Goal: Task Accomplishment & Management: Use online tool/utility

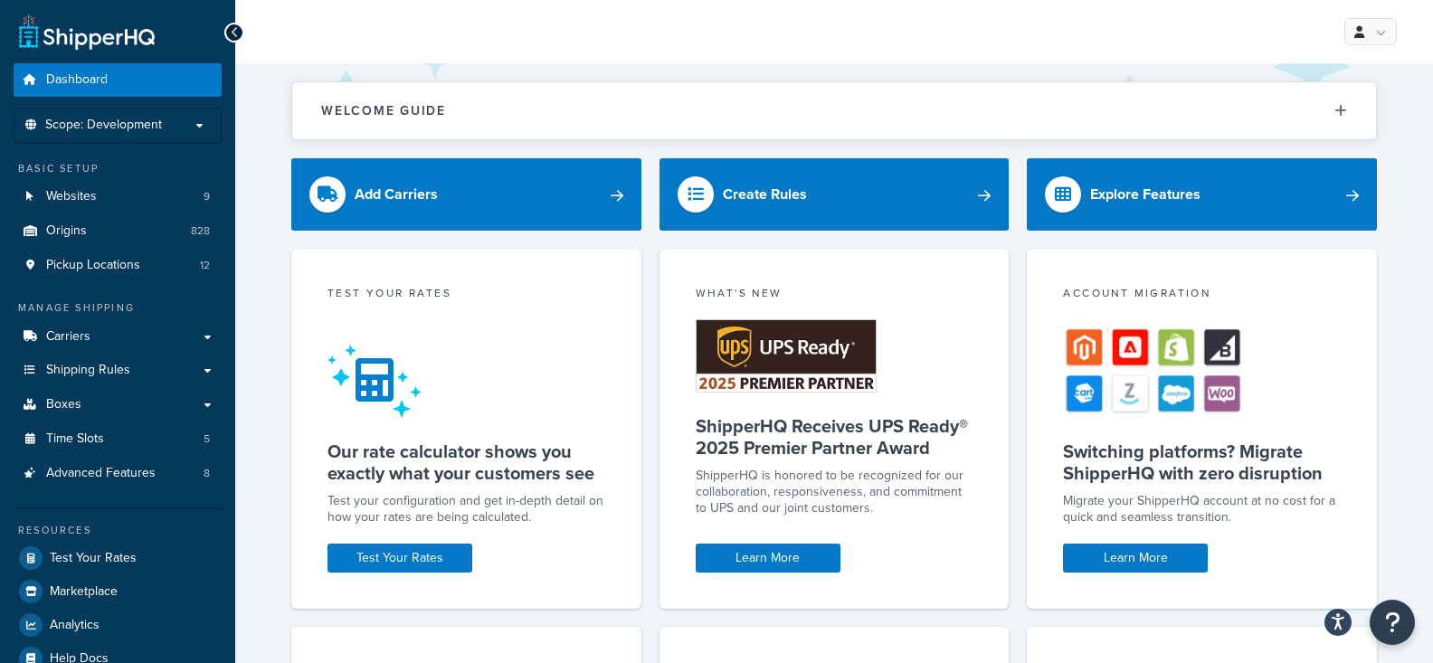
scroll to position [1, 0]
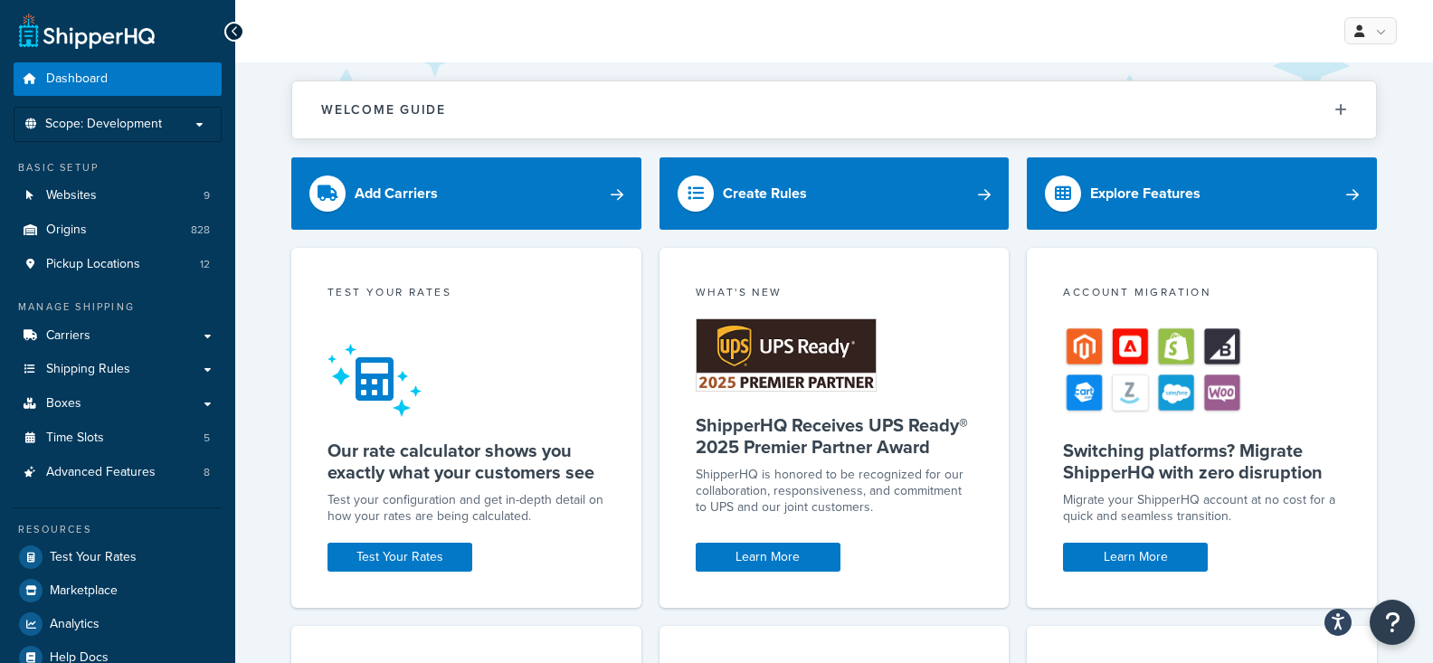
click at [146, 534] on div "Resources" at bounding box center [118, 529] width 208 height 15
click at [137, 556] on link "Test Your Rates" at bounding box center [118, 557] width 208 height 33
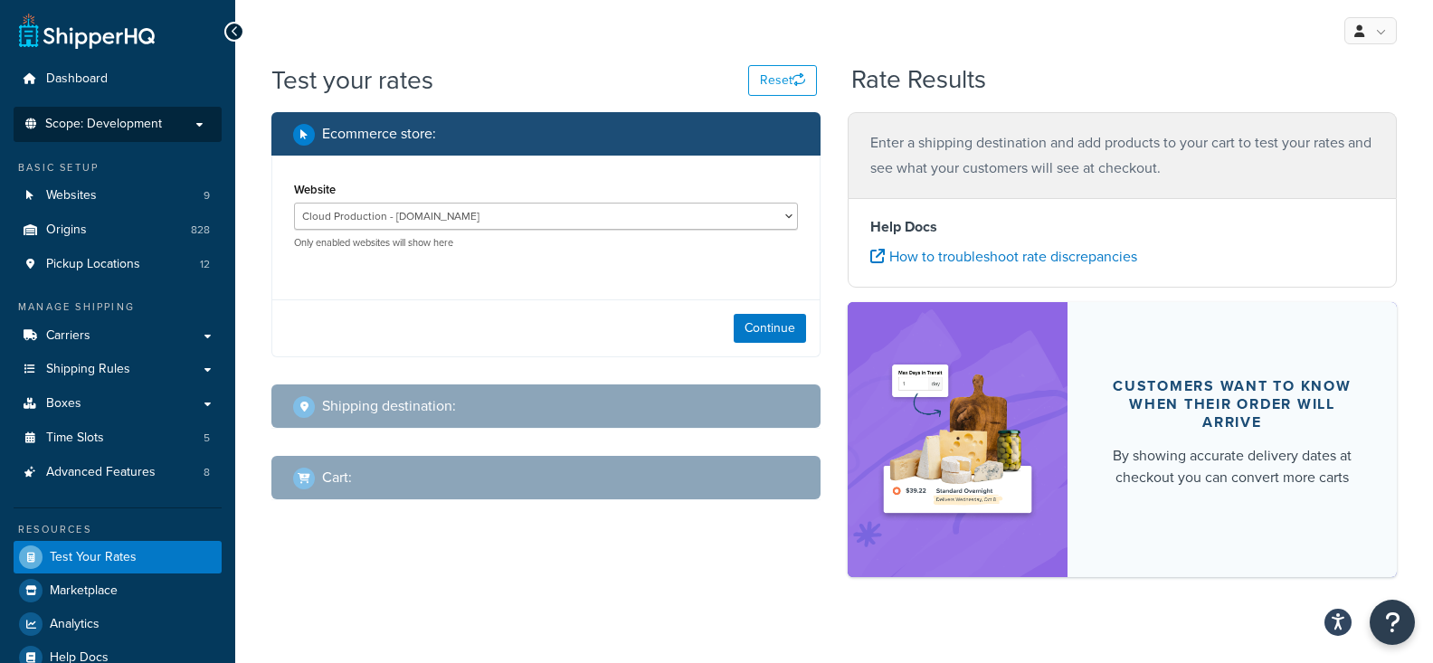
click at [158, 128] on span "Scope: Development" at bounding box center [103, 124] width 117 height 15
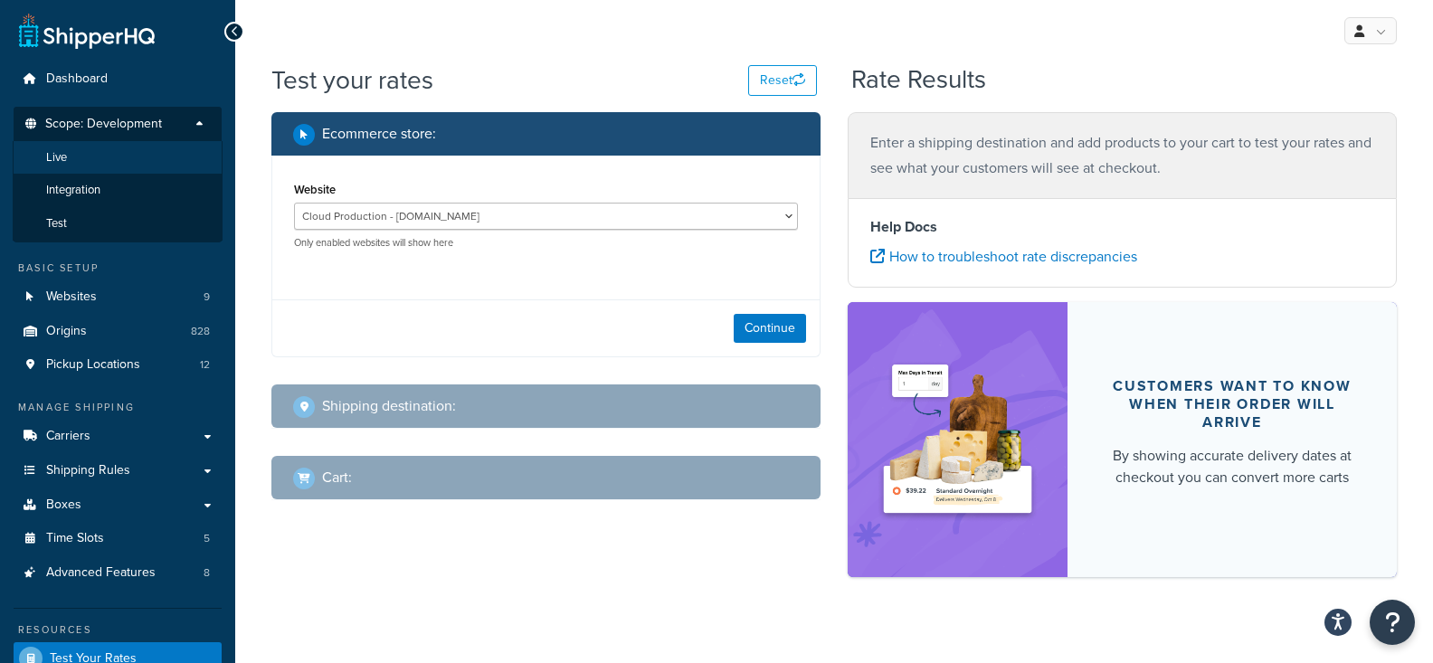
click at [137, 152] on li "Live" at bounding box center [118, 157] width 210 height 33
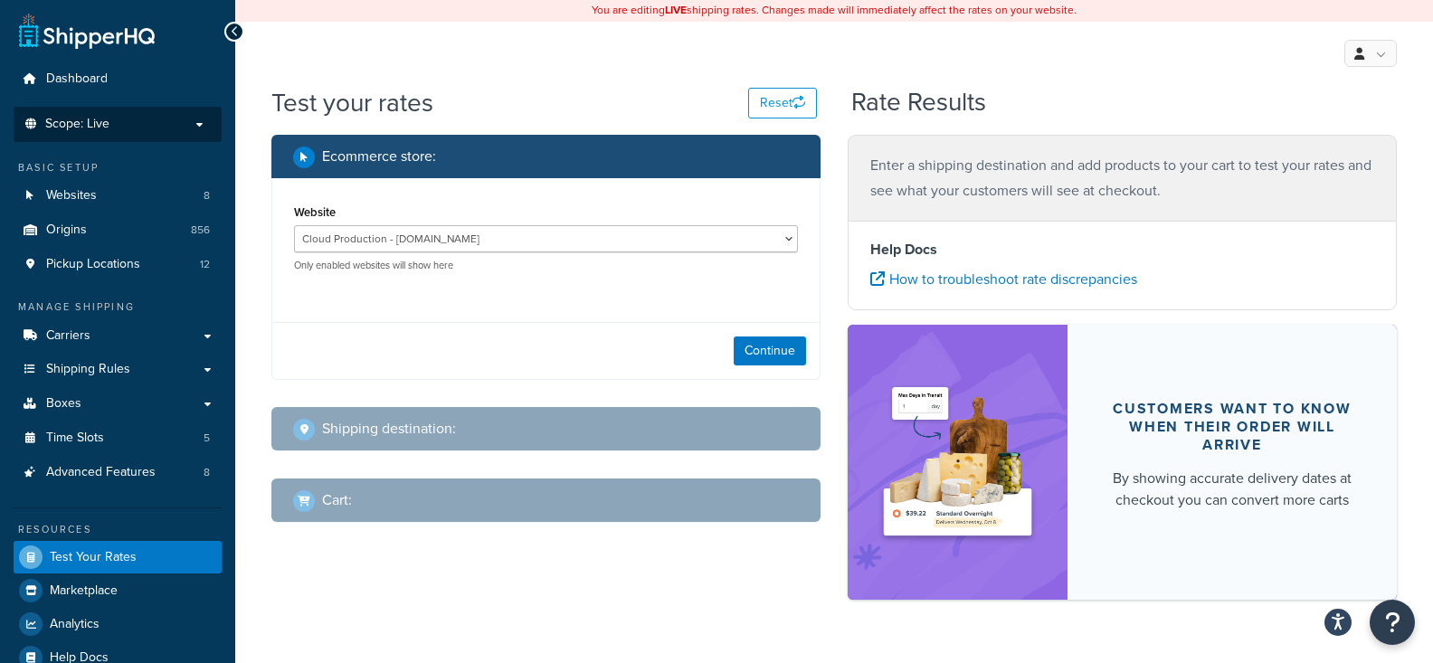
click at [579, 217] on div "Website Cloud Production - thecarycompany.com.c.e6jwmg4fx3fiq.ent.magento.cloud…" at bounding box center [546, 236] width 504 height 72
select select "0f2bd059ef4d27a7a062b9293f5e6d00"
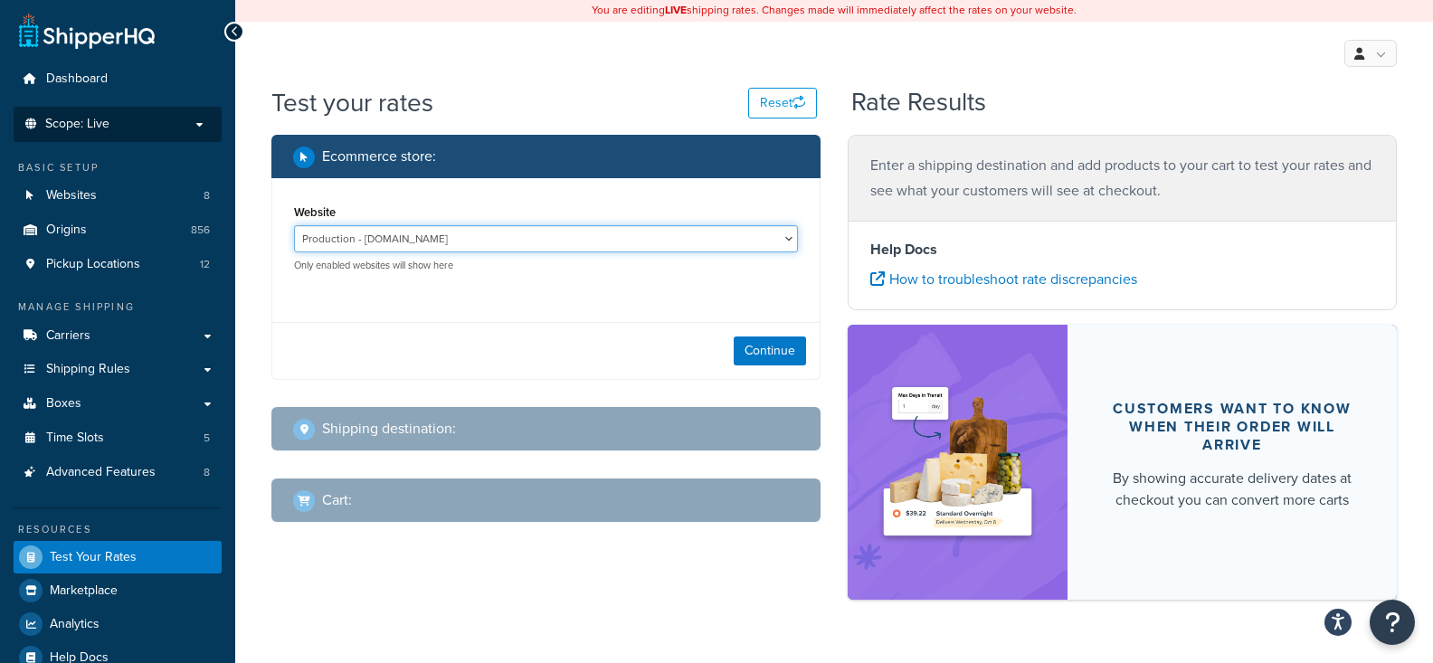
click option "Production - www.thecarycompany.com" at bounding box center [0, 0] width 0 height 0
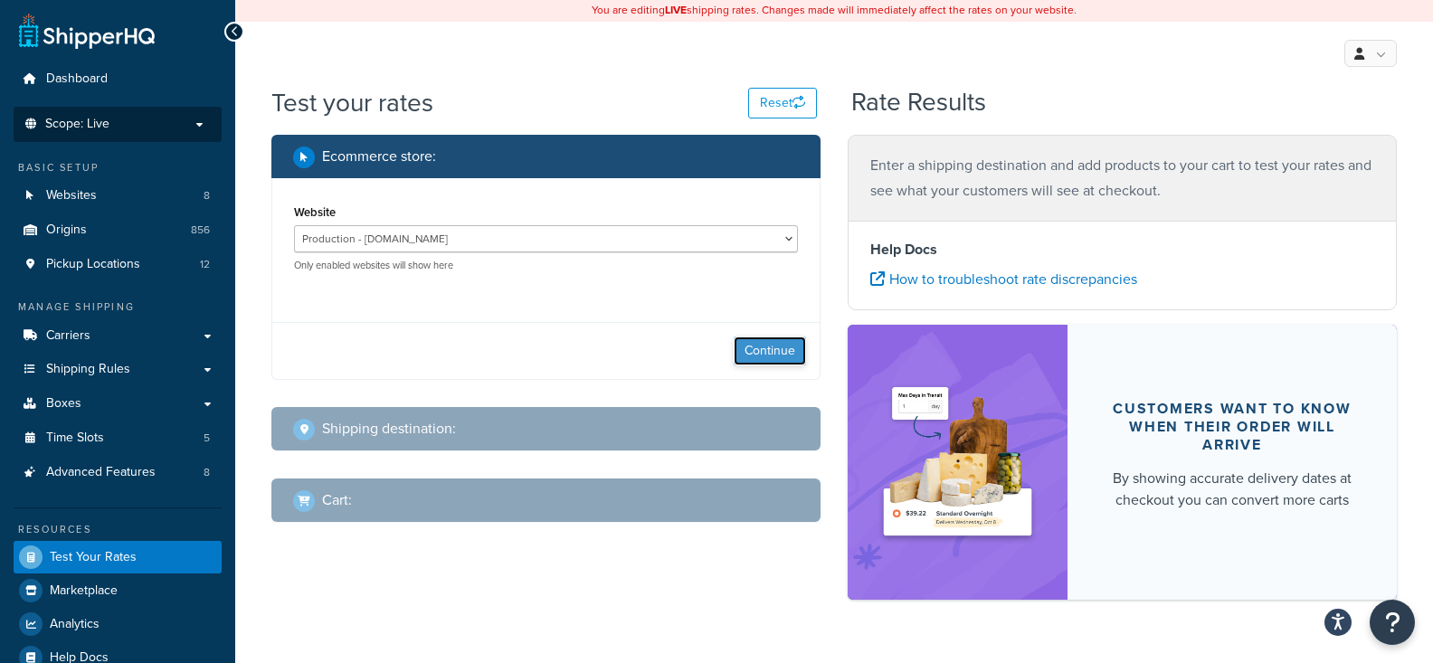
click at [748, 364] on button "Continue" at bounding box center [770, 351] width 72 height 29
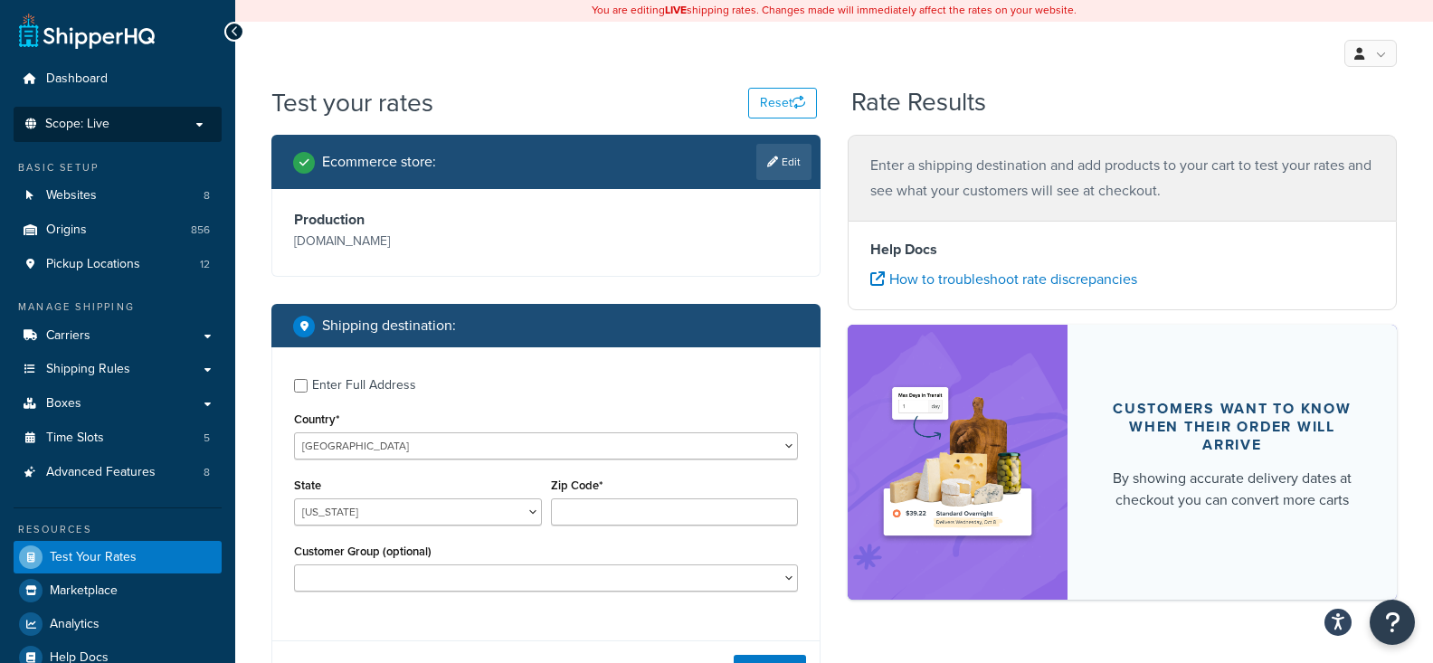
click at [421, 528] on div "State Alabama Alaska American Samoa Arizona Arkansas Armed Forces Americas Arme…" at bounding box center [418, 506] width 257 height 66
click at [614, 508] on input "Zip Code*" at bounding box center [675, 512] width 248 height 27
paste input "31323"
type input "31323"
click at [294, 499] on select "Alabama Alaska American Samoa Arizona Arkansas Armed Forces Americas Armed Forc…" at bounding box center [418, 512] width 248 height 27
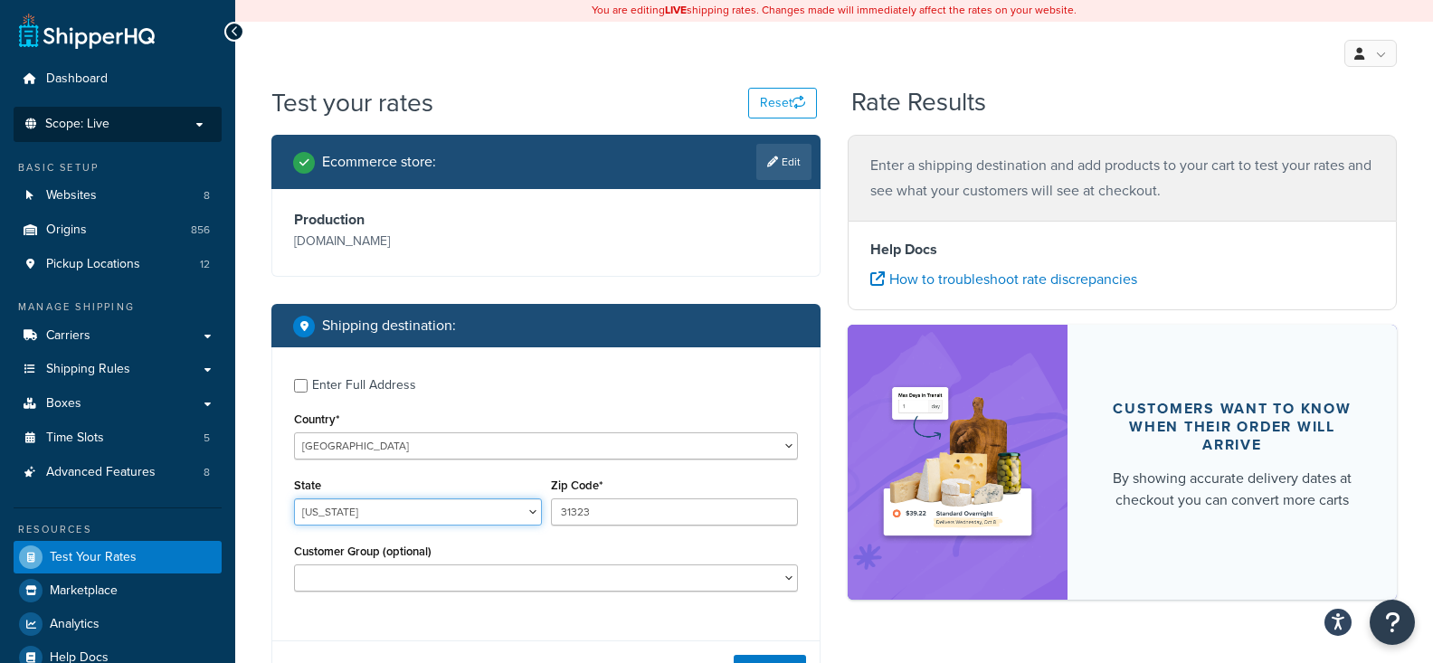
select select "GA"
click at [404, 383] on div "Enter Full Address" at bounding box center [364, 385] width 104 height 25
click at [308, 383] on input "Enter Full Address" at bounding box center [301, 386] width 14 height 14
checkbox input "true"
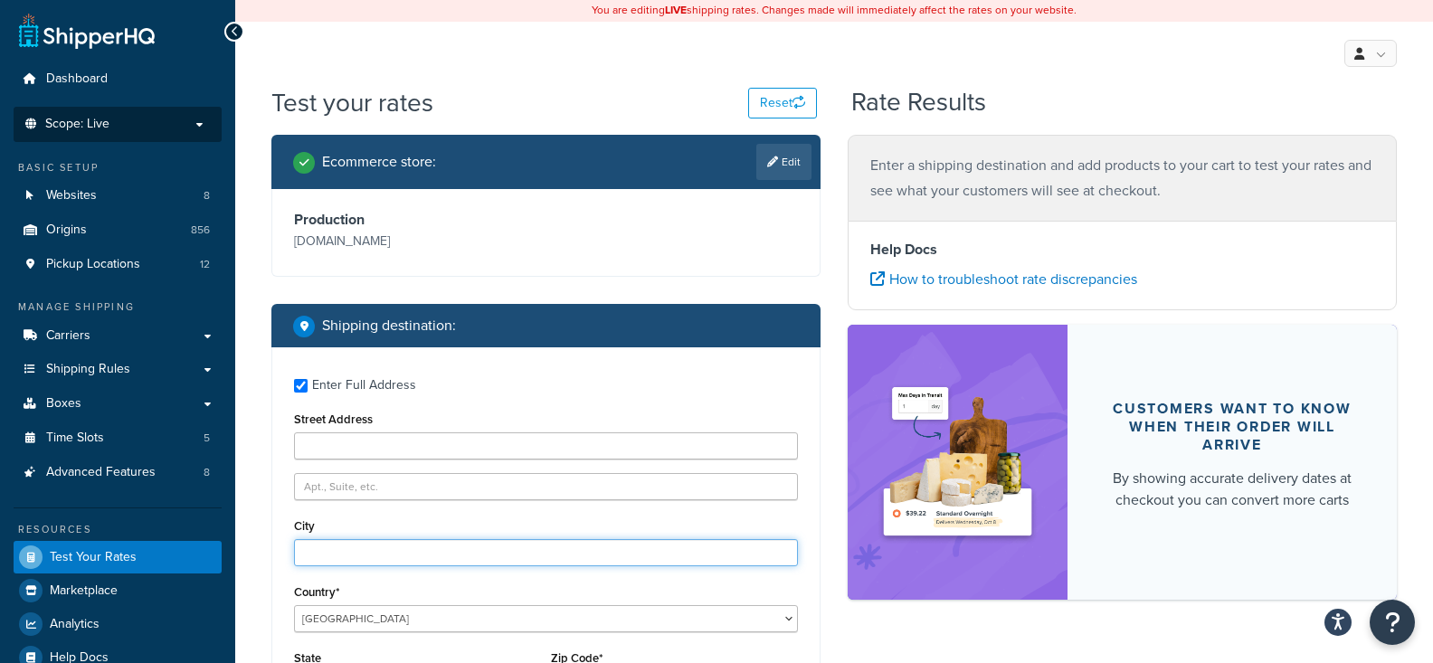
click at [411, 560] on input "City" at bounding box center [546, 552] width 504 height 27
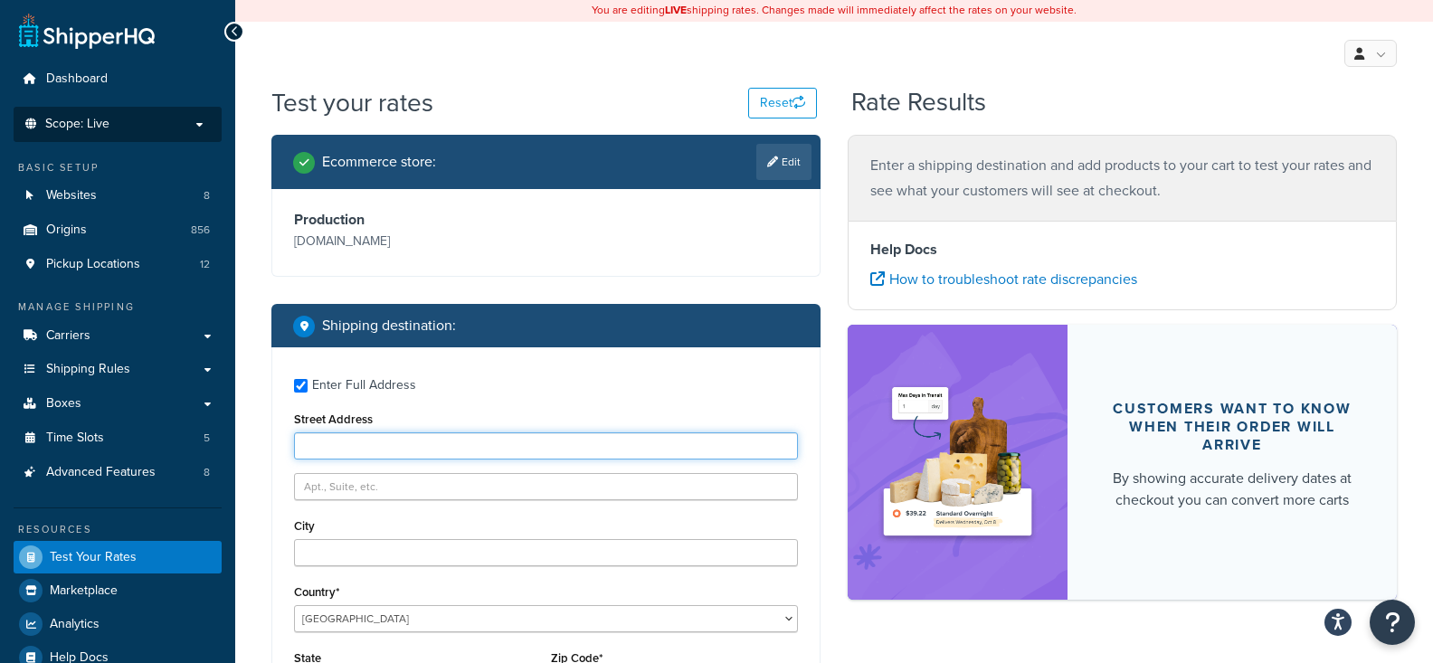
click at [369, 451] on input "Street Address" at bounding box center [546, 445] width 504 height 27
paste input "1 Chemical Plant Road"
type input "1 Chemical Plant Road"
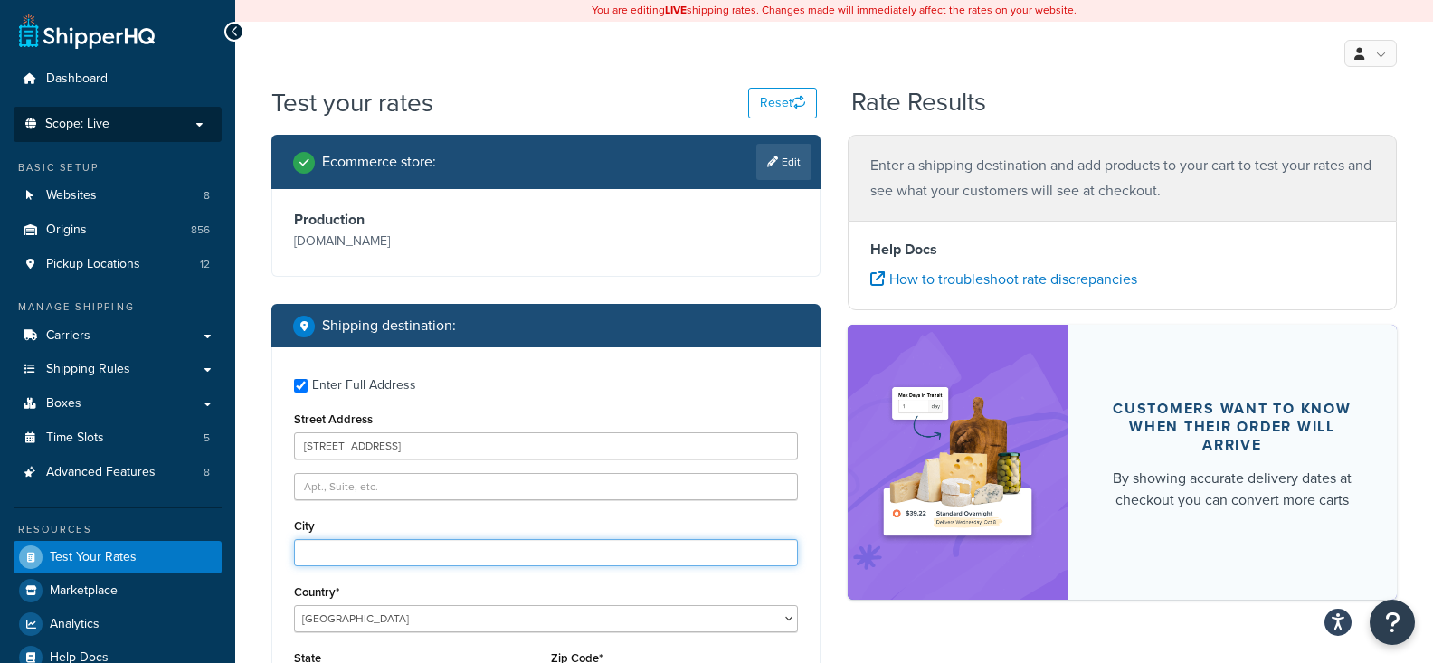
click at [344, 551] on input "City" at bounding box center [546, 552] width 504 height 27
paste input "Riceboro"
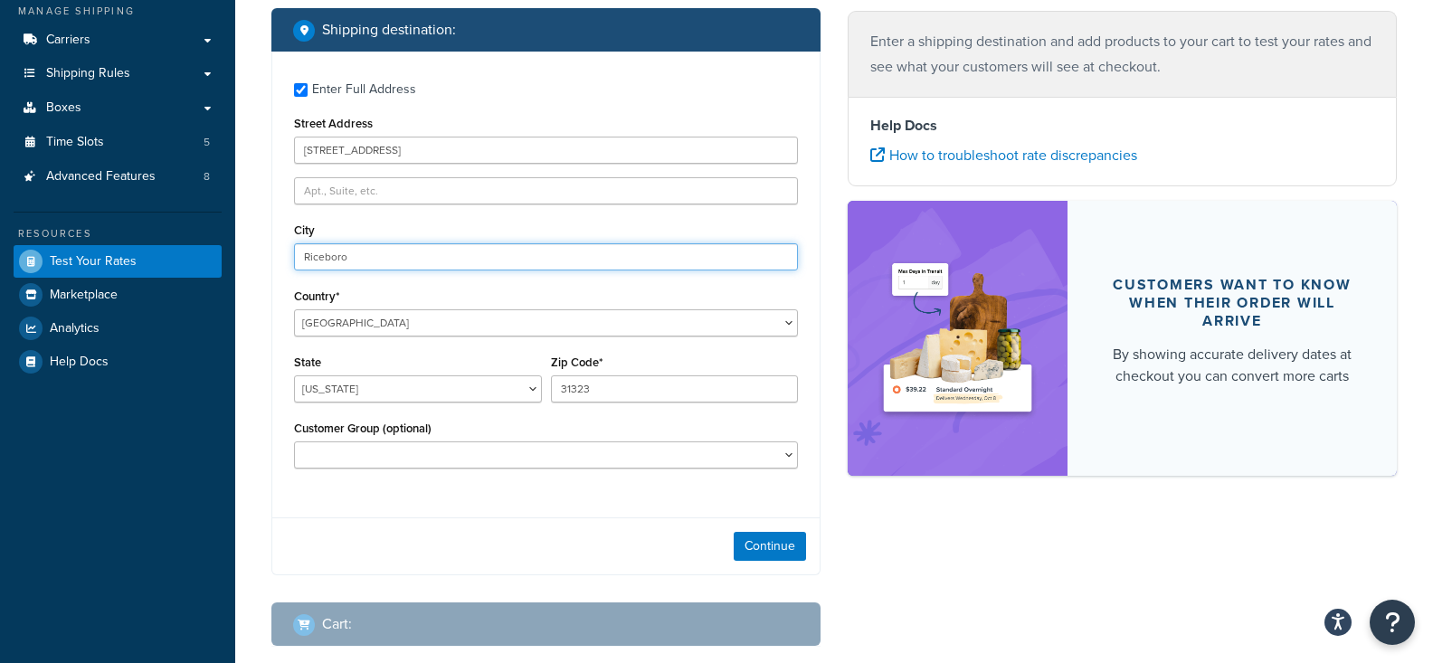
scroll to position [342, 0]
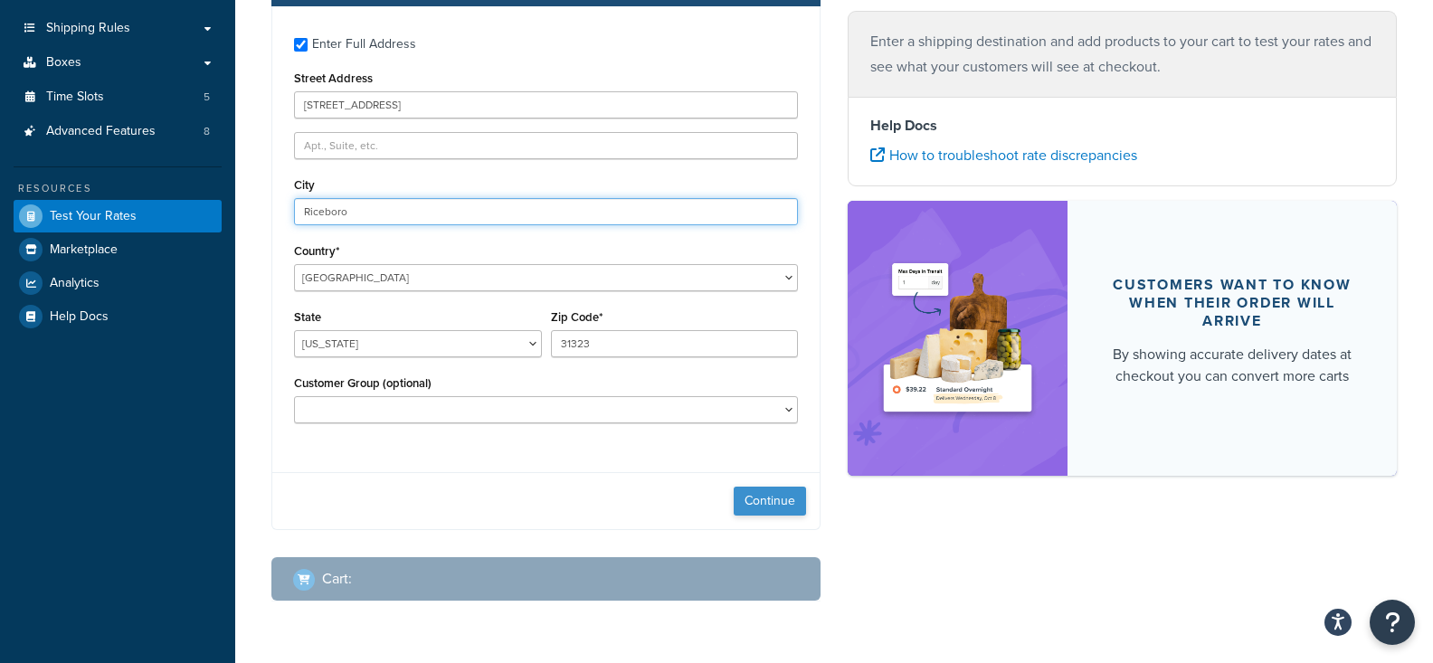
type input "Riceboro"
click at [783, 508] on button "Continue" at bounding box center [770, 501] width 72 height 29
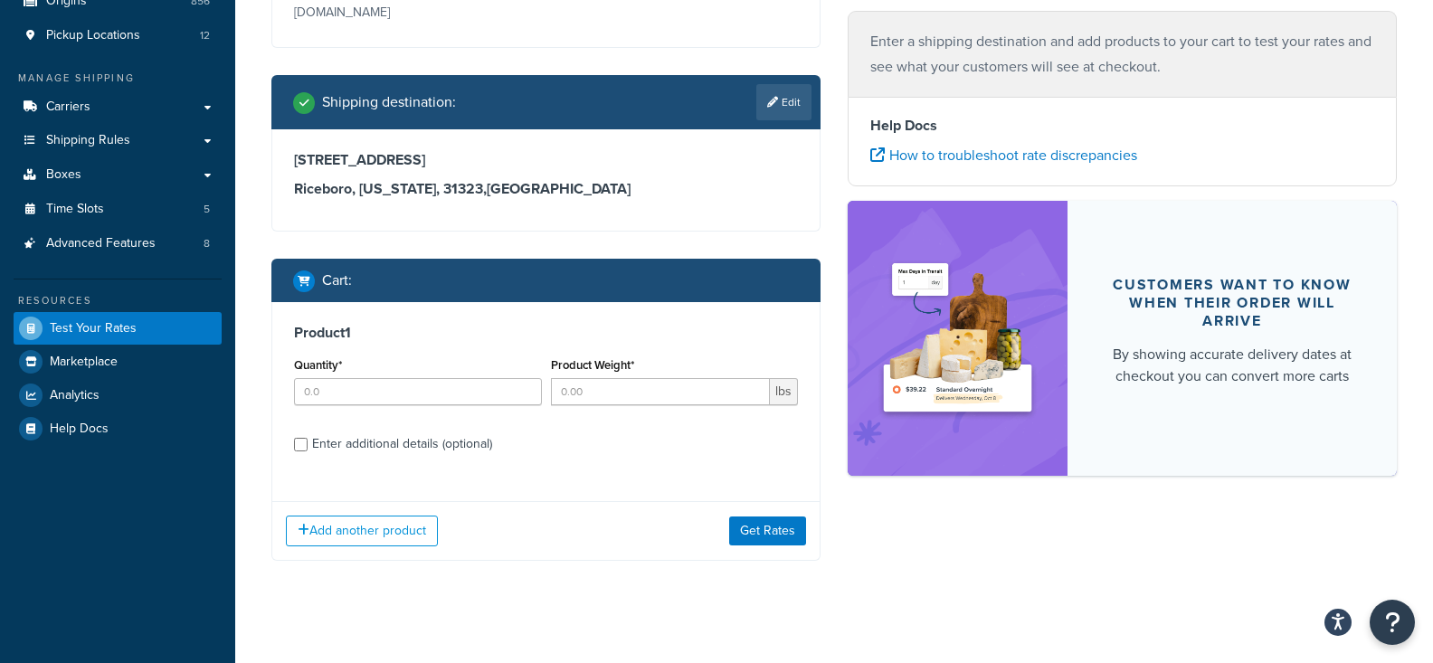
scroll to position [229, 0]
click at [793, 108] on link "Edit" at bounding box center [783, 103] width 55 height 36
select select "GA"
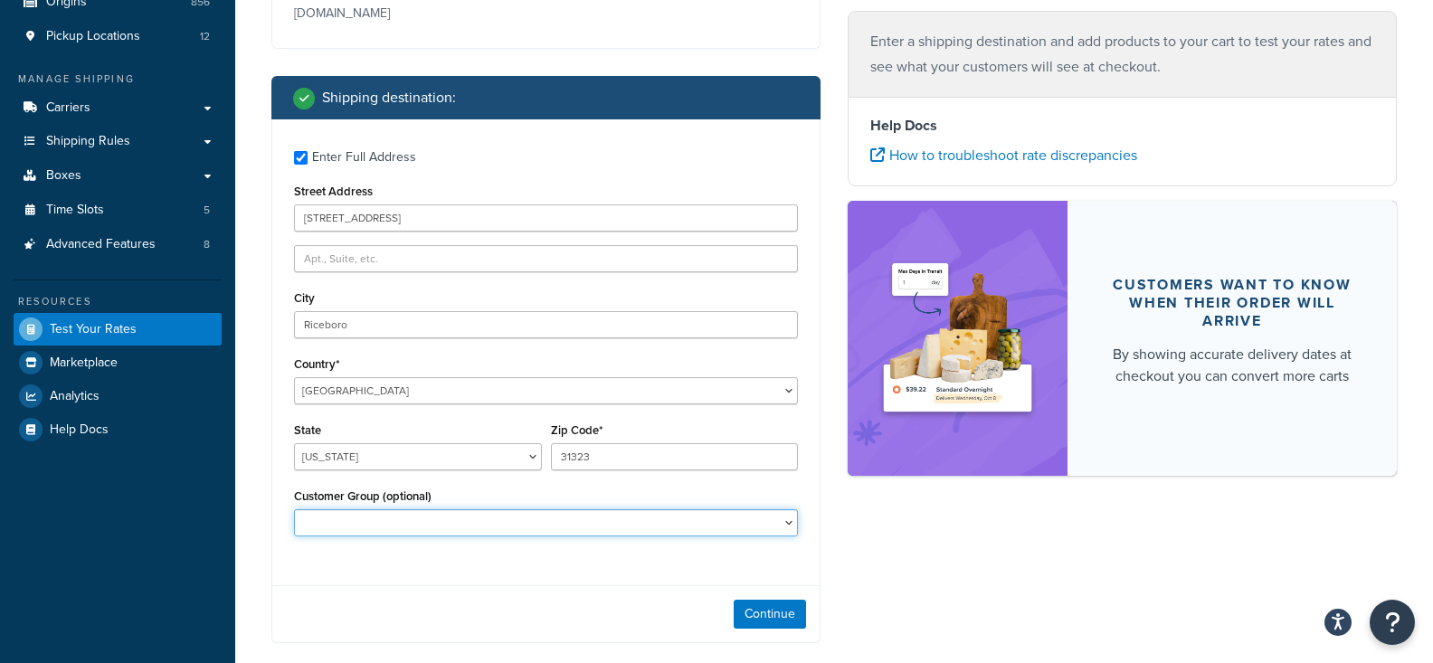
click at [294, 509] on select "DeliveryDateEstimate Employee Facebook Shopping Feed General Inactive Logged In…" at bounding box center [546, 522] width 504 height 27
select select "New Web Customer"
click option "New Web Customer" at bounding box center [0, 0] width 0 height 0
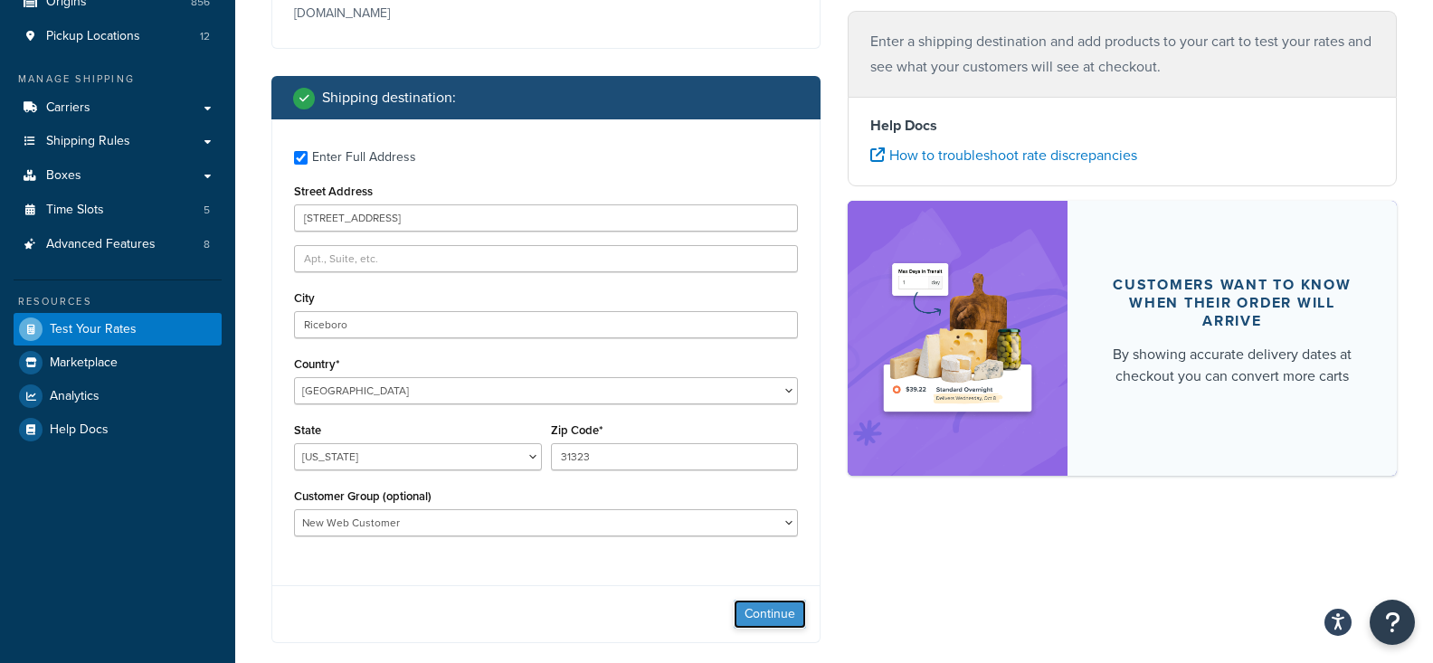
click at [782, 623] on button "Continue" at bounding box center [770, 614] width 72 height 29
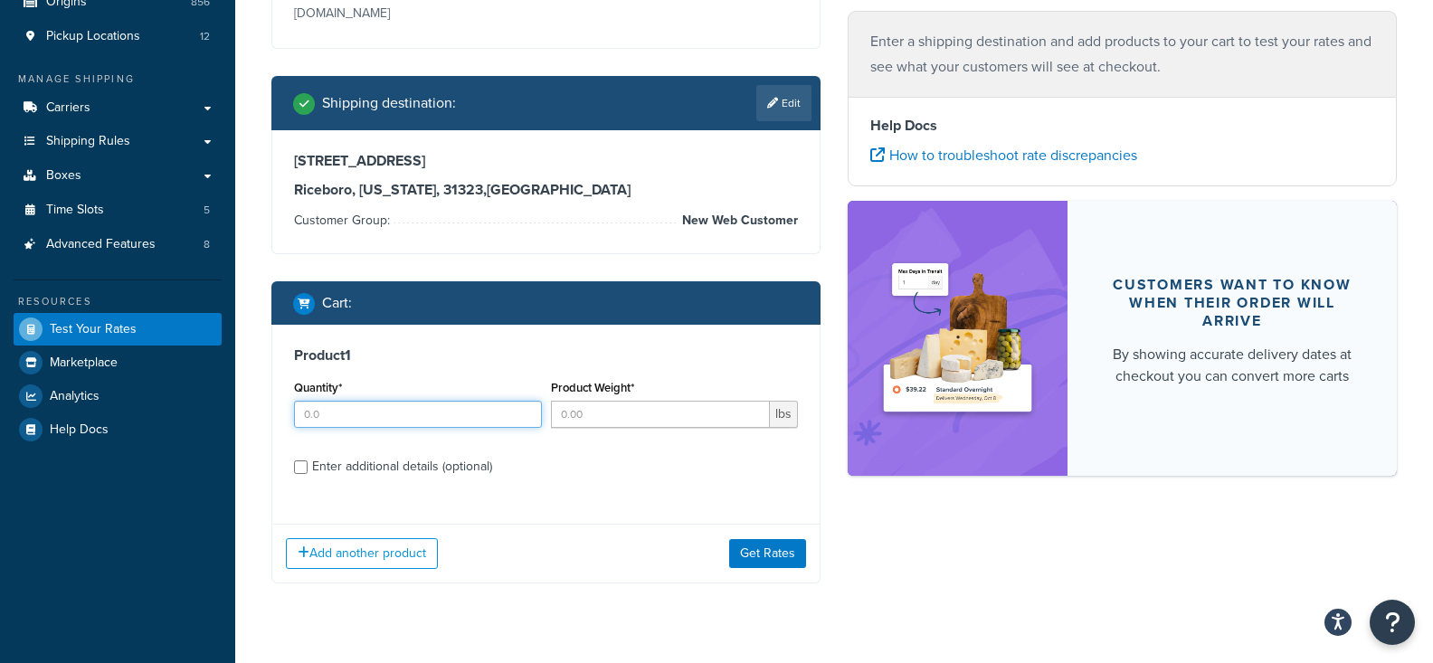
click at [426, 424] on input "Quantity*" at bounding box center [418, 414] width 248 height 27
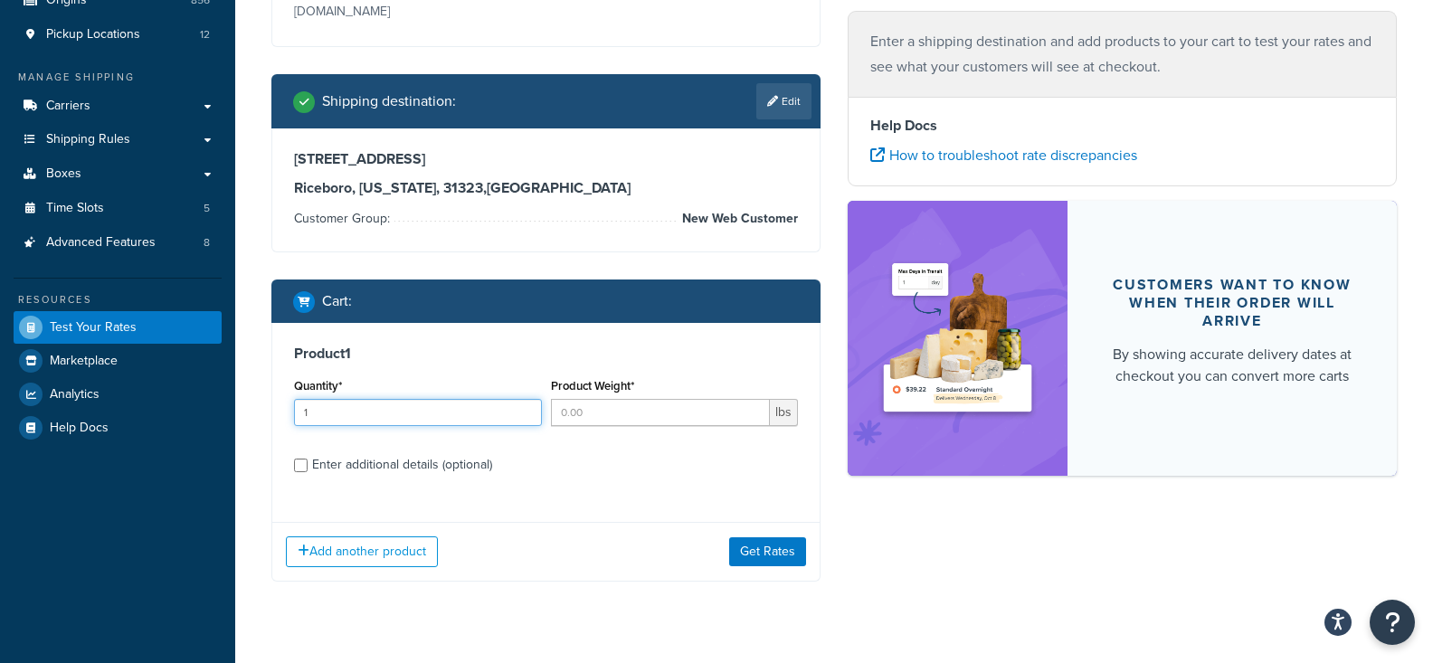
type input "1"
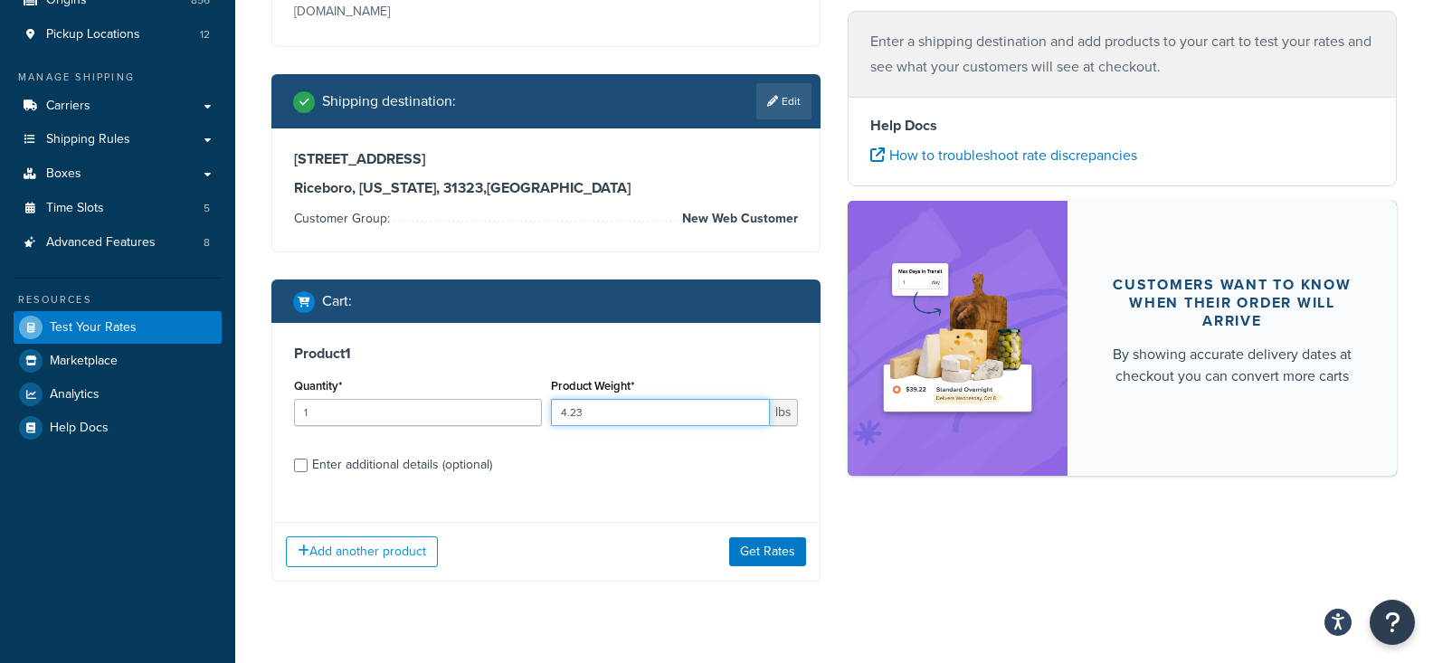
type input "4.23"
click at [430, 473] on div "Enter additional details (optional)" at bounding box center [402, 464] width 180 height 25
click at [308, 472] on input "Enter additional details (optional)" at bounding box center [301, 466] width 14 height 14
checkbox input "true"
click at [453, 440] on div "Product 1 Quantity* 1 Product Weight* 4.23 lbs Enter additional details (option…" at bounding box center [545, 415] width 547 height 185
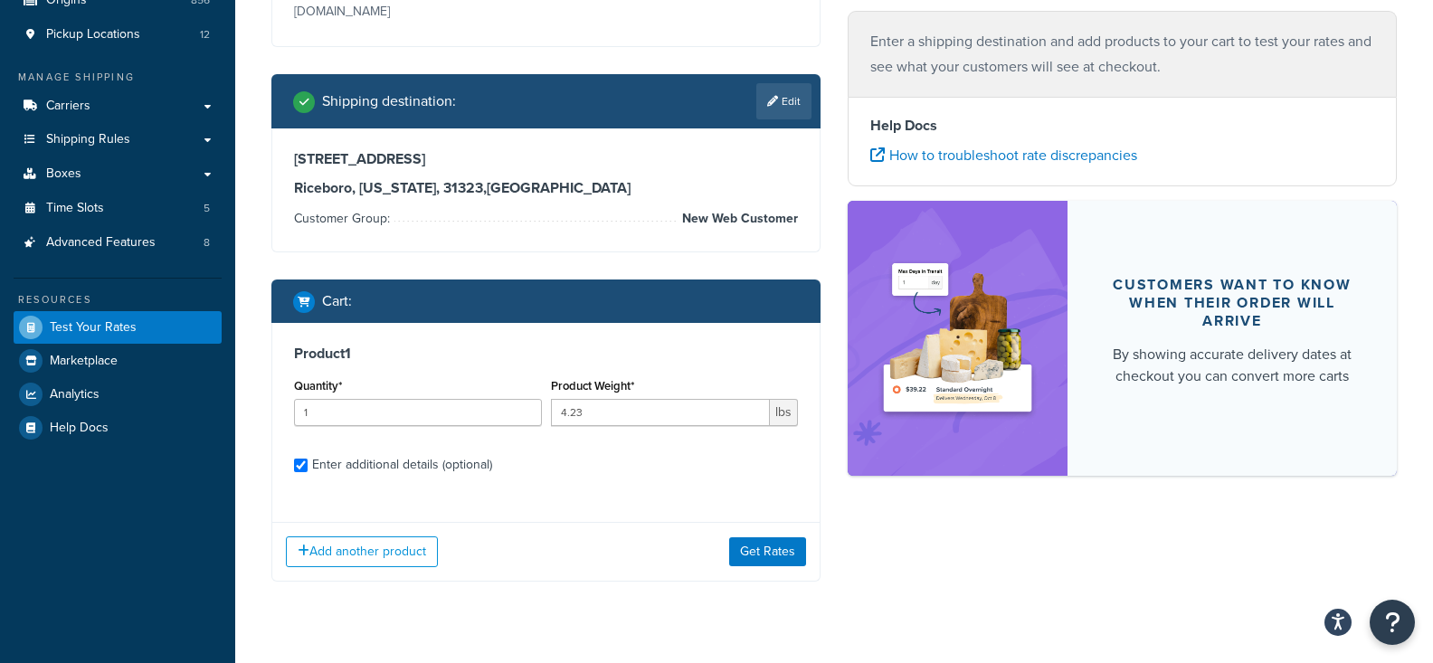
click at [318, 436] on div "Quantity* 1" at bounding box center [418, 407] width 257 height 66
click at [294, 440] on div "Product 1 Quantity* 1 Product Weight* 4.23 lbs Enter additional details (option…" at bounding box center [545, 415] width 547 height 185
click at [309, 436] on div "Quantity* 1" at bounding box center [418, 407] width 257 height 66
click at [430, 440] on div "Product 1 Quantity* 1 Product Weight* 4.23 lbs Enter additional details (option…" at bounding box center [545, 415] width 547 height 185
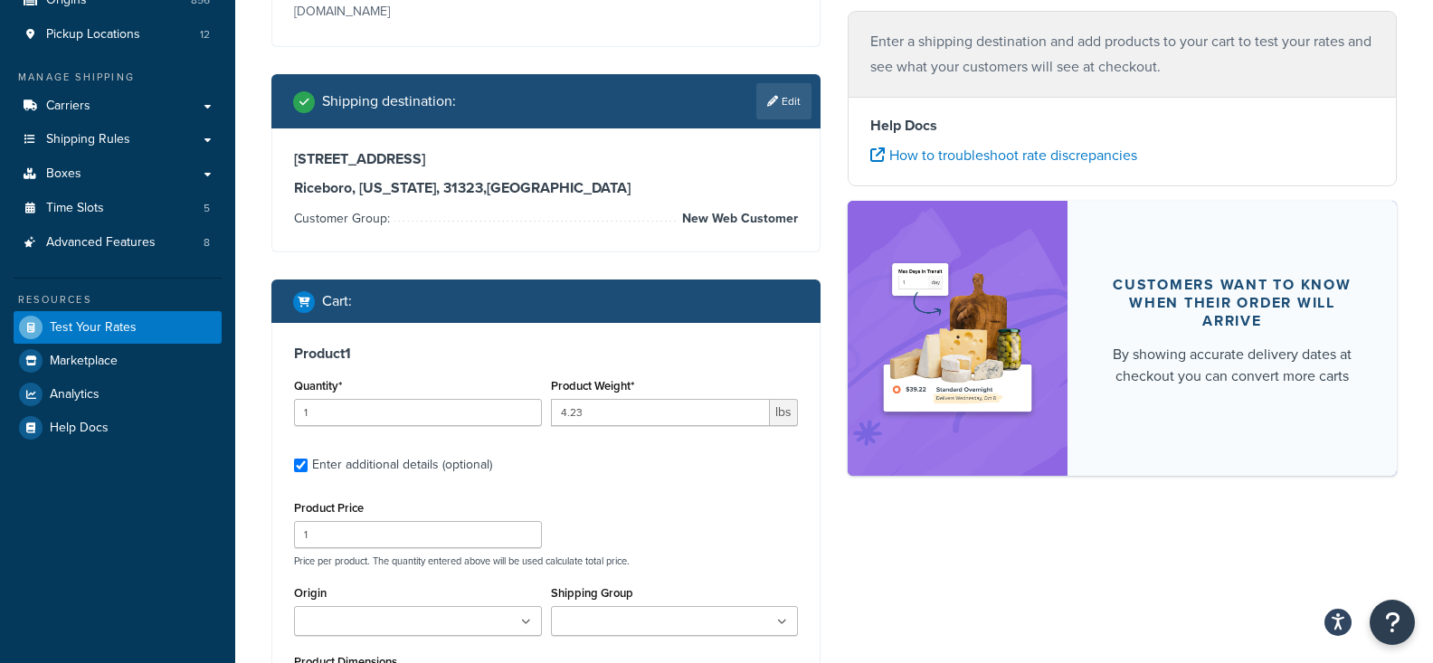
scroll to position [561, 0]
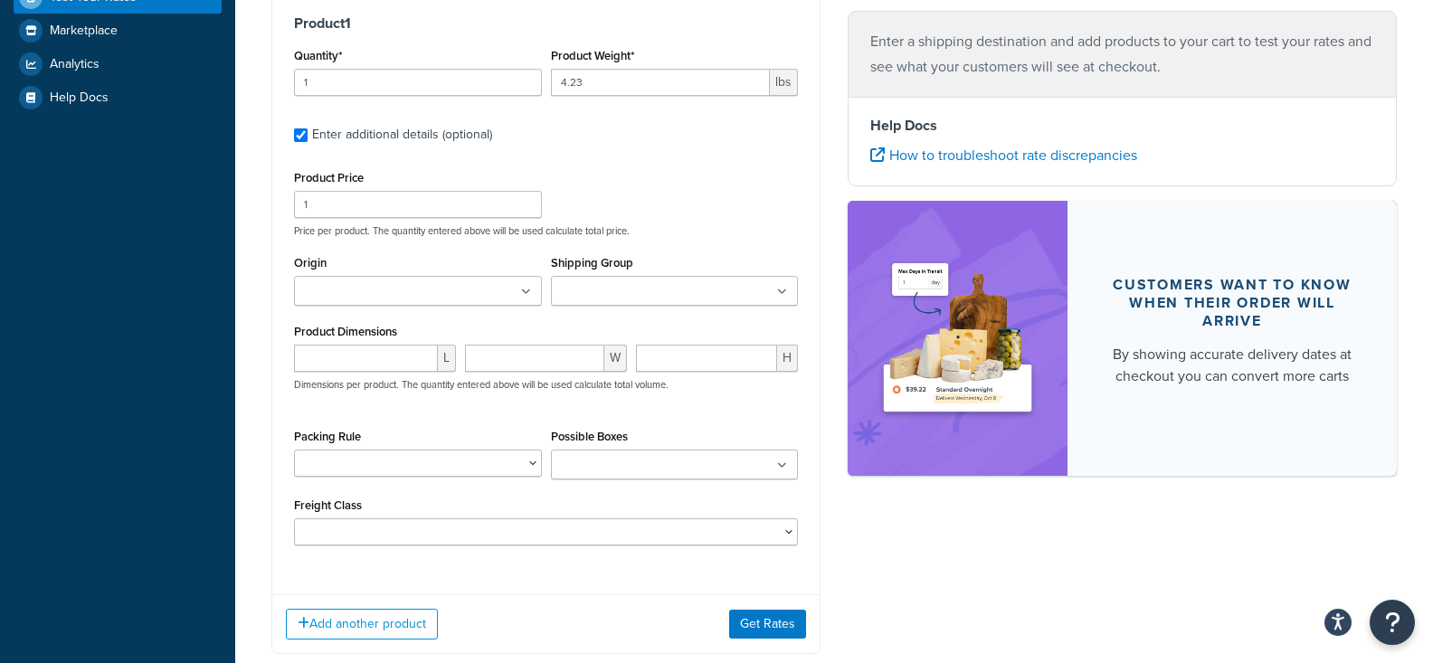
click at [649, 300] on input "Shipping Group" at bounding box center [636, 292] width 160 height 20
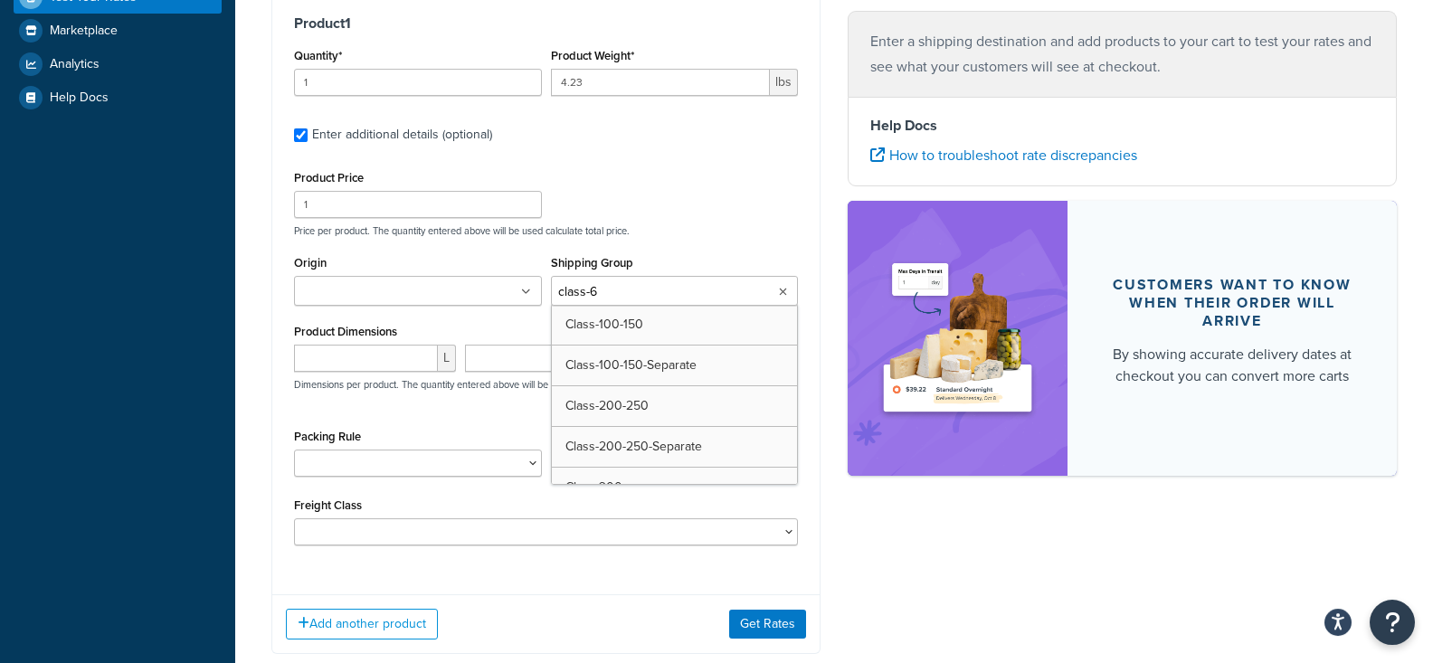
type input "class-60"
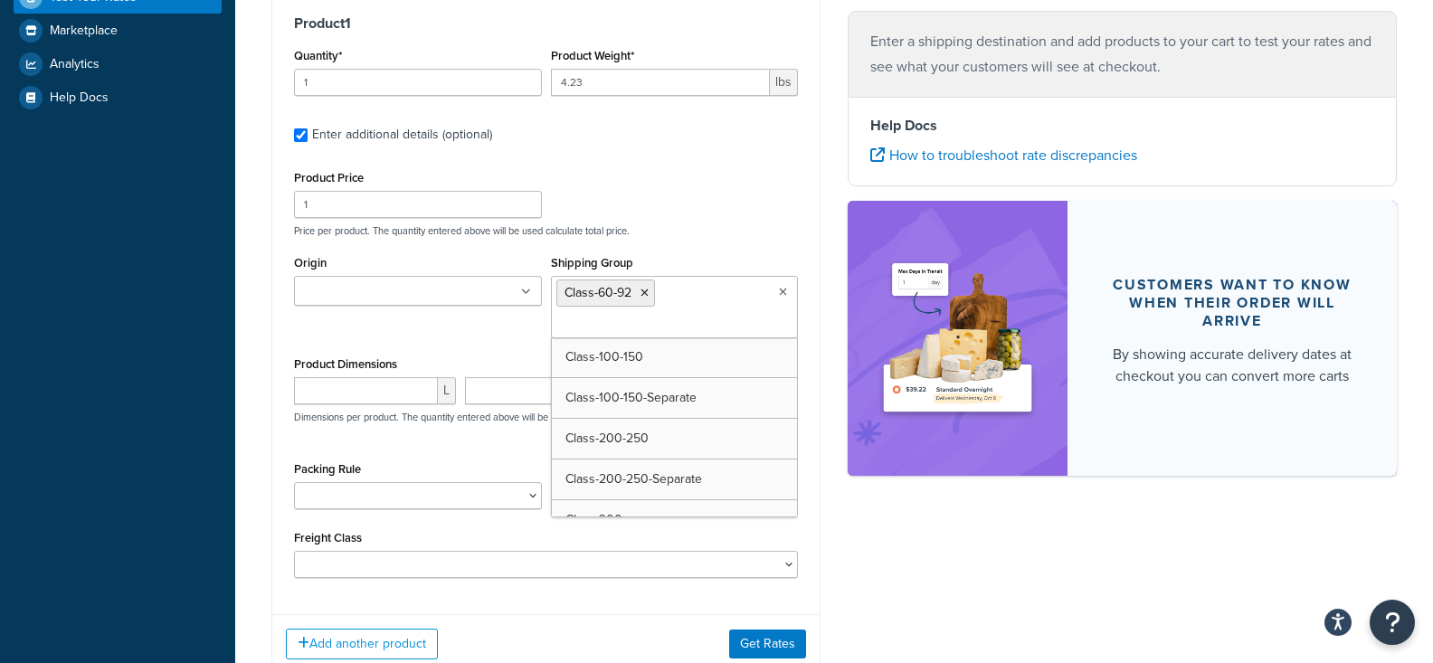
scroll to position [562, 0]
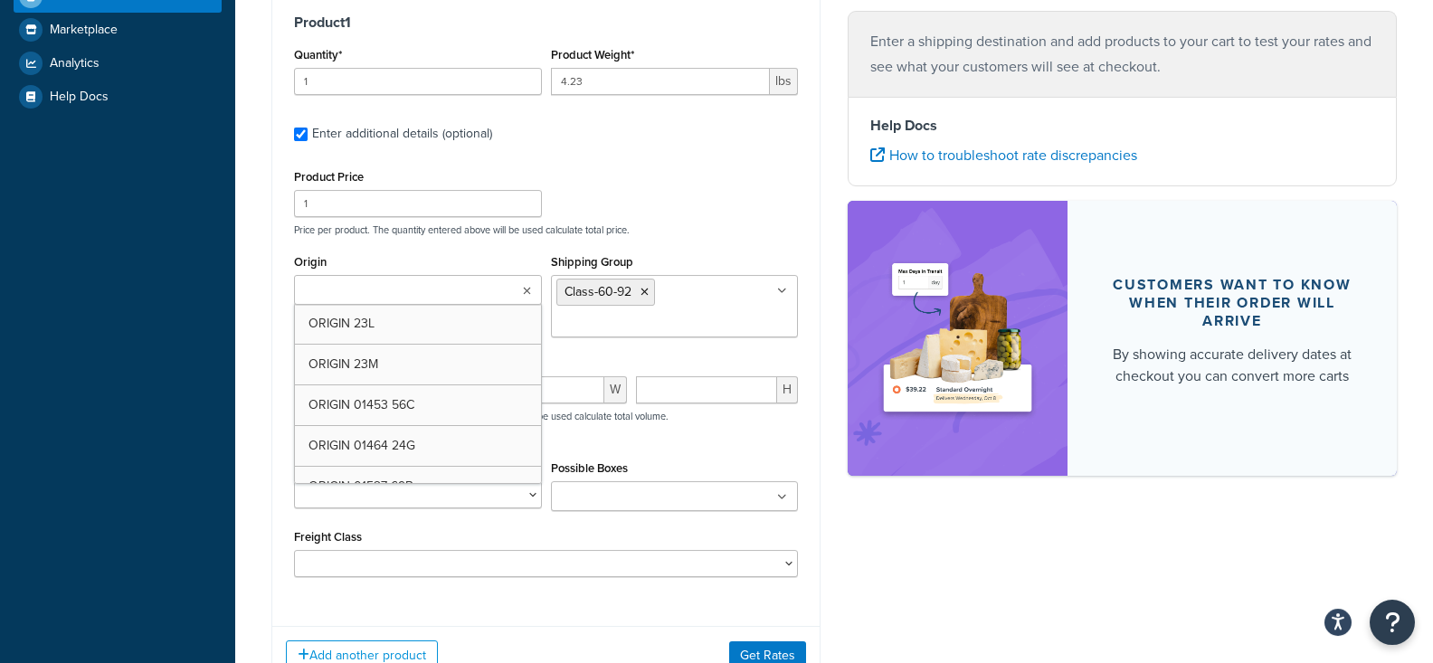
click at [458, 279] on ul at bounding box center [418, 290] width 248 height 30
type input "origin 303"
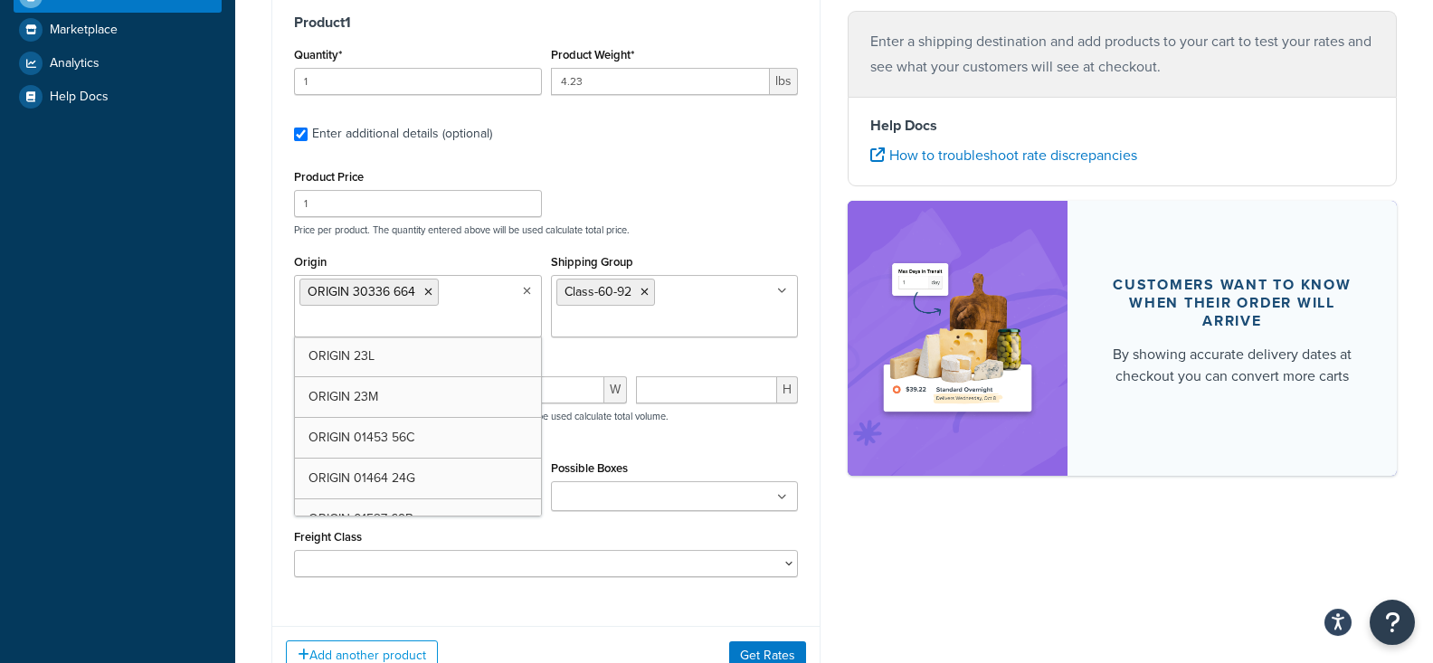
scroll to position [565, 0]
click at [183, 595] on div "Dashboard Scope: Live Basic Setup Websites 8 Origins 856 Pickup Locations 12 Ma…" at bounding box center [117, 117] width 235 height 1365
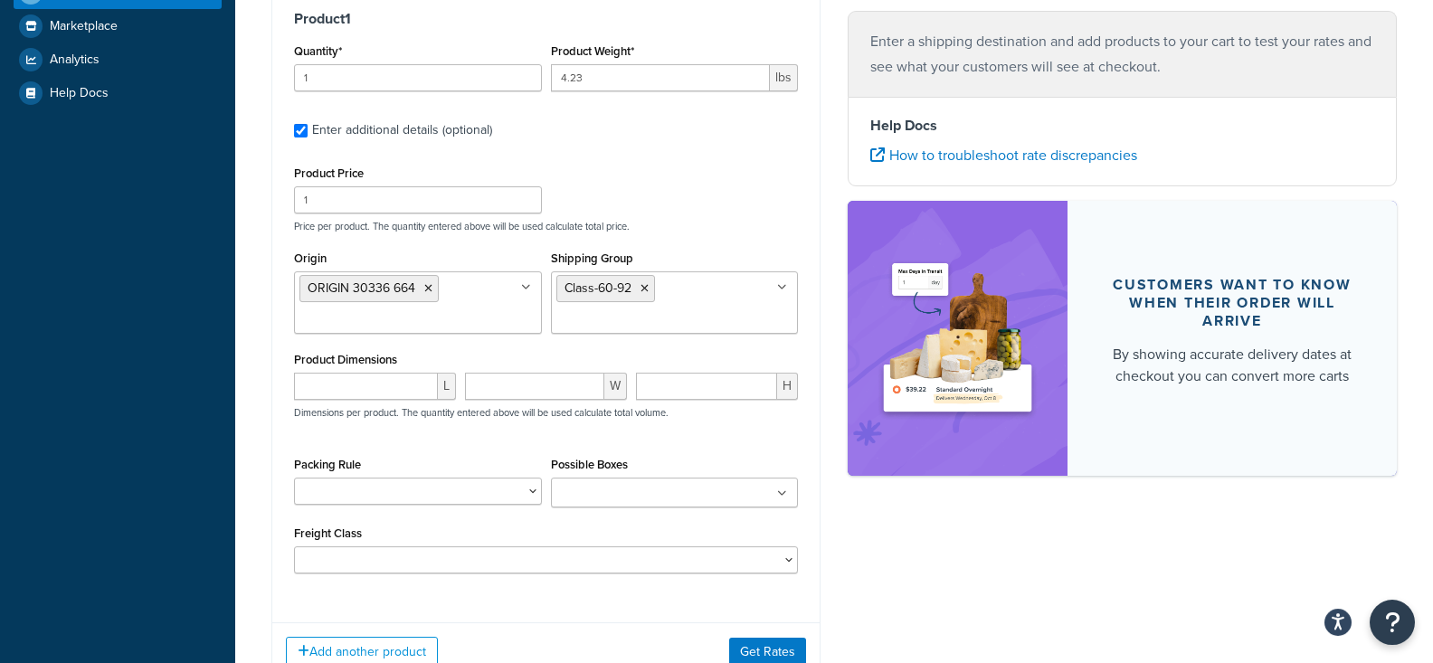
scroll to position [700, 0]
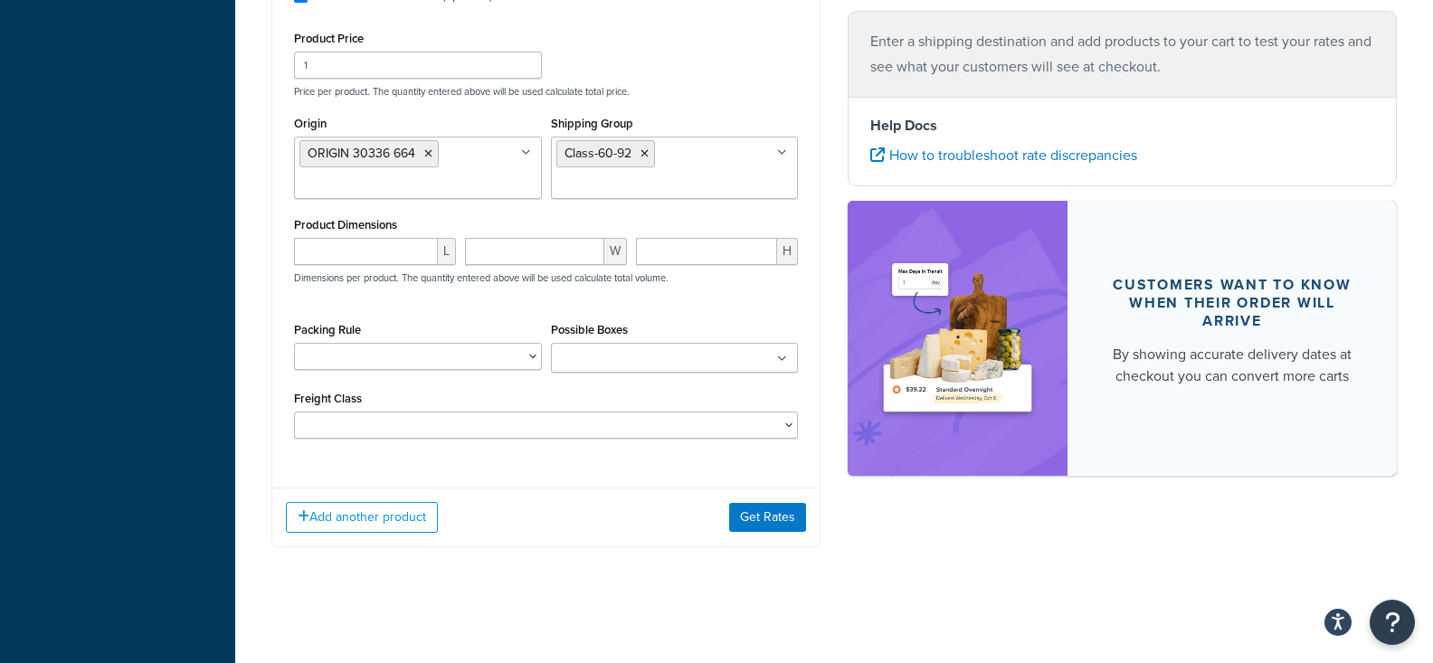
click at [671, 356] on input "Possible Boxes" at bounding box center [636, 359] width 160 height 20
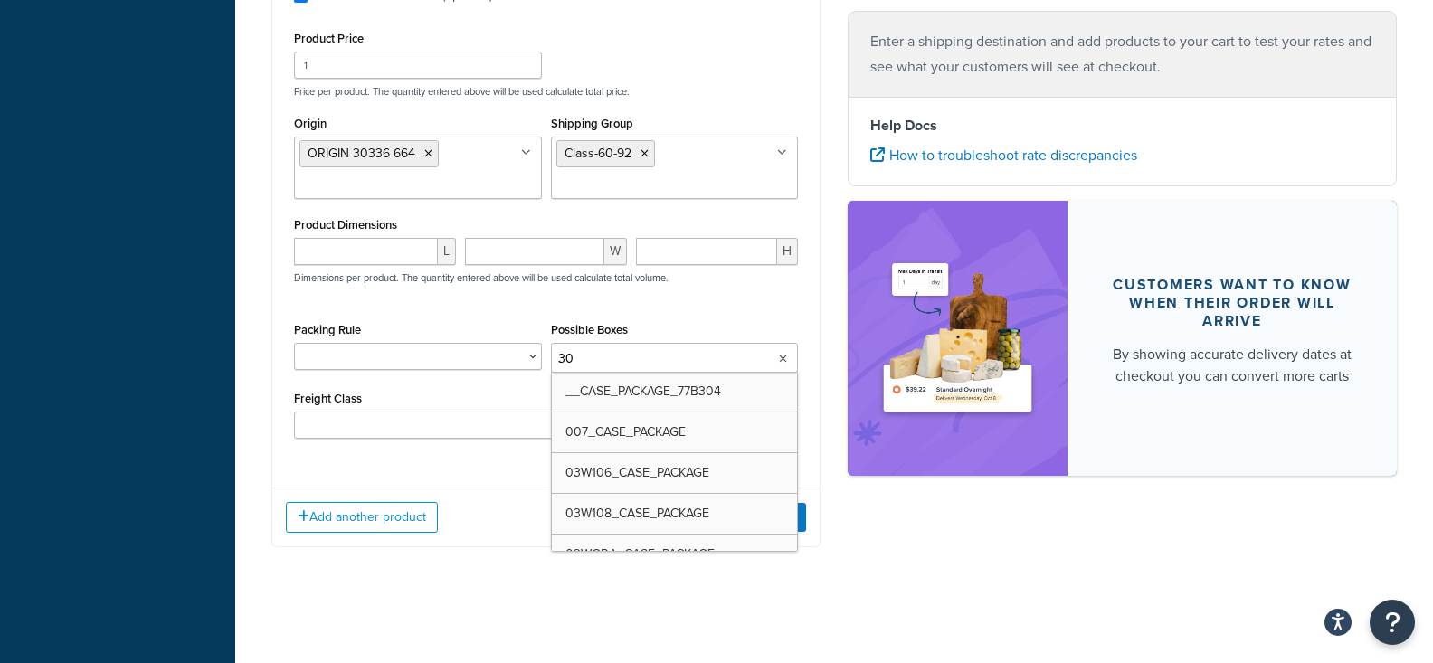
type input "30B"
click at [658, 355] on input "30B" at bounding box center [636, 359] width 160 height 20
click at [925, 563] on div "Ecommerce store : Edit Production www.thecarycompany.com Shipping destination :…" at bounding box center [834, 4] width 1153 height 1139
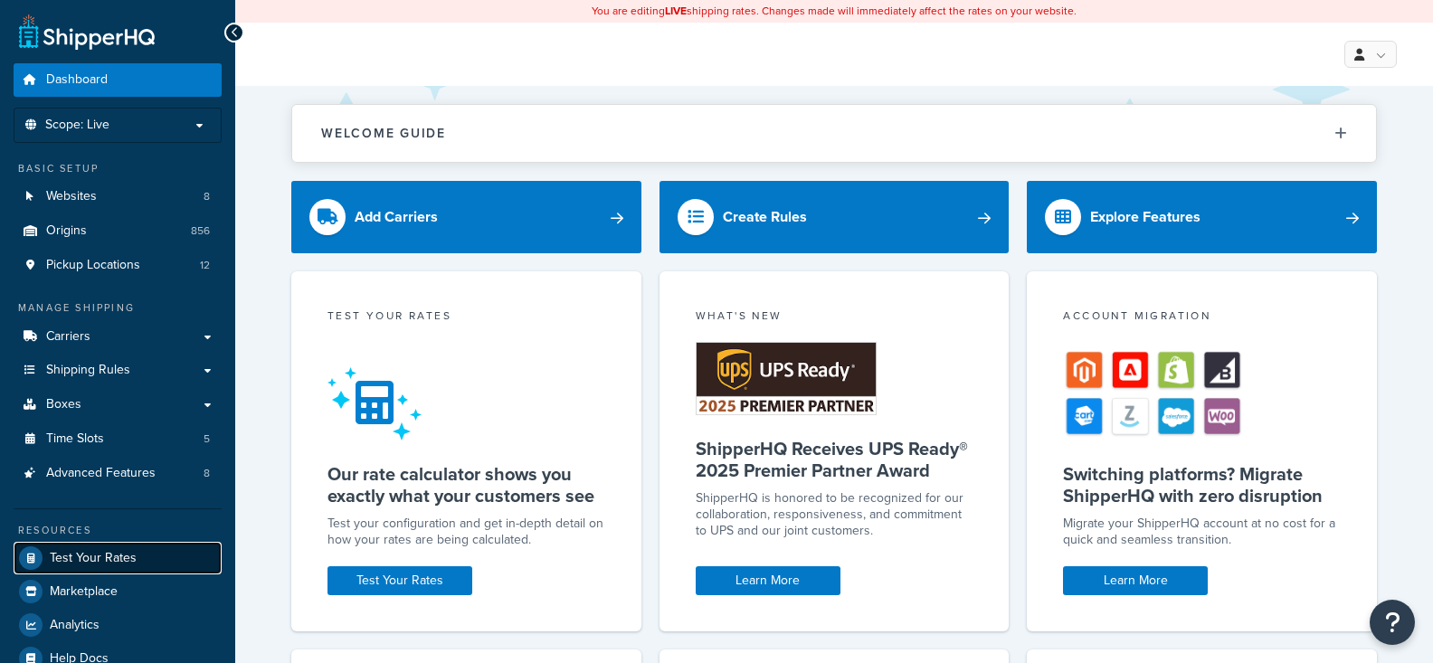
click at [147, 562] on link "Test Your Rates" at bounding box center [118, 558] width 208 height 33
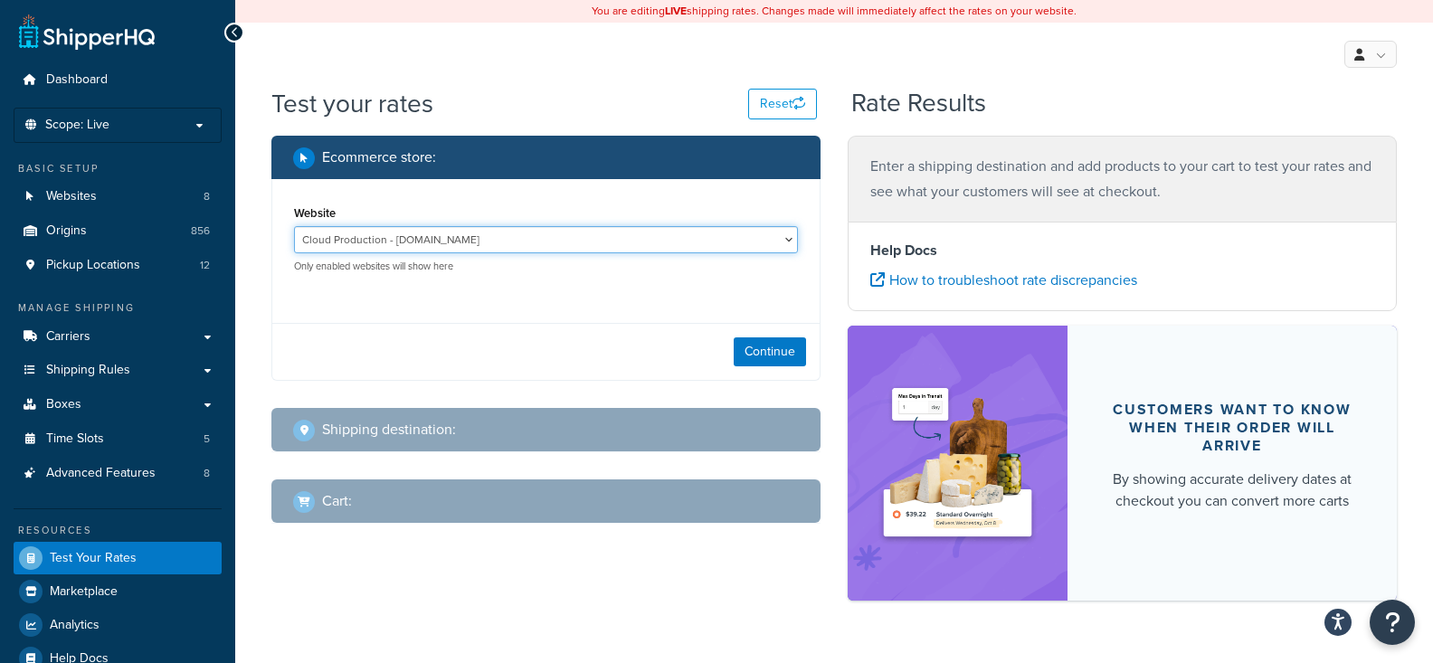
select select "0f2bd059ef4d27a7a062b9293f5e6d00"
click option "Production - www.thecarycompany.com" at bounding box center [0, 0] width 0 height 0
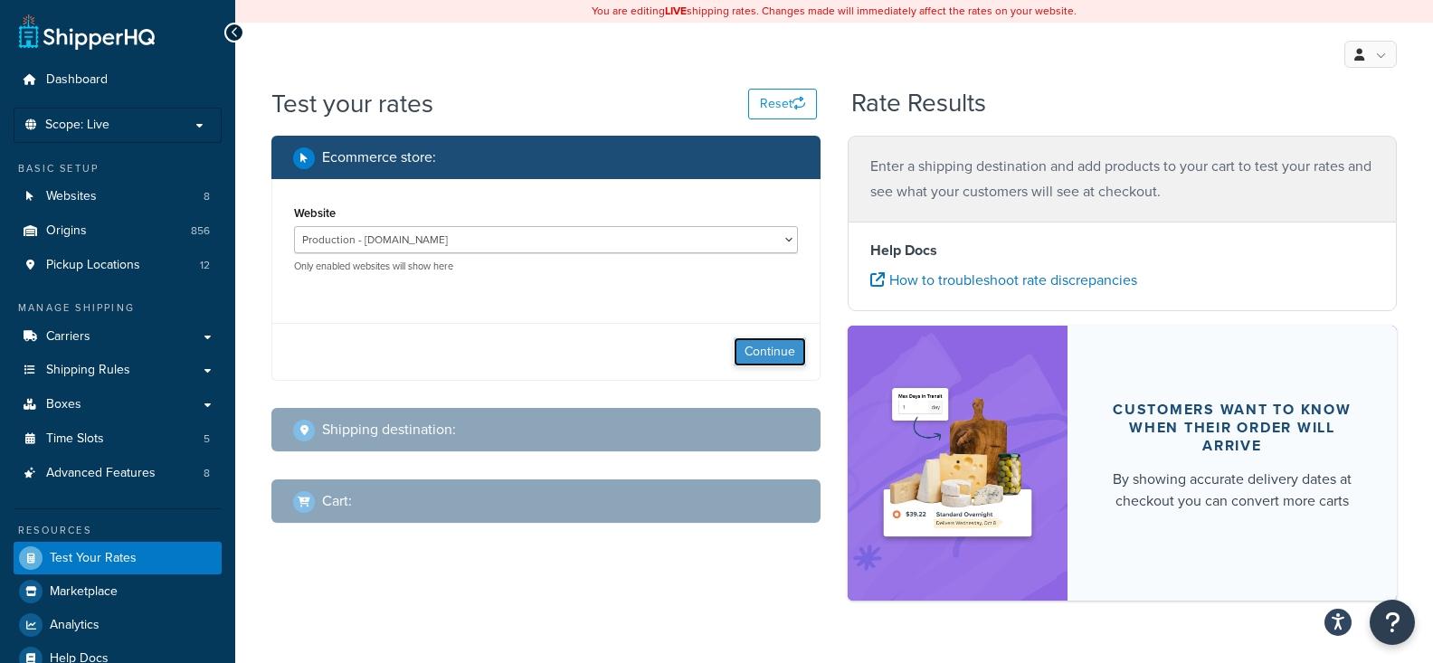
click at [765, 343] on button "Continue" at bounding box center [770, 351] width 72 height 29
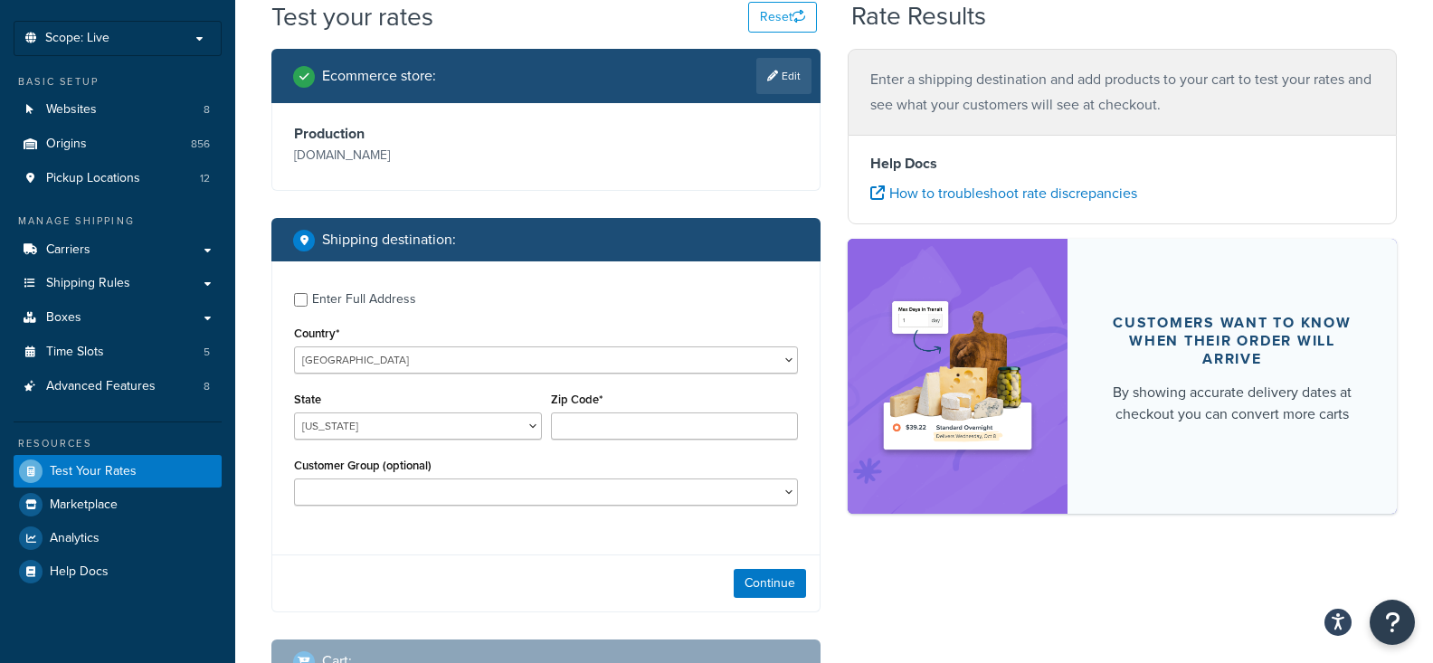
scroll to position [101, 0]
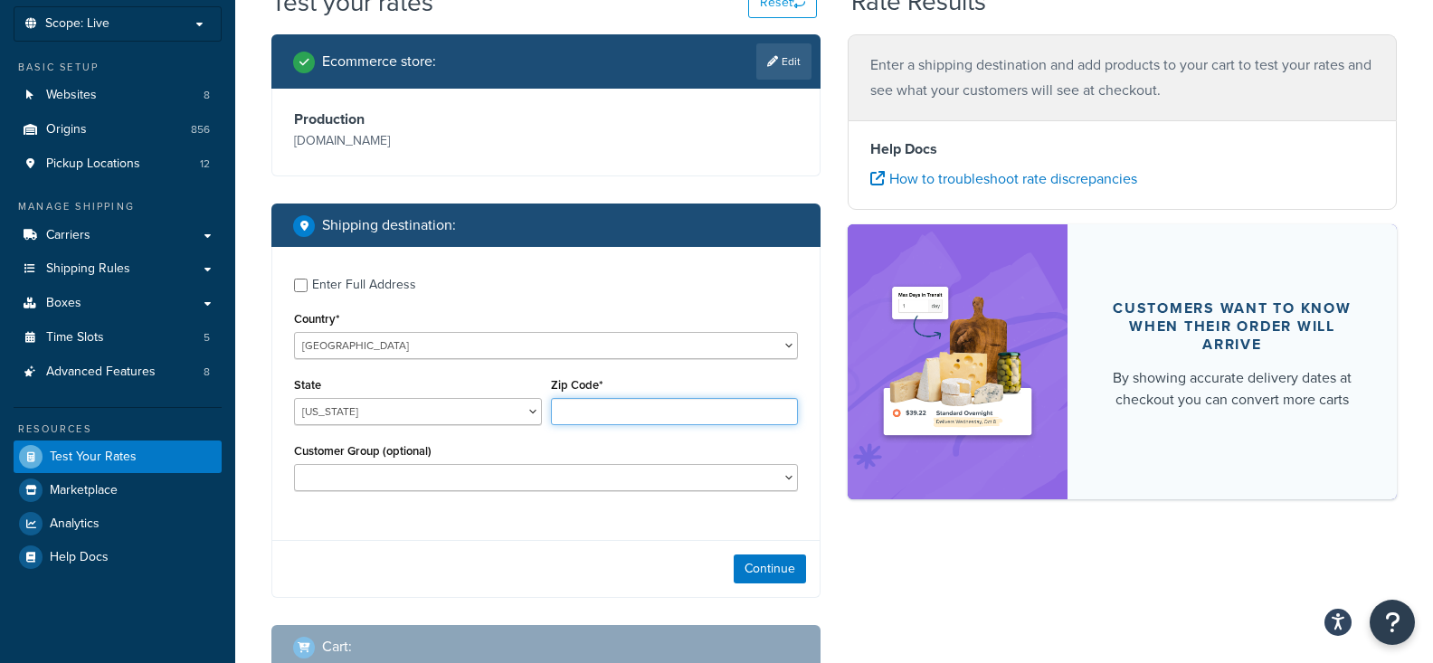
click at [617, 406] on input "Zip Code*" at bounding box center [675, 411] width 248 height 27
paste input "31323"
type input "31323"
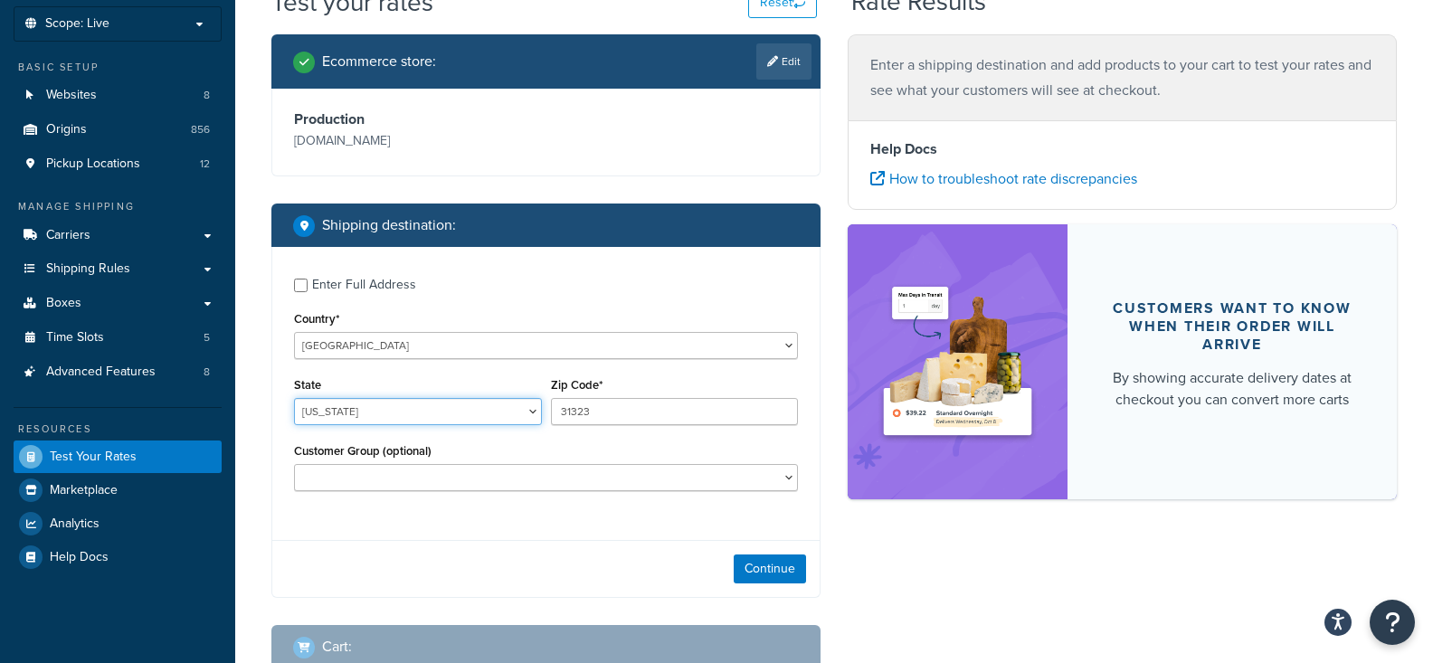
click at [294, 398] on select "Alabama Alaska American Samoa Arizona Arkansas Armed Forces Americas Armed Forc…" at bounding box center [418, 411] width 248 height 27
select select "GA"
click option "Georgia" at bounding box center [0, 0] width 0 height 0
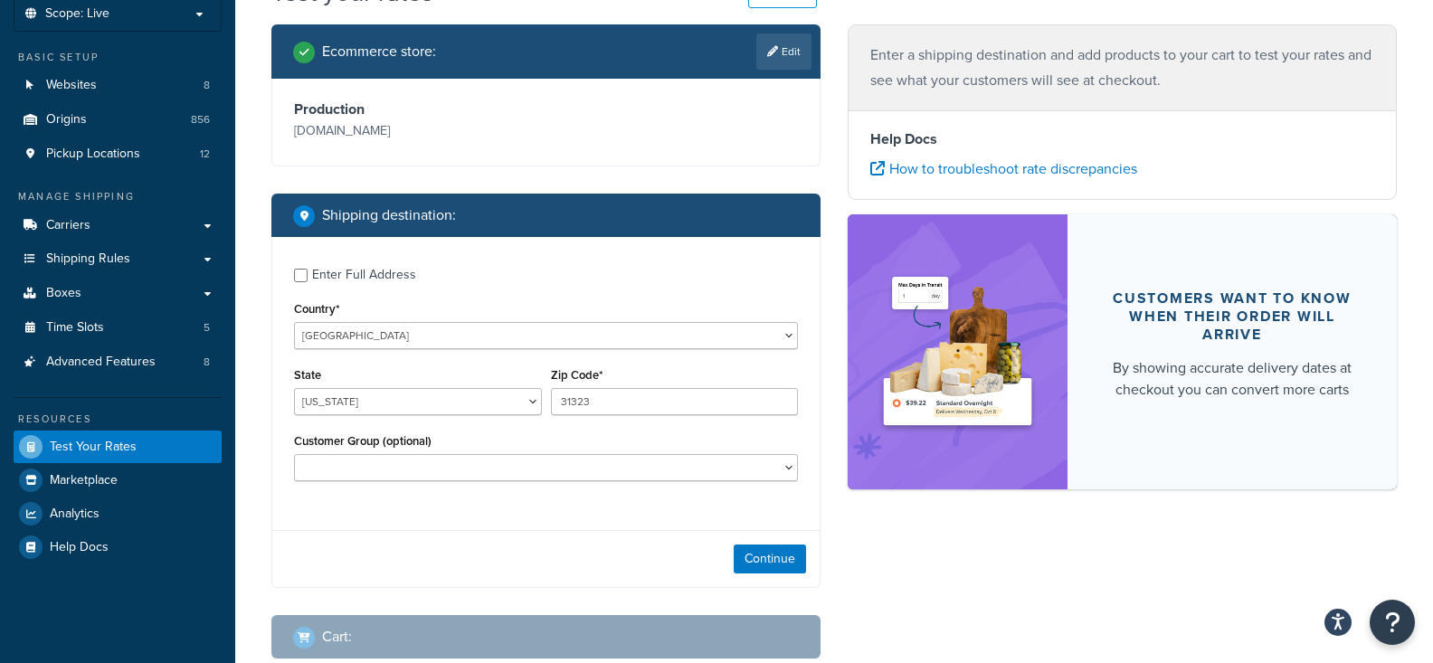
click at [385, 272] on div "Enter Full Address" at bounding box center [364, 274] width 104 height 25
click at [308, 272] on input "Enter Full Address" at bounding box center [301, 276] width 14 height 14
checkbox input "true"
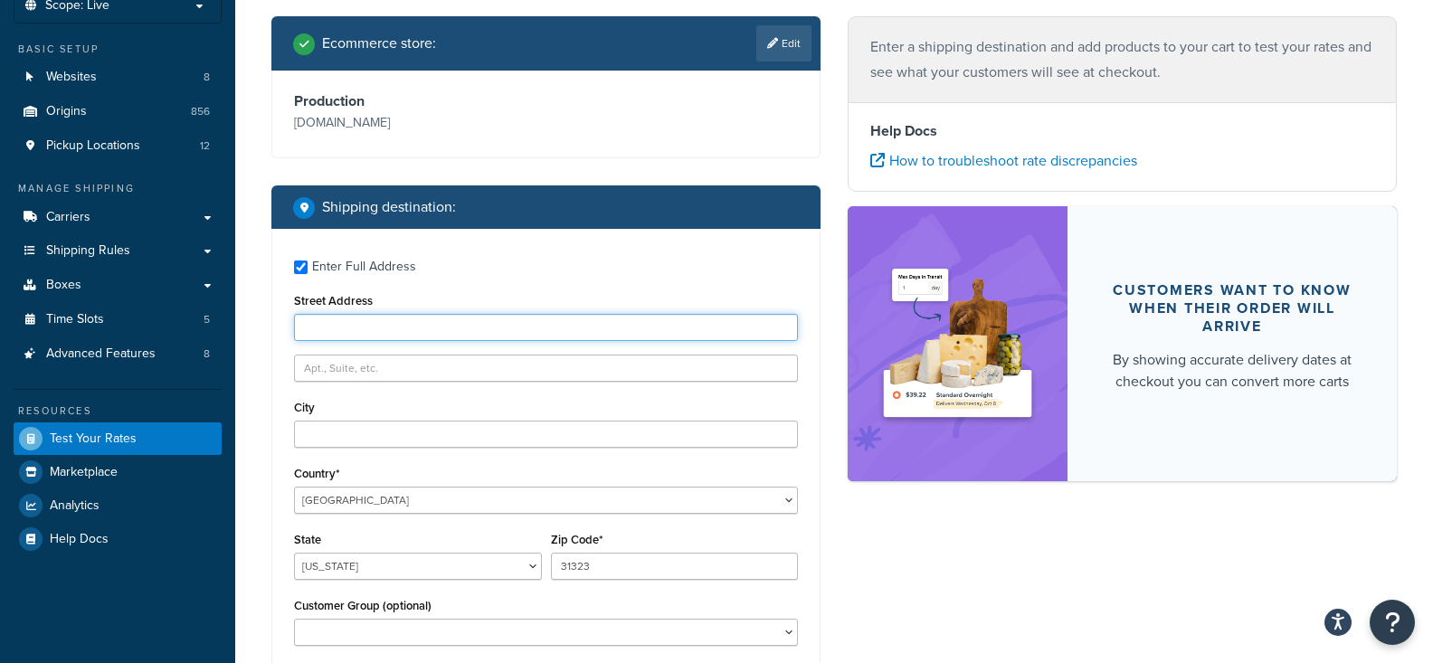
click at [362, 329] on input "Street Address" at bounding box center [546, 327] width 504 height 27
paste input "1 Chemical Plant Road"
type input "1 Chemical Plant Road"
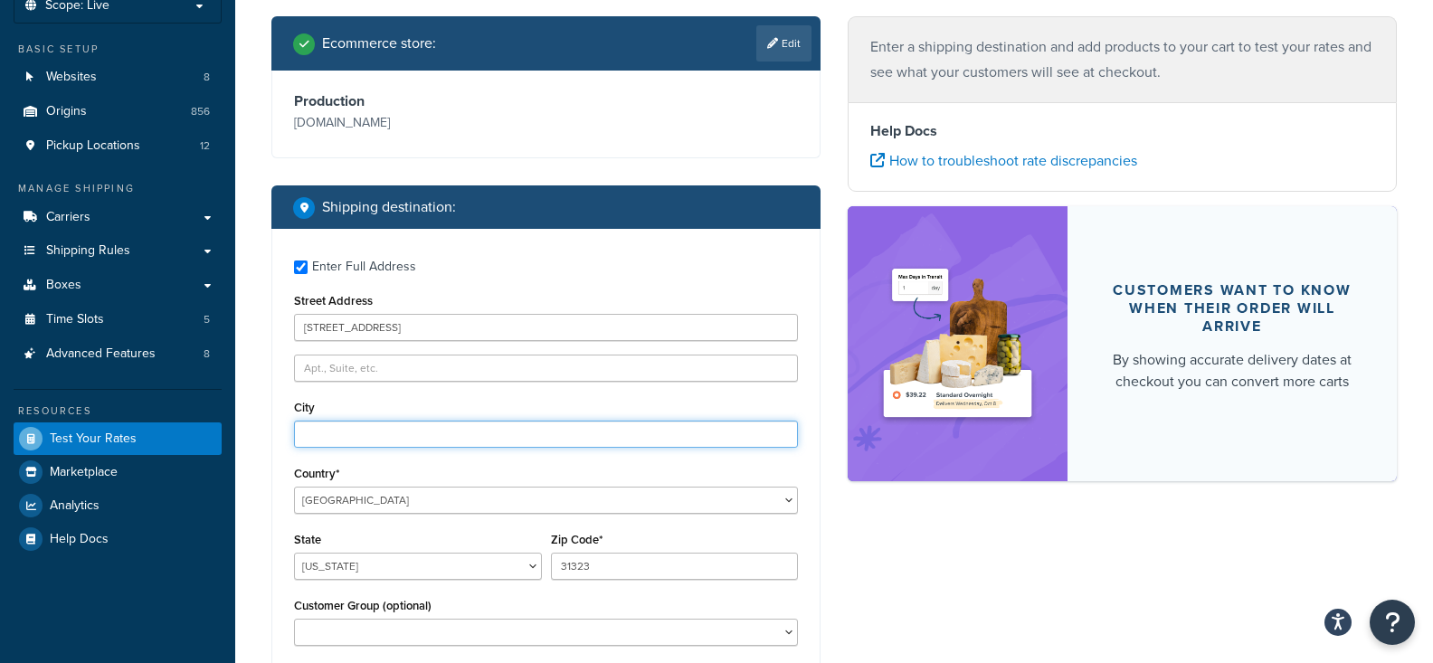
click at [341, 446] on input "City" at bounding box center [546, 434] width 504 height 27
paste input "Riceboro"
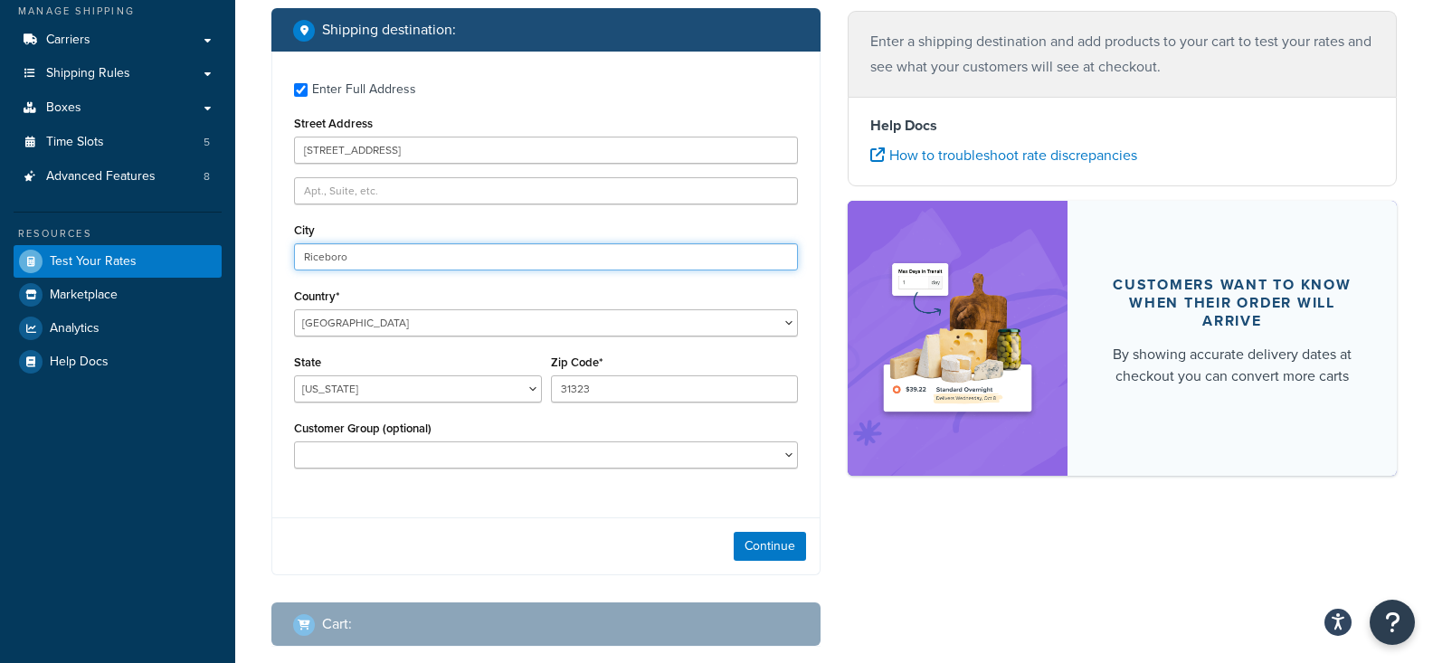
type input "Riceboro"
click at [759, 526] on div "Continue" at bounding box center [545, 546] width 547 height 57
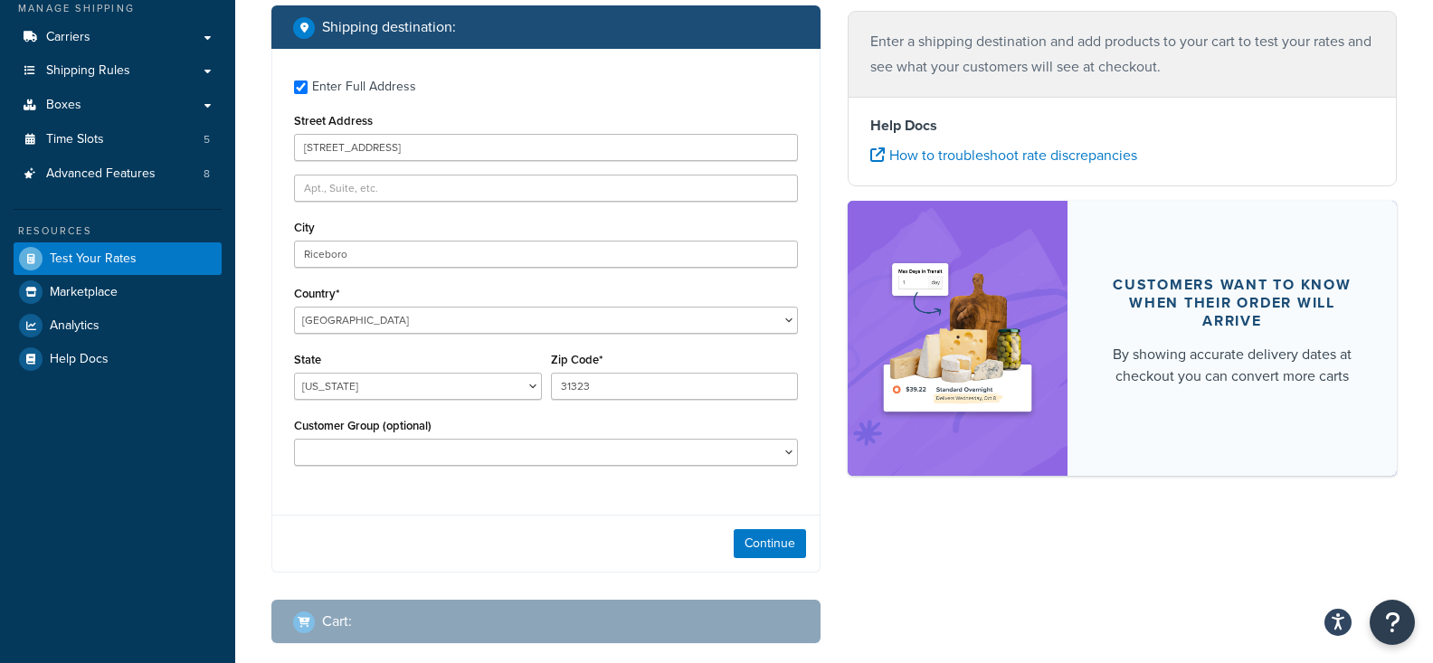
scroll to position [301, 0]
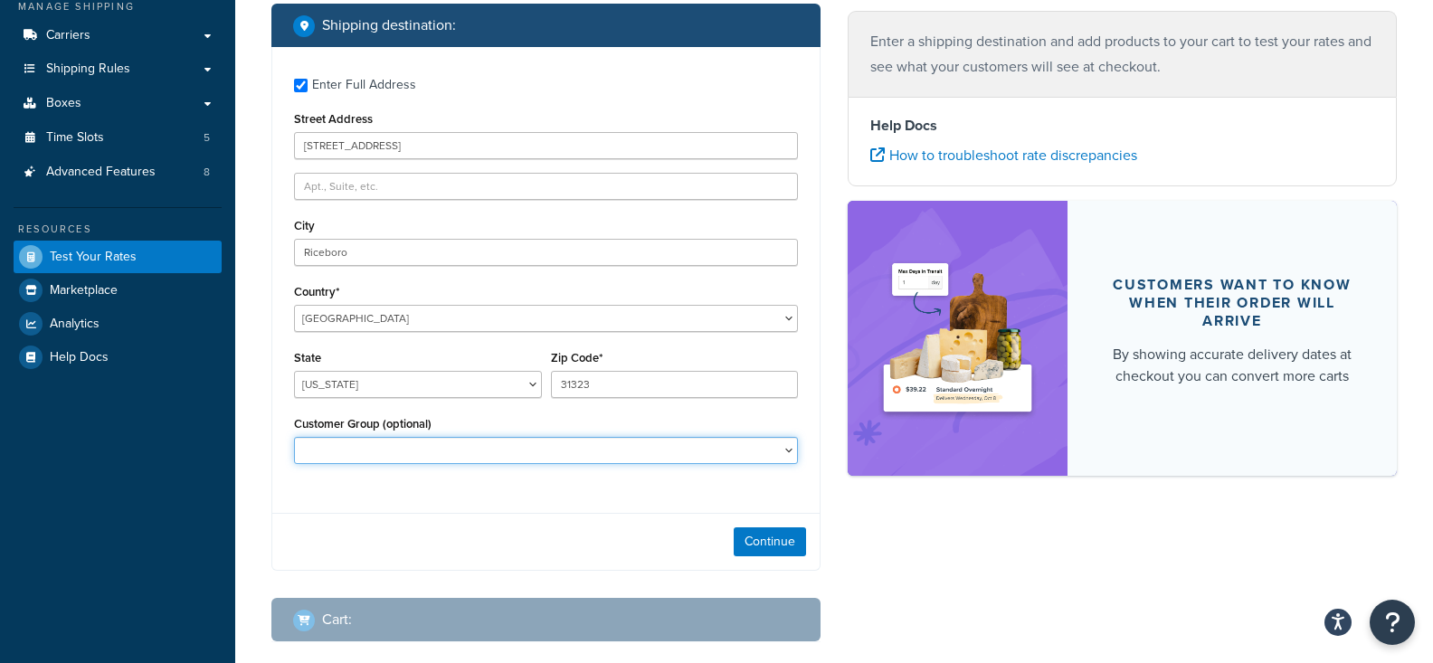
click at [294, 437] on select "DeliveryDateEstimate Employee Facebook Shopping Feed General Inactive Logged In…" at bounding box center [546, 450] width 504 height 27
select select "New Web Customer"
click option "New Web Customer" at bounding box center [0, 0] width 0 height 0
click at [793, 537] on button "Continue" at bounding box center [770, 541] width 72 height 29
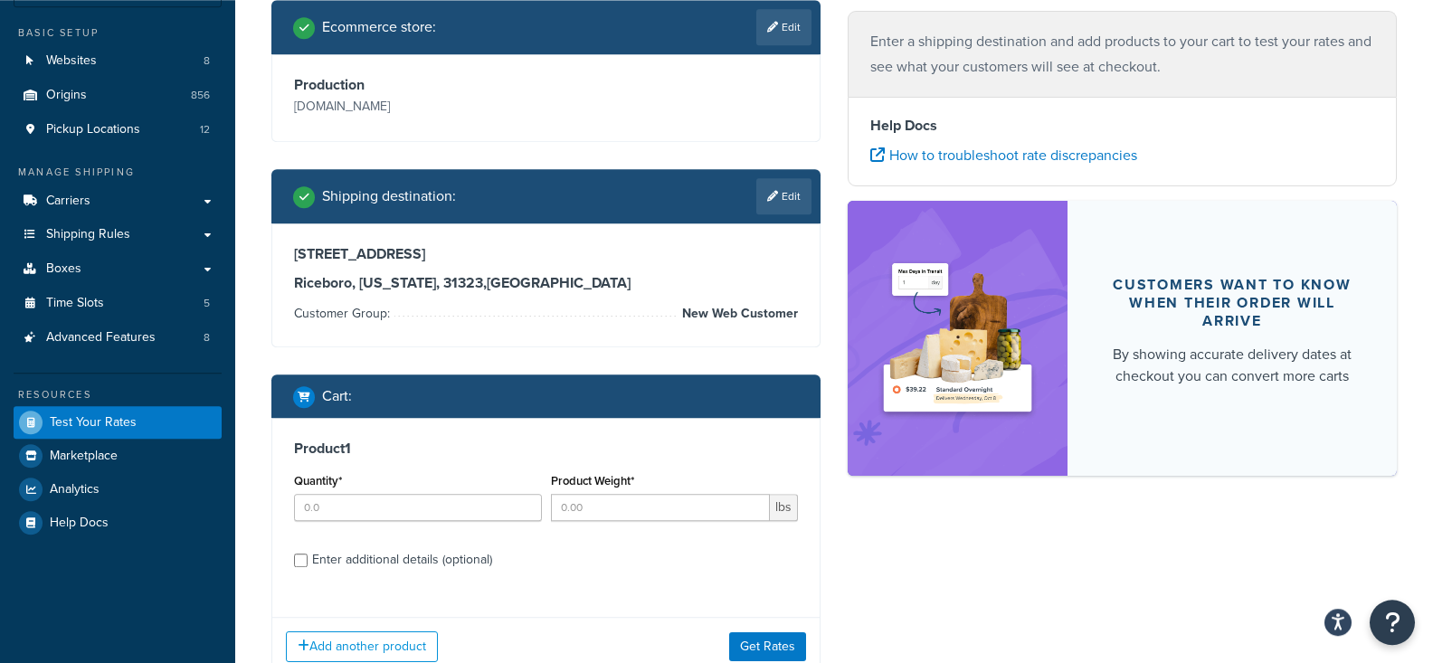
scroll to position [258, 0]
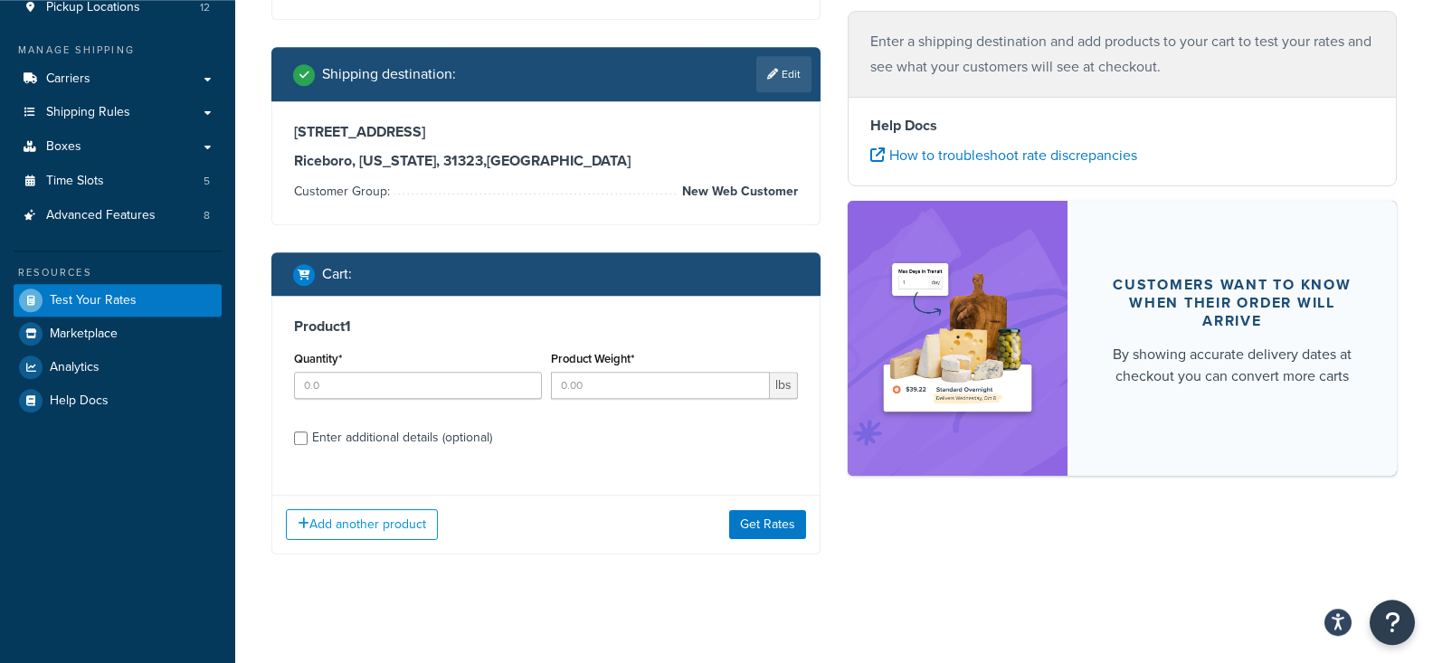
click at [433, 403] on div "Quantity*" at bounding box center [418, 380] width 257 height 66
click at [435, 395] on input "Quantity*" at bounding box center [418, 385] width 248 height 27
type input "1"
type input "4.23"
click at [392, 442] on div "Enter additional details (optional)" at bounding box center [402, 437] width 180 height 25
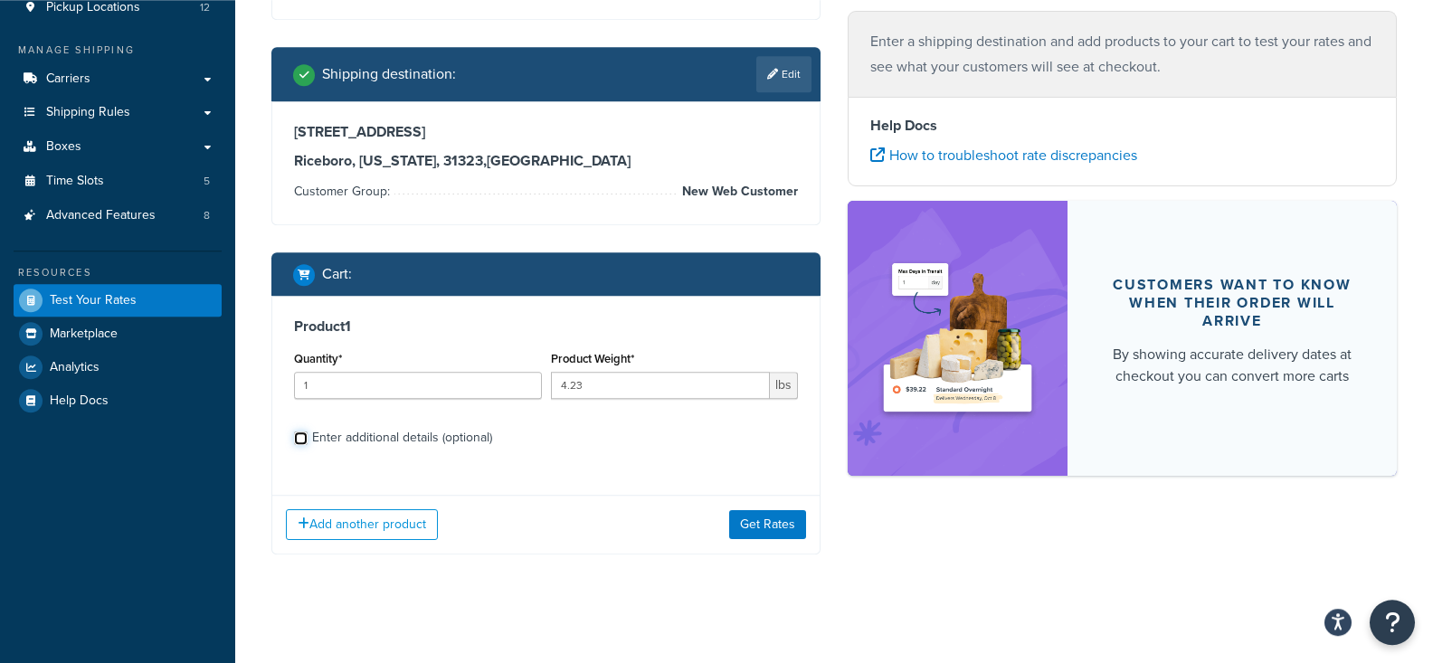
click at [308, 442] on input "Enter additional details (optional)" at bounding box center [301, 439] width 14 height 14
checkbox input "true"
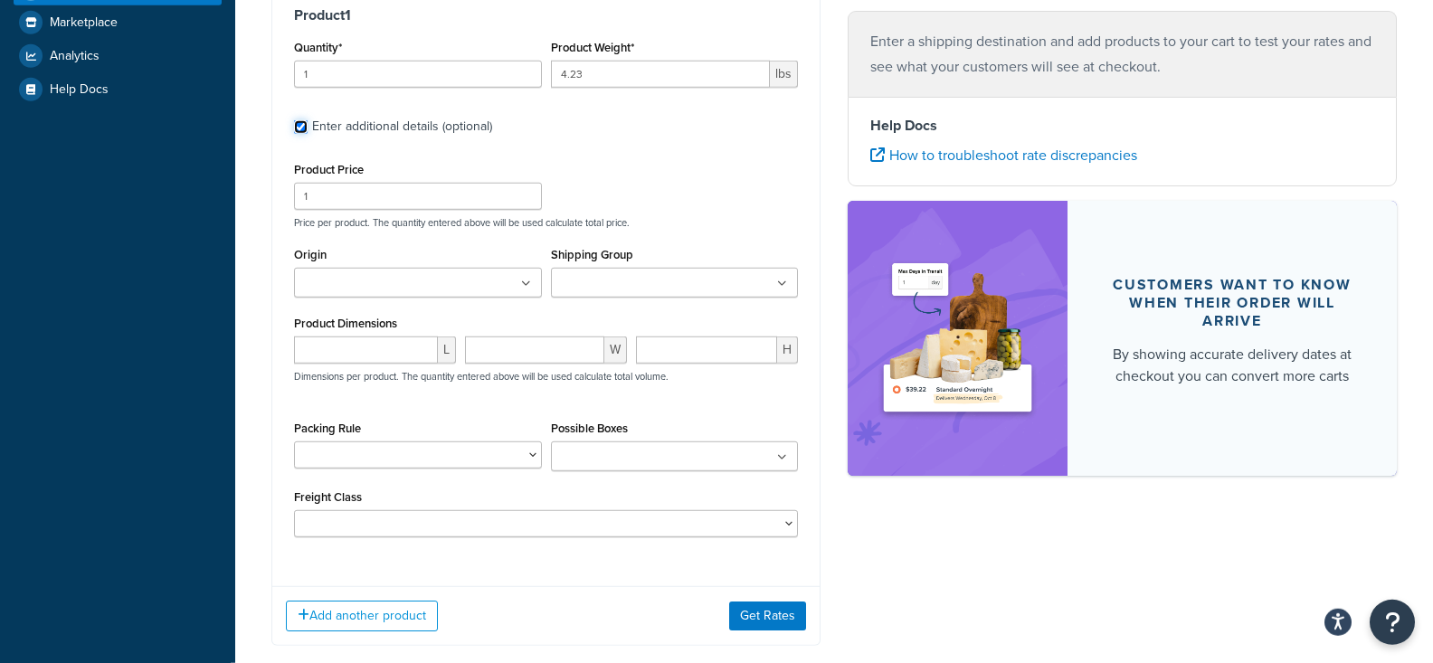
scroll to position [571, 0]
click at [682, 346] on input "number" at bounding box center [706, 348] width 141 height 27
type input "16"
click at [347, 353] on input "number" at bounding box center [366, 348] width 144 height 27
type input "10"
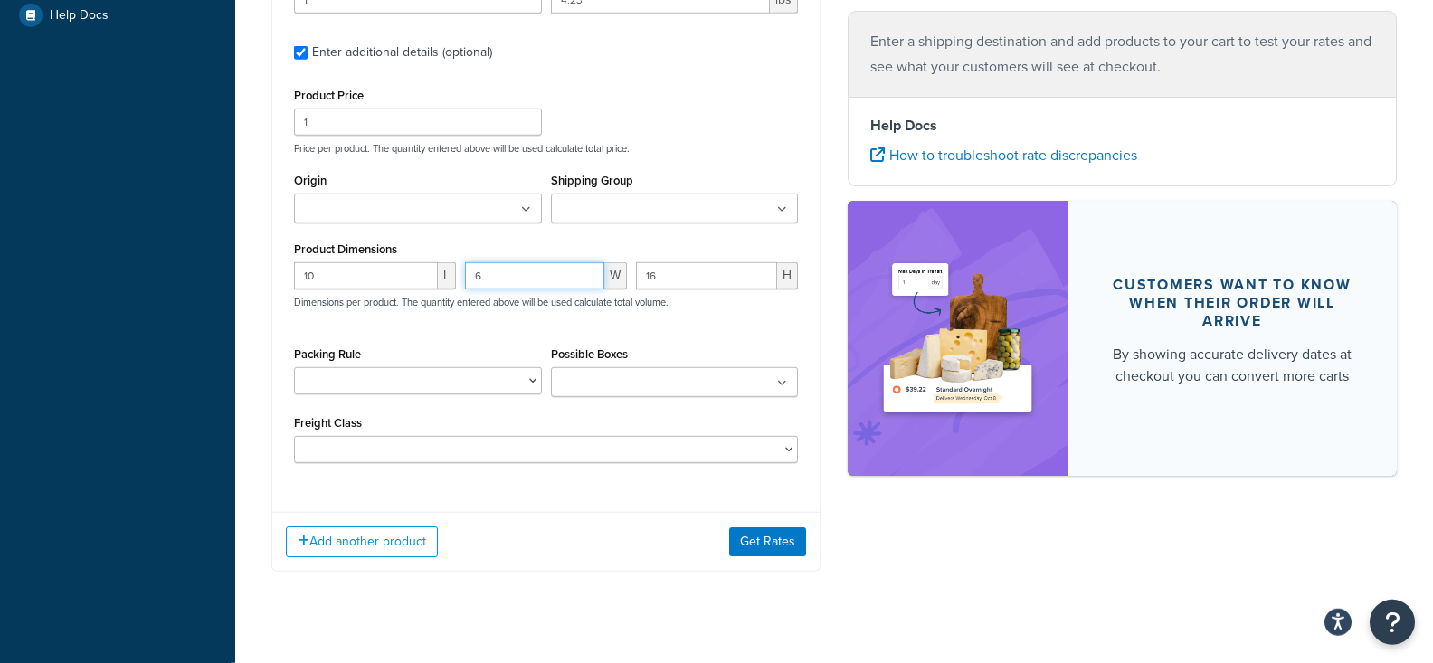
scroll to position [660, 0]
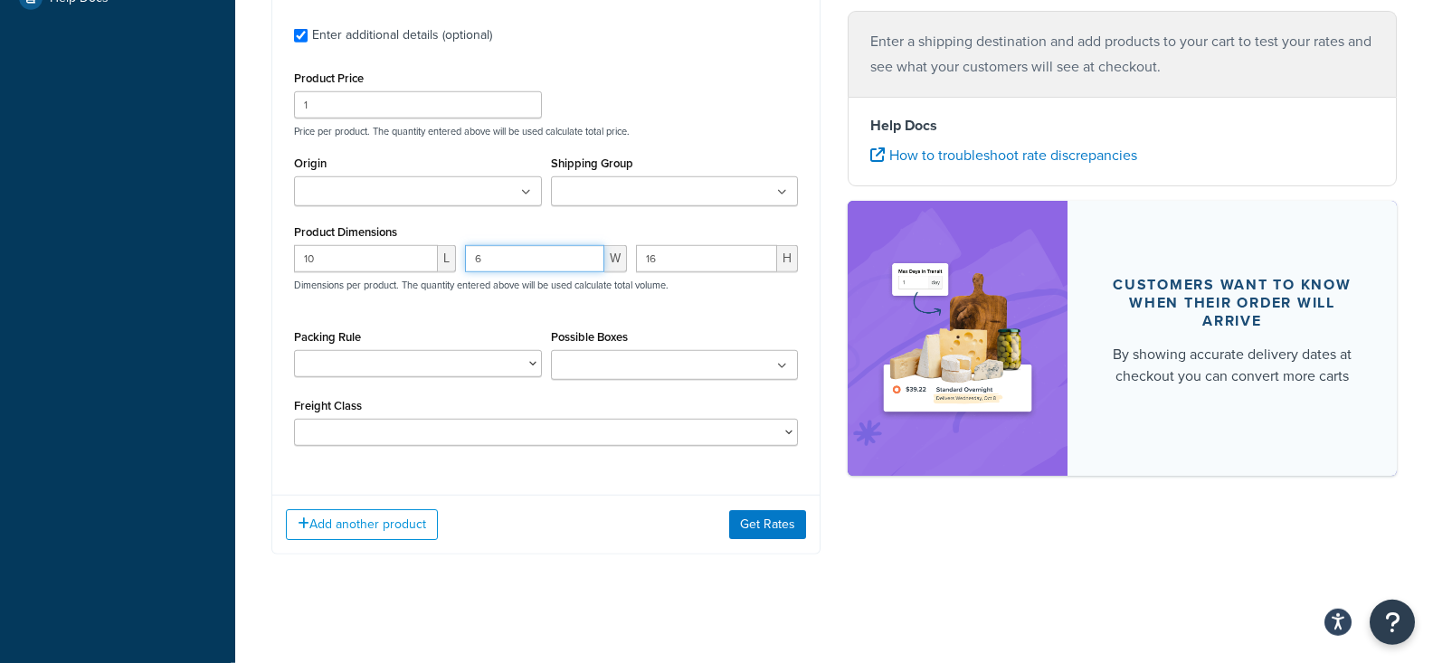
type input "6"
click at [425, 190] on input "Origin" at bounding box center [379, 193] width 160 height 20
type input "30336 664"
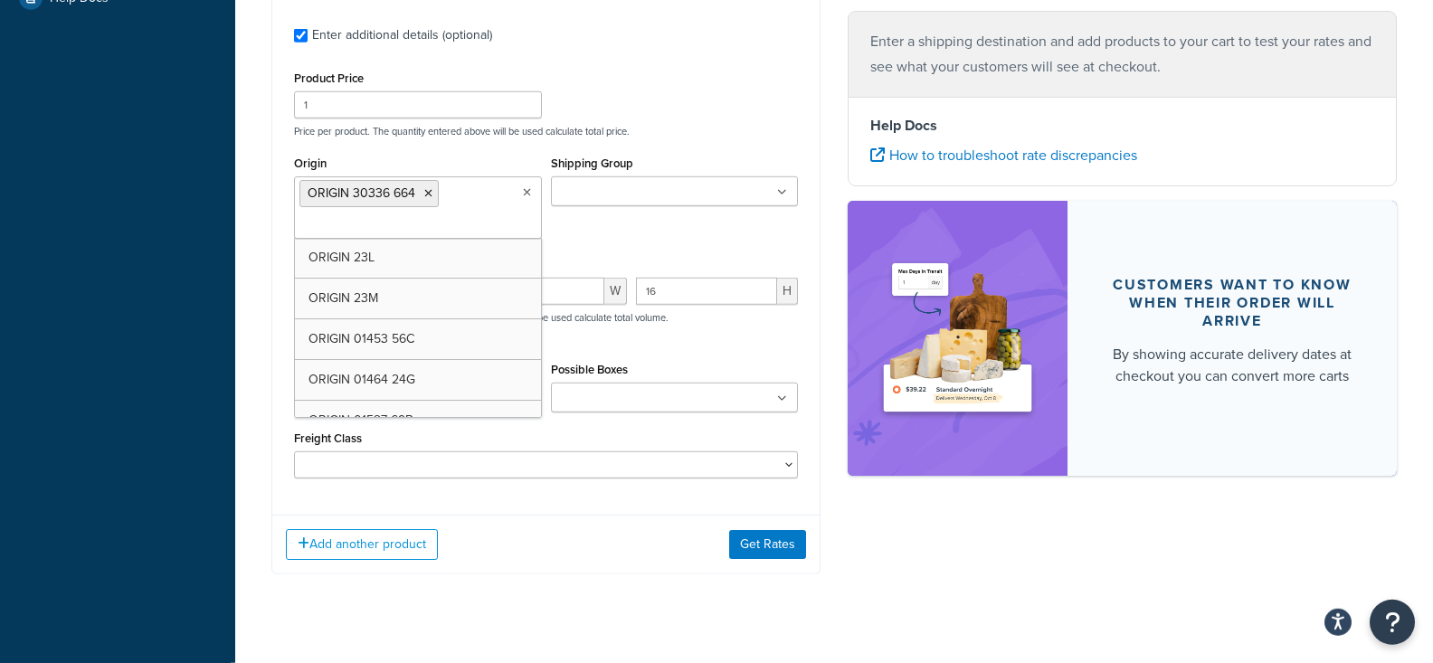
scroll to position [655, 0]
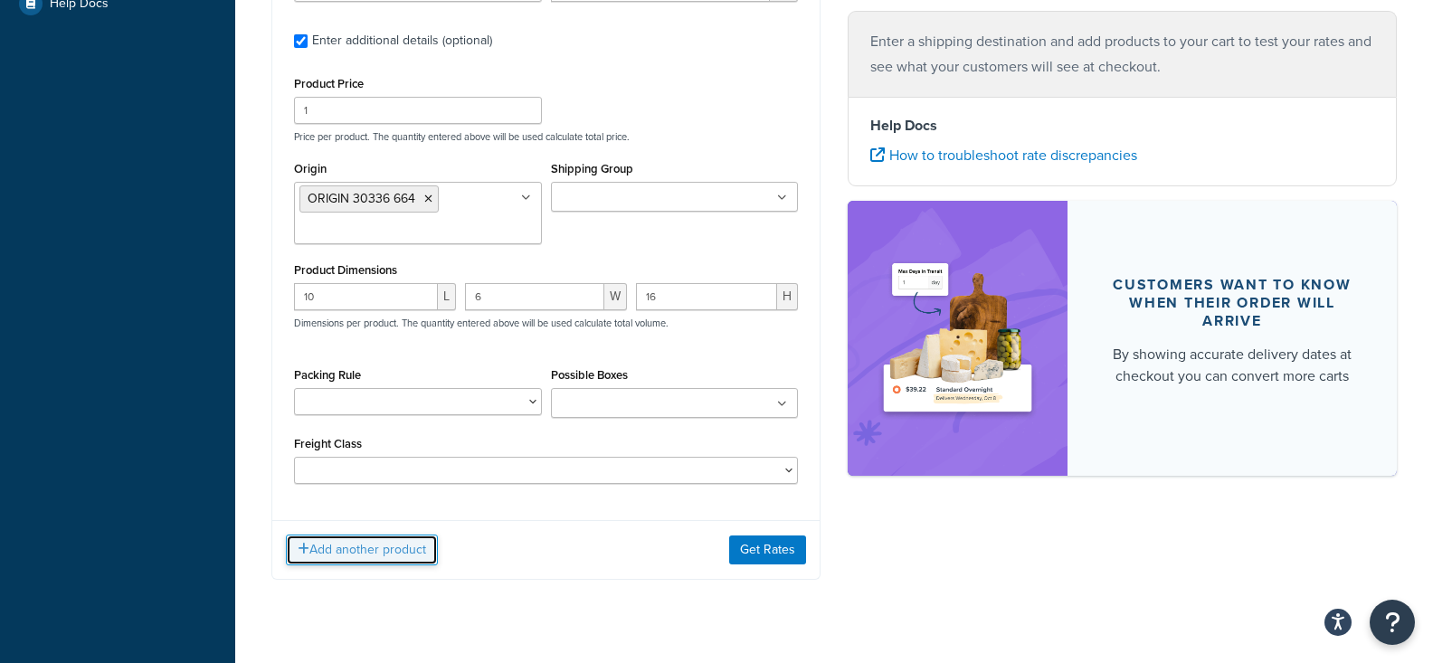
click at [390, 542] on button "Add another product" at bounding box center [362, 550] width 152 height 31
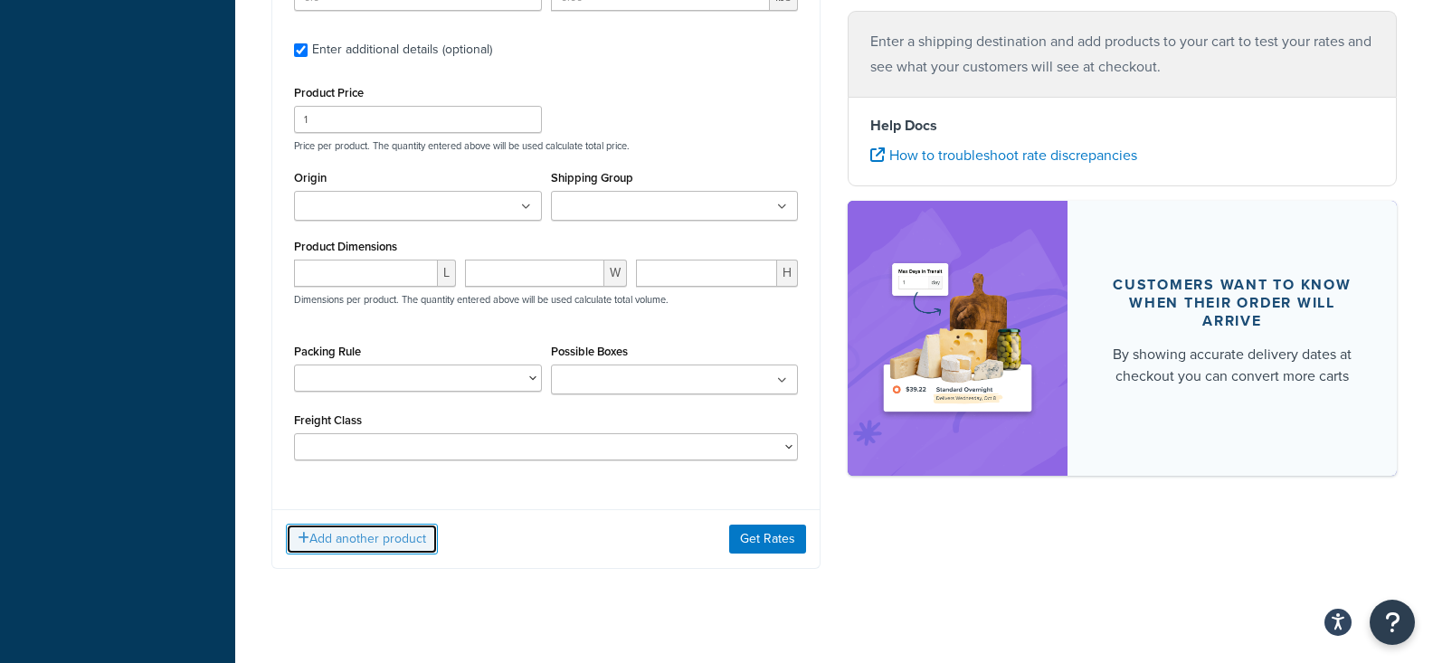
scroll to position [1272, 0]
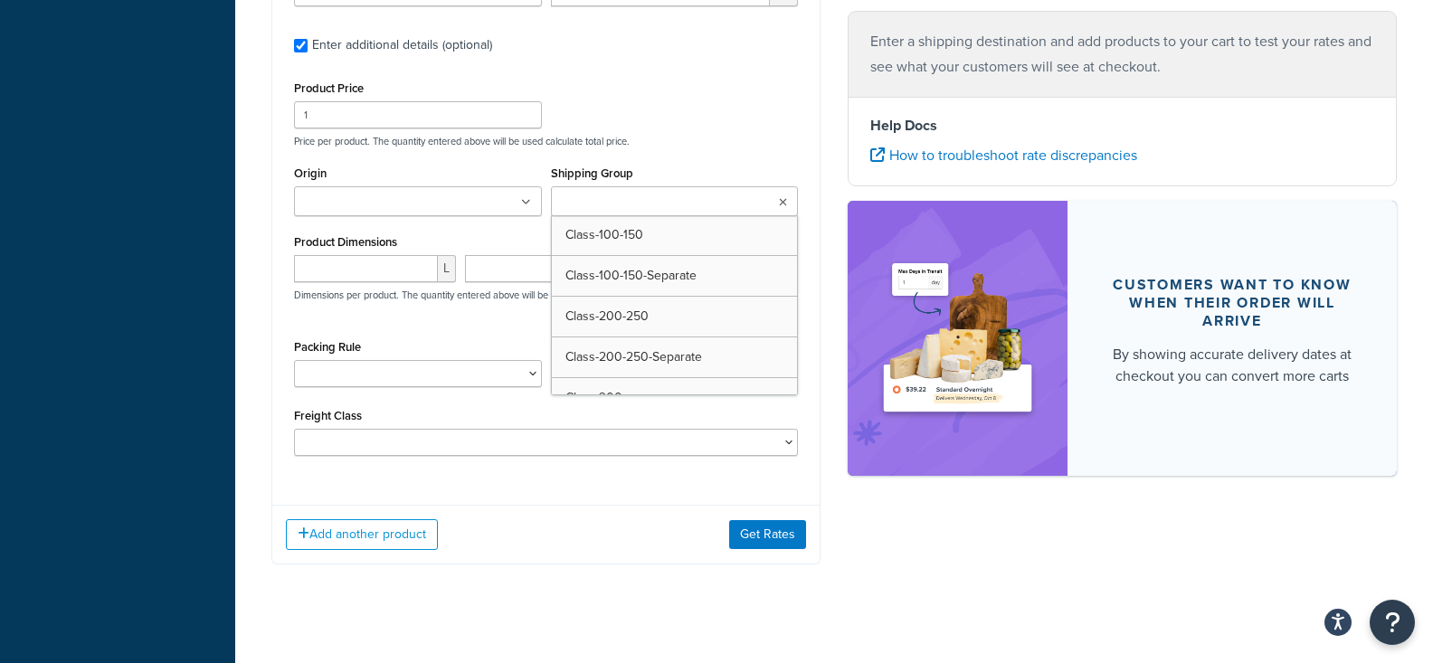
click at [650, 192] on ul at bounding box center [675, 201] width 248 height 30
type input "must"
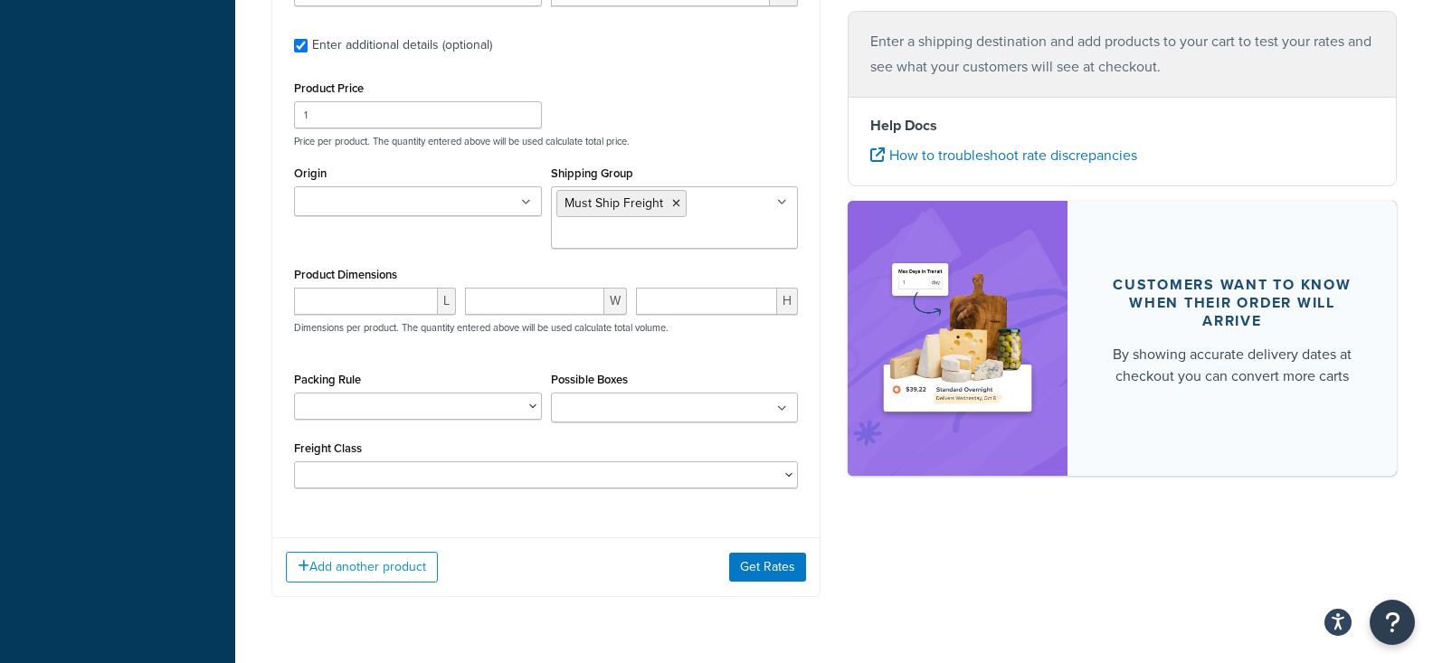
click at [282, 298] on div "Product 2 Quantity* Product Weight* lbs Enter additional details (optional) Pro…" at bounding box center [545, 213] width 547 height 622
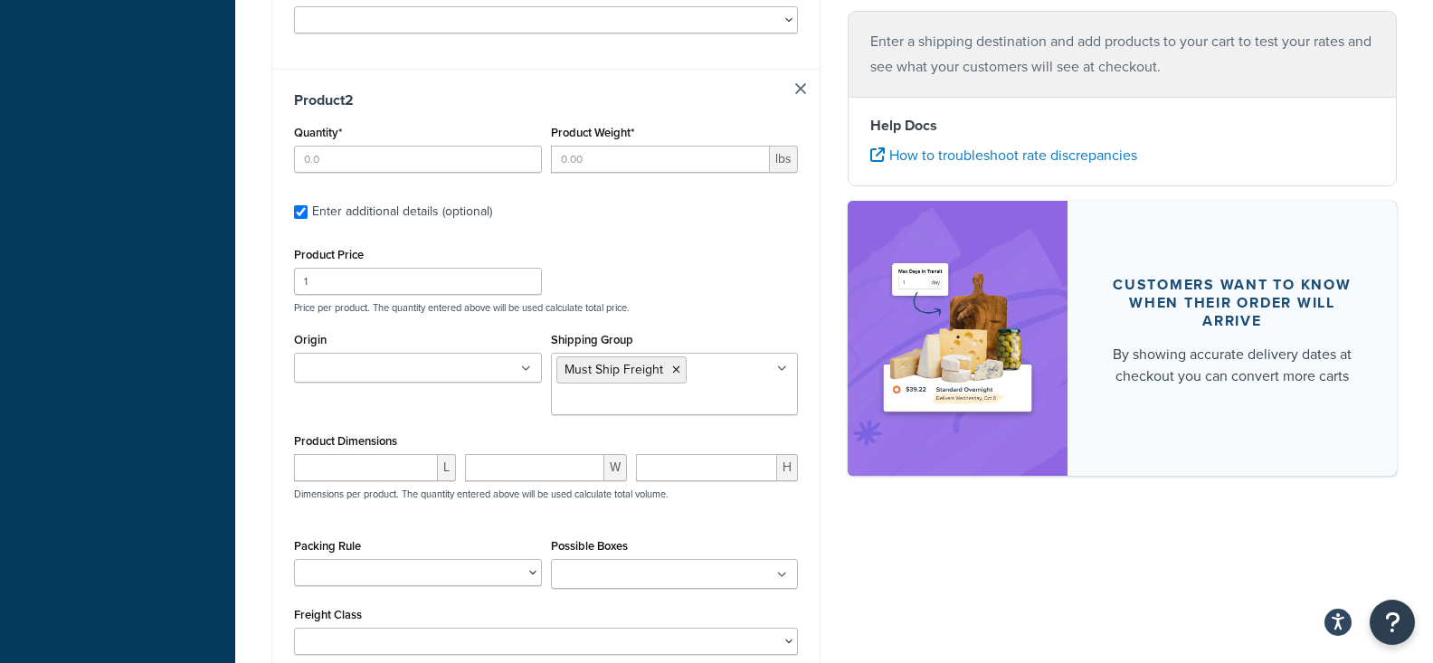
scroll to position [1104, 0]
click at [414, 152] on input "Quantity*" at bounding box center [418, 160] width 248 height 27
click at [489, 170] on input "2" at bounding box center [418, 160] width 248 height 27
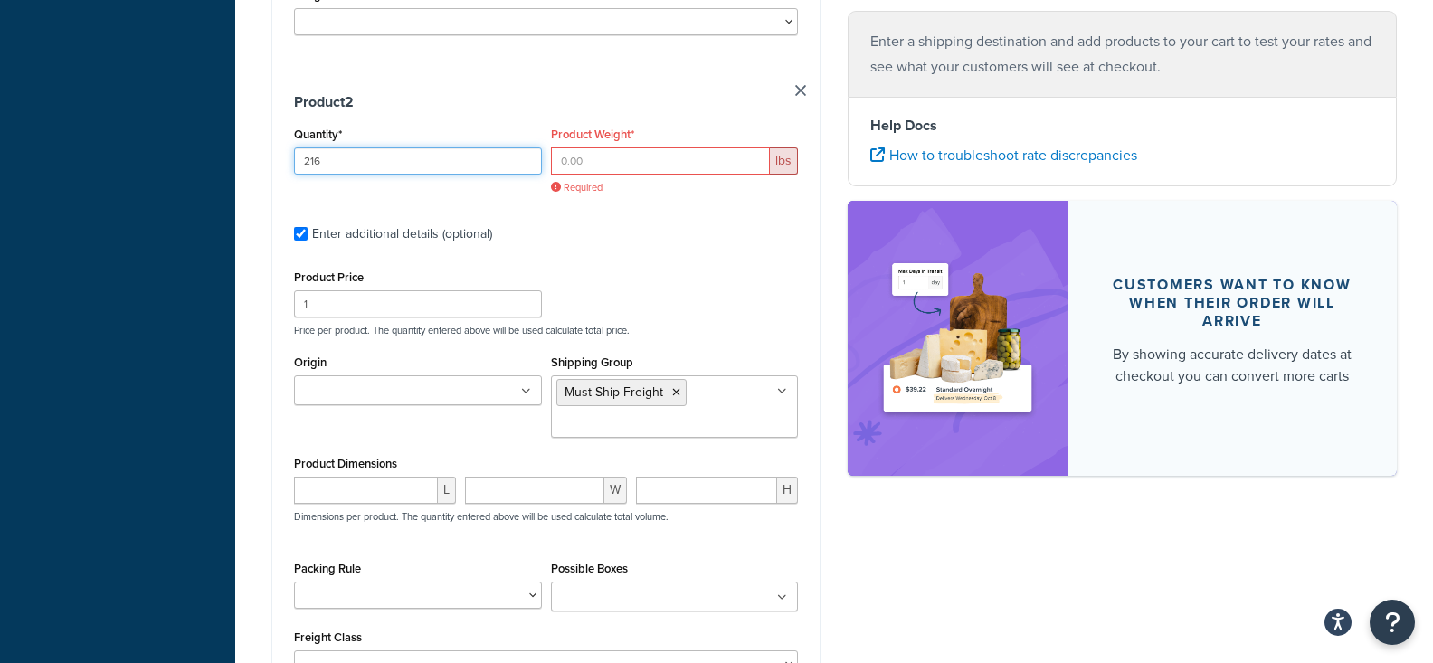
type input "216"
click at [663, 159] on input "Product Weight*" at bounding box center [661, 160] width 220 height 27
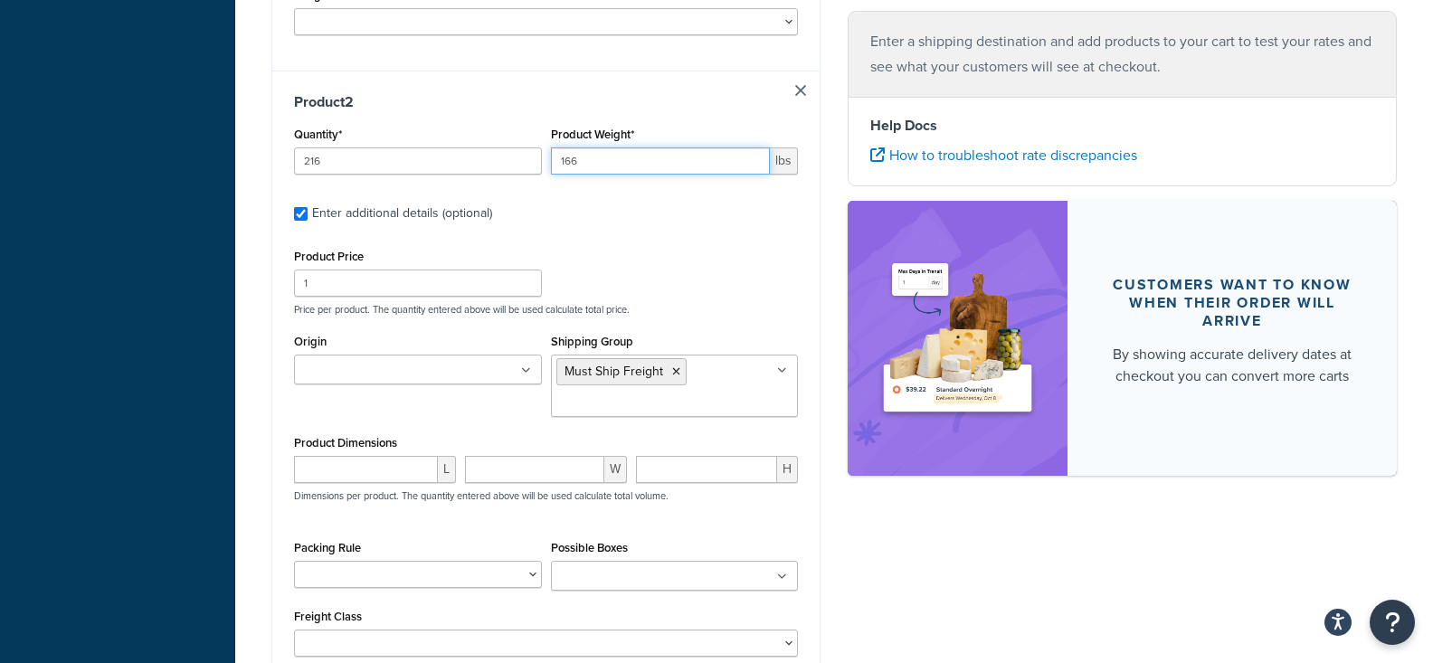
click at [633, 159] on input "166" at bounding box center [661, 160] width 220 height 27
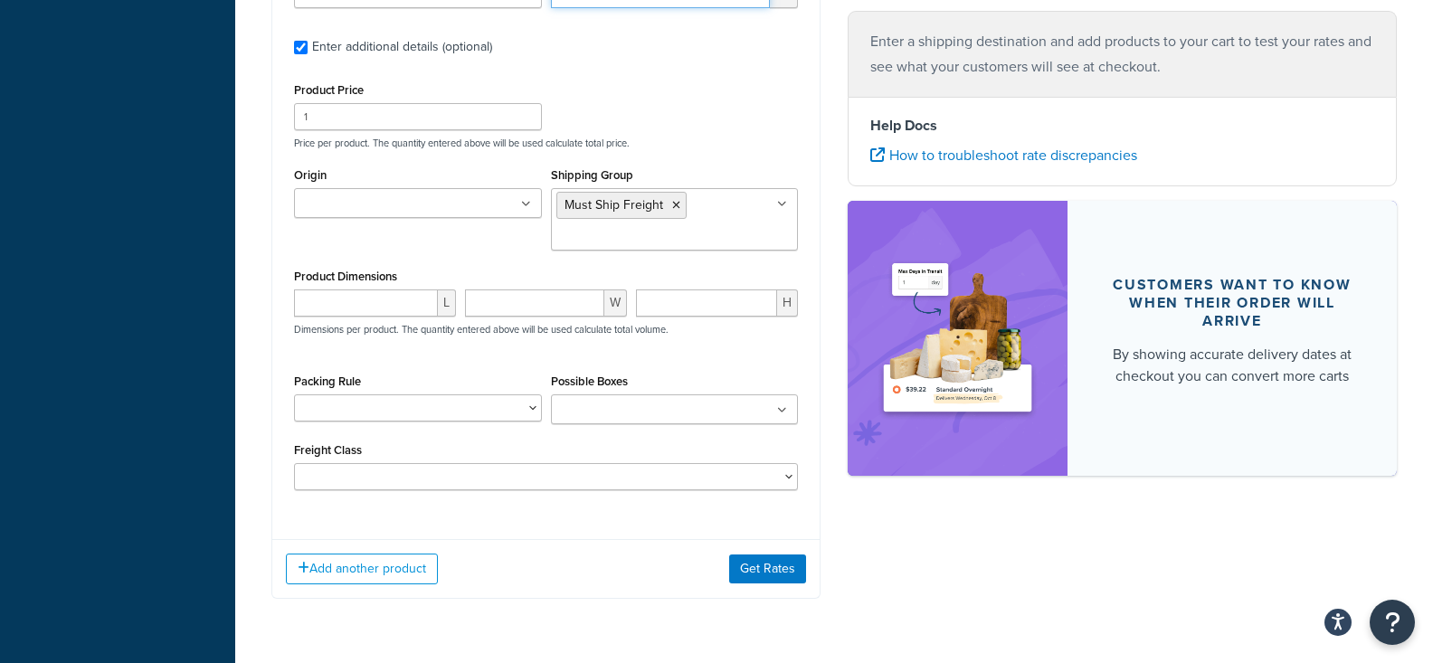
scroll to position [1274, 0]
type input "16"
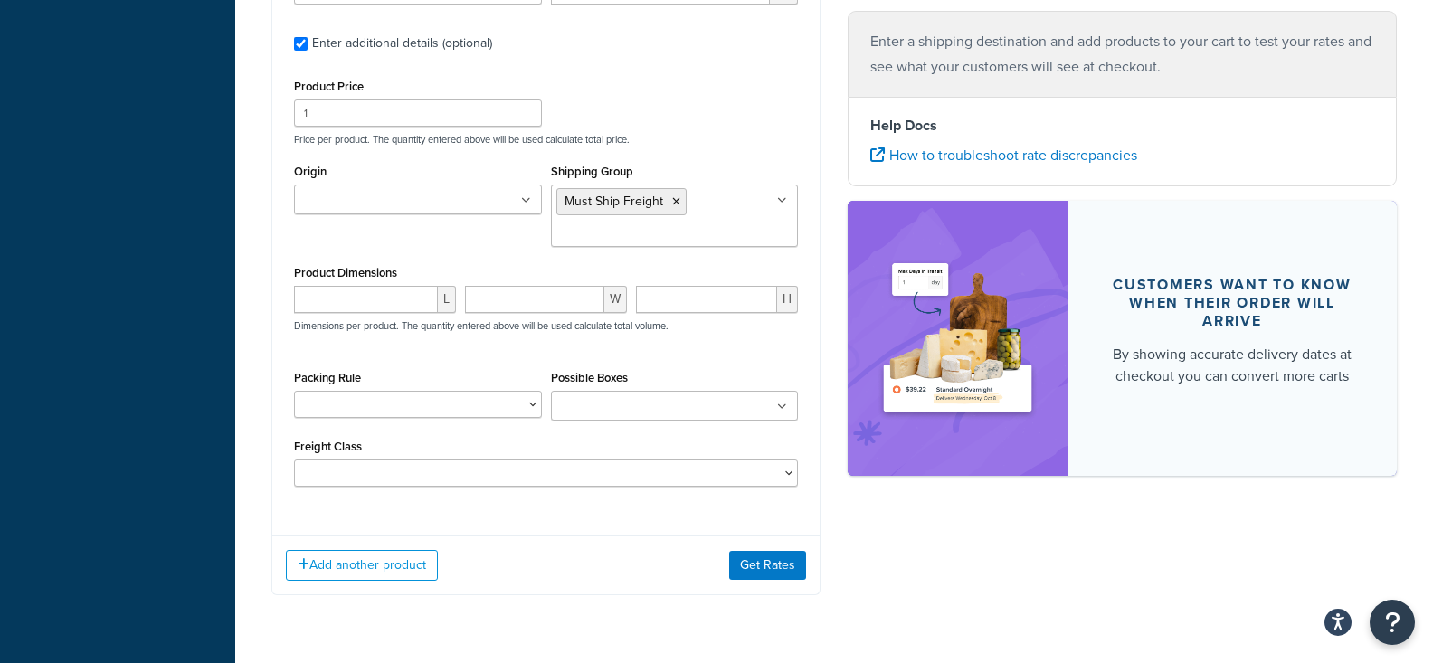
click at [489, 196] on ul at bounding box center [418, 200] width 248 height 30
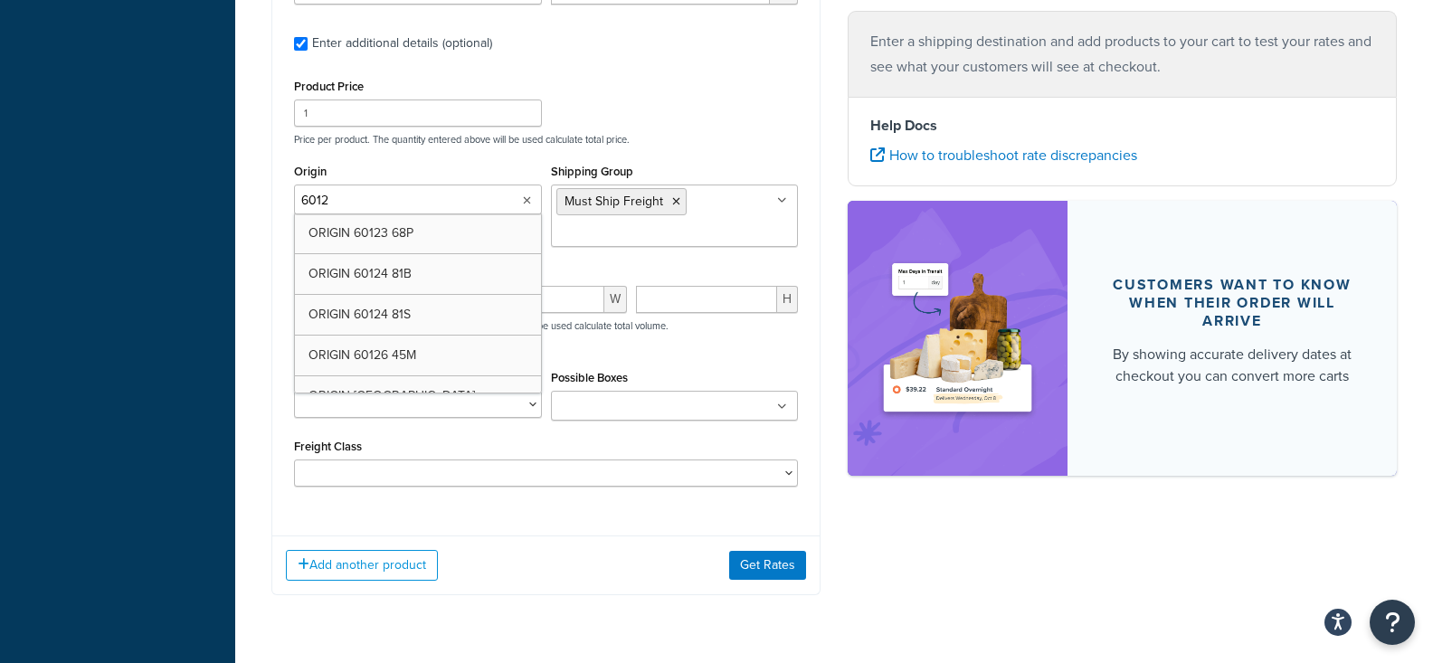
type input "60124"
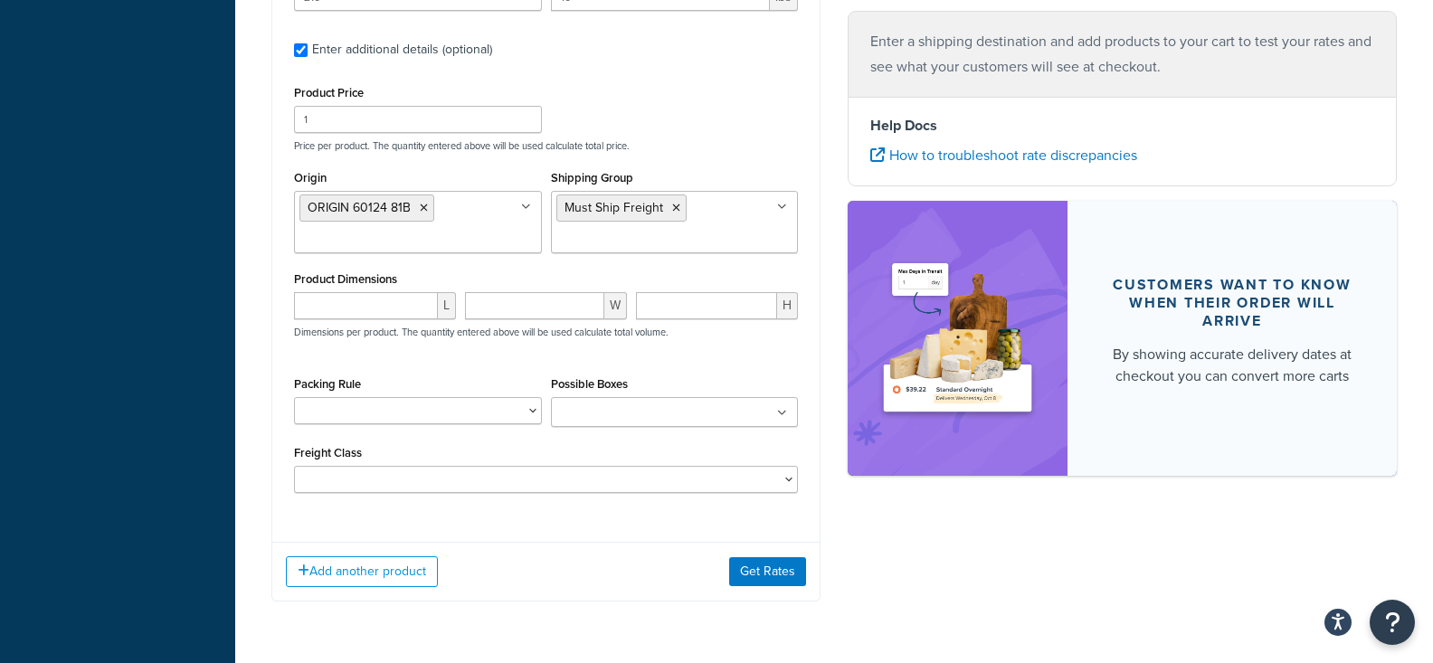
click at [599, 589] on div "Add another product Get Rates" at bounding box center [545, 571] width 547 height 59
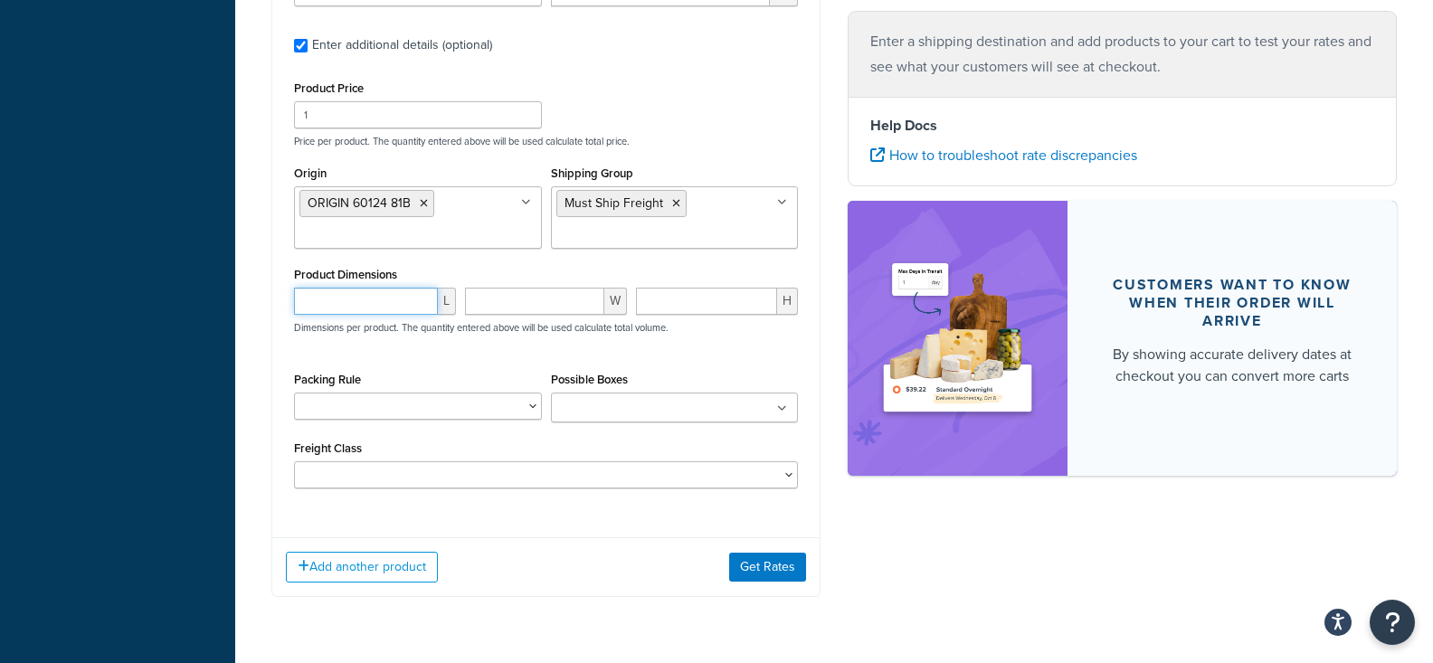
click at [385, 312] on input "number" at bounding box center [366, 301] width 144 height 27
type input "38"
click at [534, 304] on input "number" at bounding box center [534, 301] width 139 height 27
type input "38"
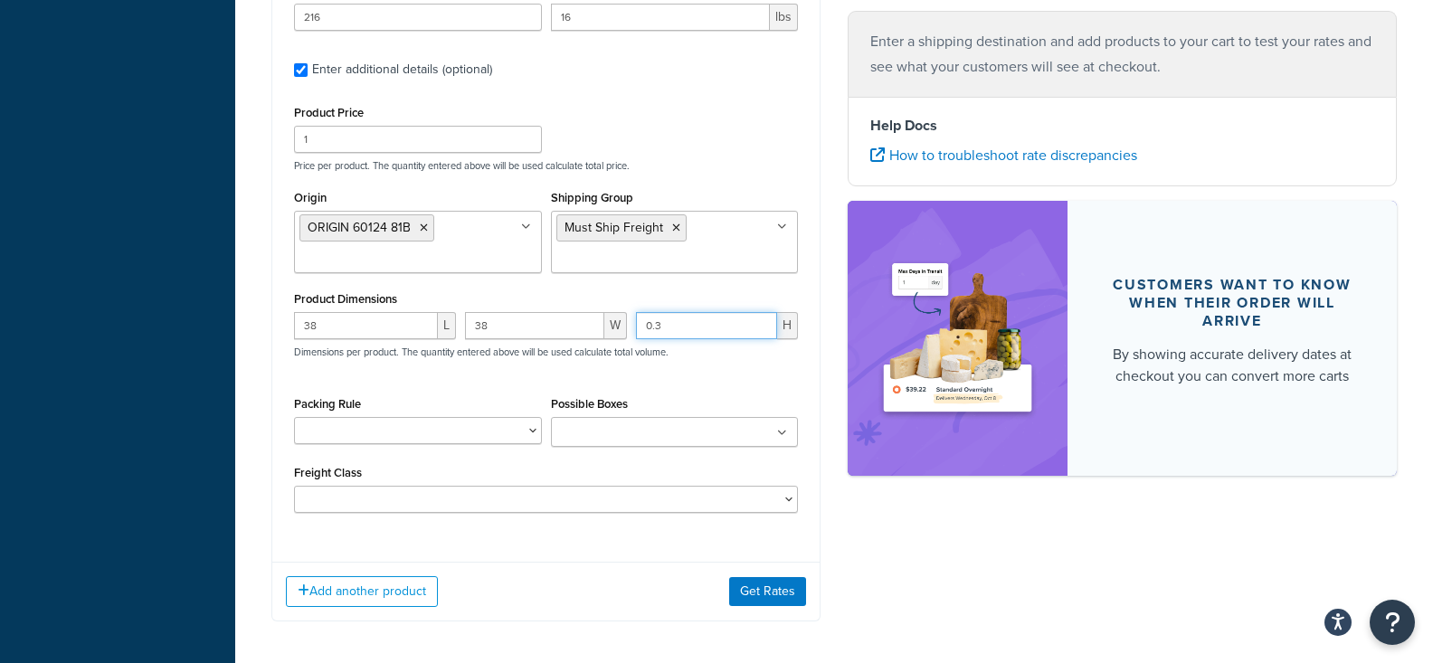
scroll to position [1250, 0]
type input "0.3"
click at [742, 597] on button "Get Rates" at bounding box center [767, 589] width 77 height 29
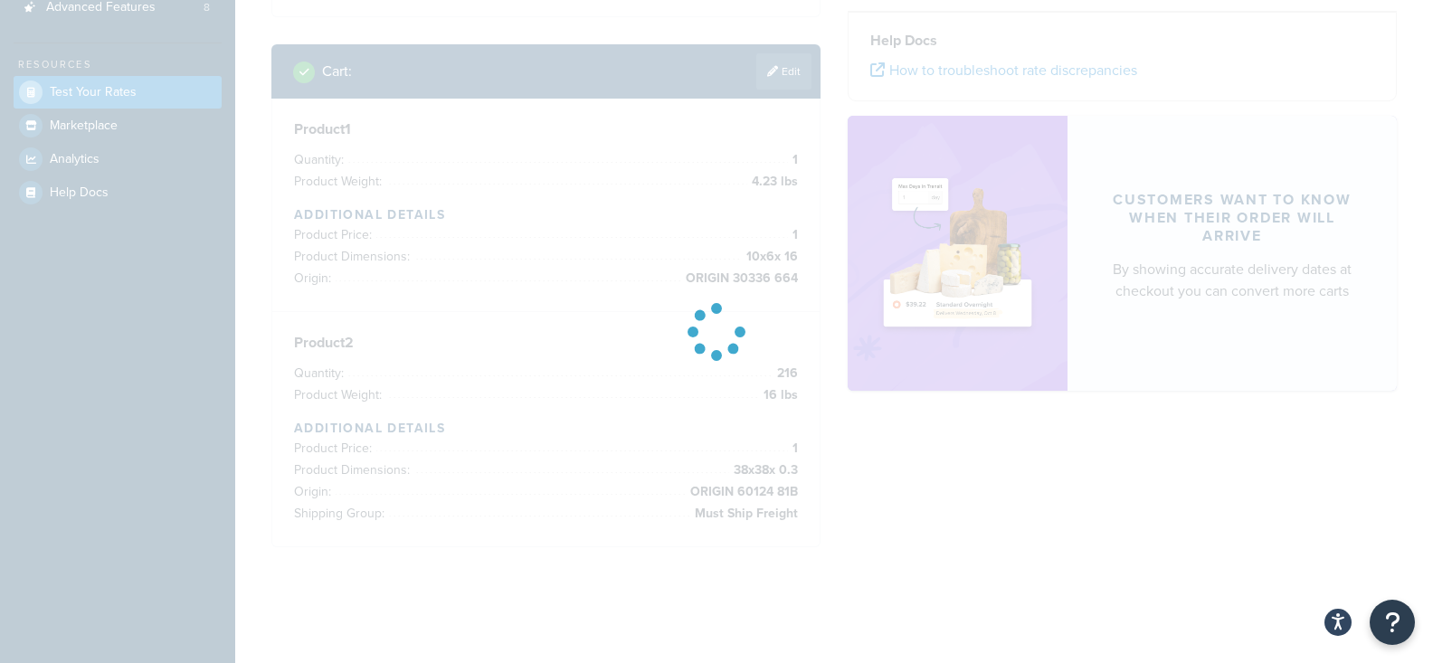
scroll to position [0, 0]
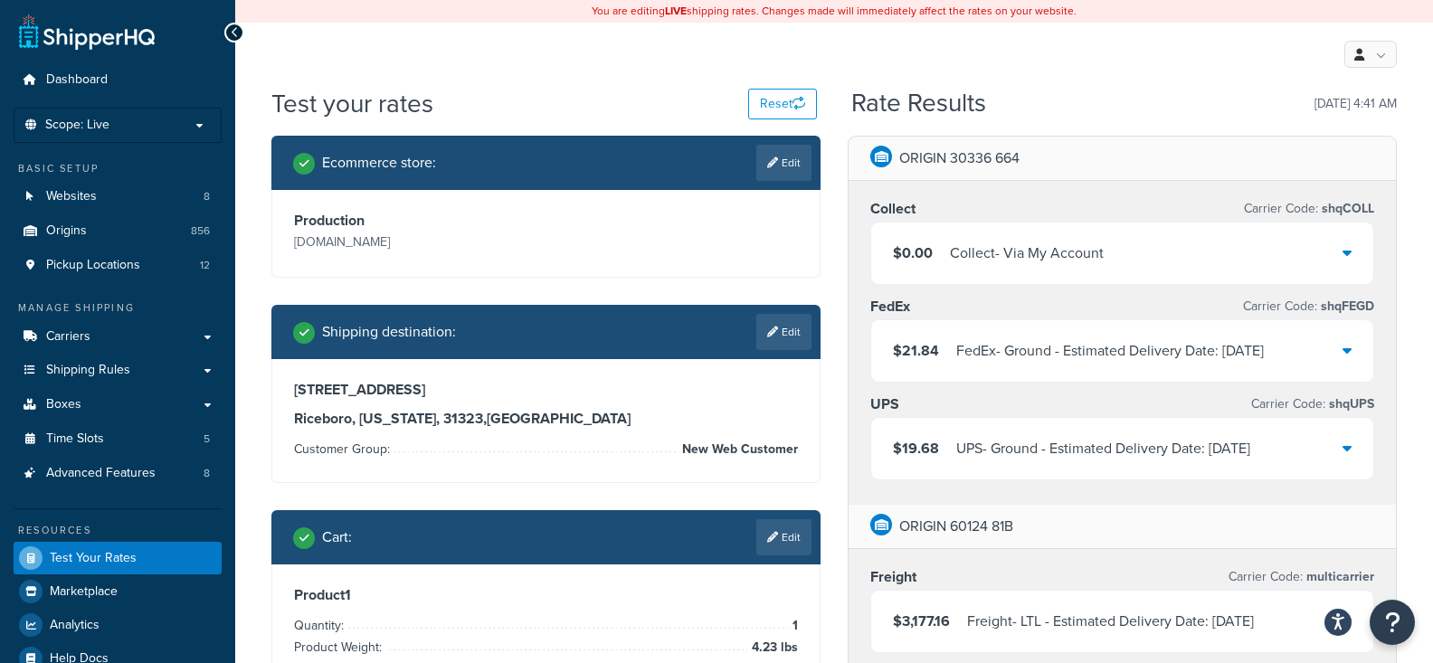
click at [1059, 98] on div "Rate Results 08/12/2025, 4:41 AM" at bounding box center [1124, 104] width 546 height 28
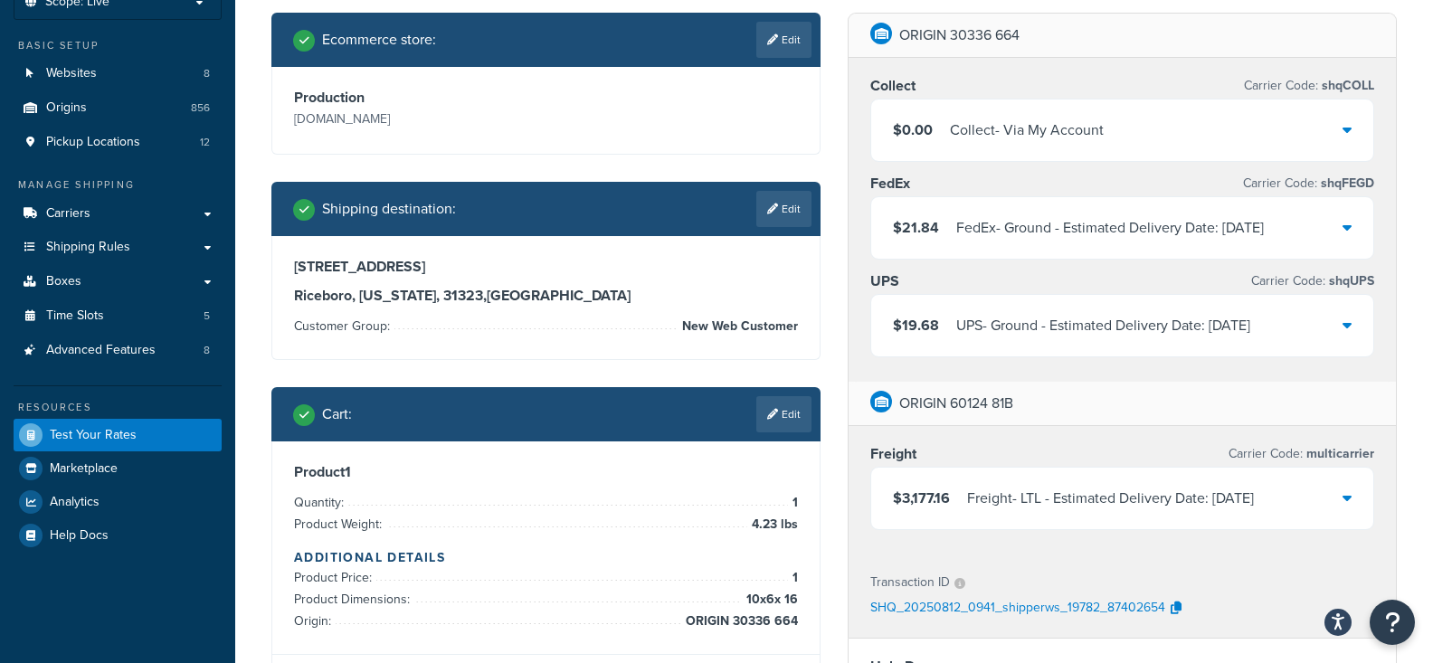
scroll to position [121, 0]
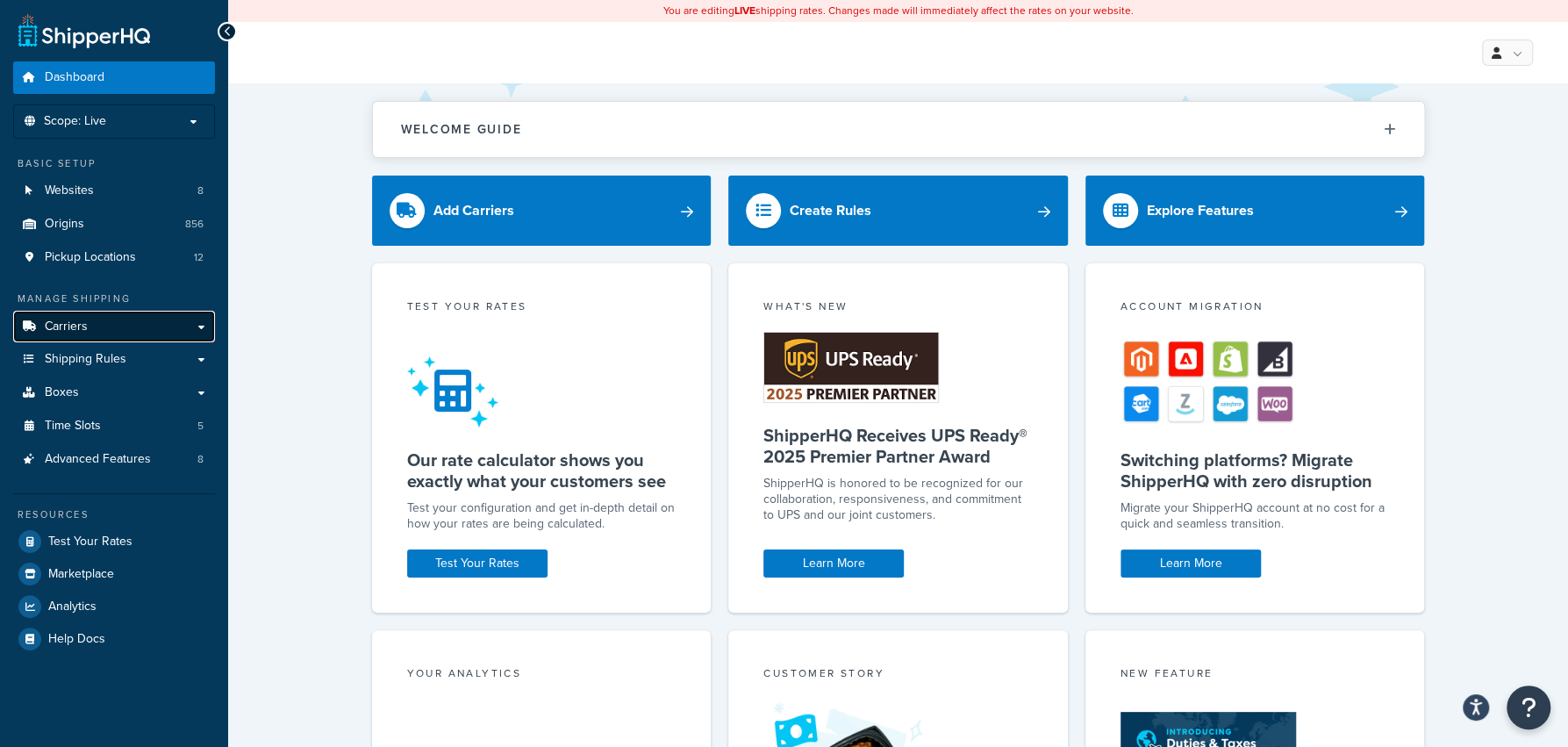
click at [103, 339] on link "Carriers" at bounding box center [114, 326] width 202 height 32
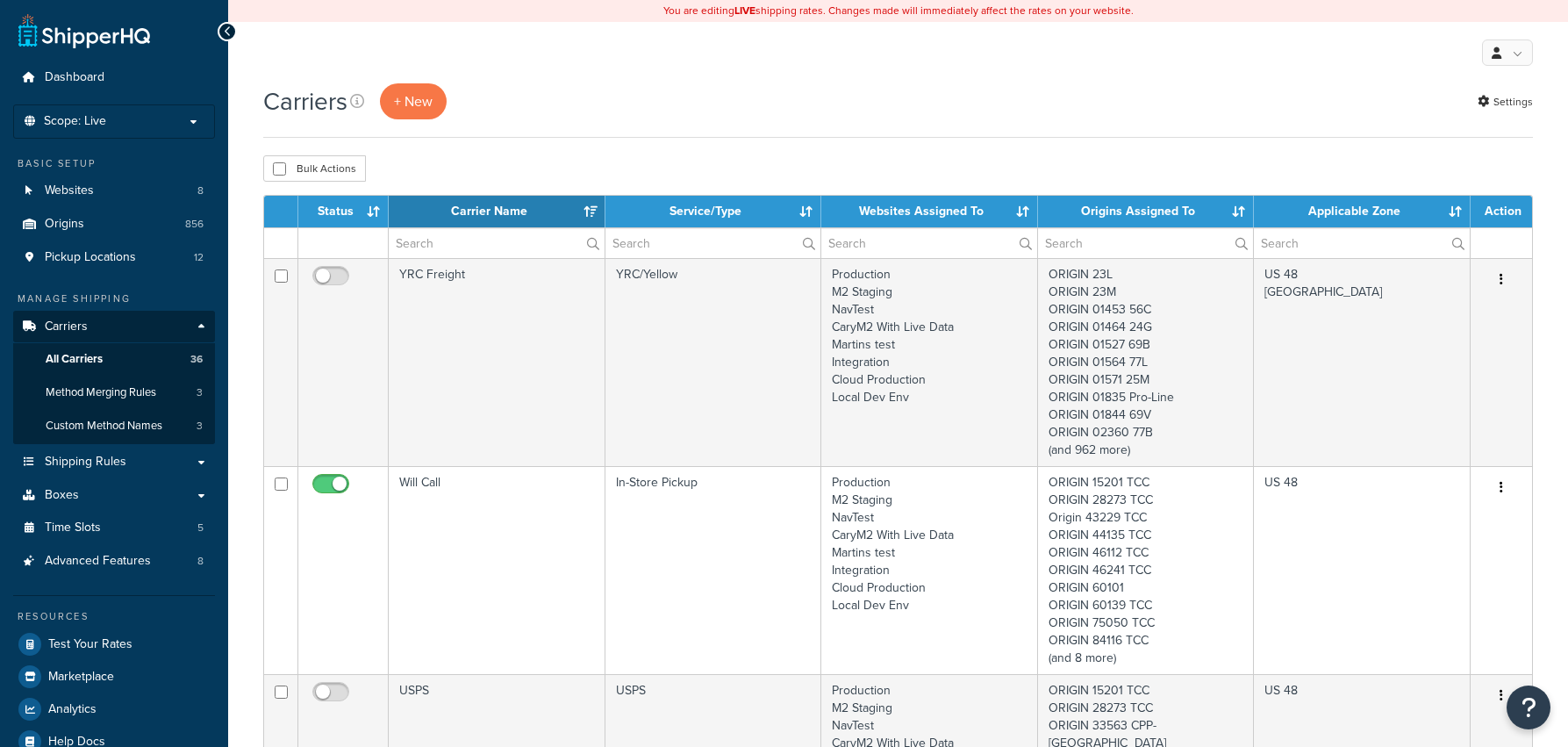
select select "15"
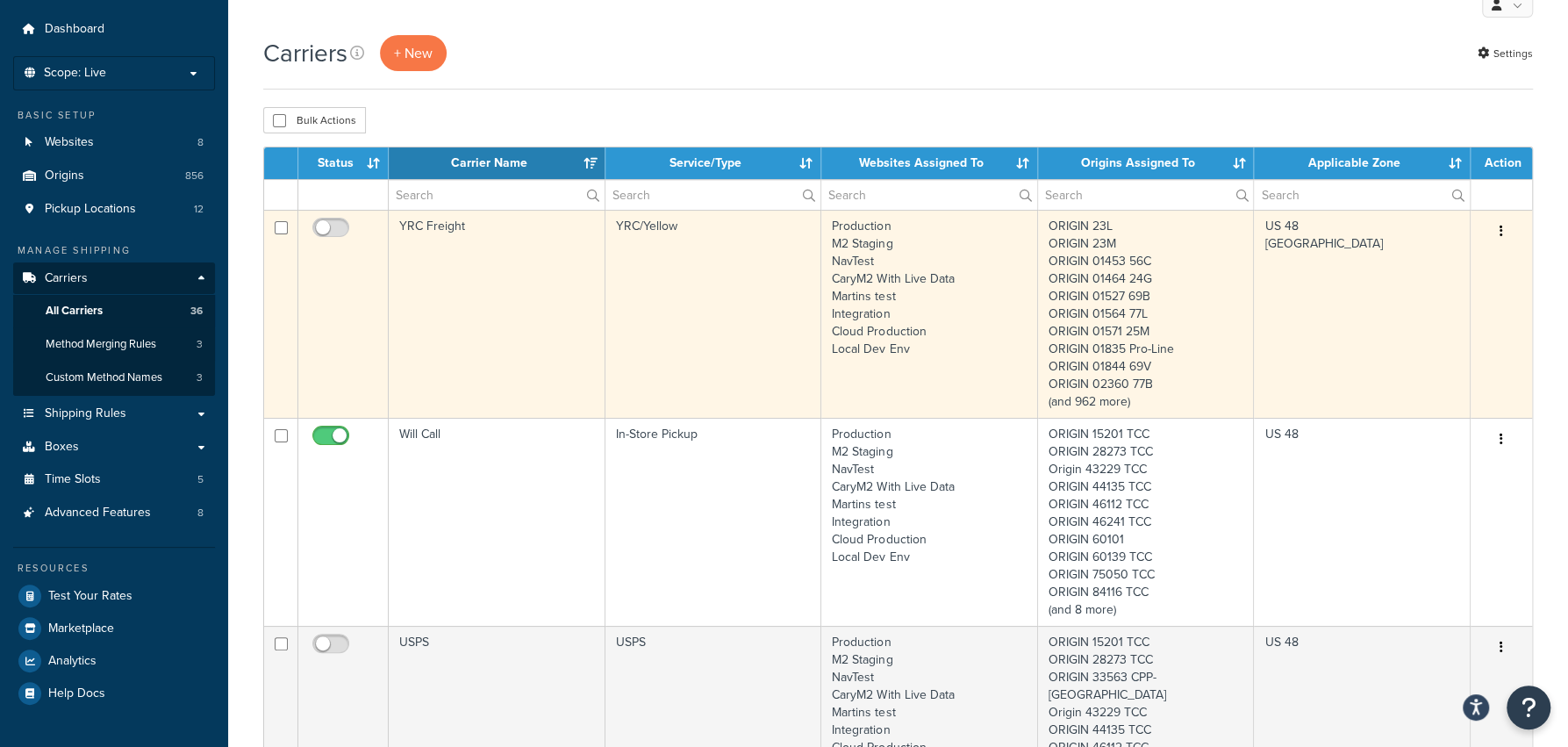
scroll to position [66, 0]
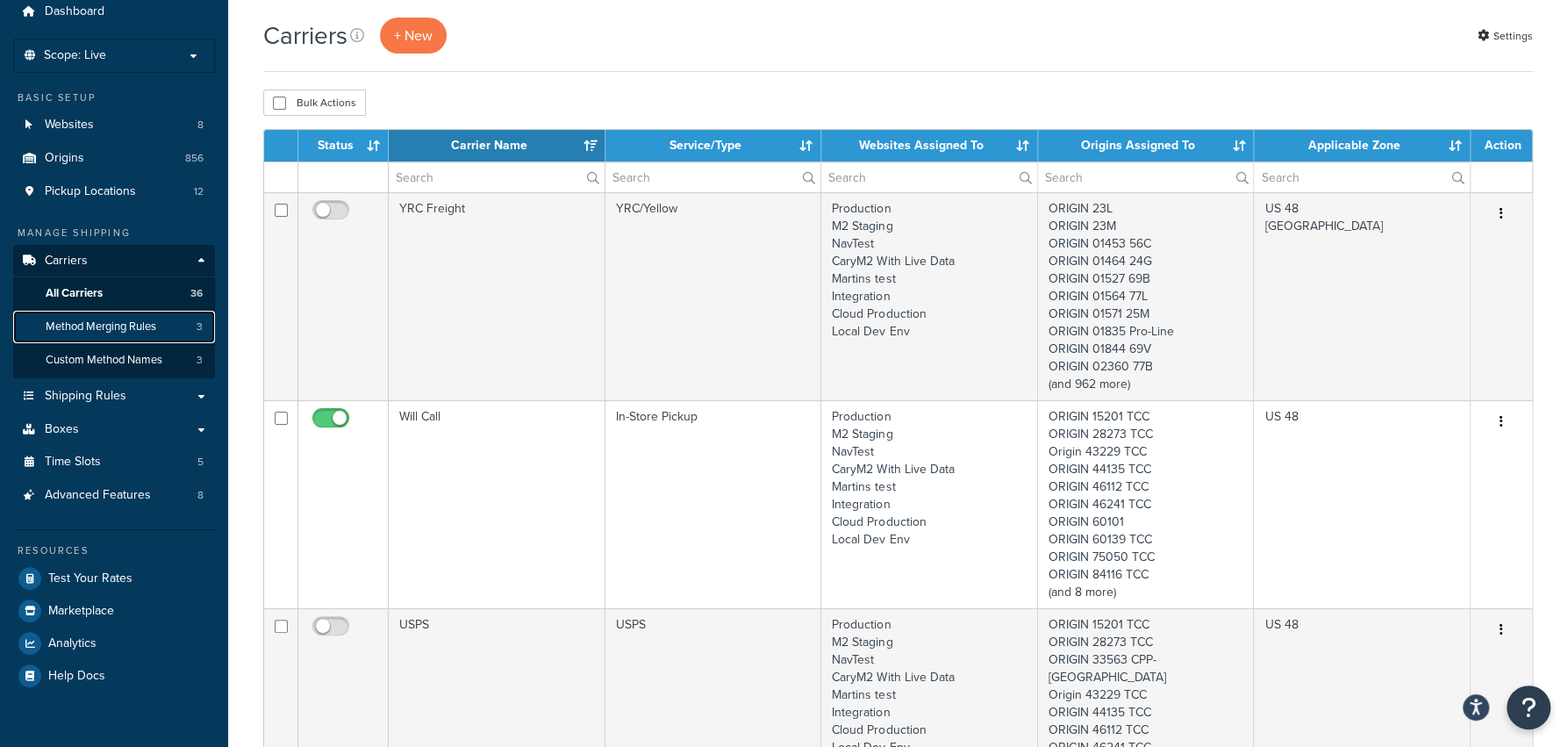
click at [138, 331] on span "Method Merging Rules" at bounding box center [101, 326] width 111 height 15
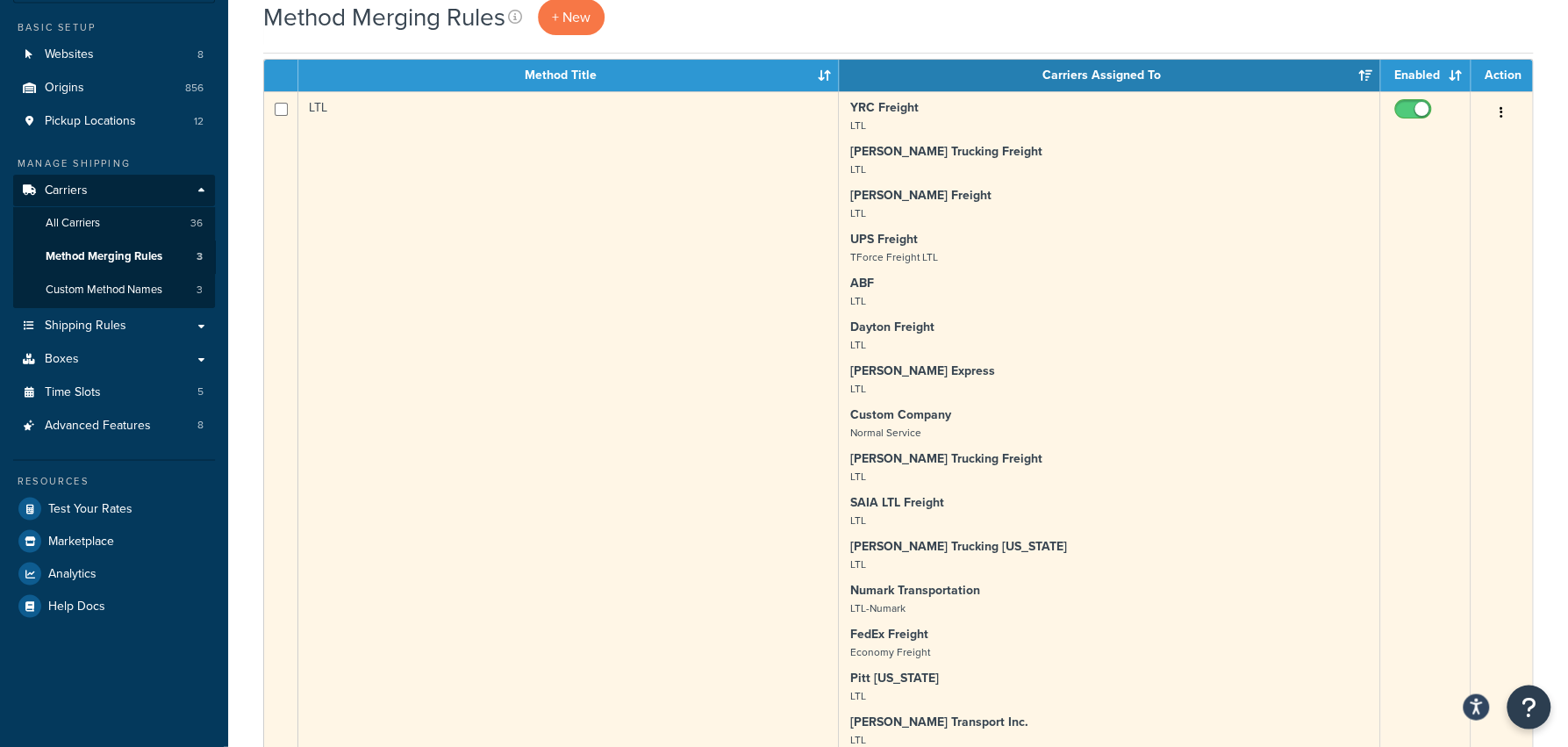
click at [1022, 263] on td "YRC Freight LTL [PERSON_NAME] Trucking Freight LTL [PERSON_NAME] Freight LTL UP…" at bounding box center [1108, 591] width 540 height 998
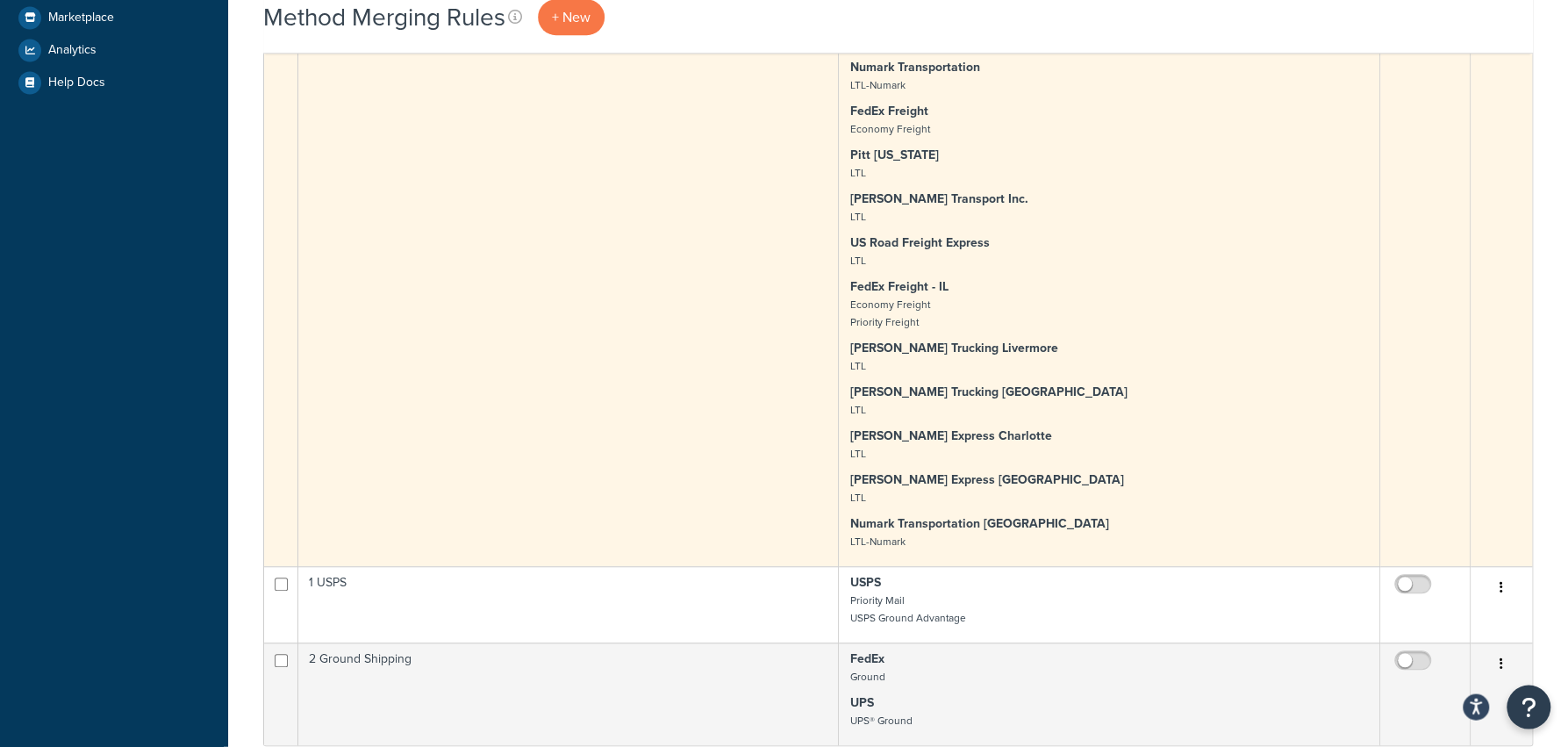
scroll to position [1070, 0]
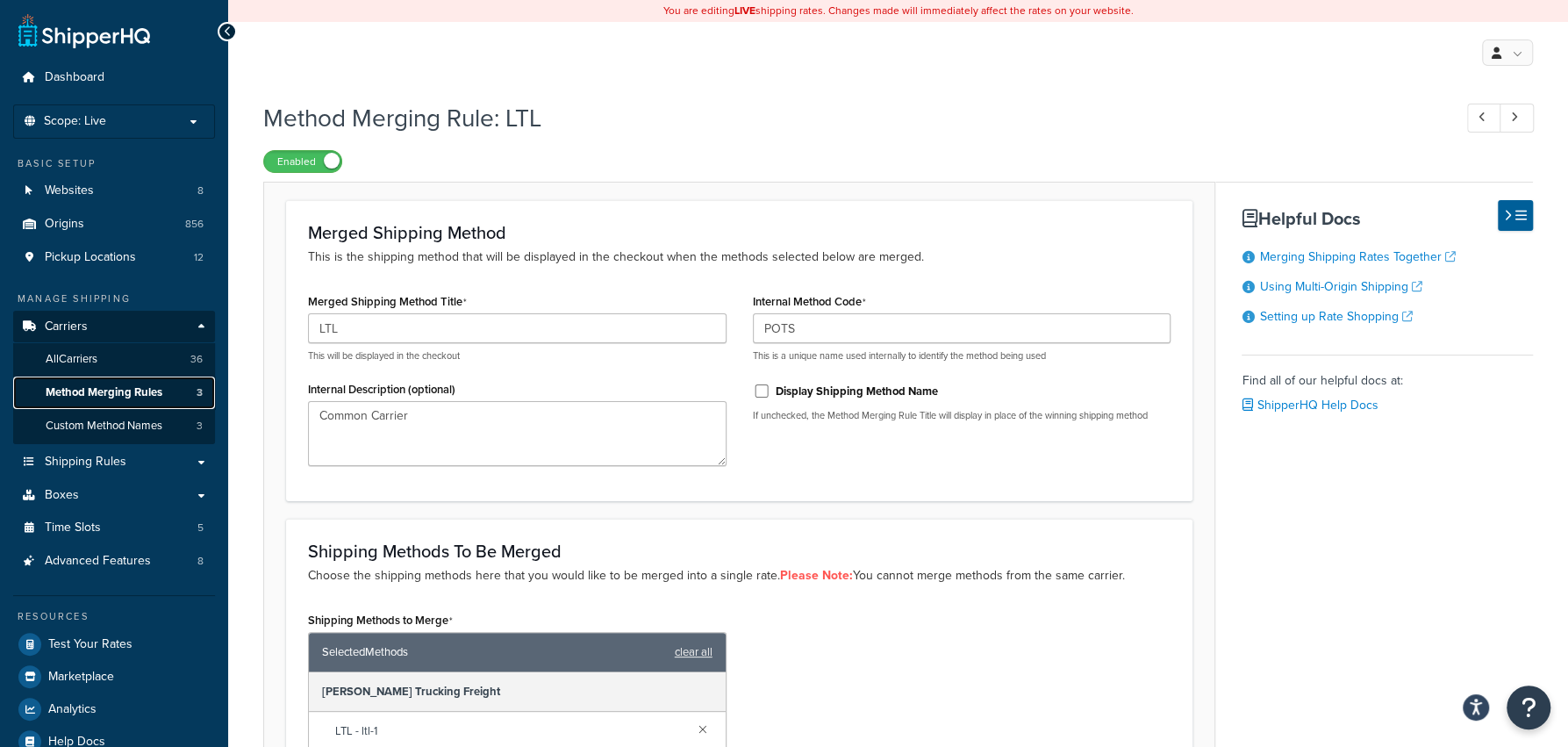
click at [147, 385] on span "Method Merging Rules" at bounding box center [104, 392] width 116 height 15
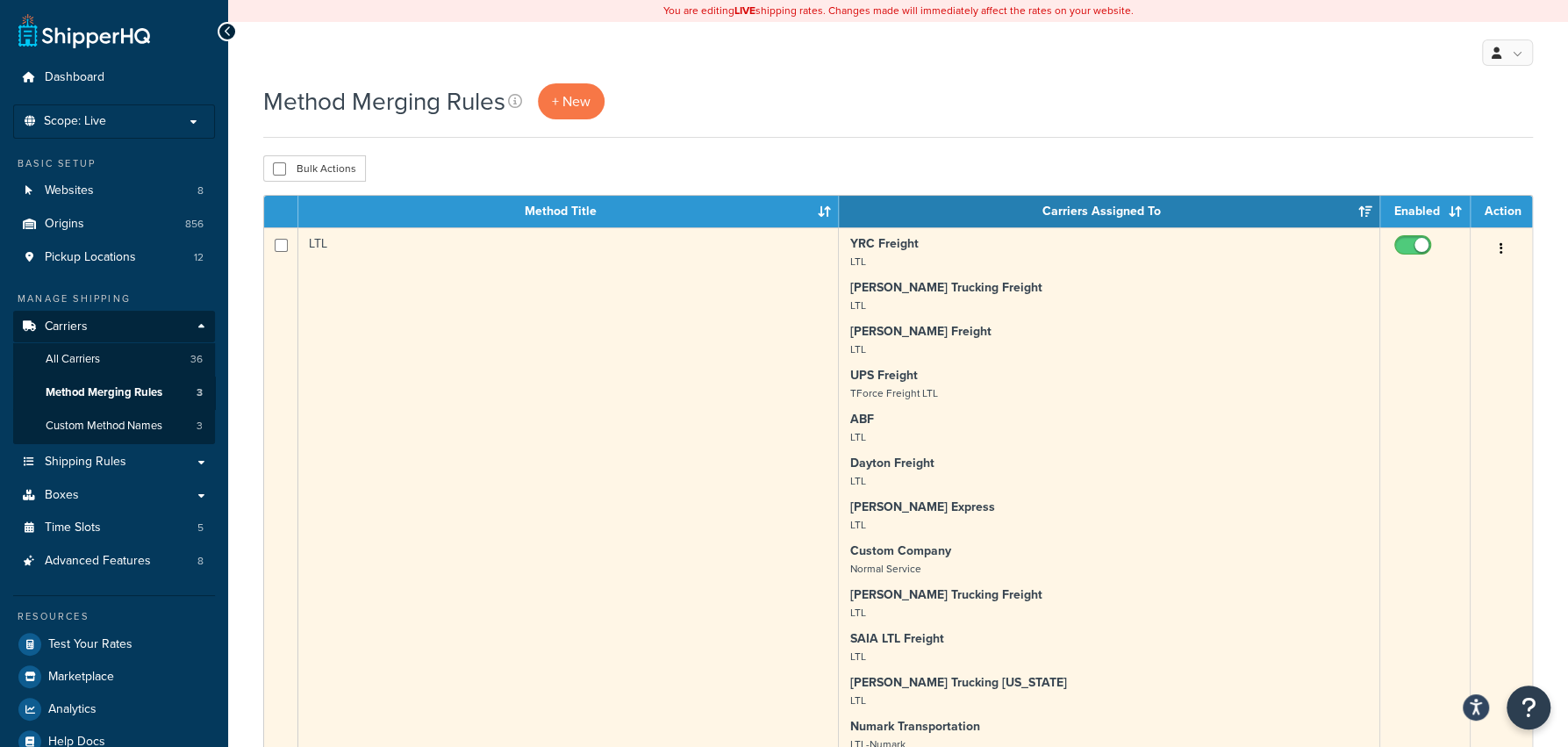
click at [1082, 349] on p "[PERSON_NAME] Freight LTL" at bounding box center [1108, 341] width 519 height 35
click at [912, 373] on strong "UPS Freight" at bounding box center [883, 374] width 68 height 18
click at [1506, 248] on button "button" at bounding box center [1500, 248] width 24 height 28
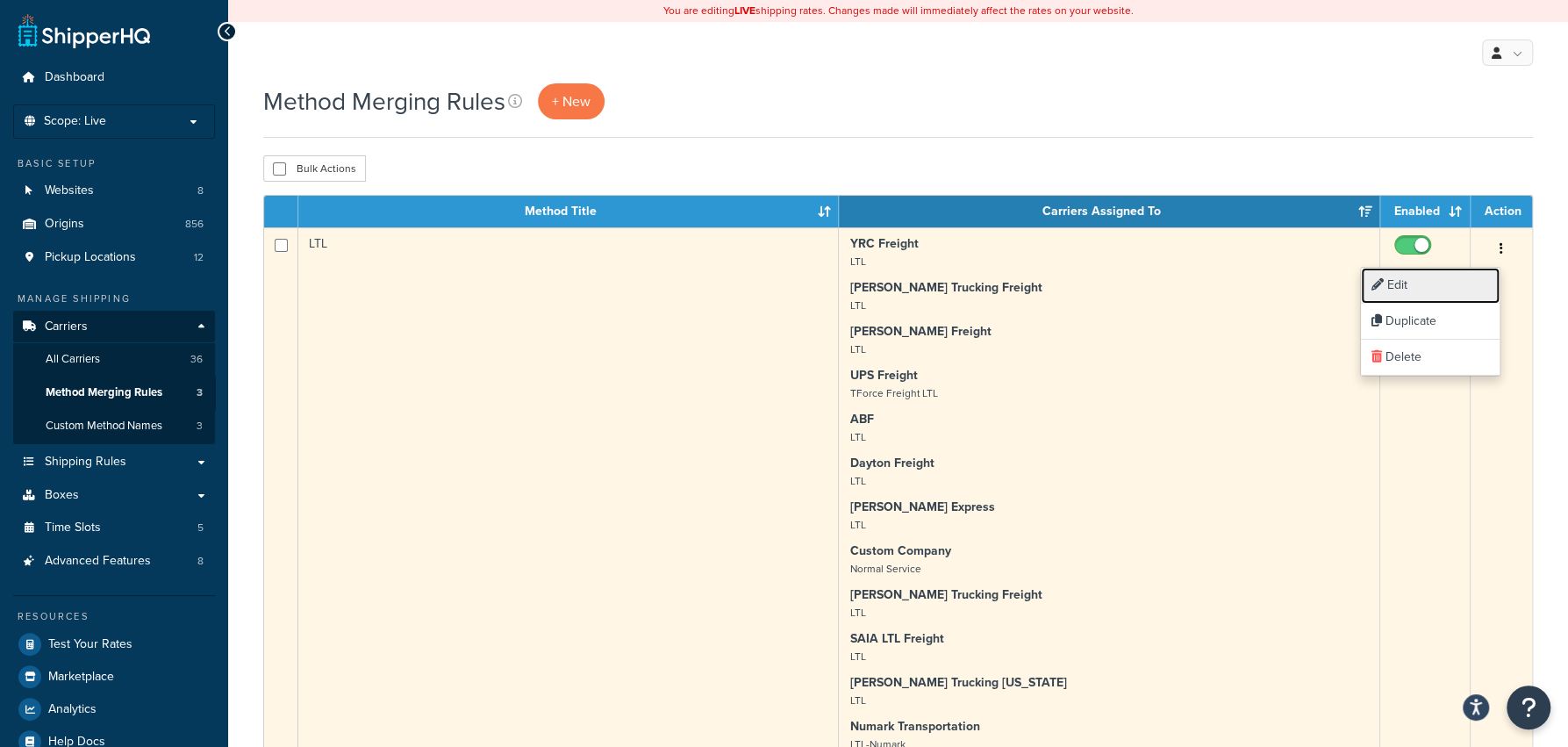
click at [1458, 276] on link "Edit" at bounding box center [1429, 285] width 139 height 36
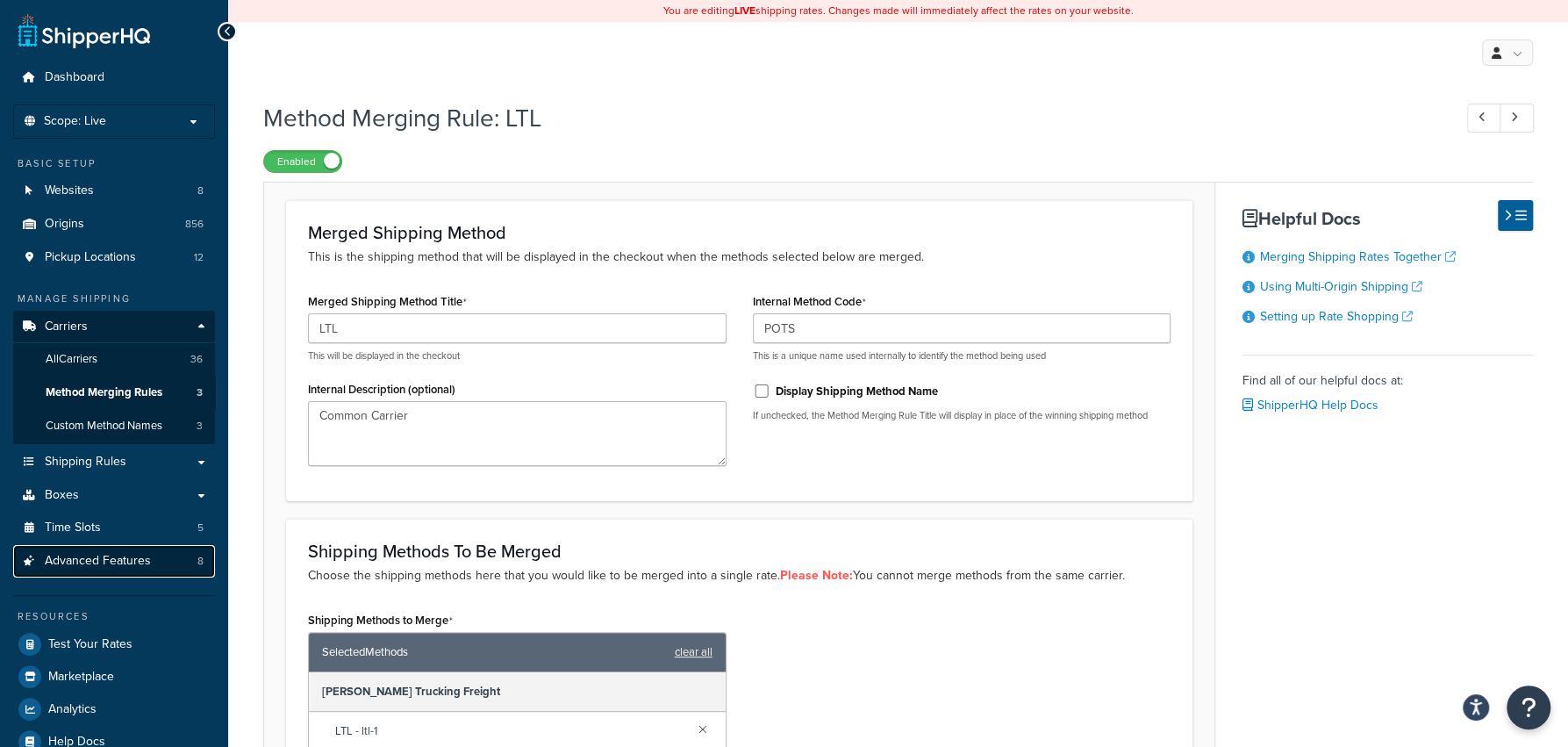
click at [170, 568] on link "Advanced Features 8" at bounding box center [114, 561] width 202 height 32
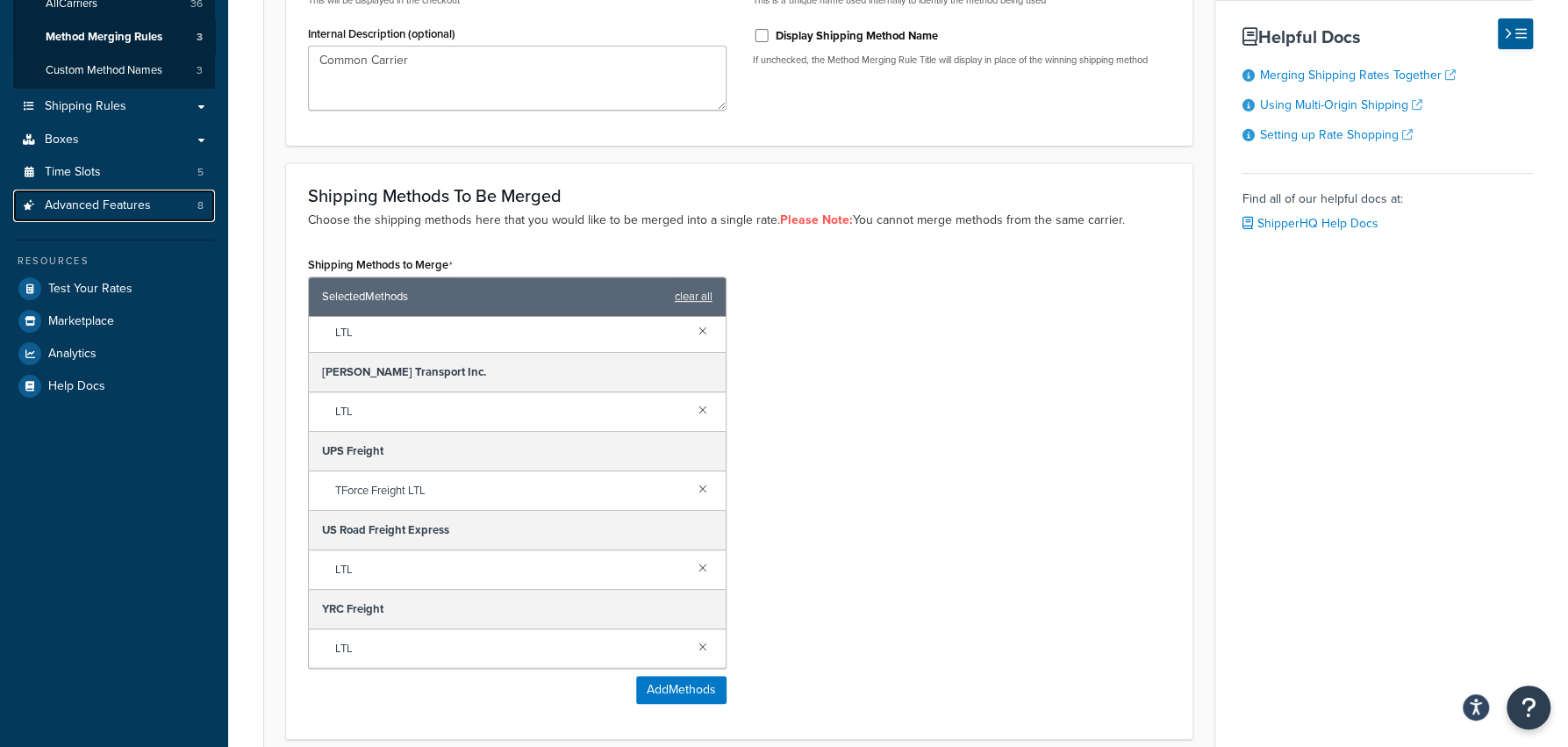
scroll to position [91, 0]
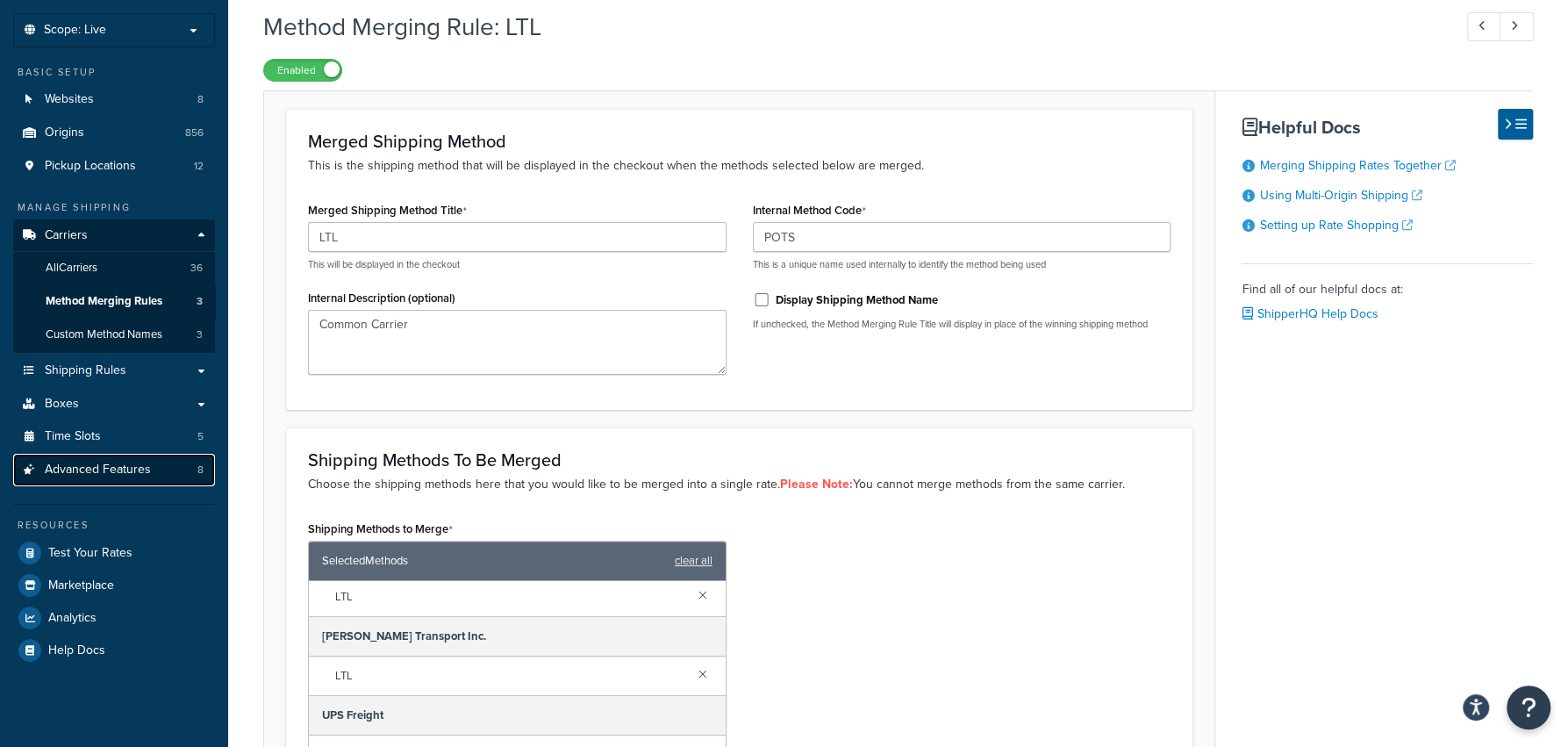
click at [158, 472] on link "Advanced Features 8" at bounding box center [114, 470] width 202 height 32
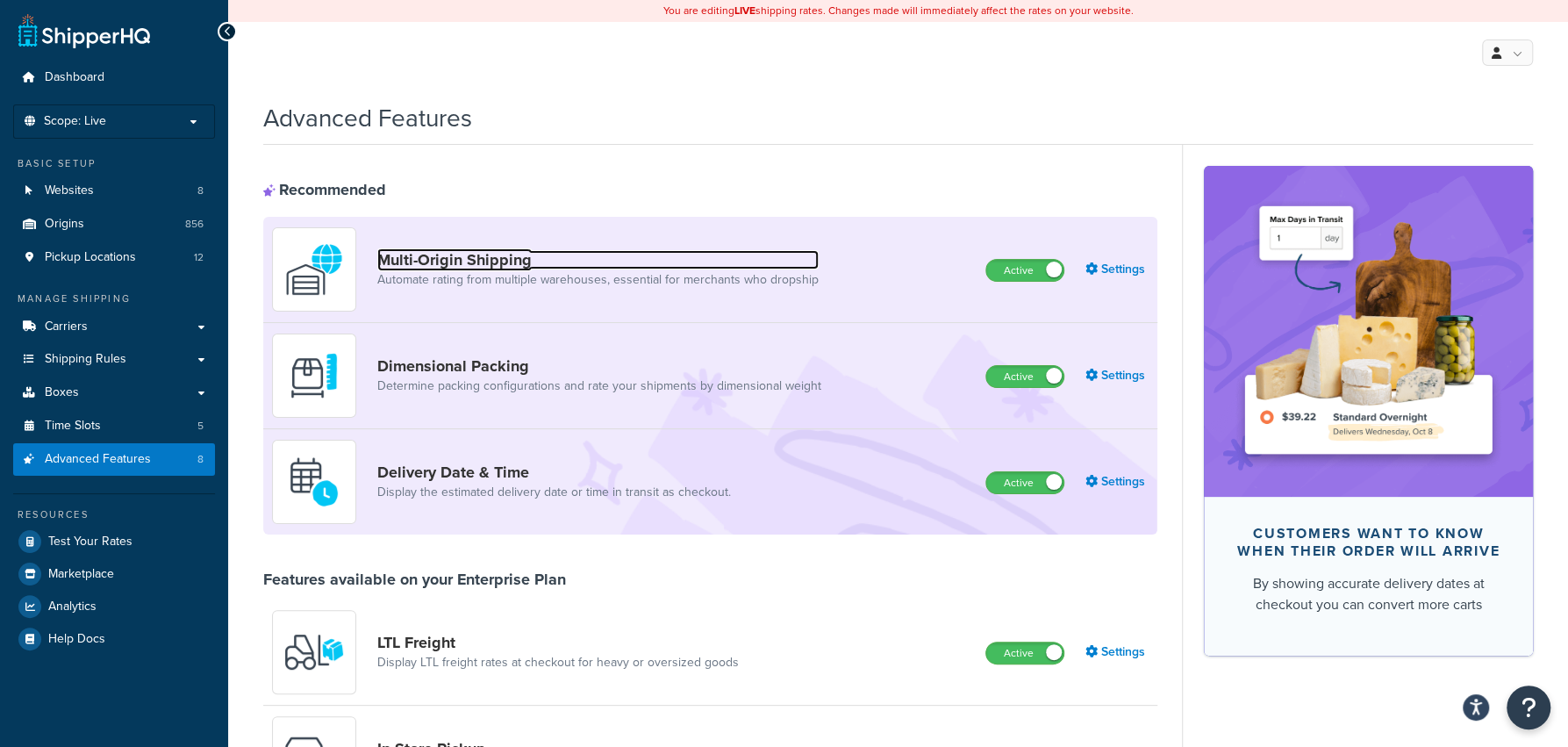
click at [520, 265] on link "Multi-Origin Shipping" at bounding box center [597, 260] width 441 height 19
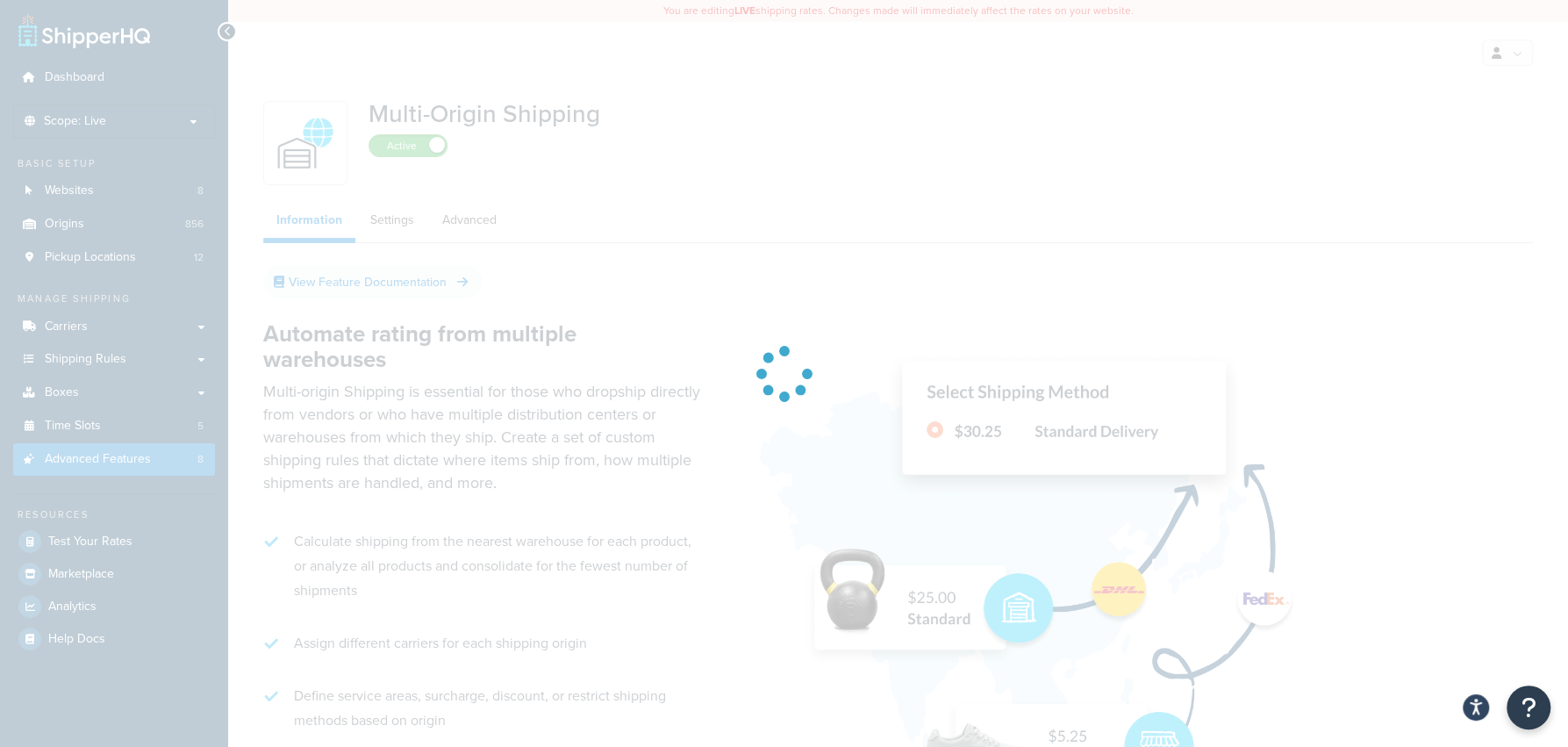
click at [408, 234] on div at bounding box center [784, 374] width 1568 height 747
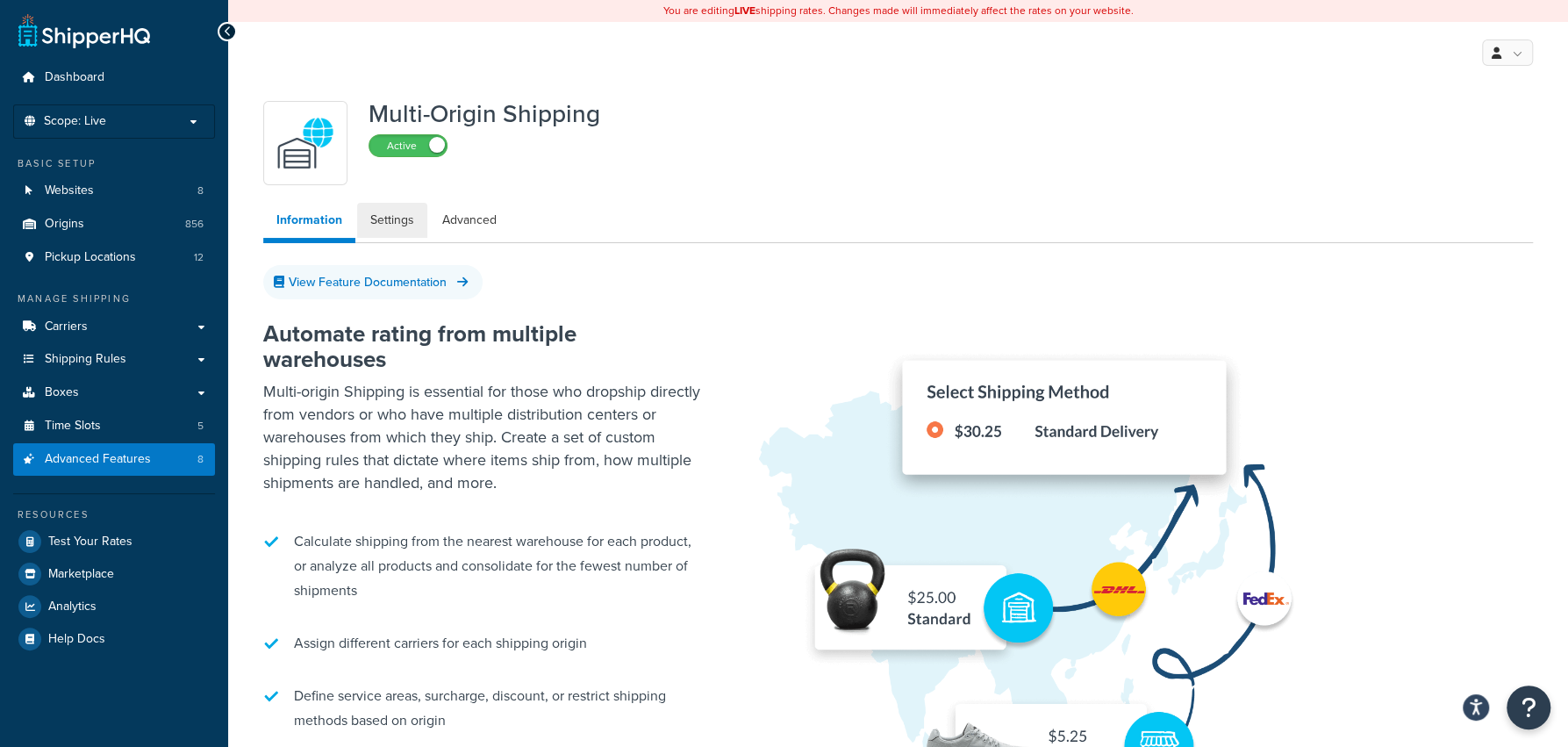
click at [410, 230] on link "Settings" at bounding box center [392, 220] width 70 height 35
select select "false"
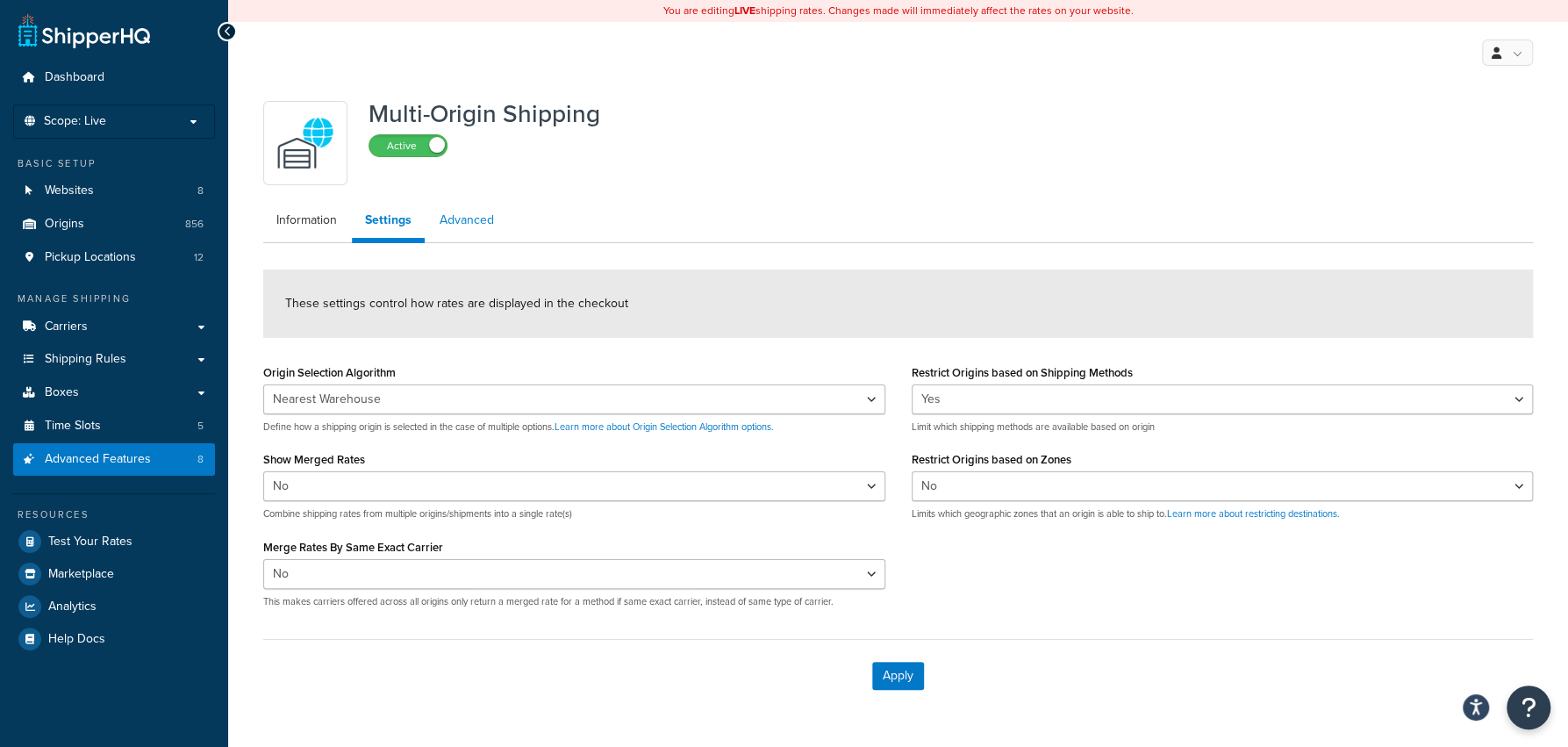
click at [470, 224] on link "Advanced" at bounding box center [466, 220] width 80 height 35
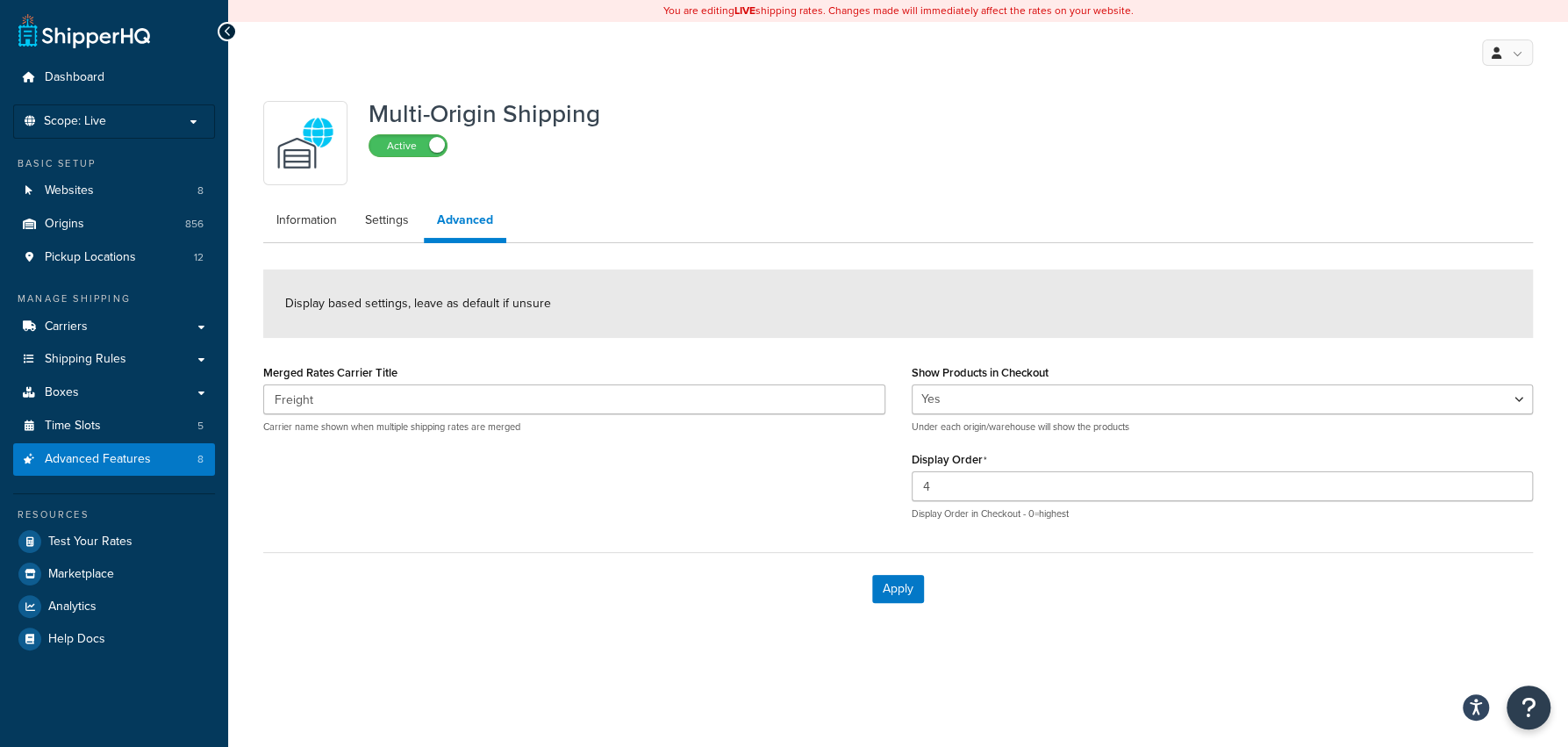
click at [290, 243] on ul "Information Settings Advanced" at bounding box center [897, 223] width 1269 height 41
click at [305, 227] on link "Information" at bounding box center [306, 220] width 87 height 35
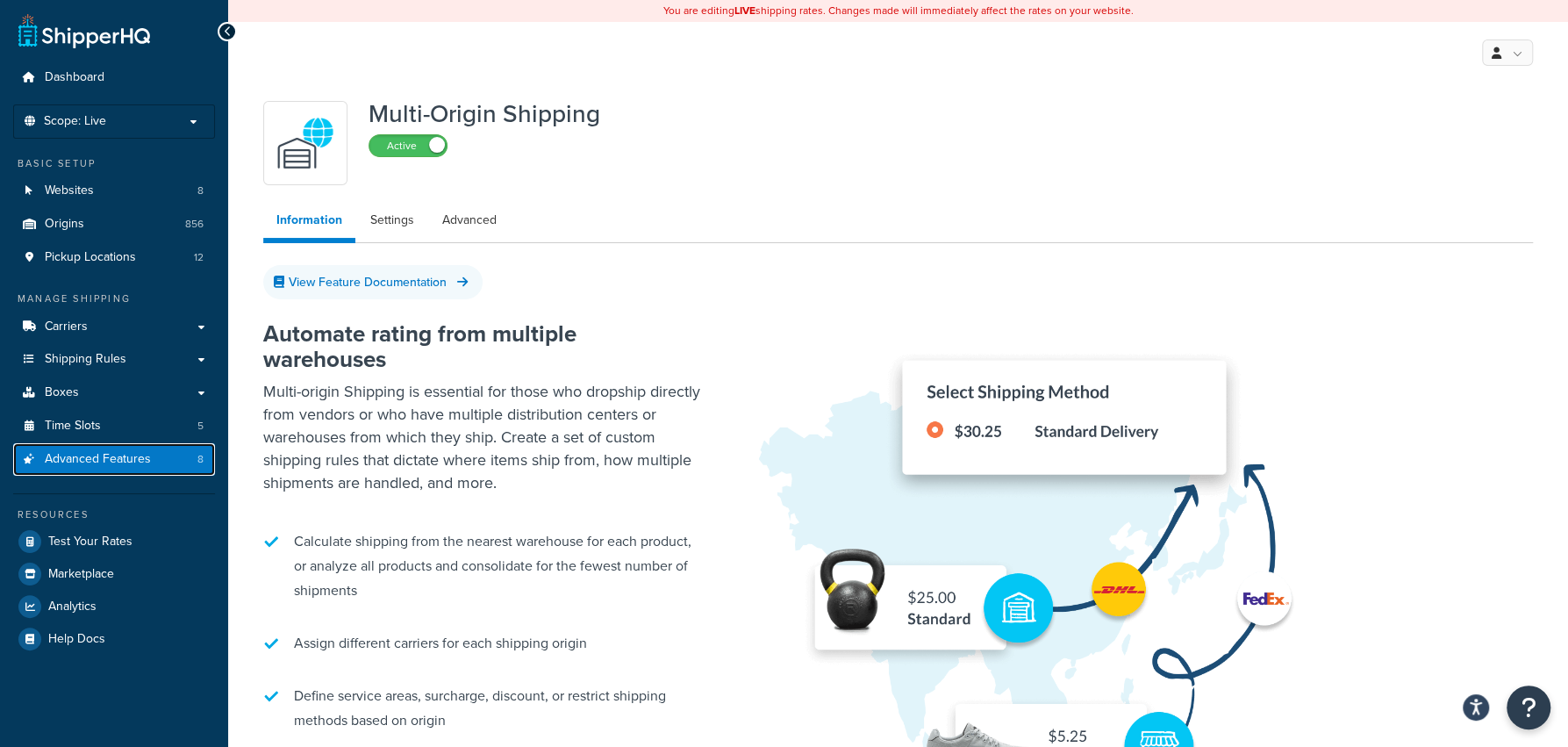
click at [141, 467] on span "Advanced Features" at bounding box center [97, 459] width 106 height 15
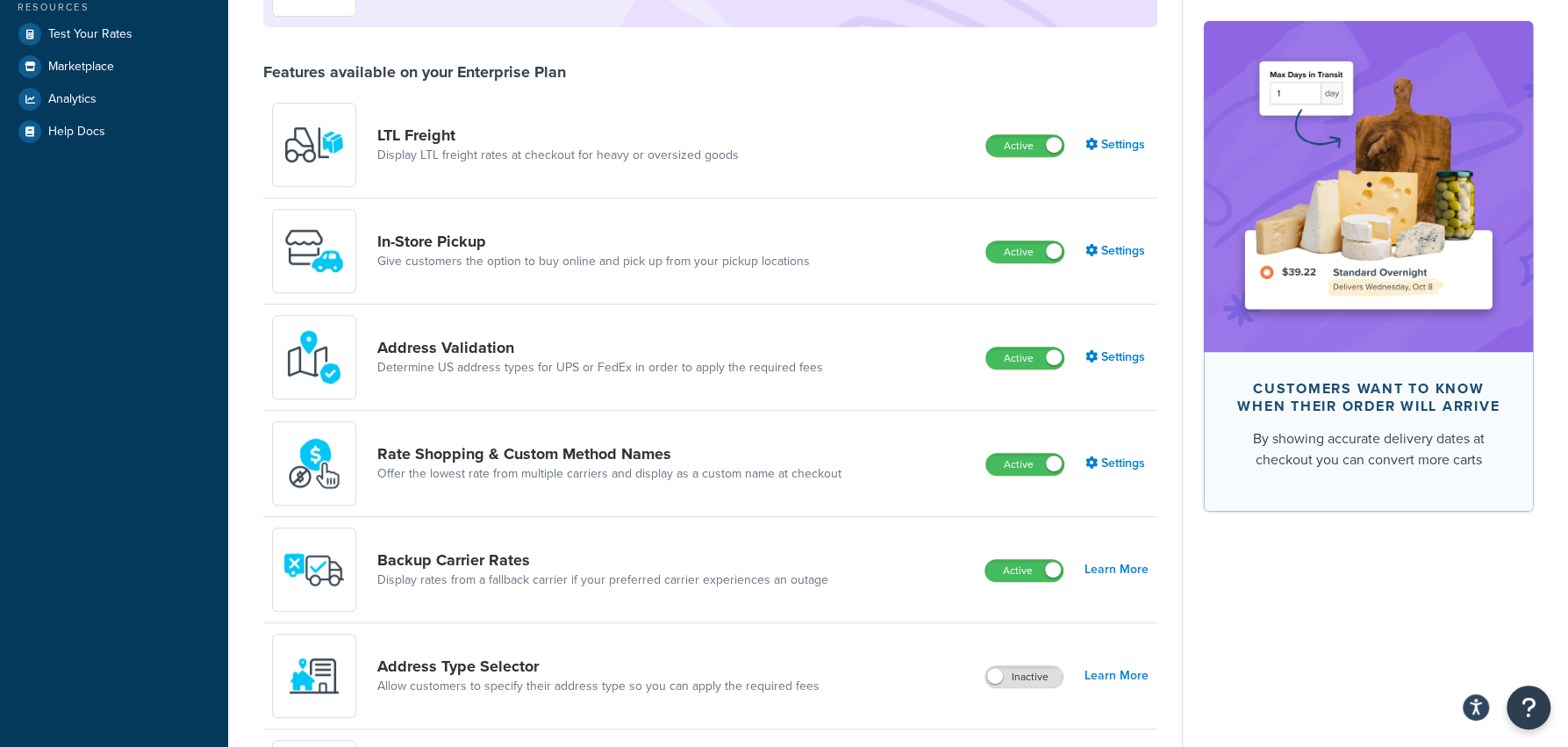
scroll to position [550, 0]
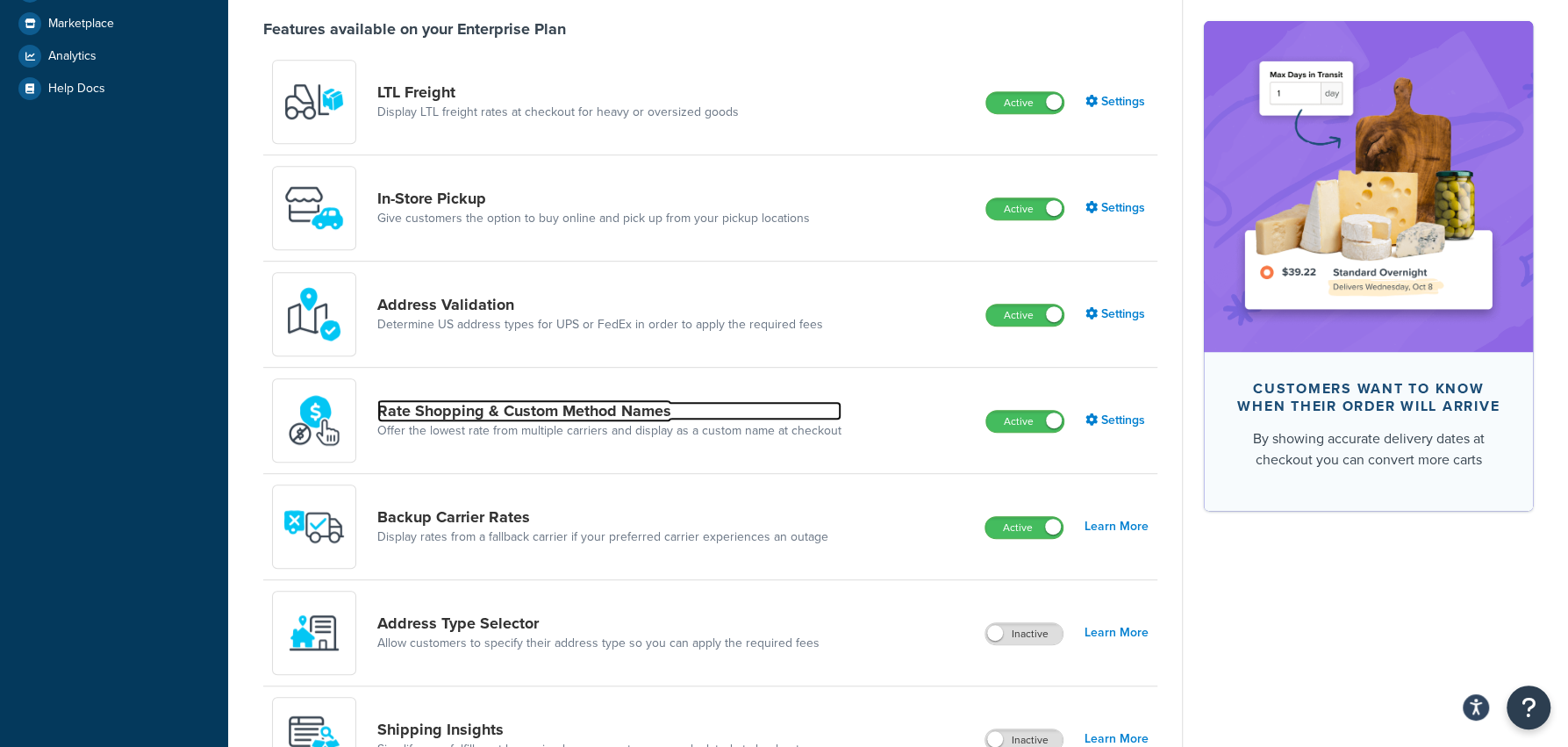
click at [589, 419] on link "Rate Shopping & Custom Method Names" at bounding box center [609, 410] width 464 height 19
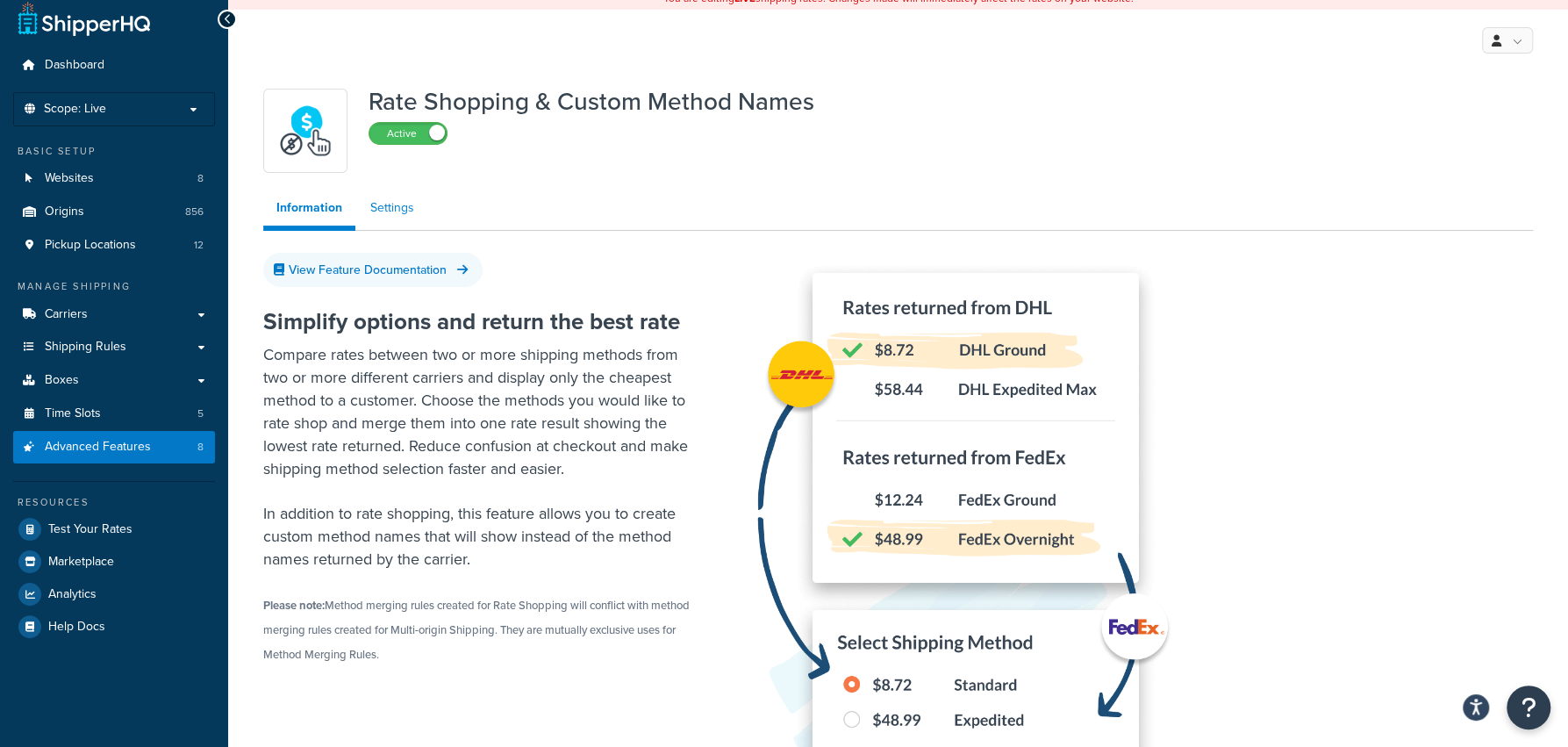
click at [392, 221] on link "Settings" at bounding box center [392, 208] width 70 height 35
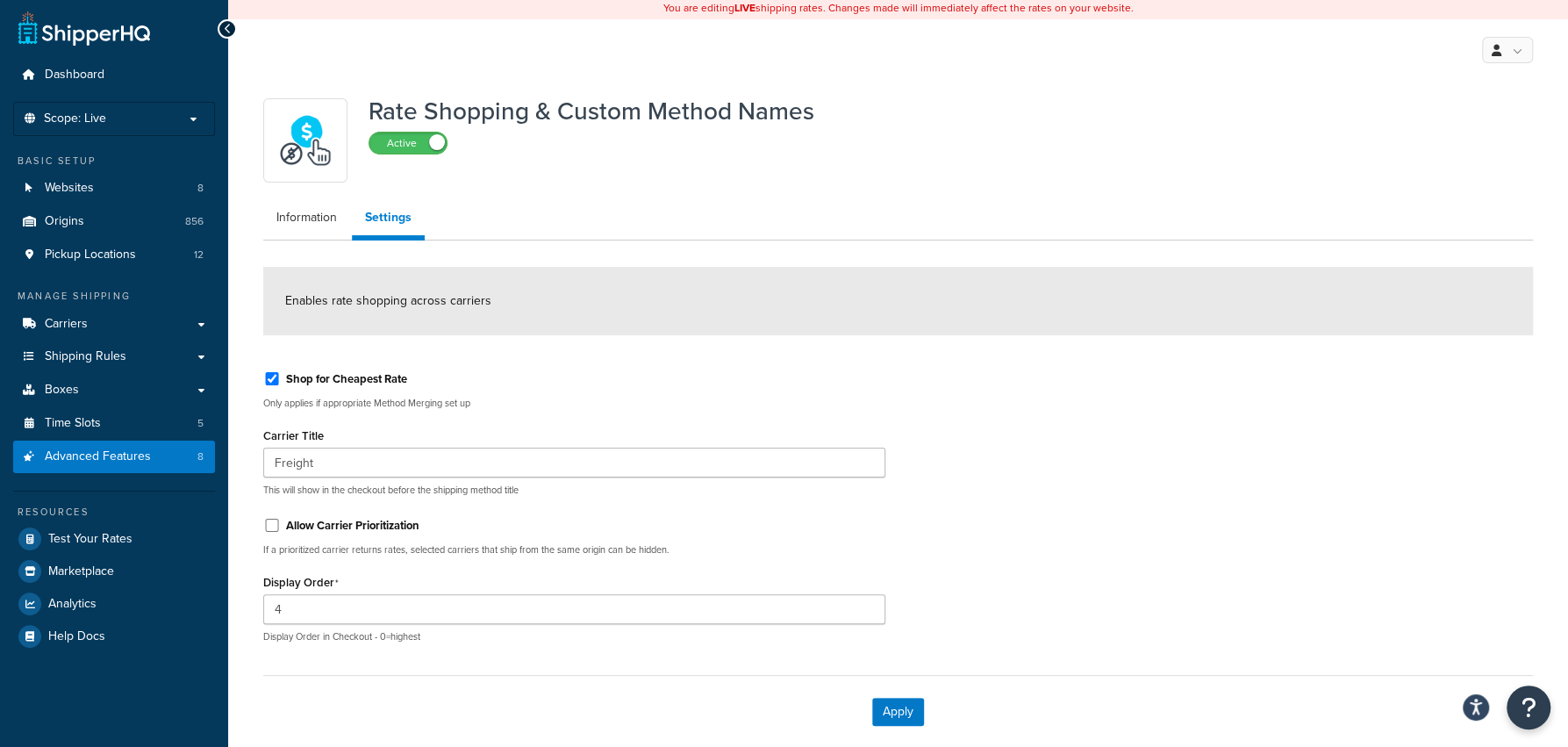
scroll to position [2, 0]
click at [385, 375] on label "Shop for Cheapest Rate" at bounding box center [346, 380] width 121 height 16
click at [281, 375] on input "Shop for Cheapest Rate" at bounding box center [272, 380] width 17 height 14
checkbox input "false"
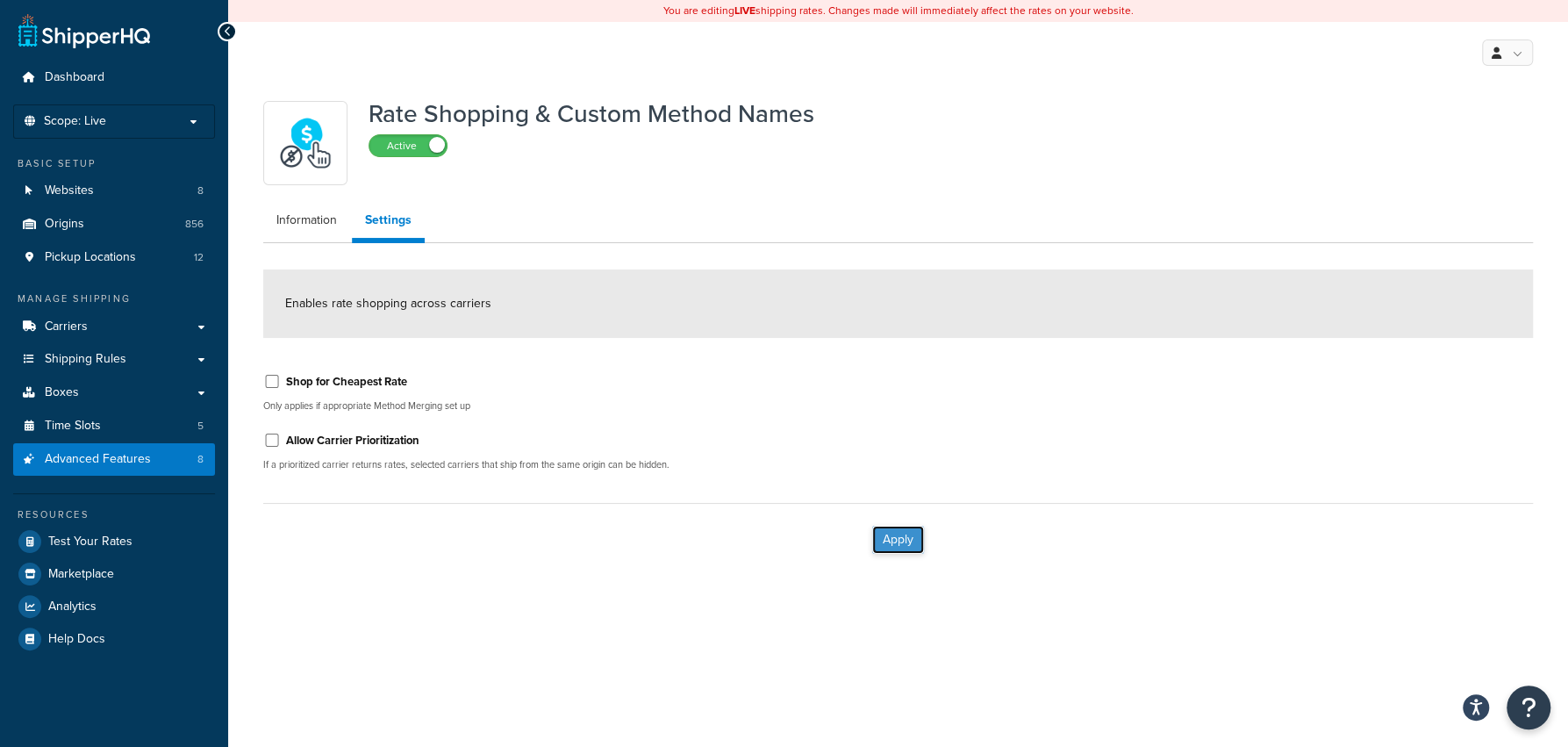
click at [909, 548] on button "Apply" at bounding box center [897, 539] width 51 height 28
click at [402, 382] on label "Shop for Cheapest Rate" at bounding box center [346, 381] width 121 height 16
click at [281, 382] on input "Shop for Cheapest Rate" at bounding box center [272, 381] width 17 height 14
checkbox input "true"
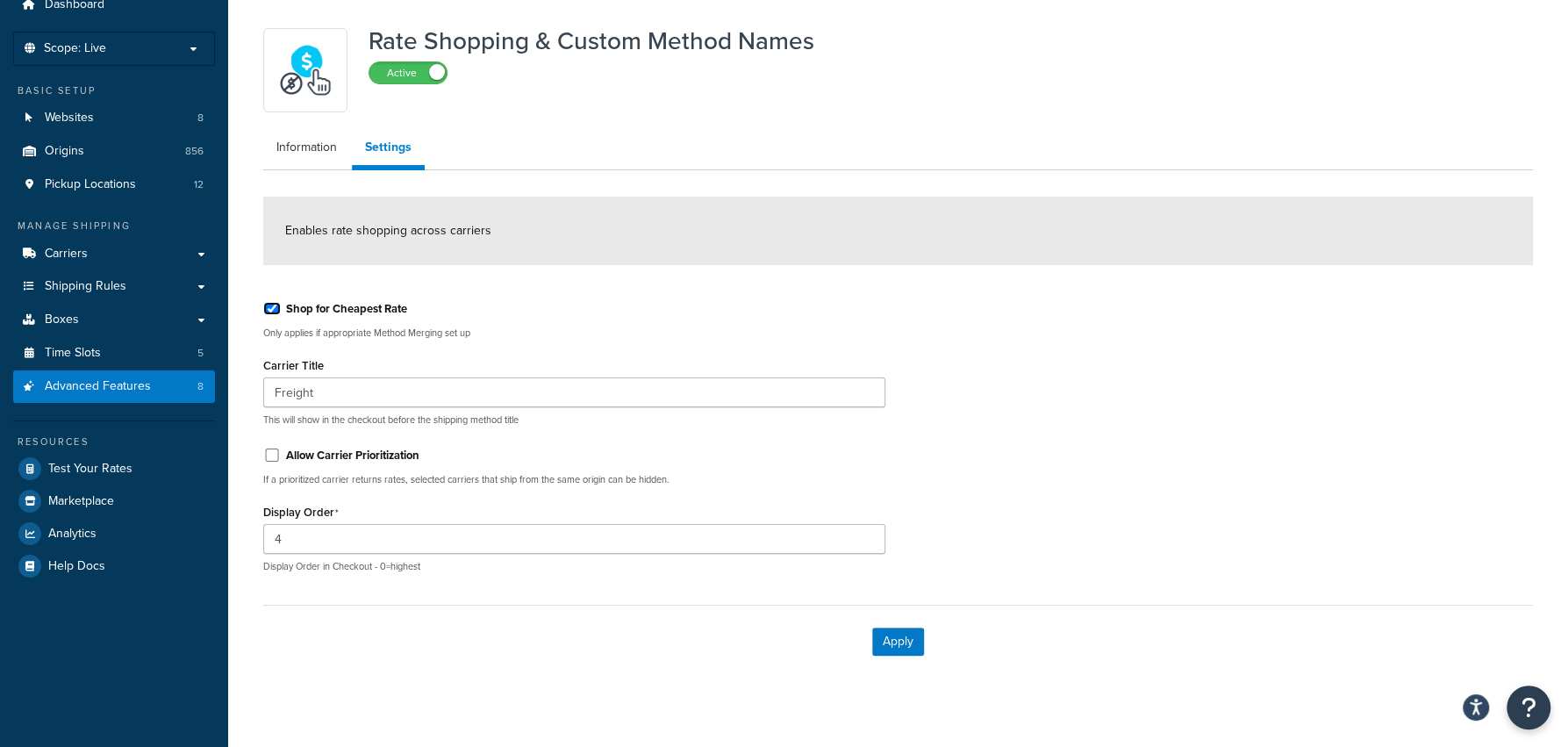
scroll to position [90, 0]
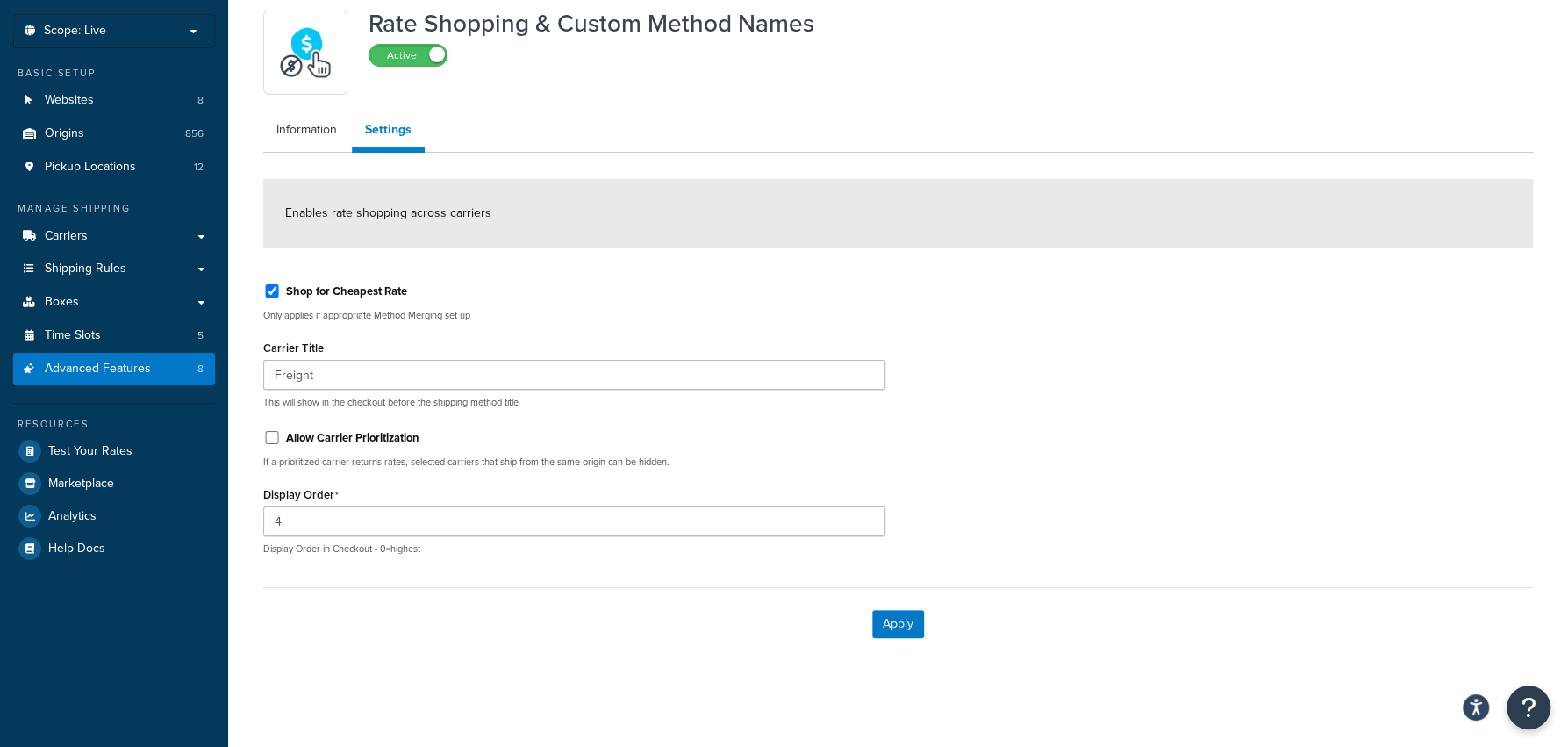
click at [1046, 498] on div "Shop for Cheapest Rate Only applies if appropriate Method Merging set up Carrie…" at bounding box center [898, 419] width 1296 height 300
click at [900, 622] on button "Apply" at bounding box center [897, 624] width 51 height 28
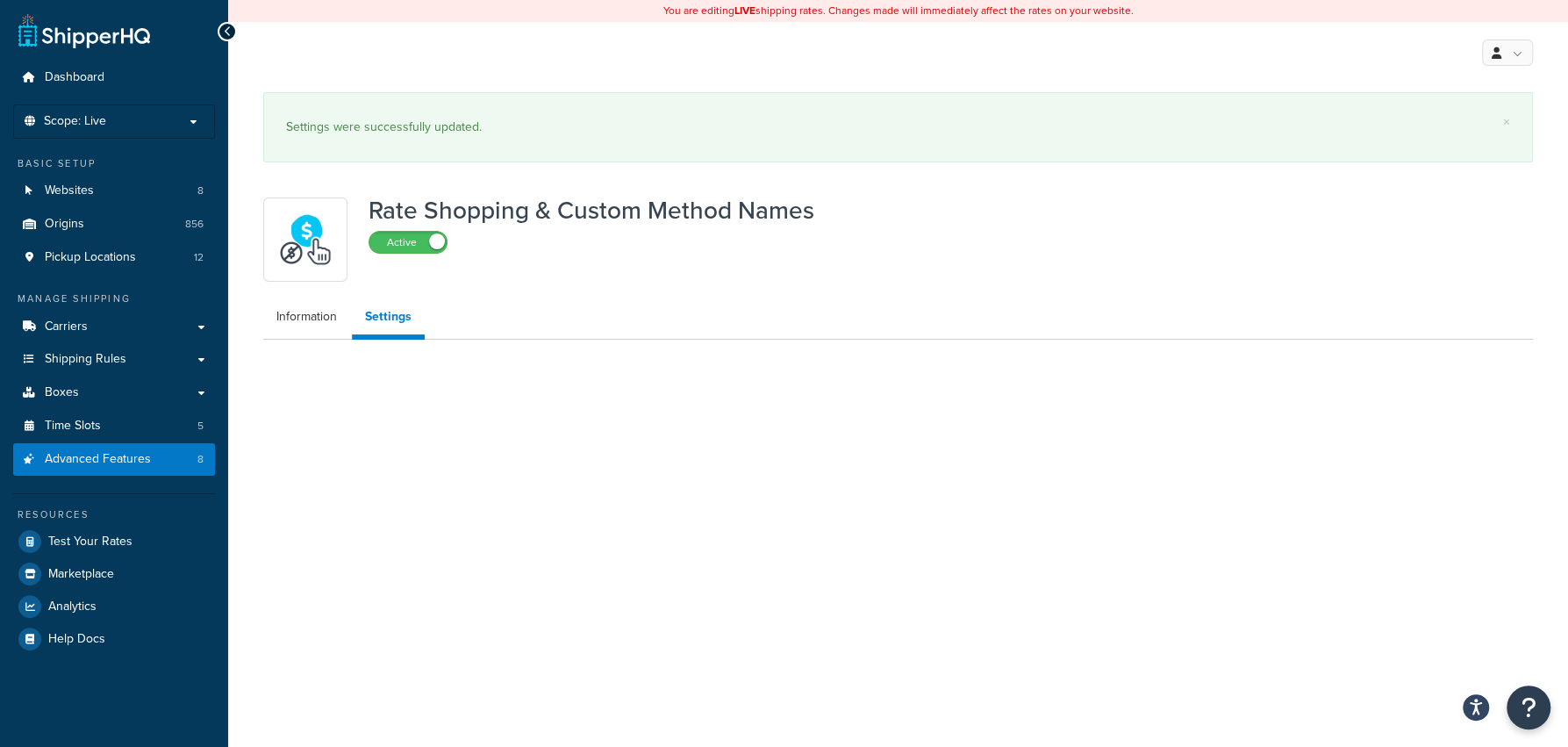
scroll to position [0, 0]
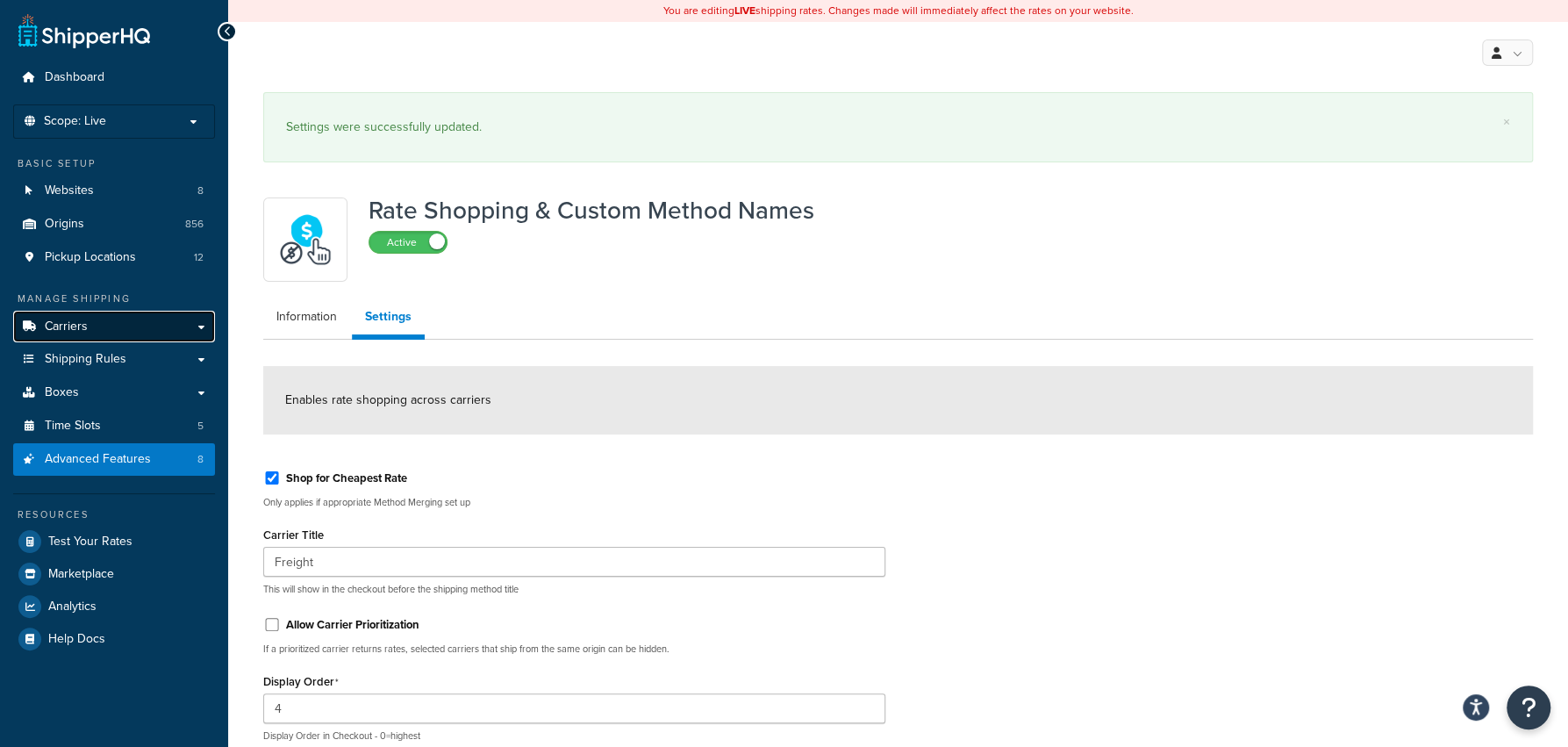
click at [161, 324] on link "Carriers" at bounding box center [114, 326] width 202 height 32
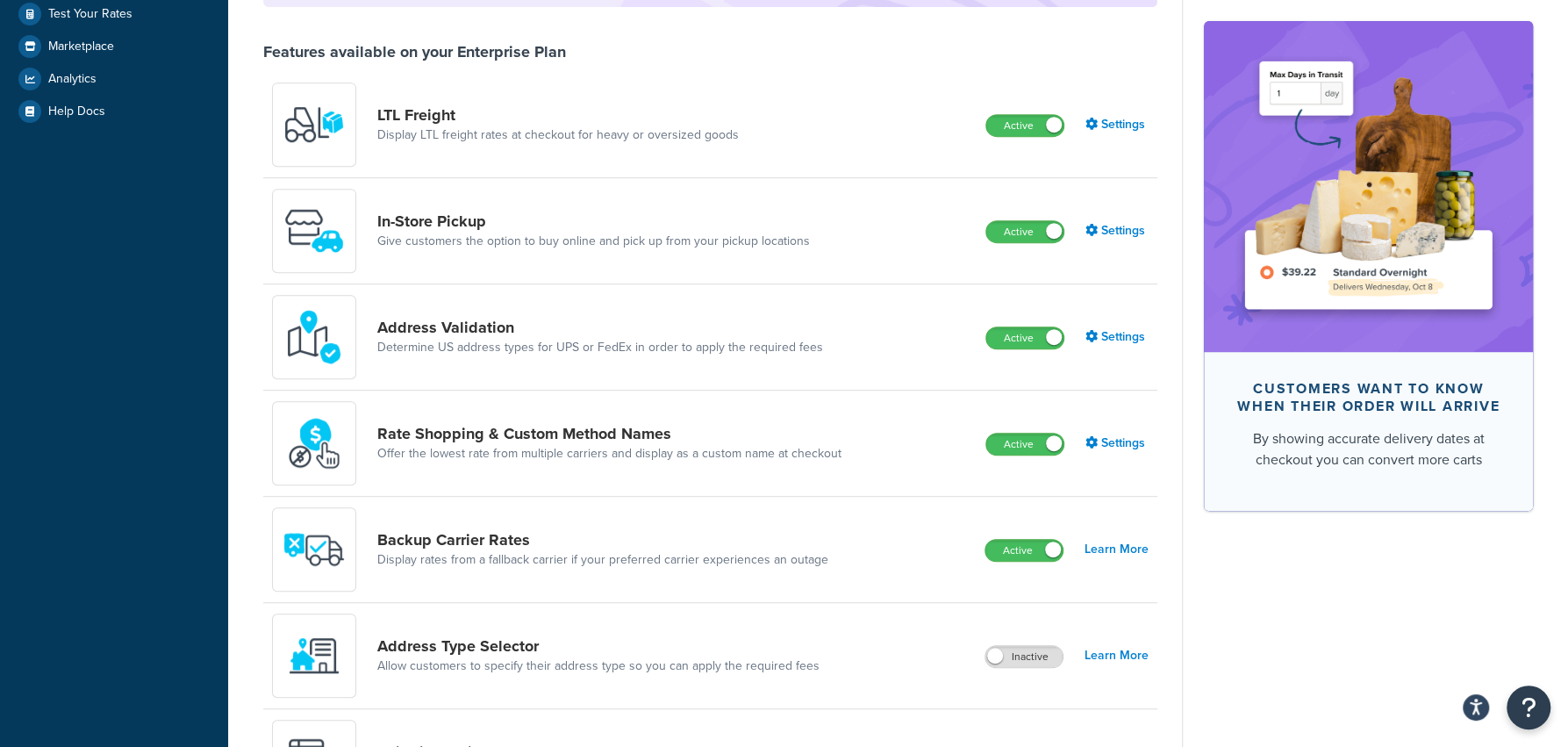
scroll to position [592, 0]
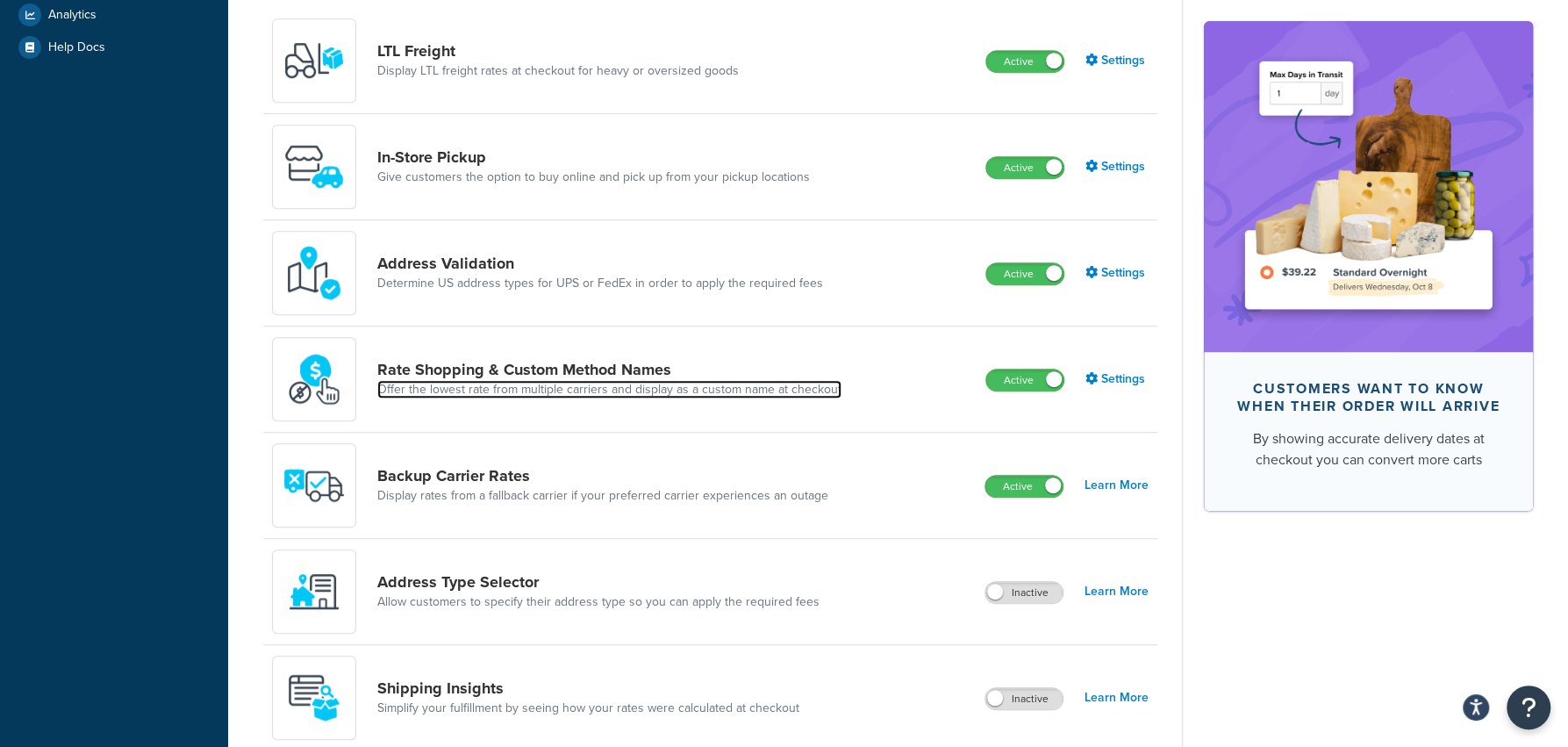
click at [491, 389] on link "Offer the lowest rate from multiple carriers and display as a custom name at ch…" at bounding box center [609, 390] width 464 height 17
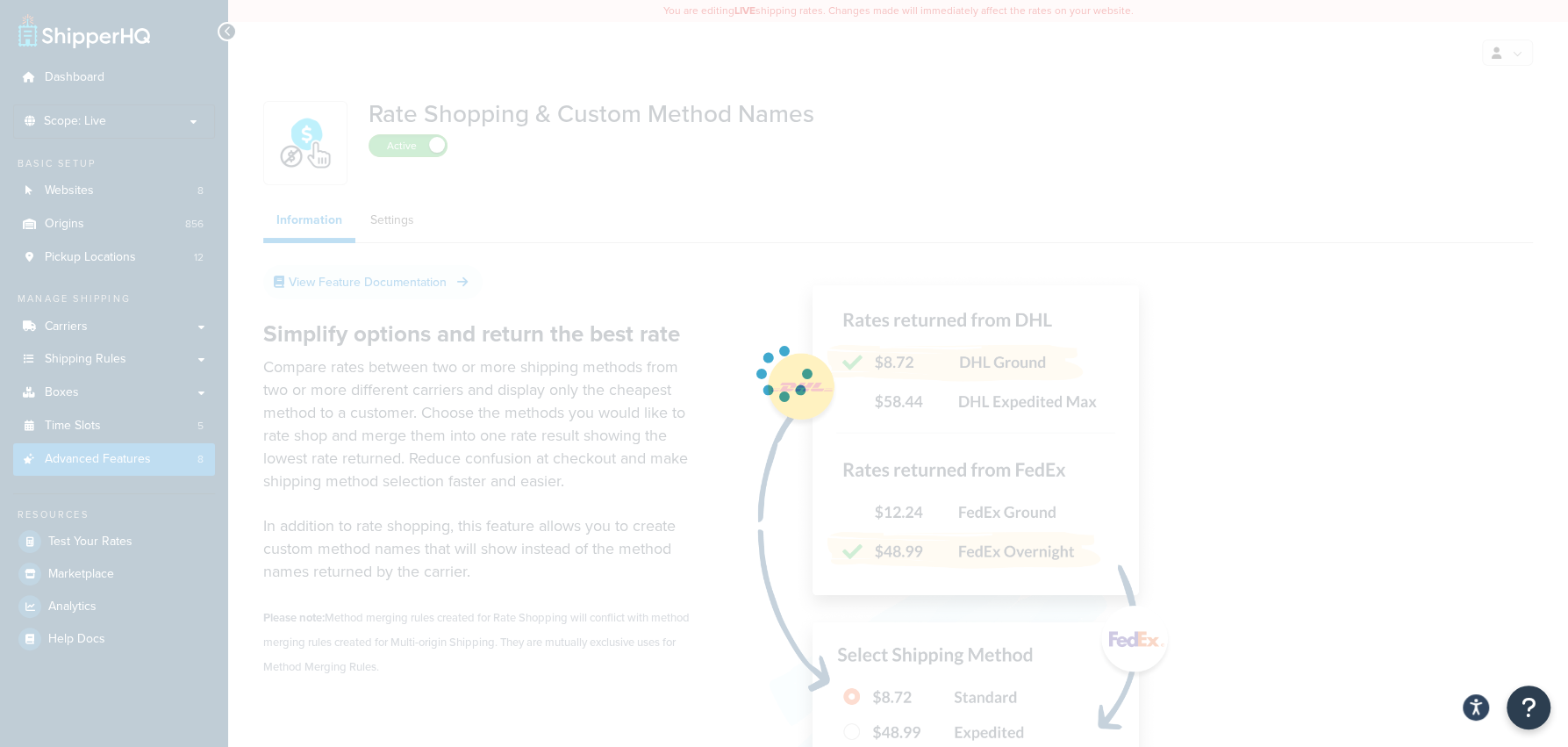
click at [404, 246] on div at bounding box center [784, 374] width 1568 height 747
click at [404, 232] on div at bounding box center [784, 374] width 1568 height 747
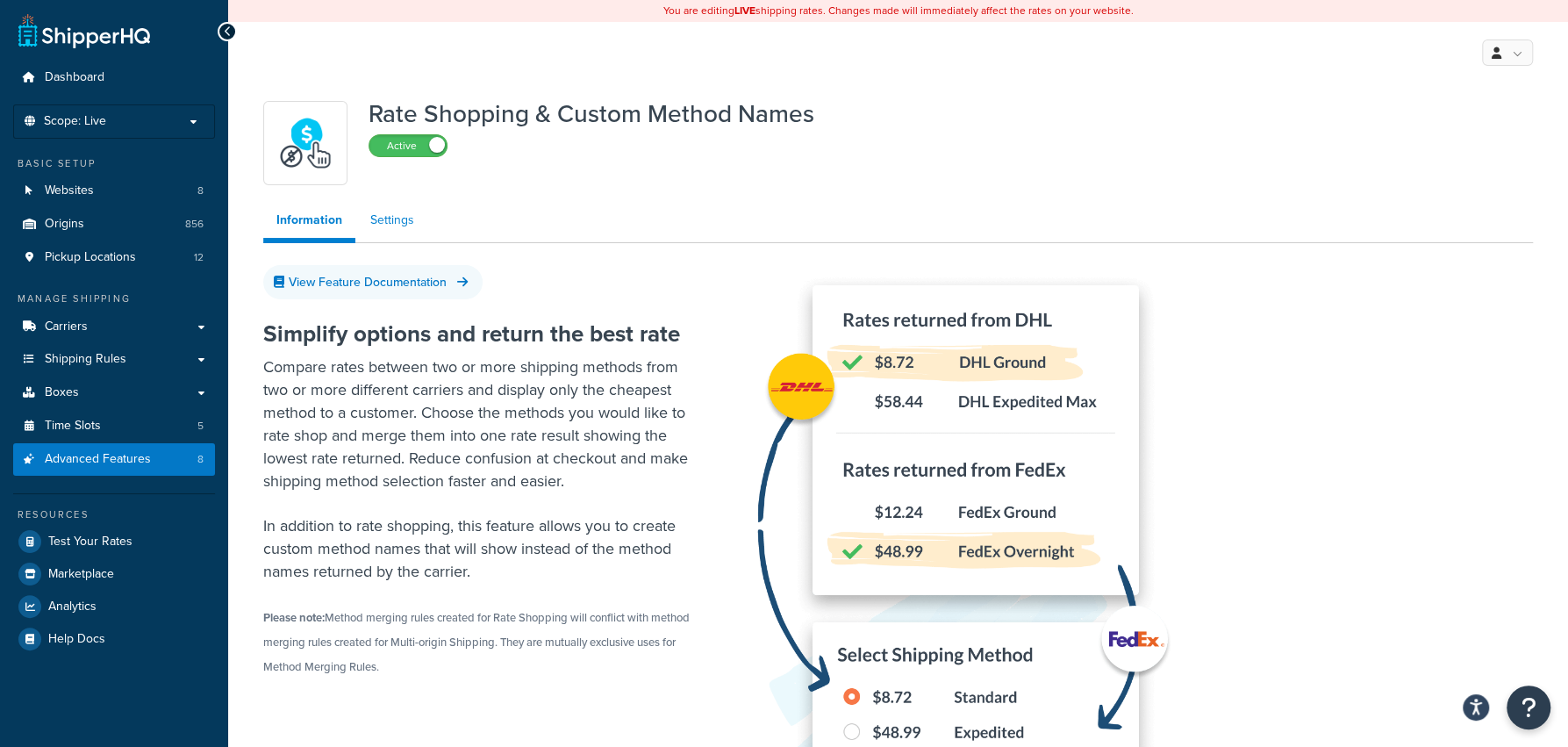
click at [405, 224] on link "Settings" at bounding box center [392, 220] width 70 height 35
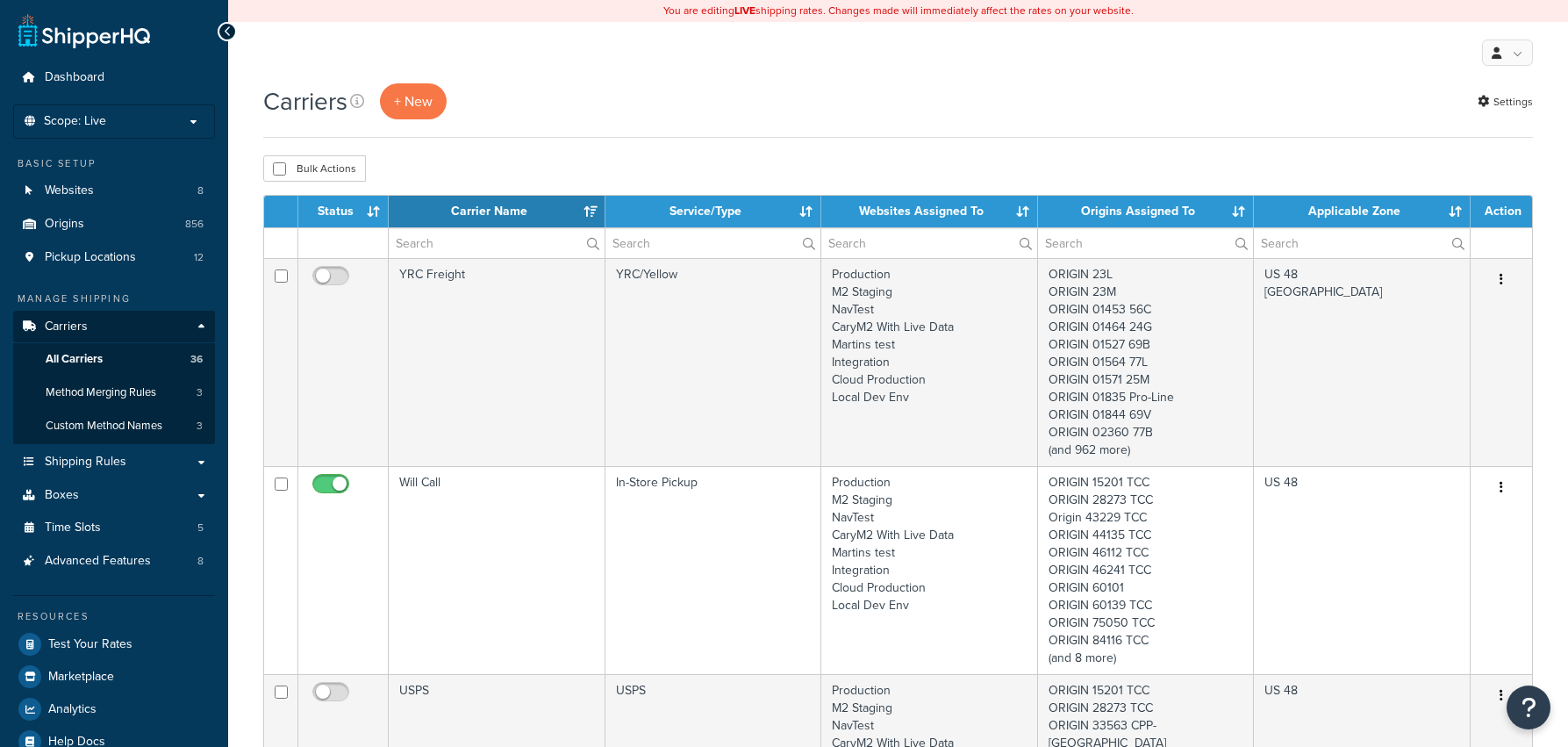
select select "15"
click at [156, 403] on link "Method Merging Rules 3" at bounding box center [114, 392] width 202 height 32
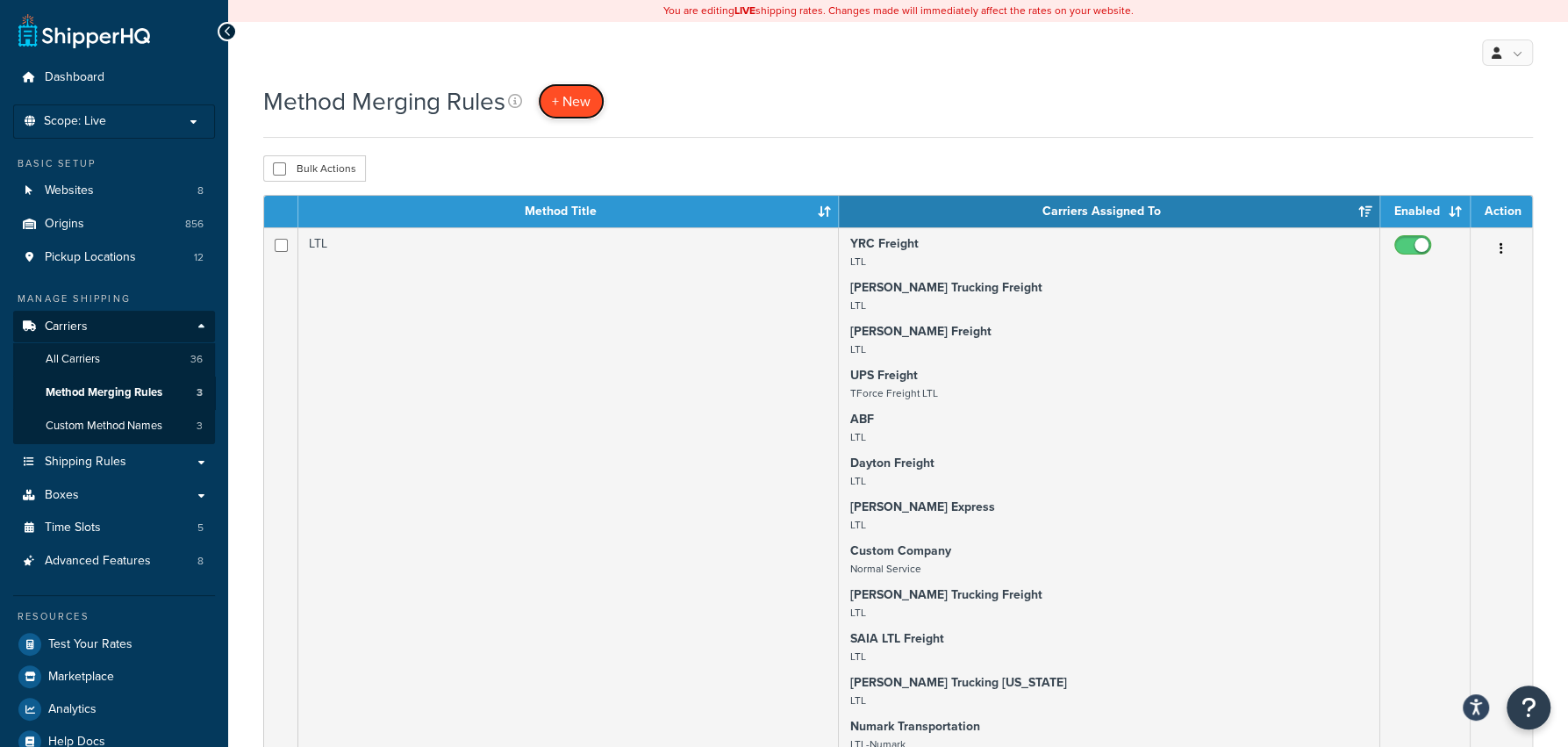
click at [570, 106] on span "+ New" at bounding box center [571, 101] width 39 height 20
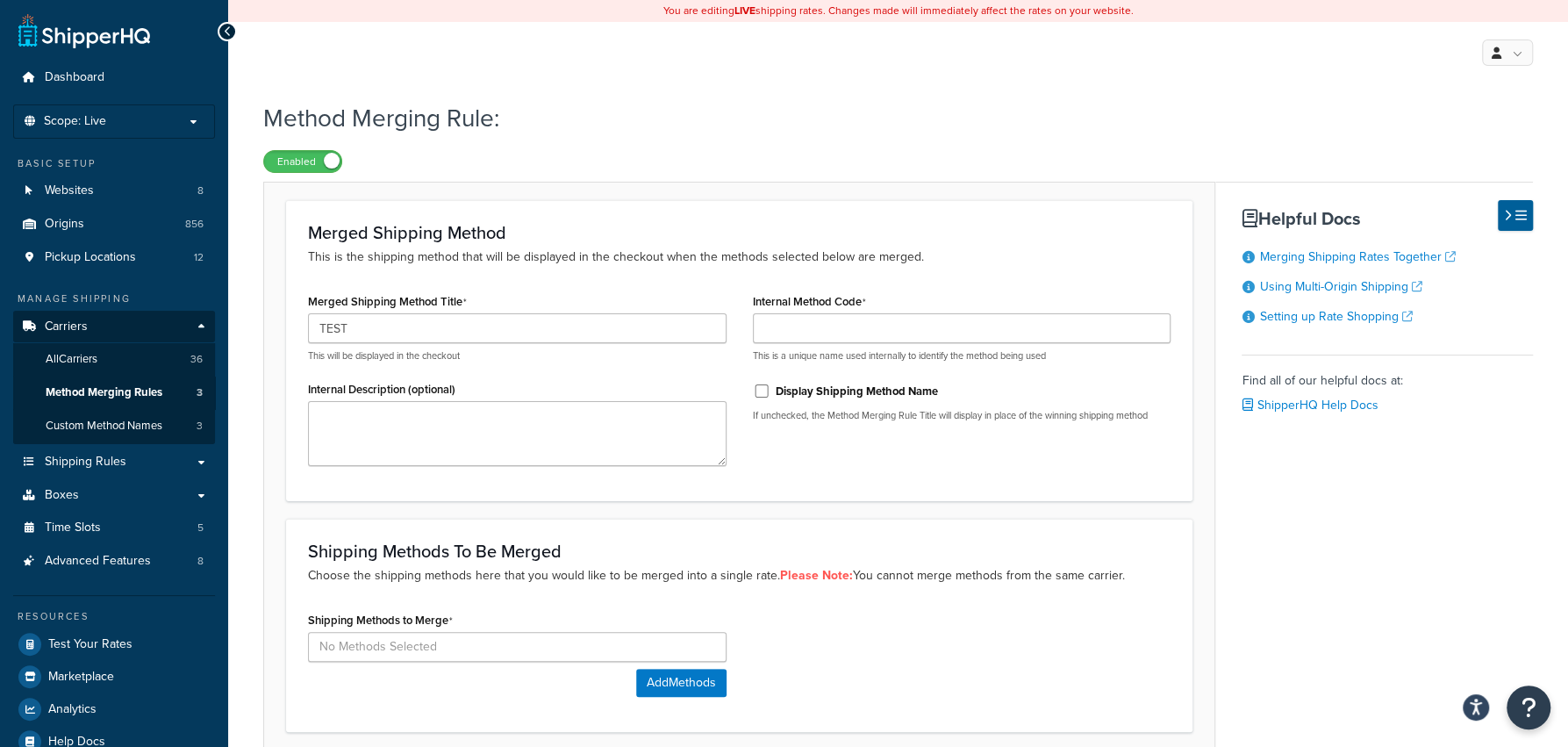
type input "TEST"
click at [801, 318] on input "Internal Method Code" at bounding box center [962, 328] width 419 height 30
type input "TEST"
click at [680, 662] on input at bounding box center [518, 646] width 419 height 30
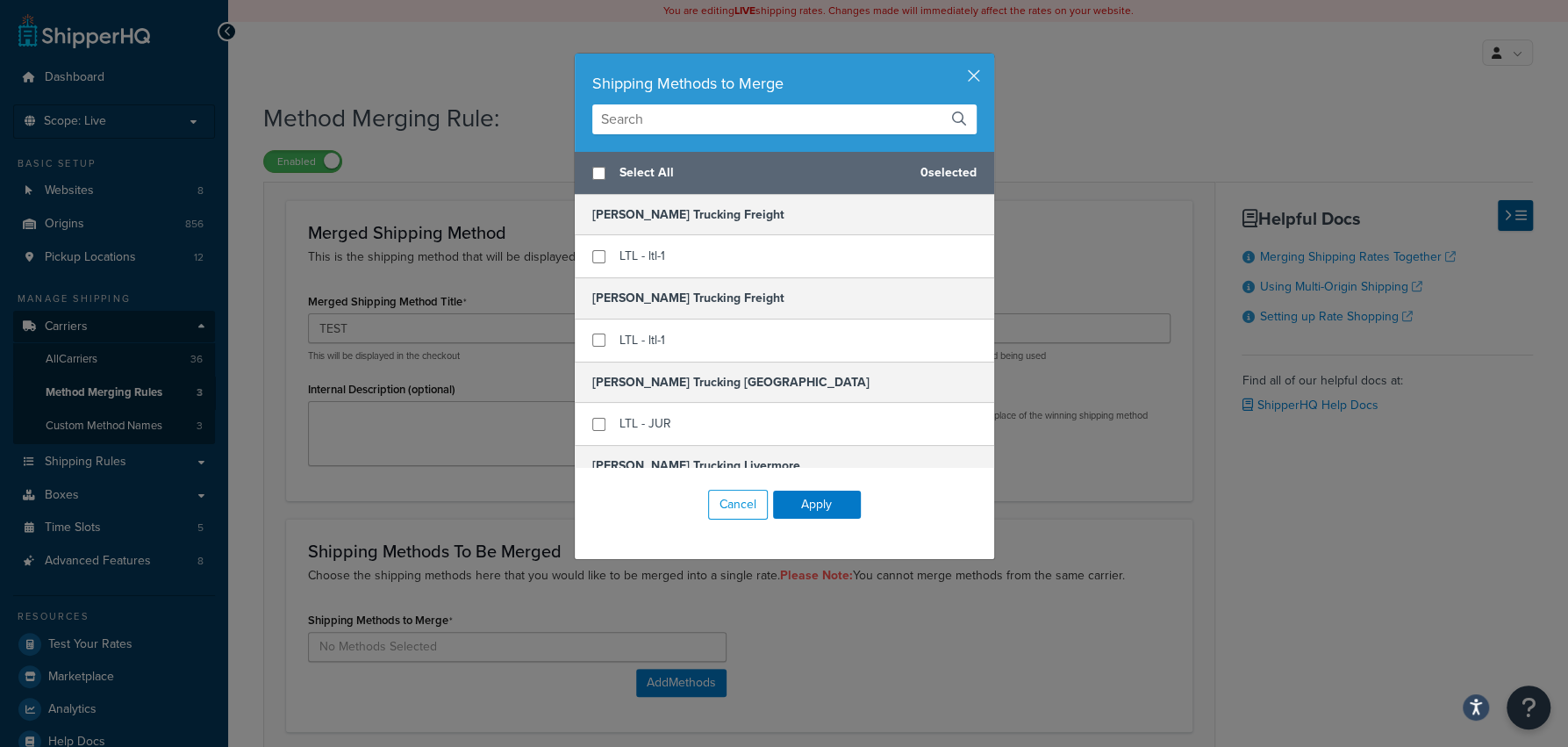
click at [677, 674] on div "Shipping Methods to Merge Select All 0 selected [PERSON_NAME] Trucking Freight …" at bounding box center [784, 374] width 1568 height 747
click at [682, 179] on span "Select All" at bounding box center [763, 173] width 287 height 24
checkbox input "true"
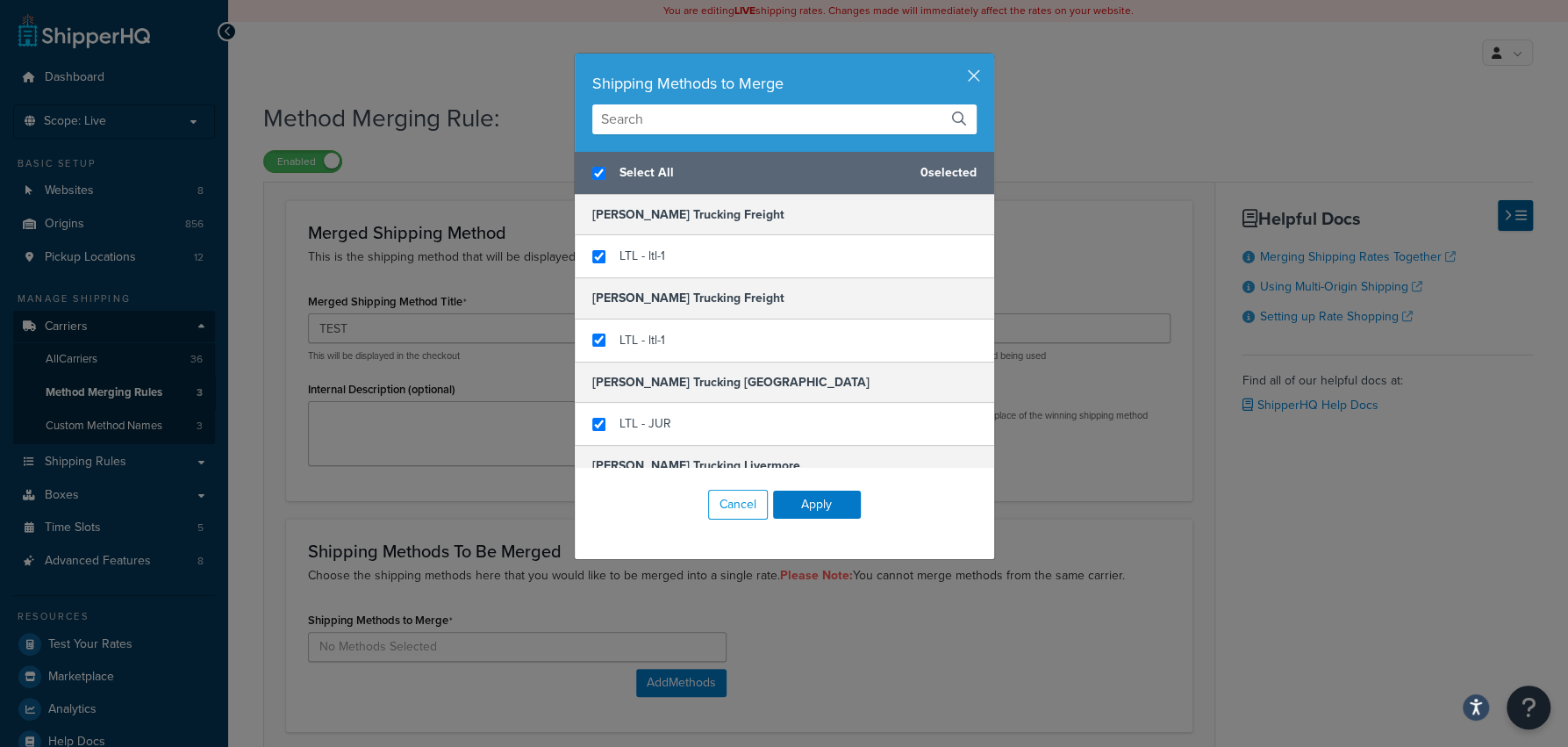
checkbox input "true"
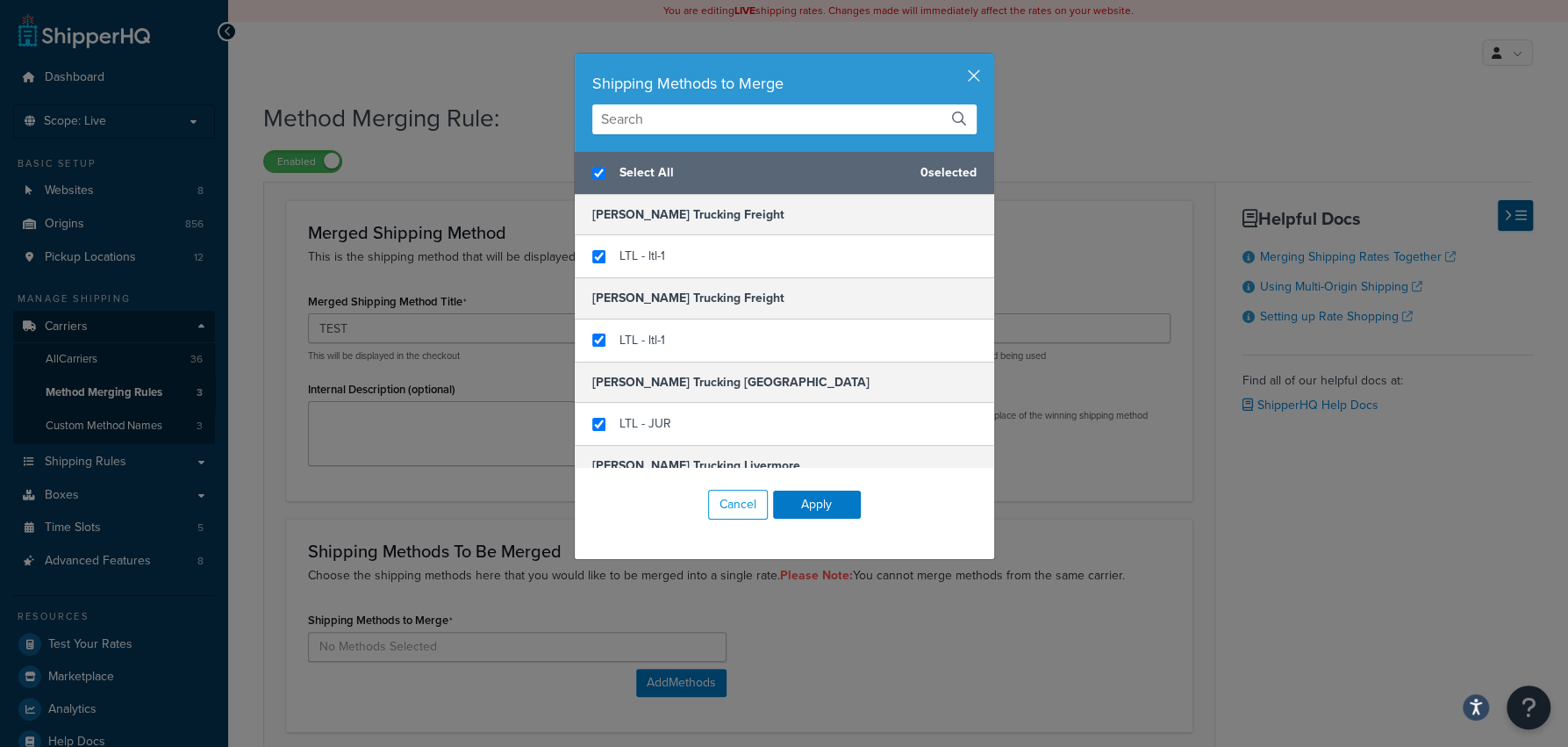
checkbox input "true"
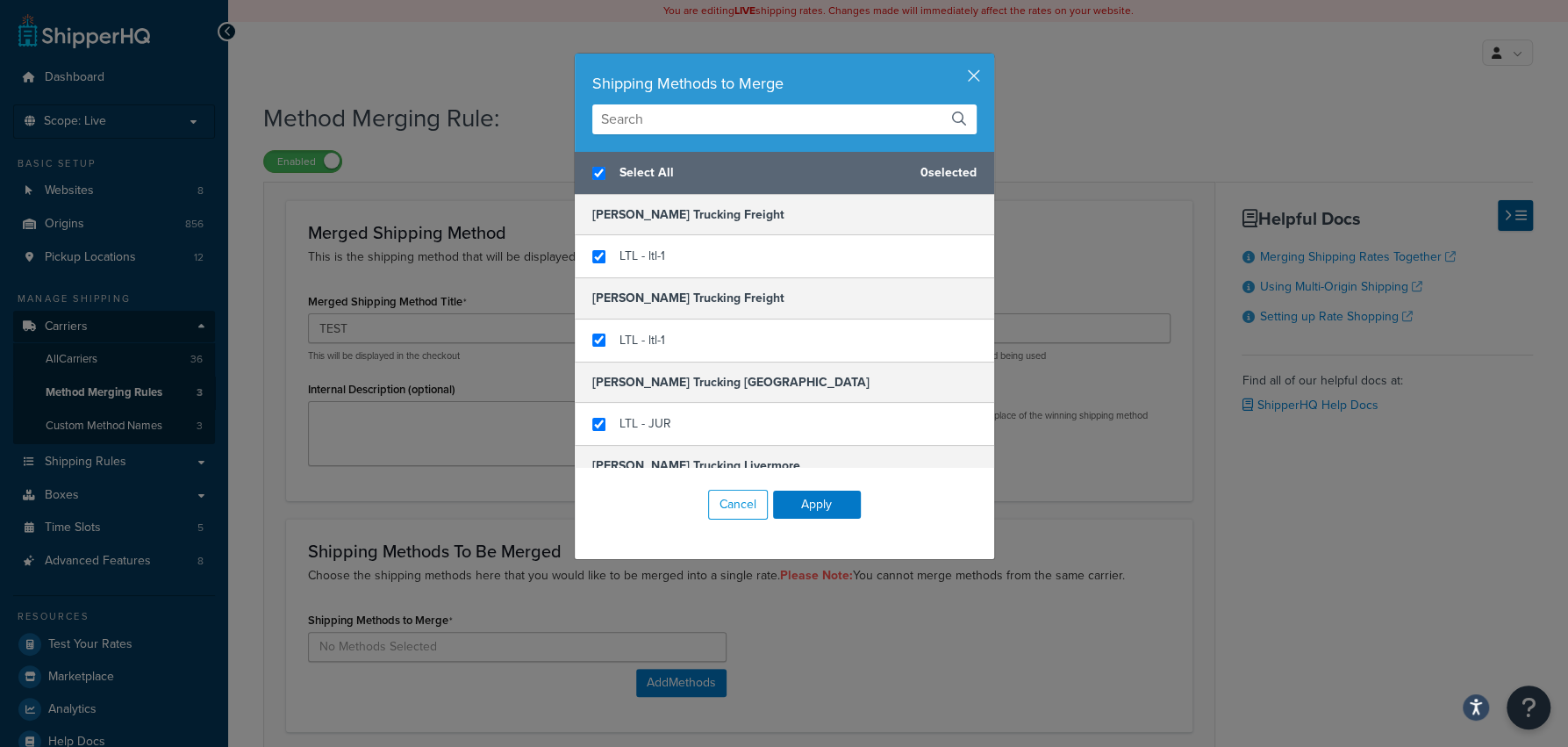
checkbox input "true"
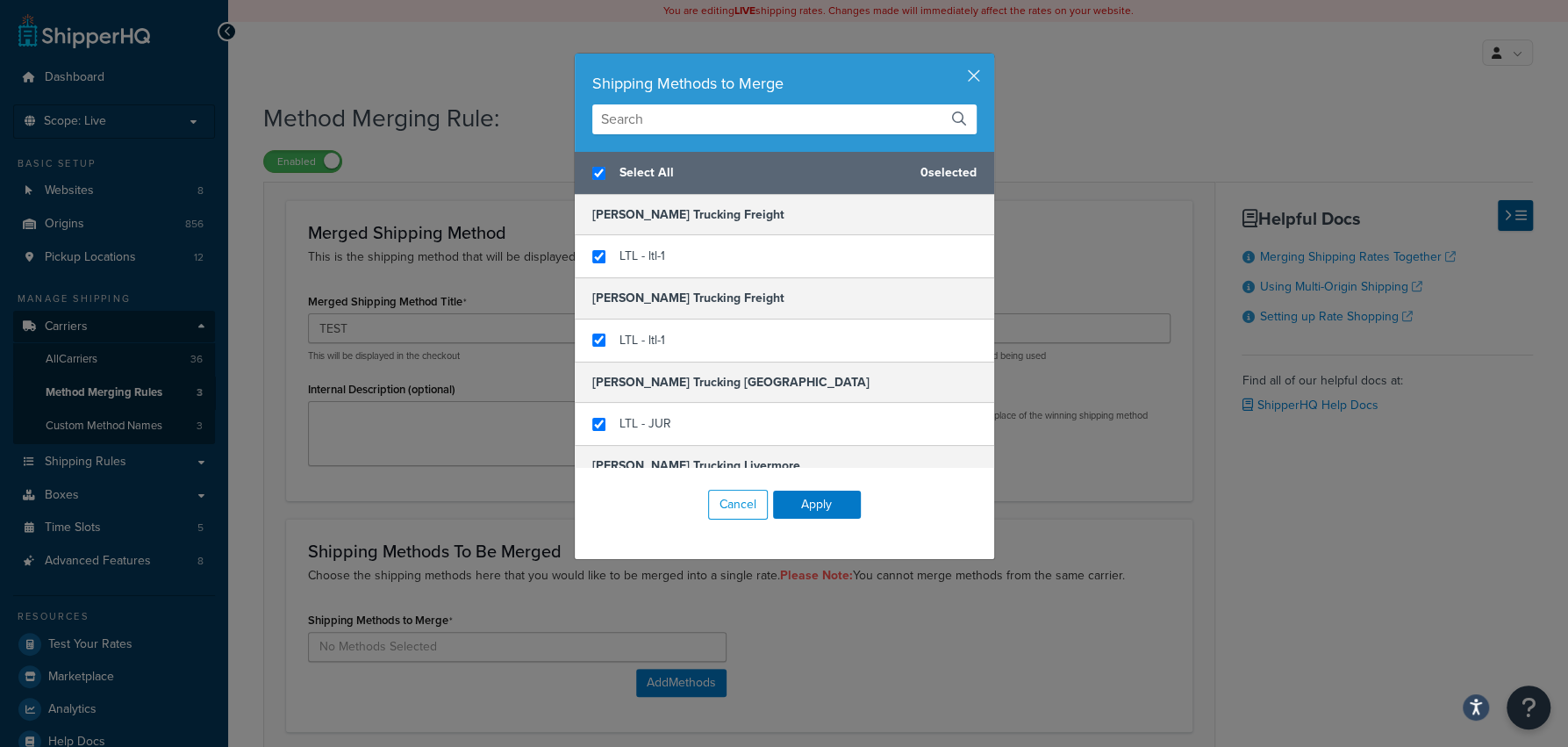
checkbox input "true"
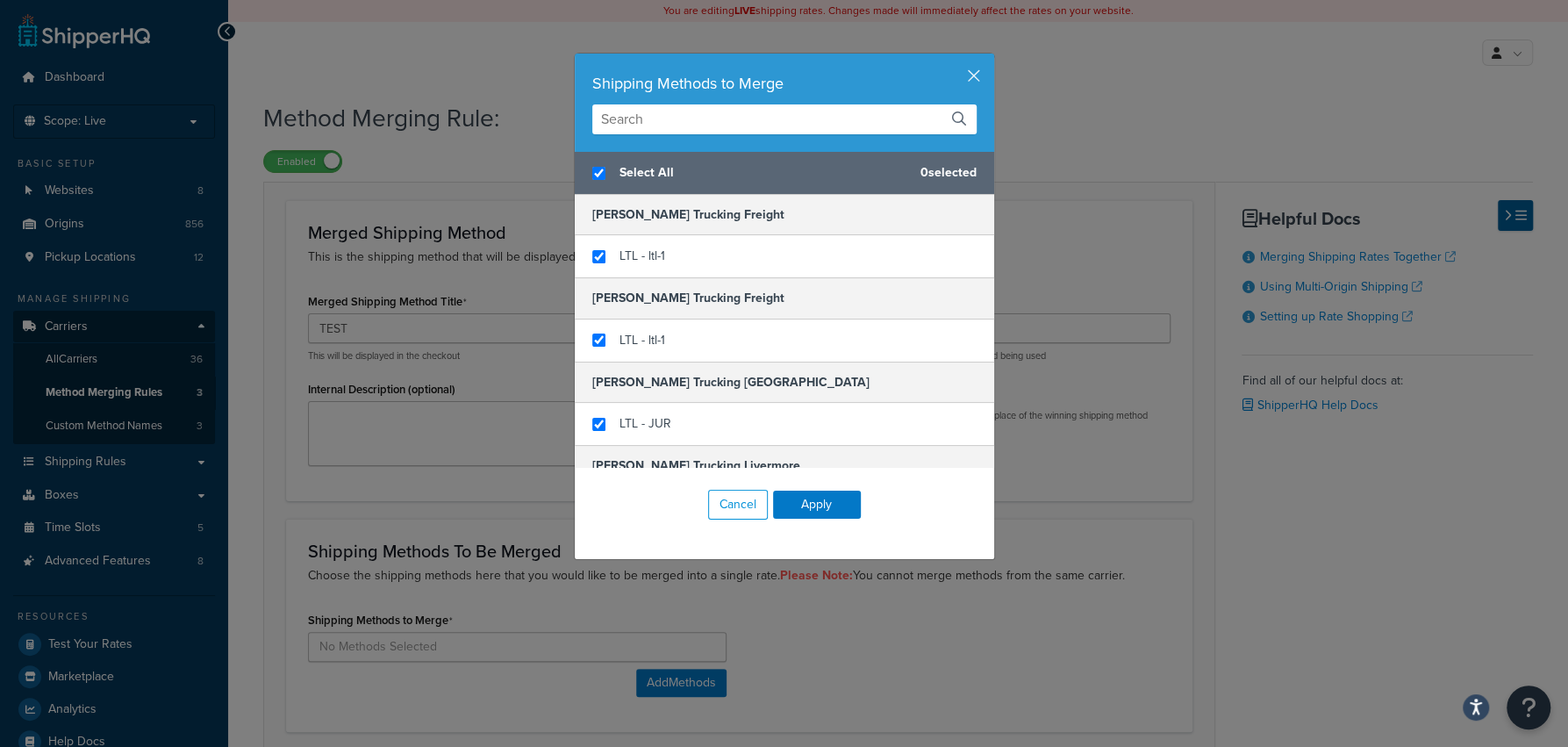
checkbox input "true"
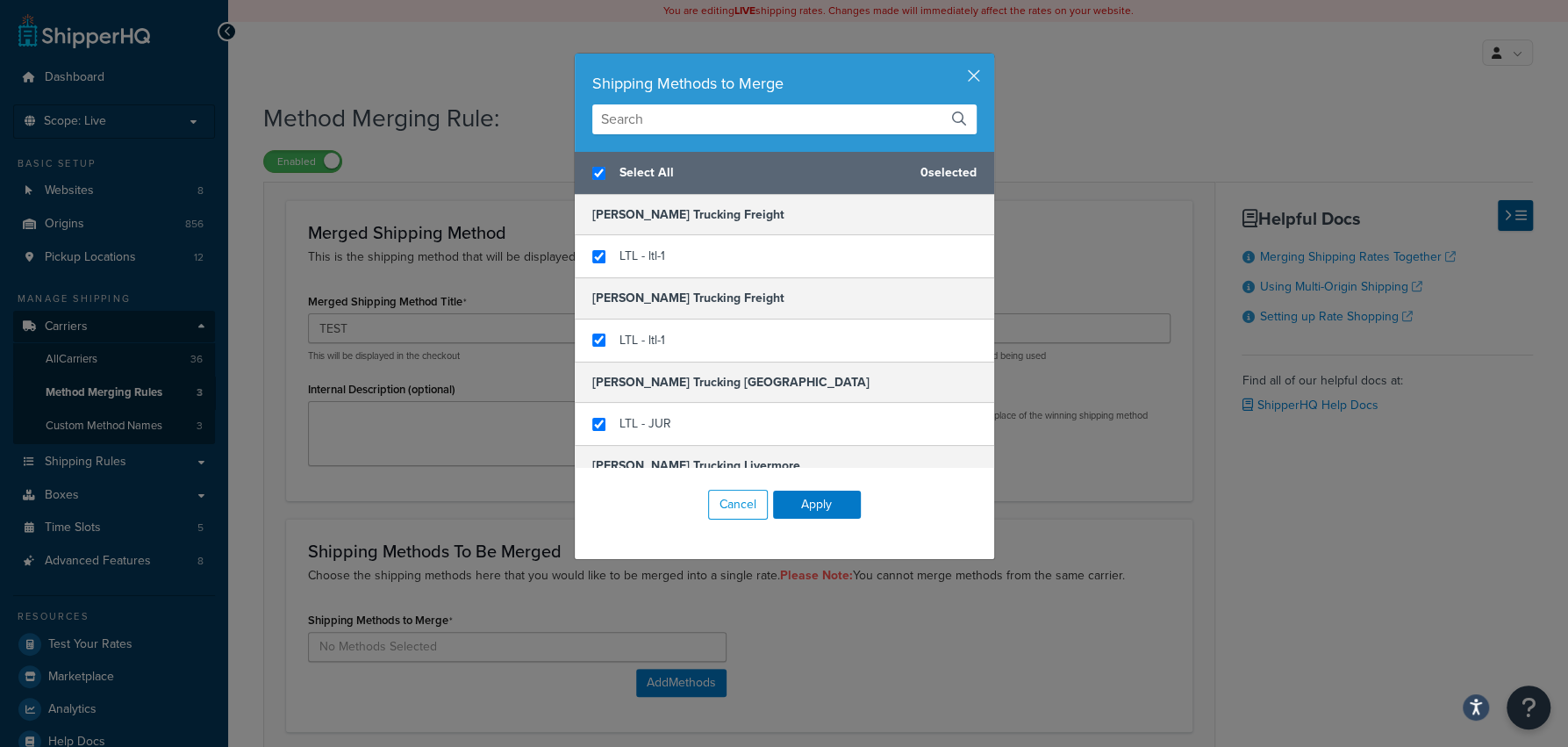
checkbox input "true"
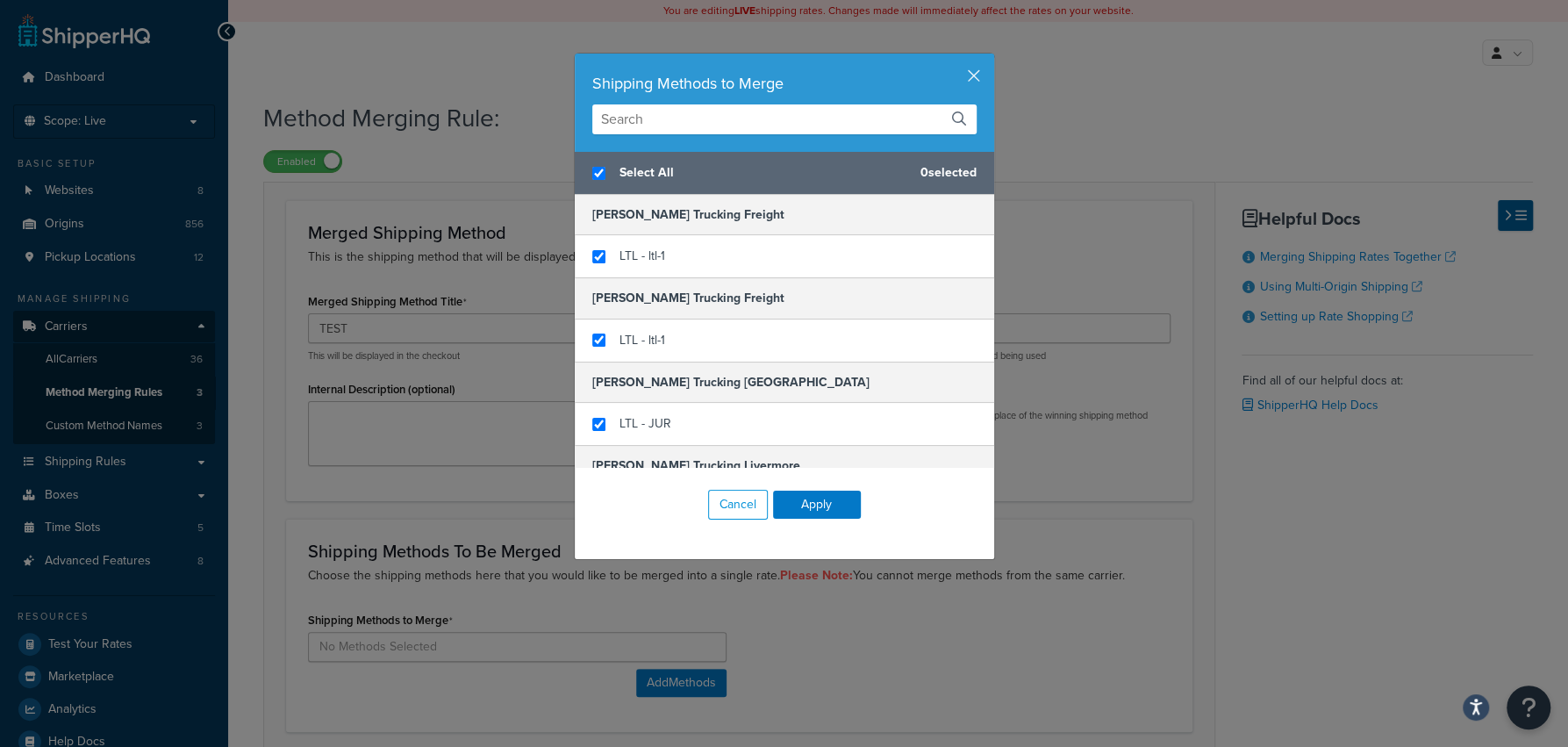
checkbox input "true"
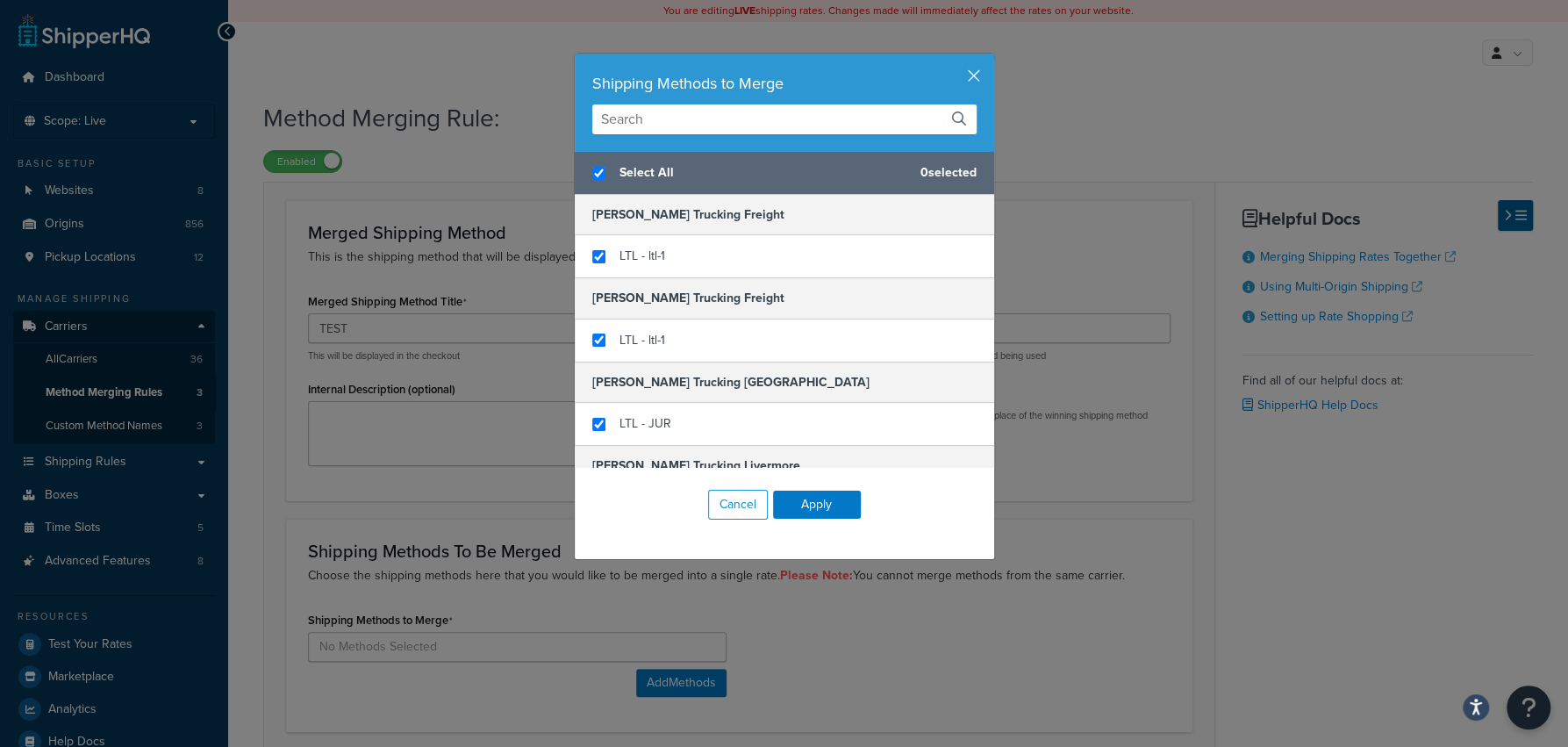
checkbox input "true"
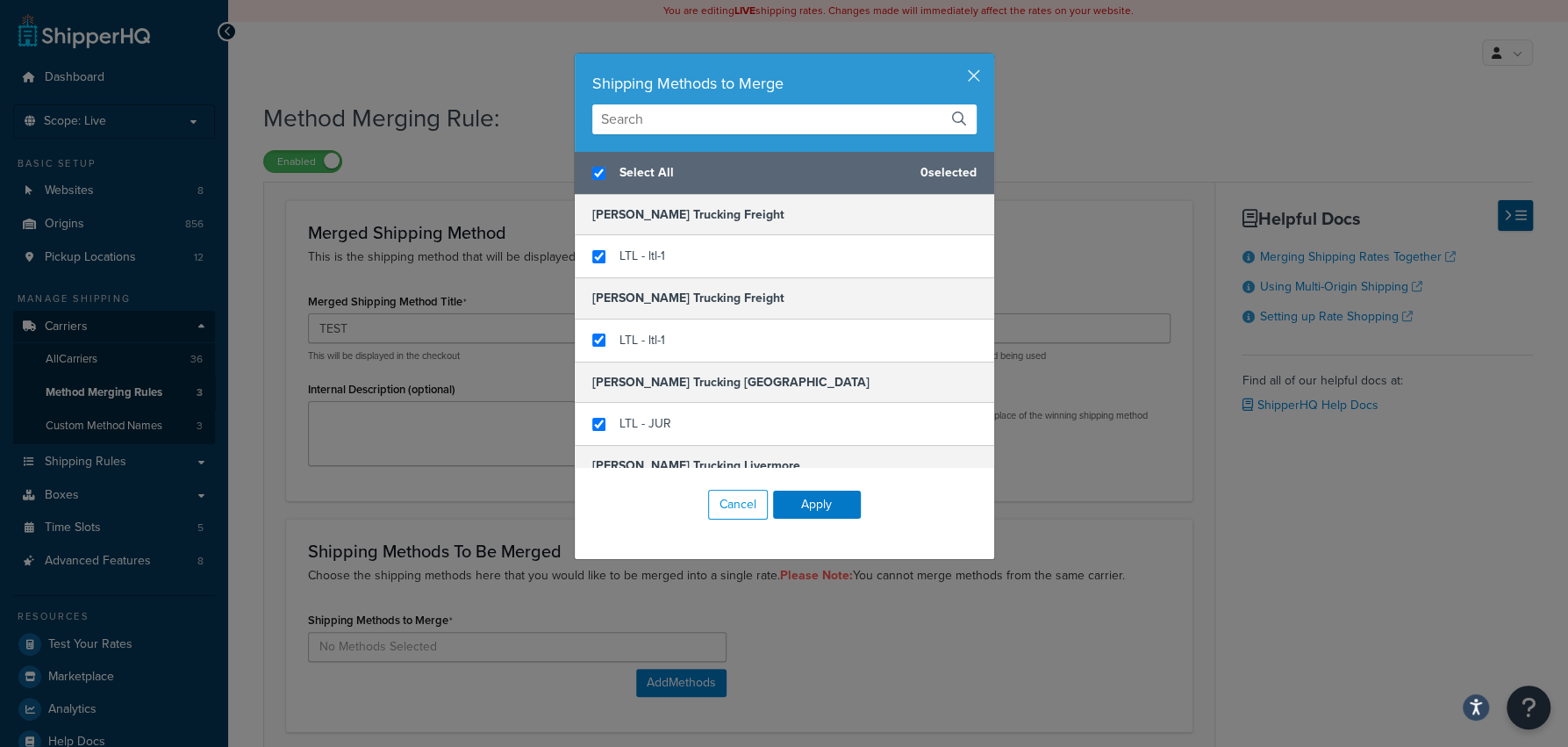
checkbox input "true"
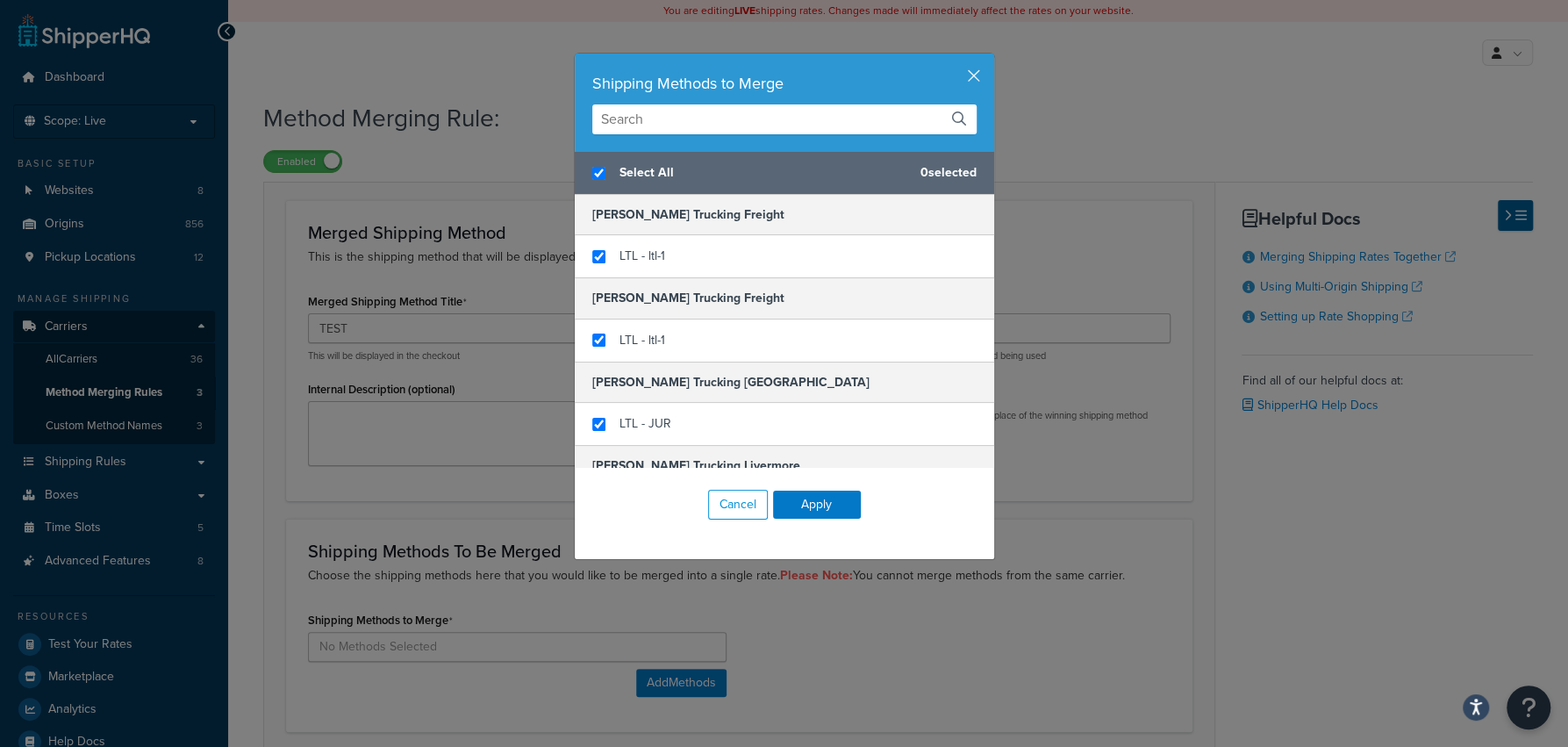
checkbox input "true"
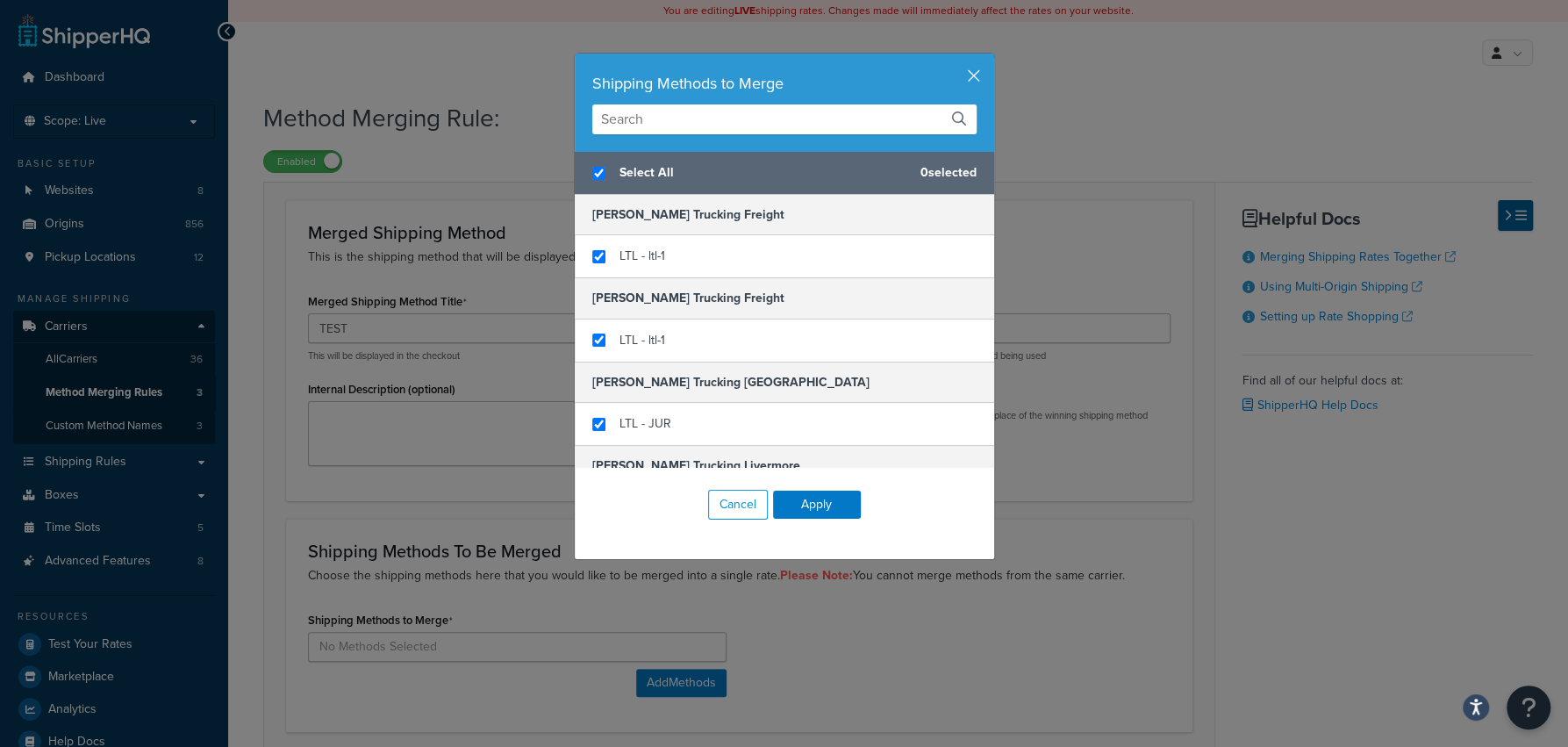
checkbox input "true"
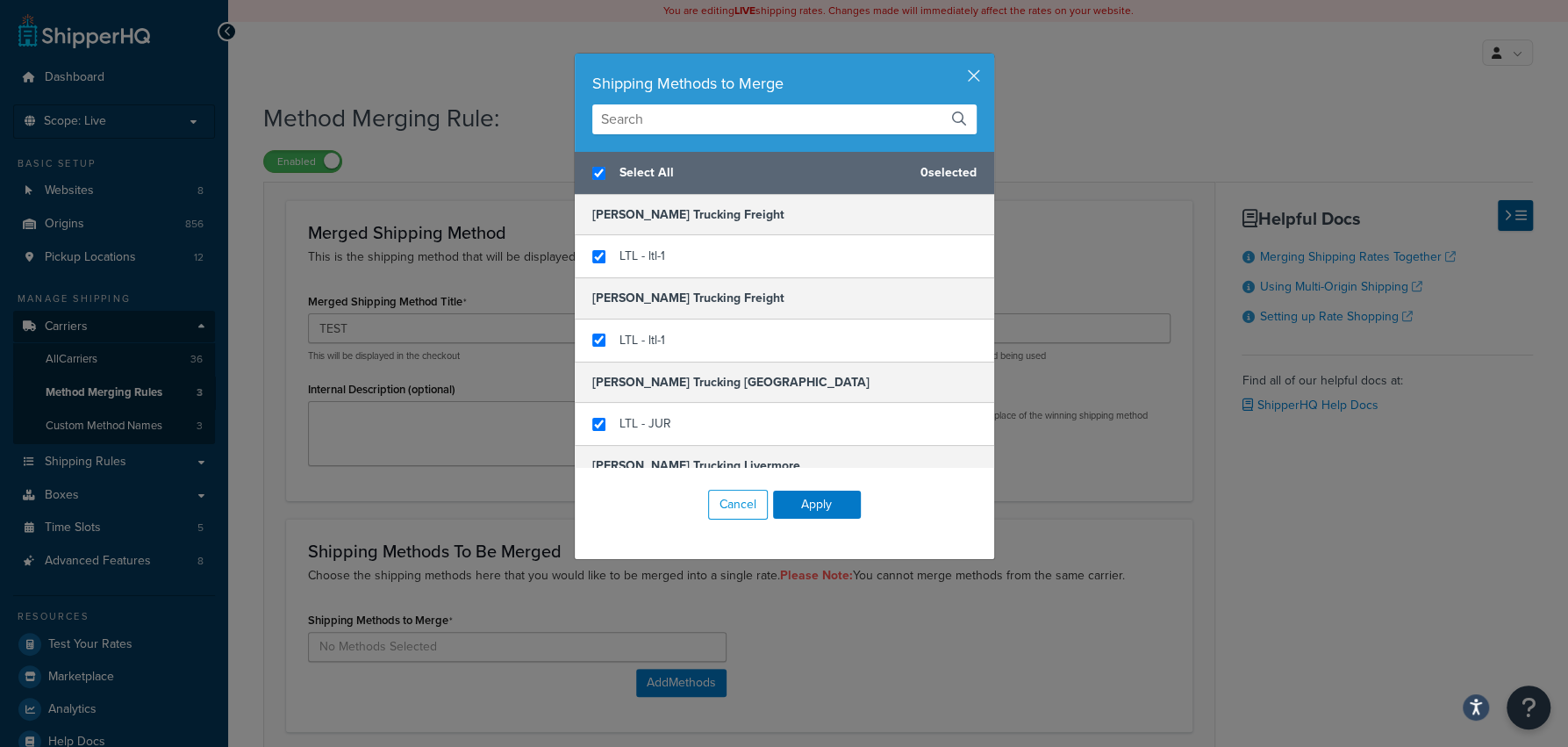
checkbox input "true"
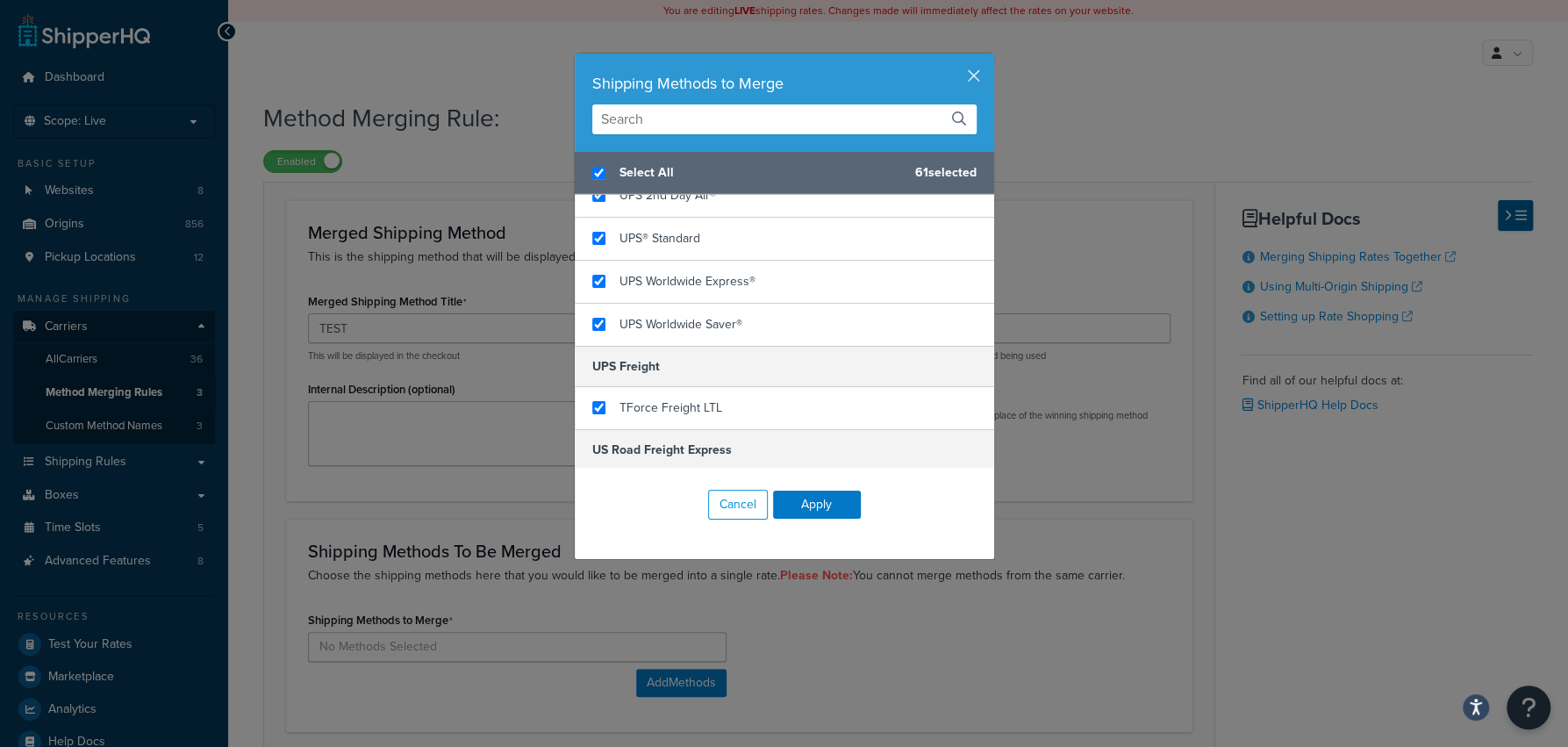
scroll to position [3825, 0]
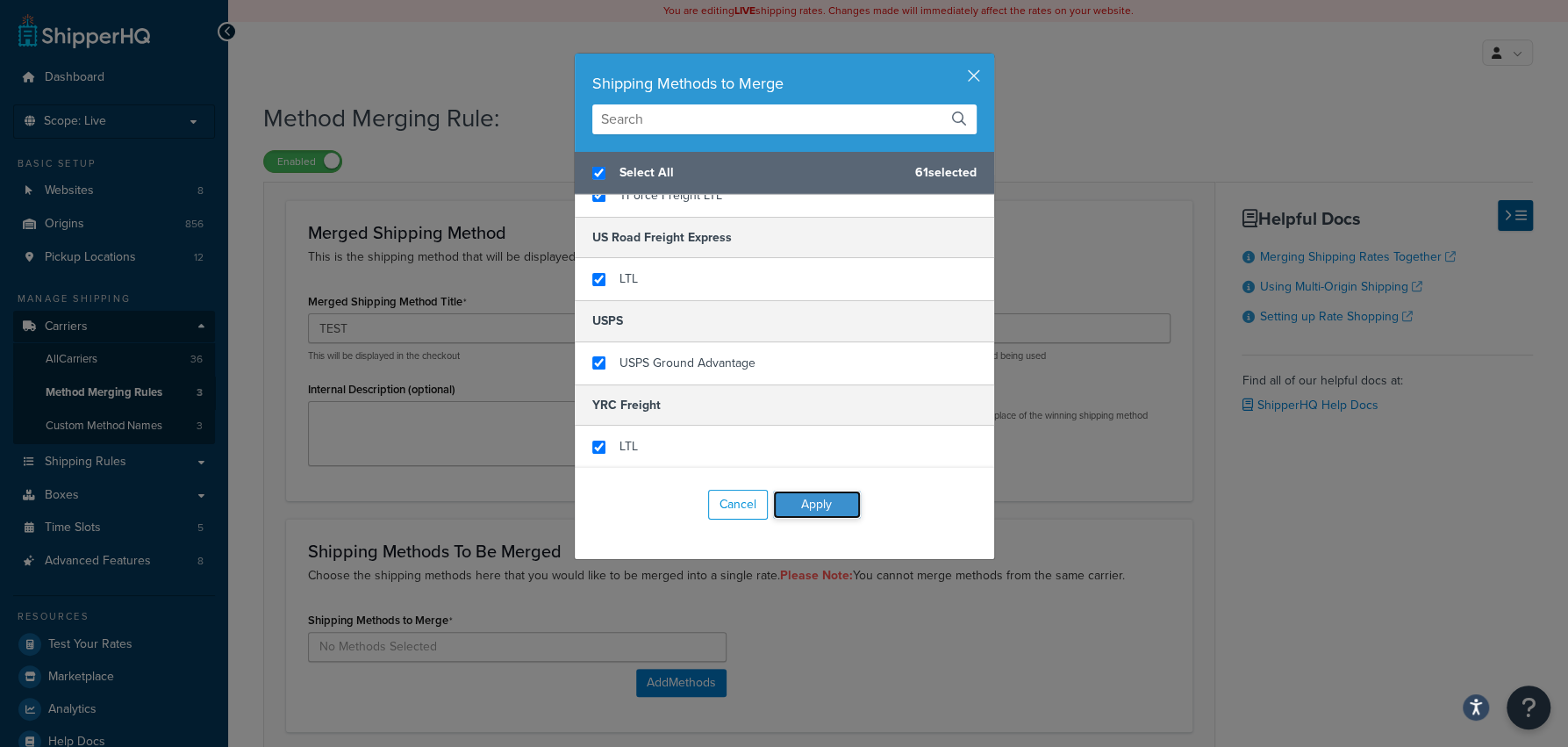
click at [815, 502] on button "Apply" at bounding box center [816, 504] width 87 height 28
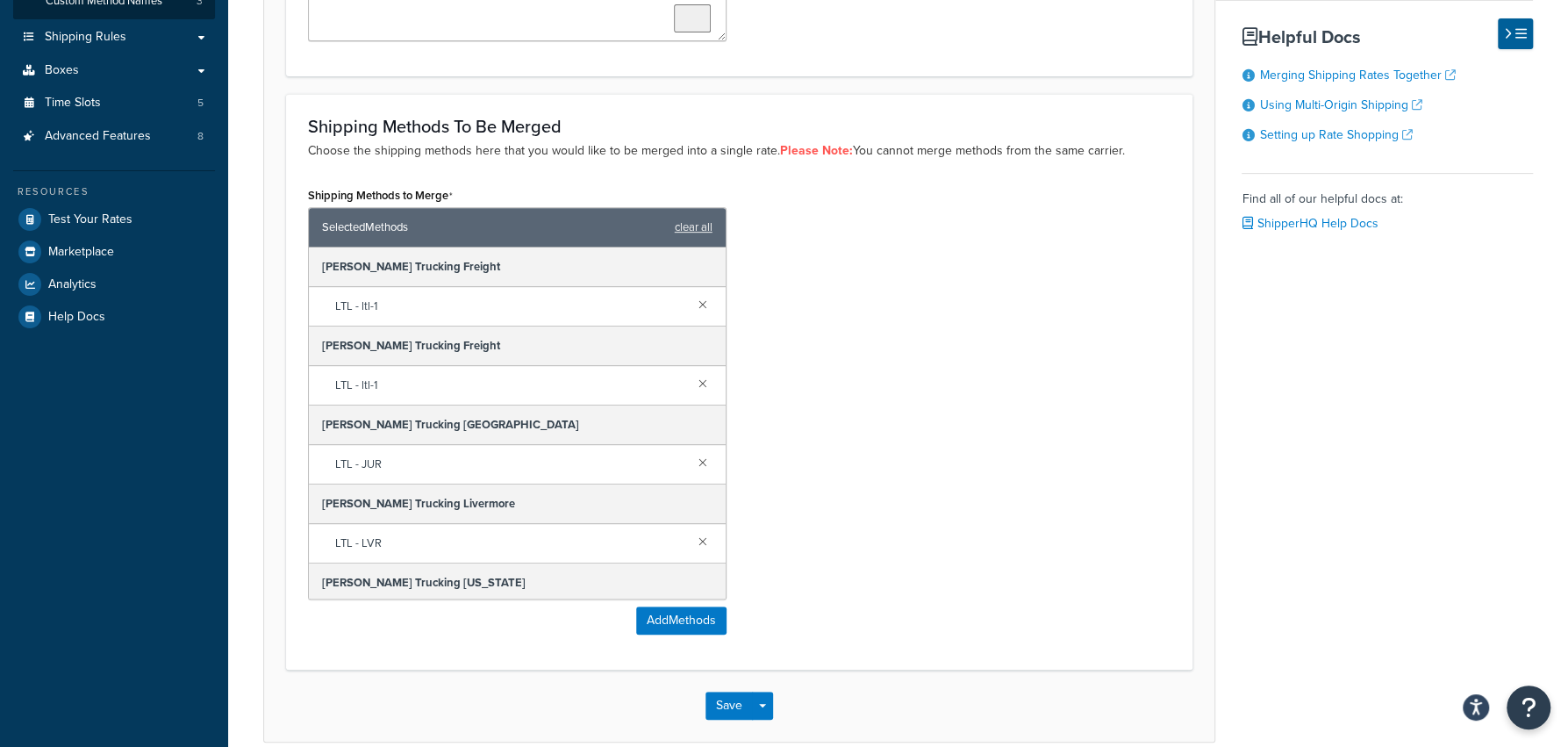
scroll to position [509, 0]
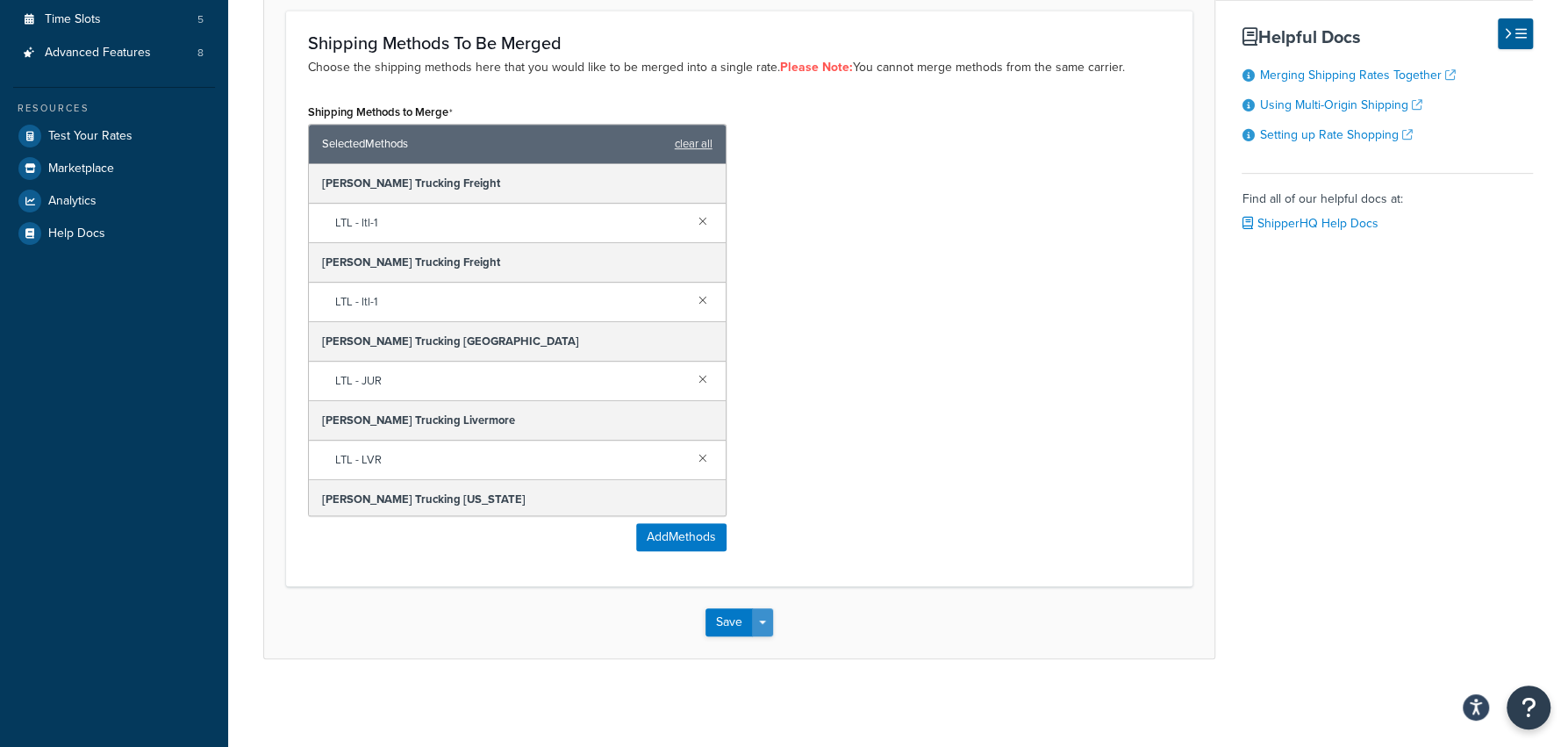
click at [763, 622] on button "Save Dropdown" at bounding box center [762, 622] width 21 height 28
click at [776, 653] on button "Save and Edit" at bounding box center [789, 655] width 170 height 37
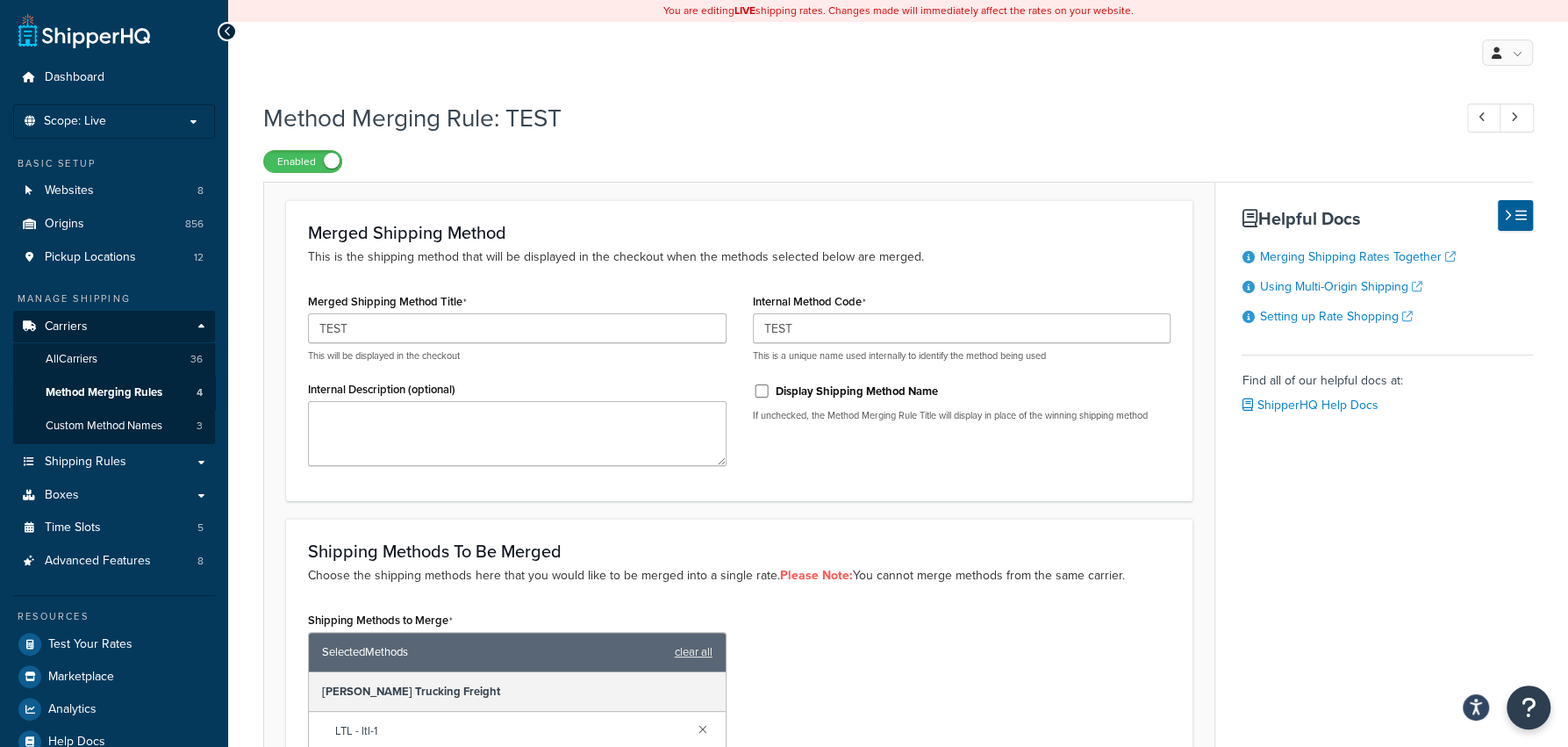
click at [319, 168] on label "Enabled" at bounding box center [303, 162] width 78 height 21
click at [176, 401] on link "Method Merging Rules 4" at bounding box center [114, 392] width 202 height 32
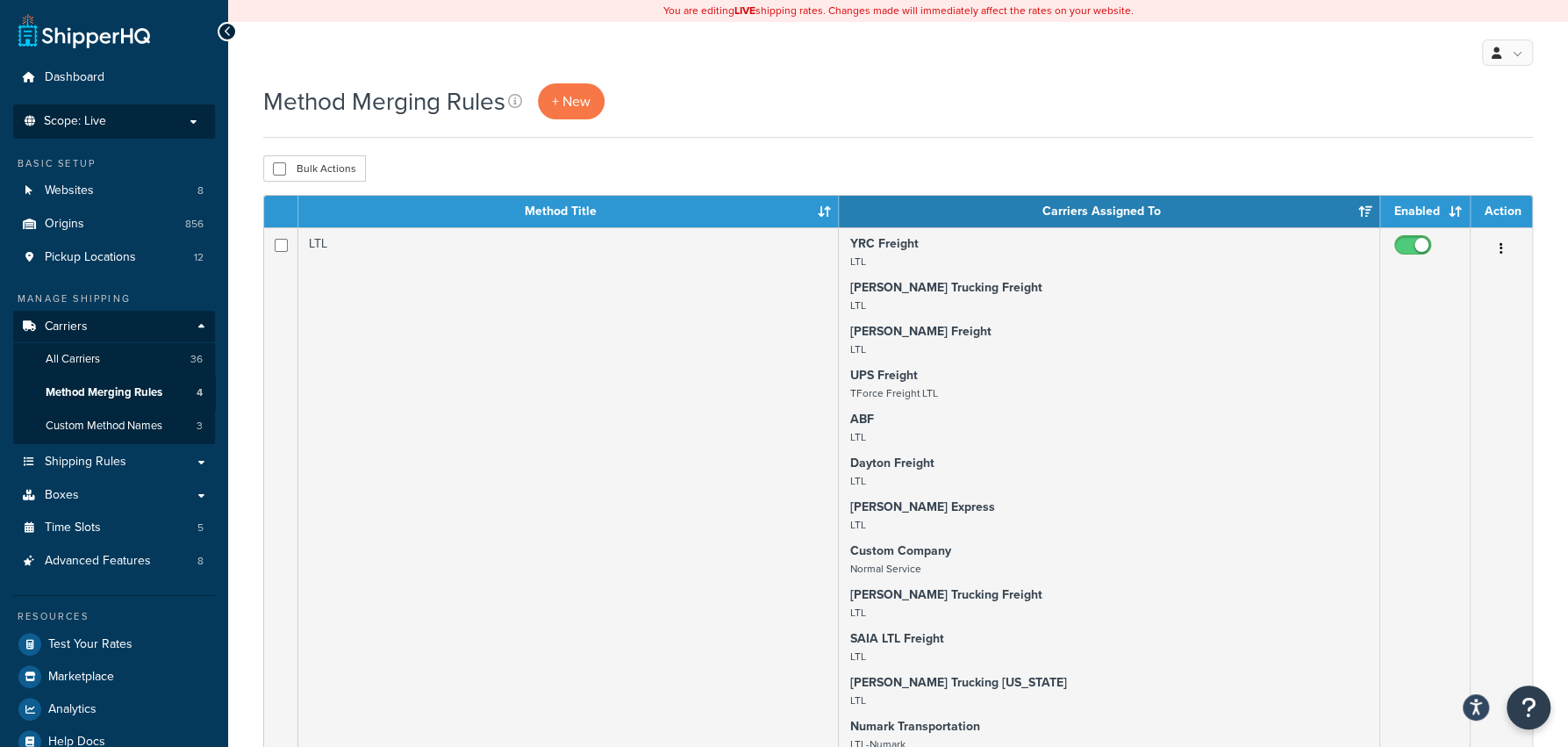
click at [140, 118] on p "Scope: Live" at bounding box center [114, 121] width 186 height 15
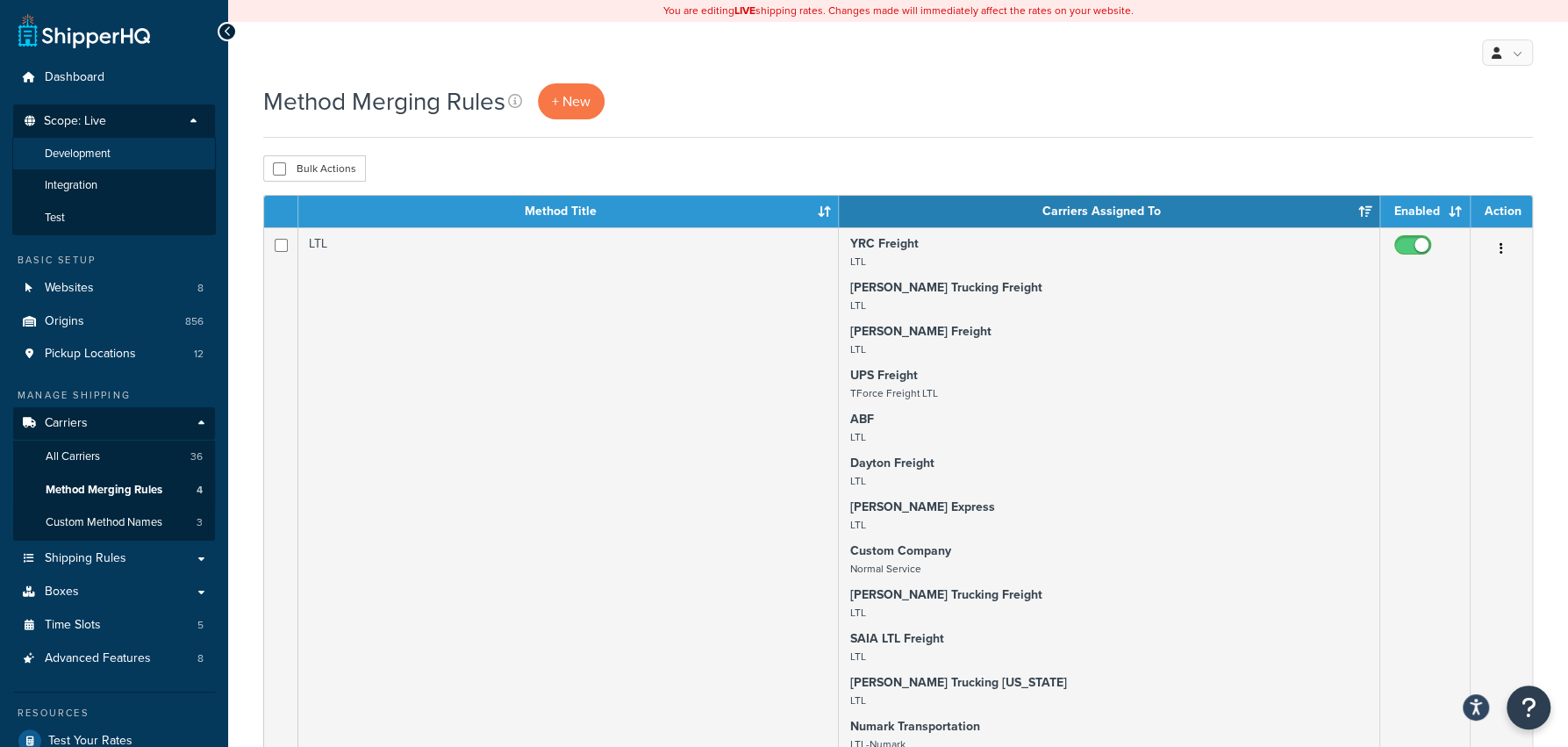
click at [152, 165] on li "Development" at bounding box center [114, 153] width 204 height 32
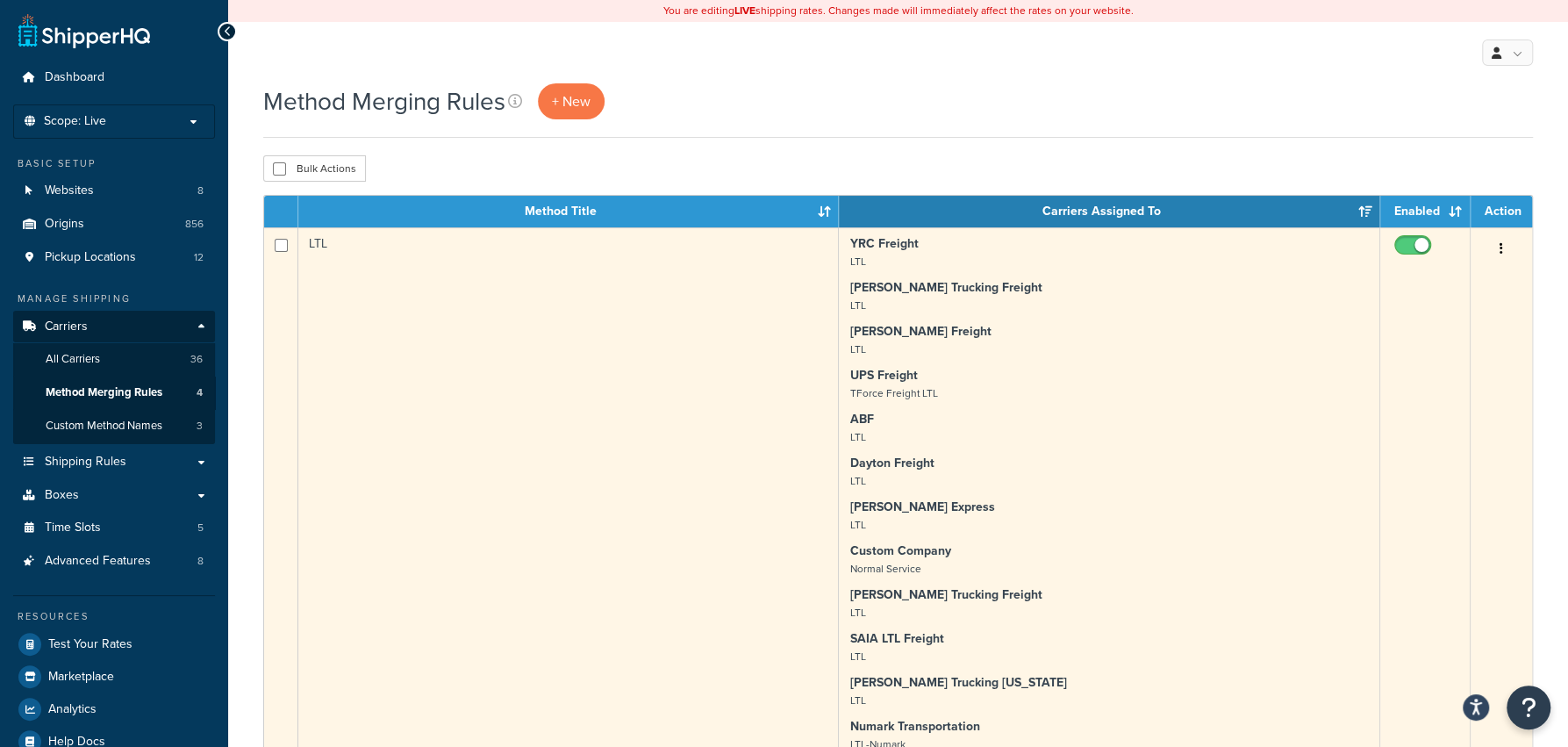
scroll to position [2, 0]
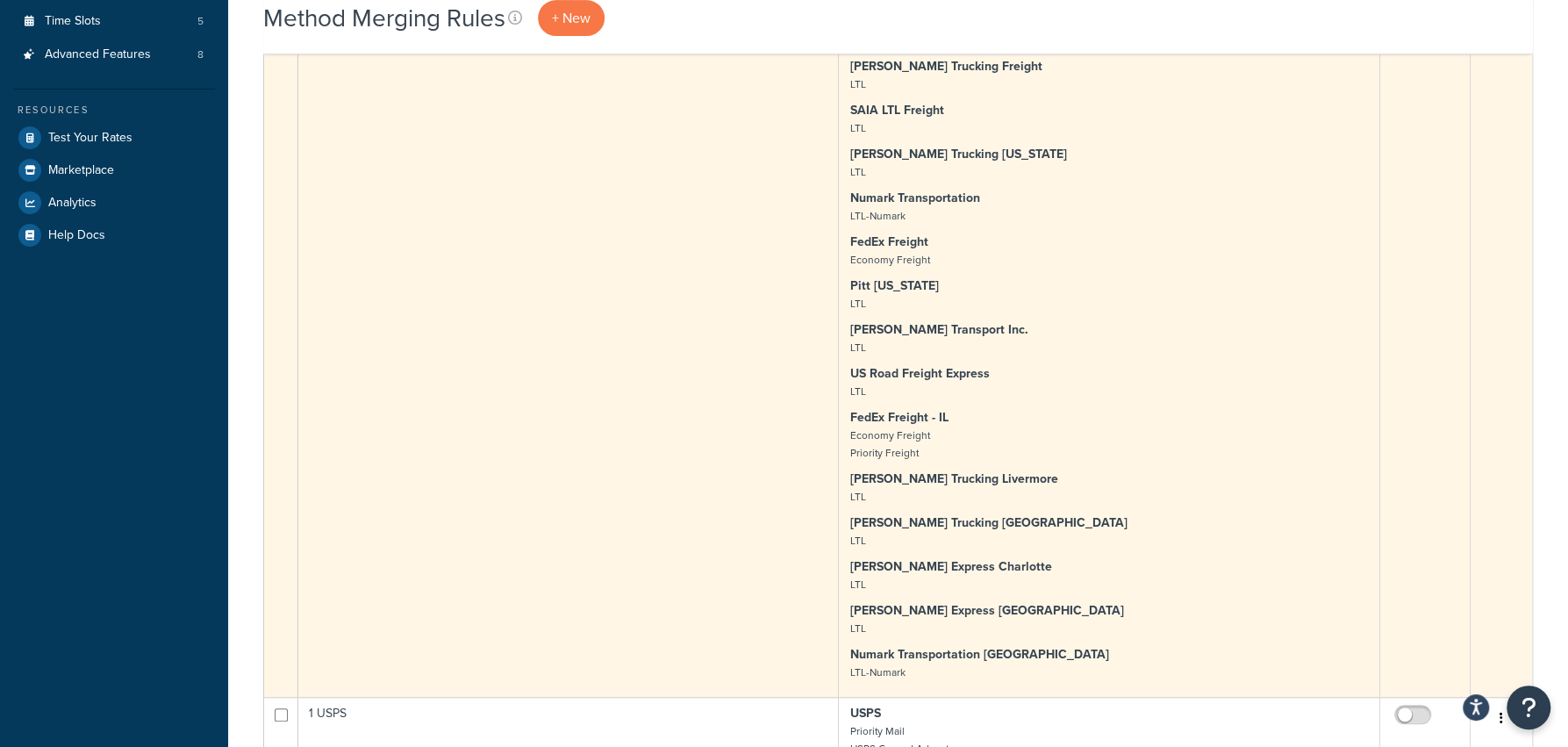
scroll to position [87, 0]
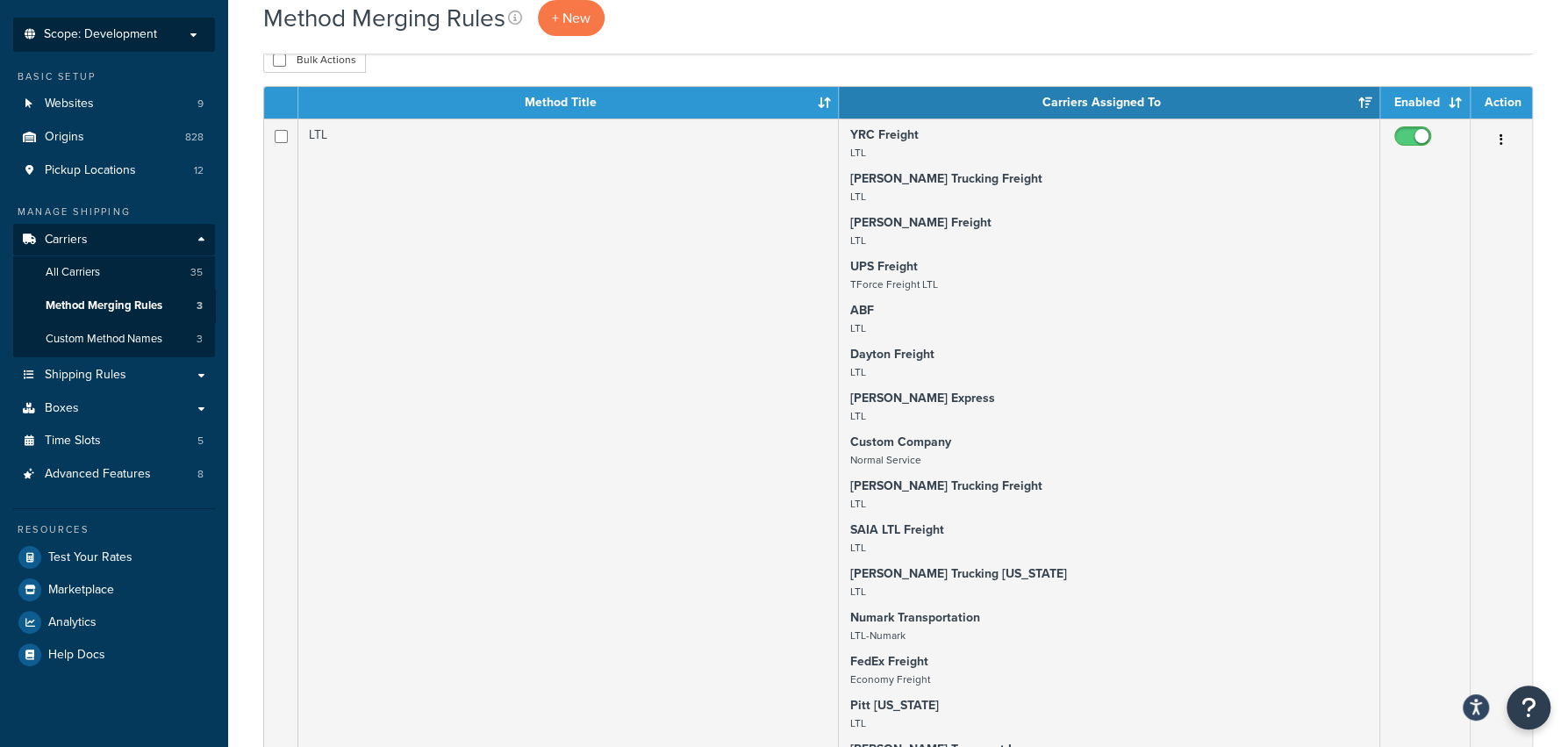
click at [48, 33] on span "Scope: Development" at bounding box center [100, 34] width 113 height 15
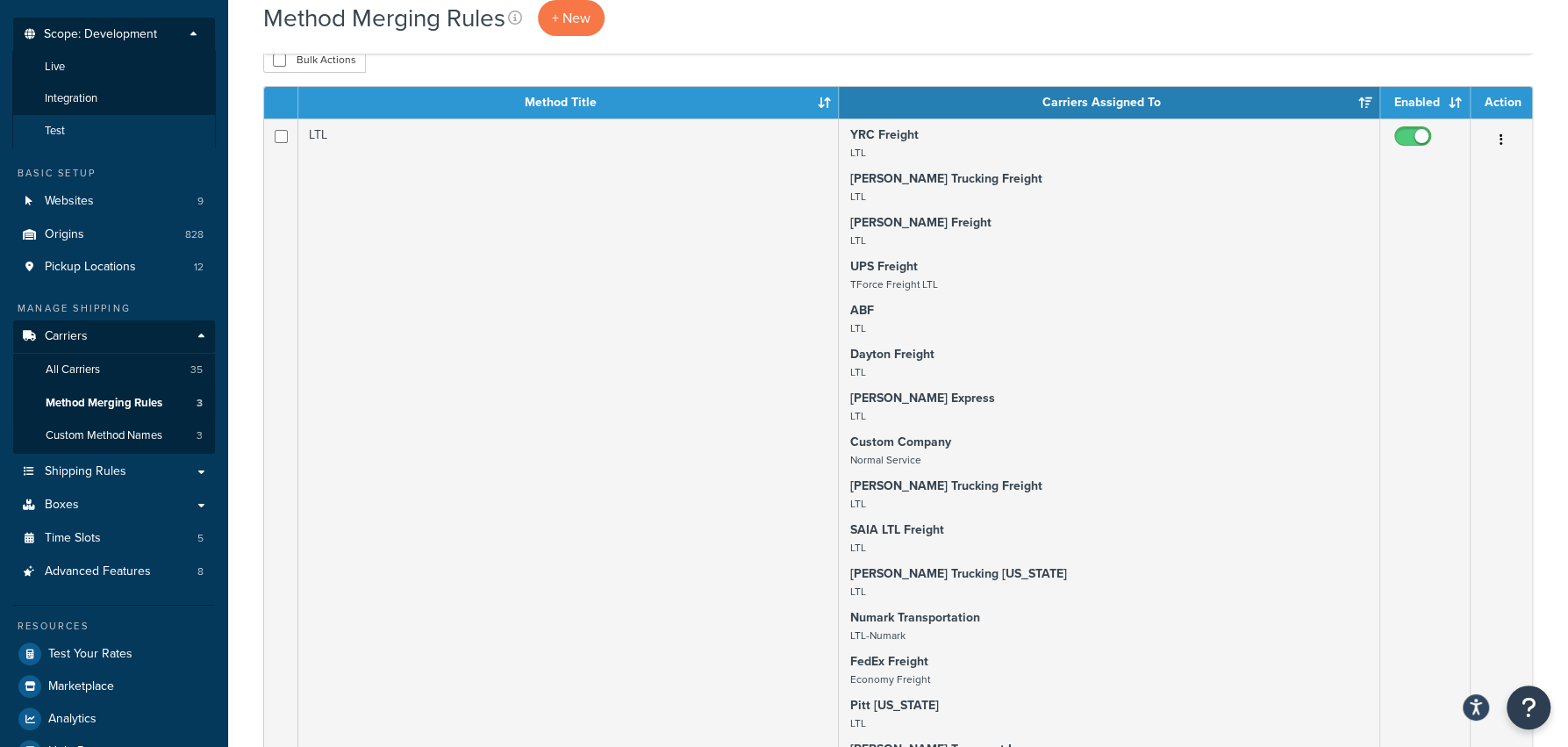
click at [124, 115] on li "Test" at bounding box center [114, 131] width 204 height 32
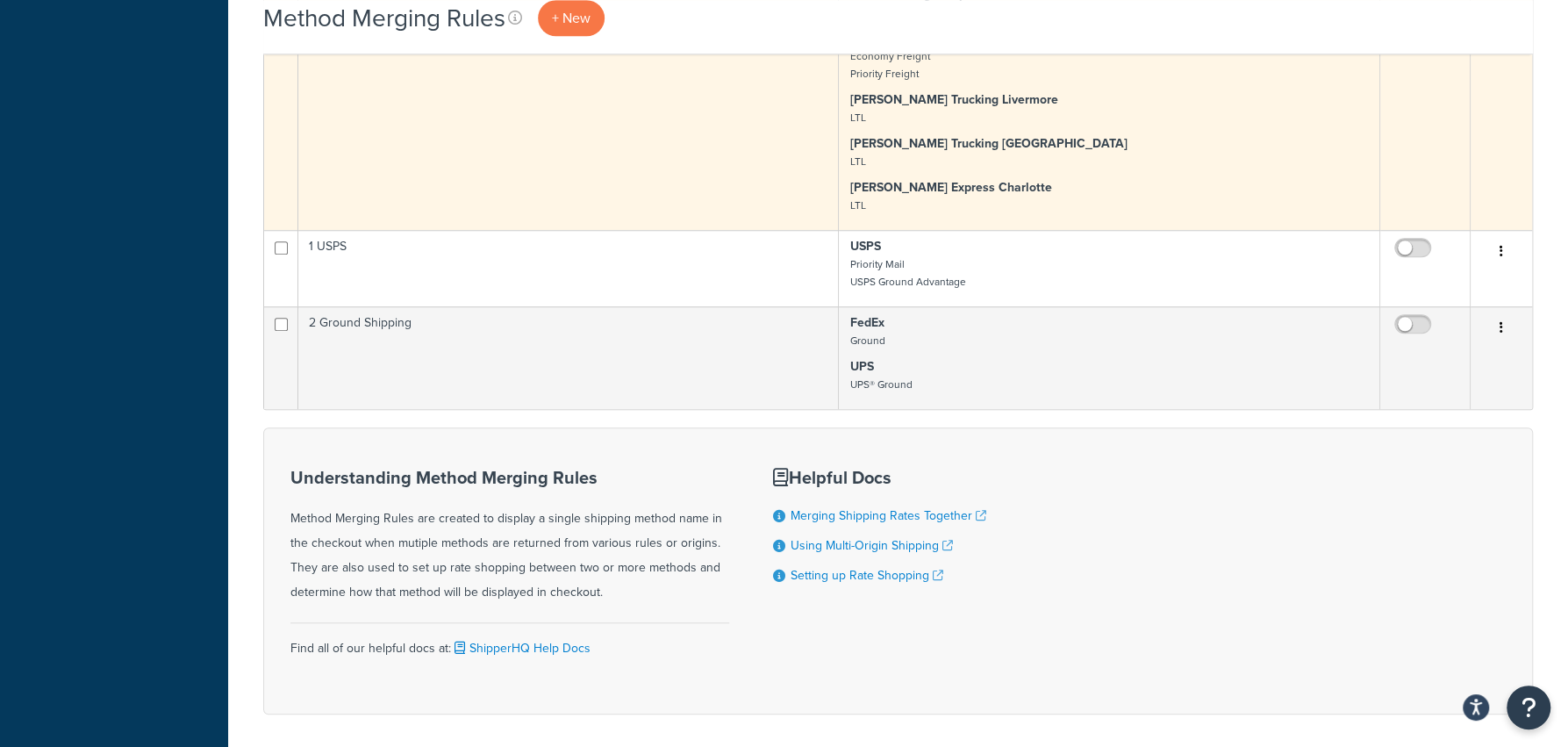
scroll to position [243, 0]
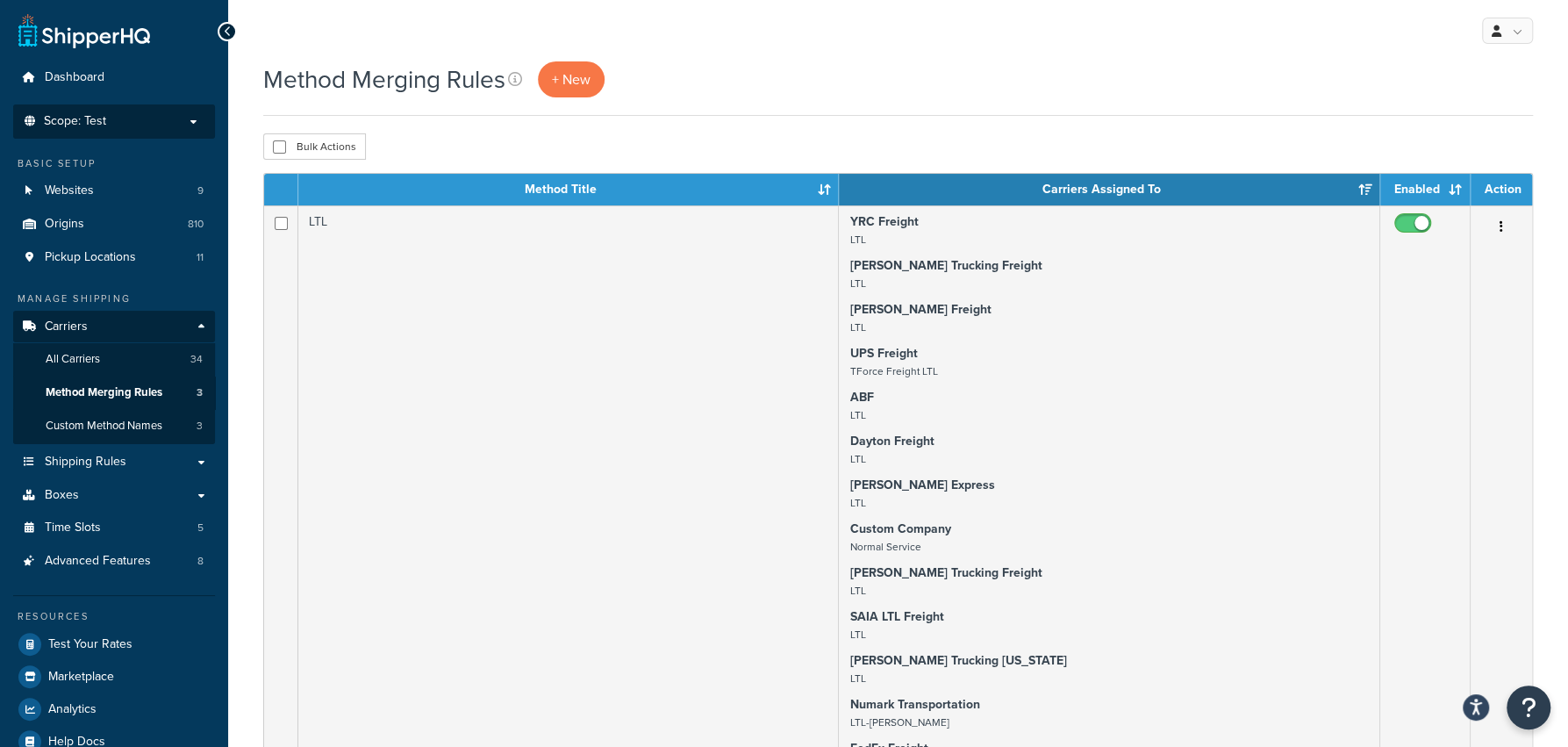
click at [152, 124] on p "Scope: Test" at bounding box center [114, 121] width 186 height 15
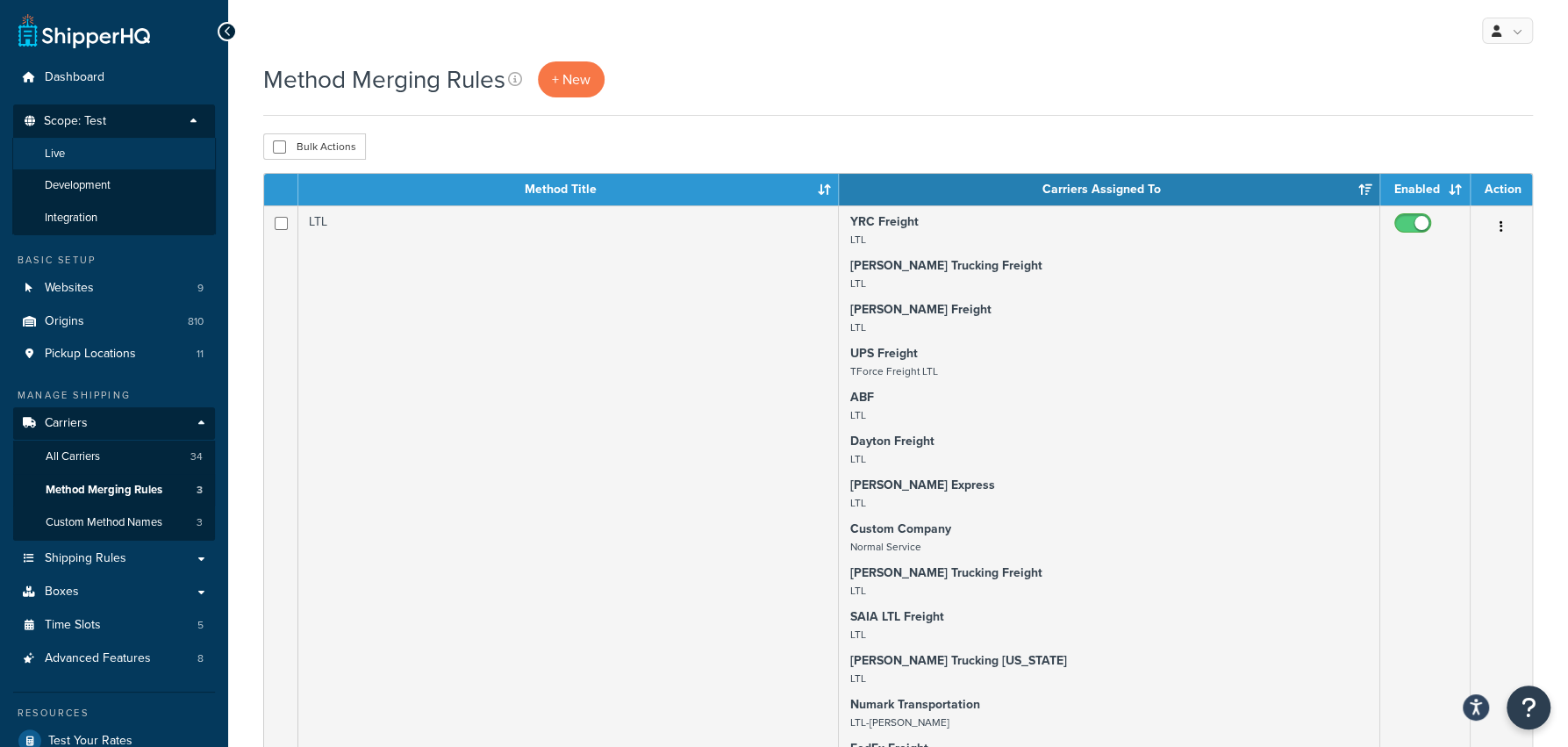
click at [132, 166] on li "Live" at bounding box center [114, 153] width 204 height 32
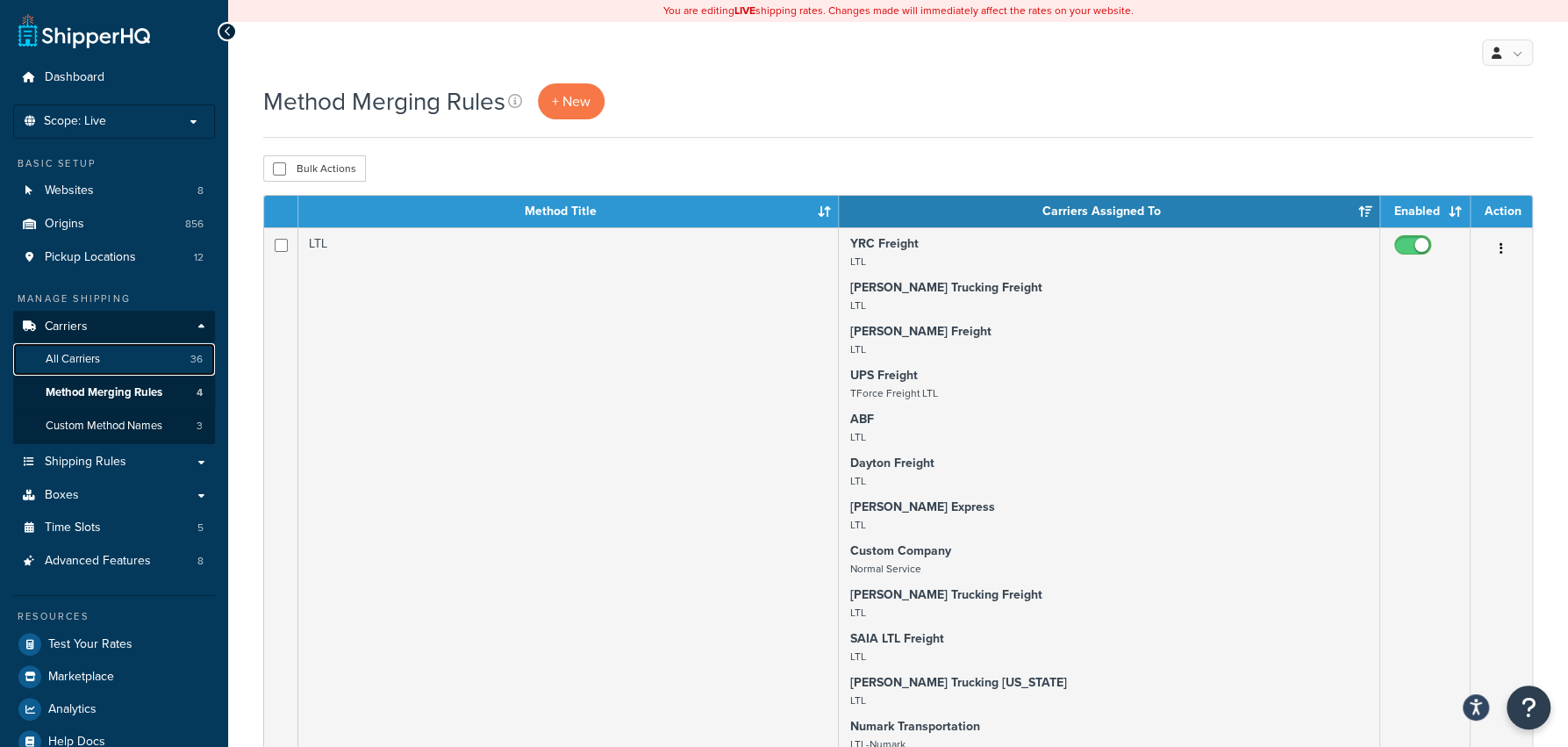
click at [88, 360] on span "All Carriers" at bounding box center [73, 359] width 54 height 15
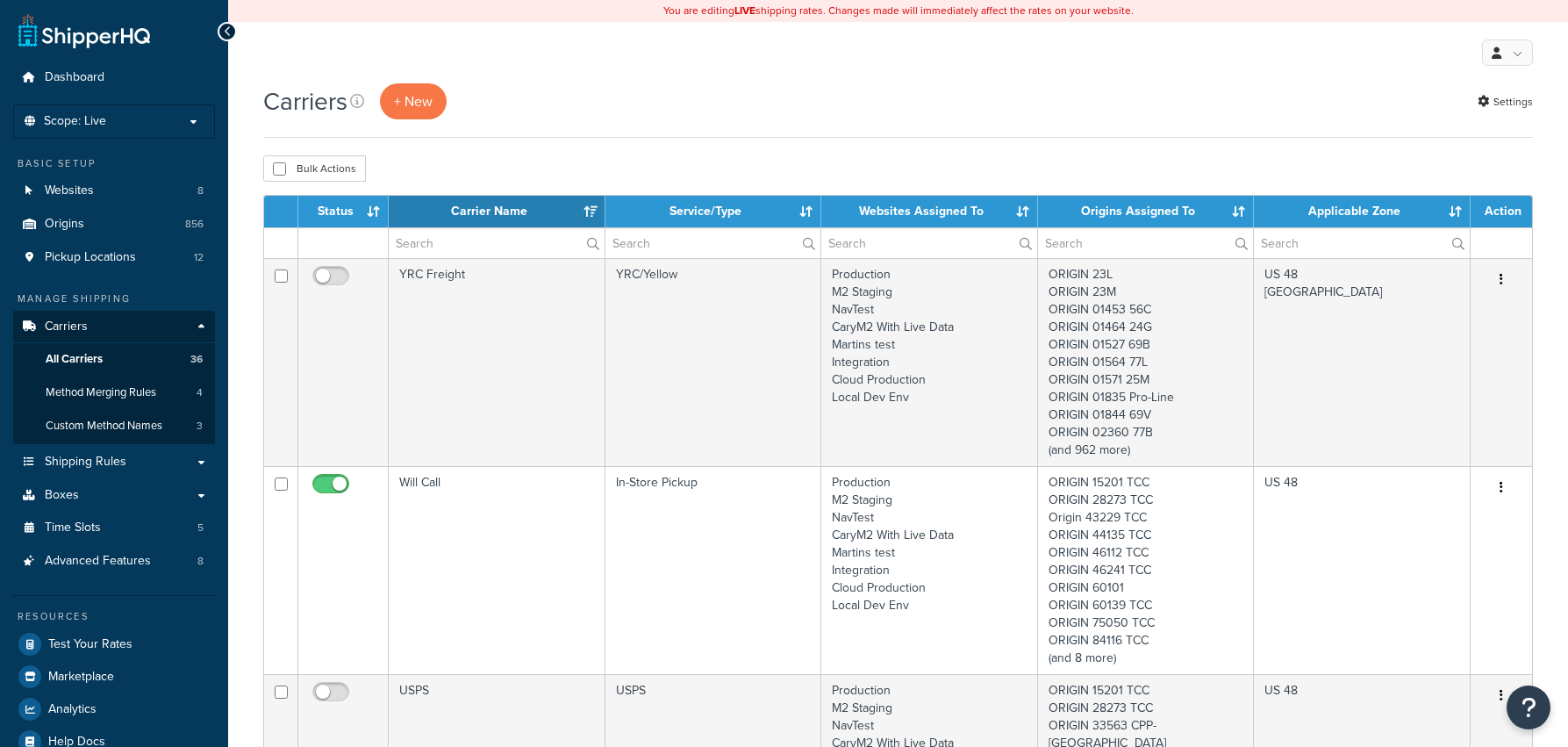
select select "15"
click at [163, 386] on link "Method Merging Rules 4" at bounding box center [114, 392] width 202 height 32
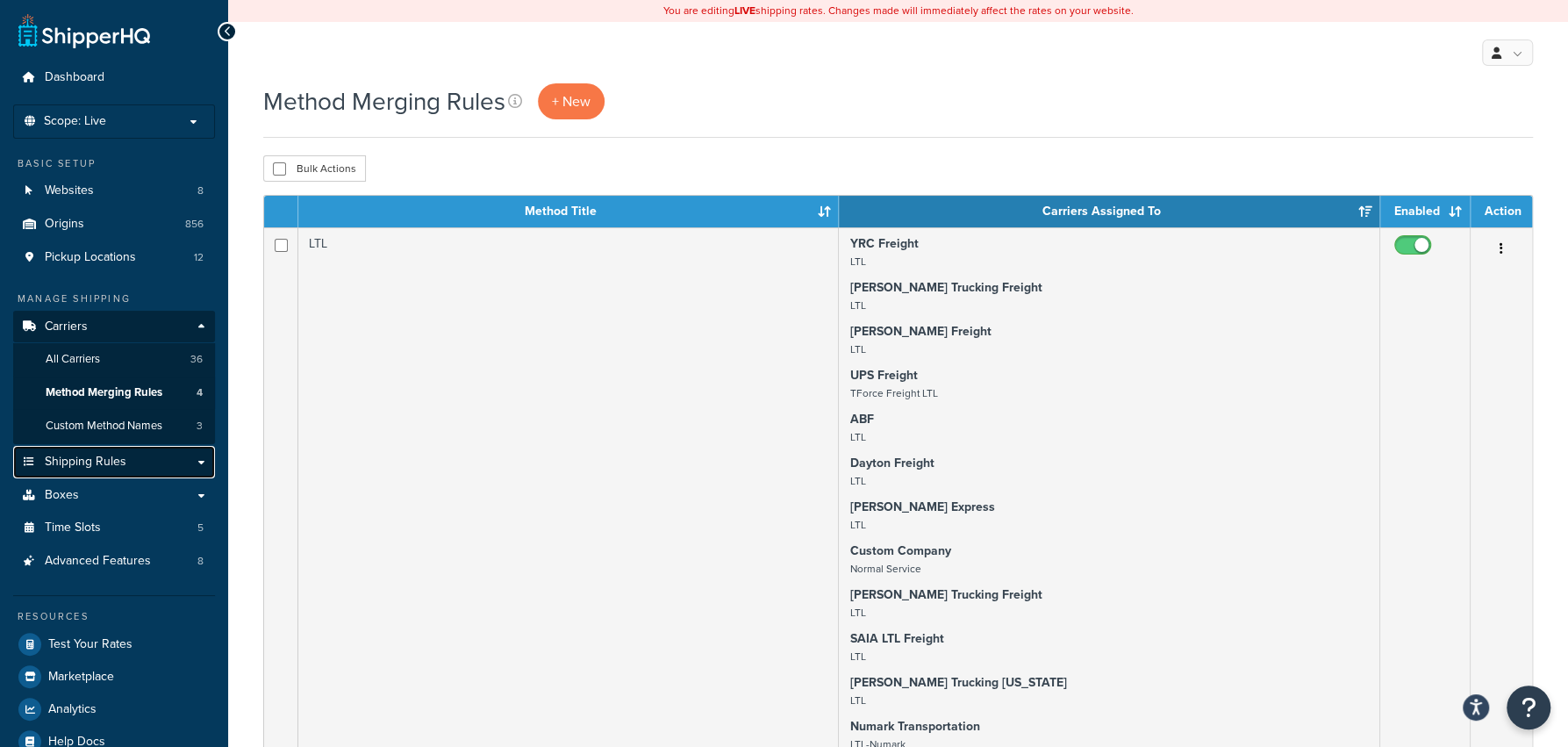
click at [138, 466] on link "Shipping Rules" at bounding box center [114, 462] width 202 height 32
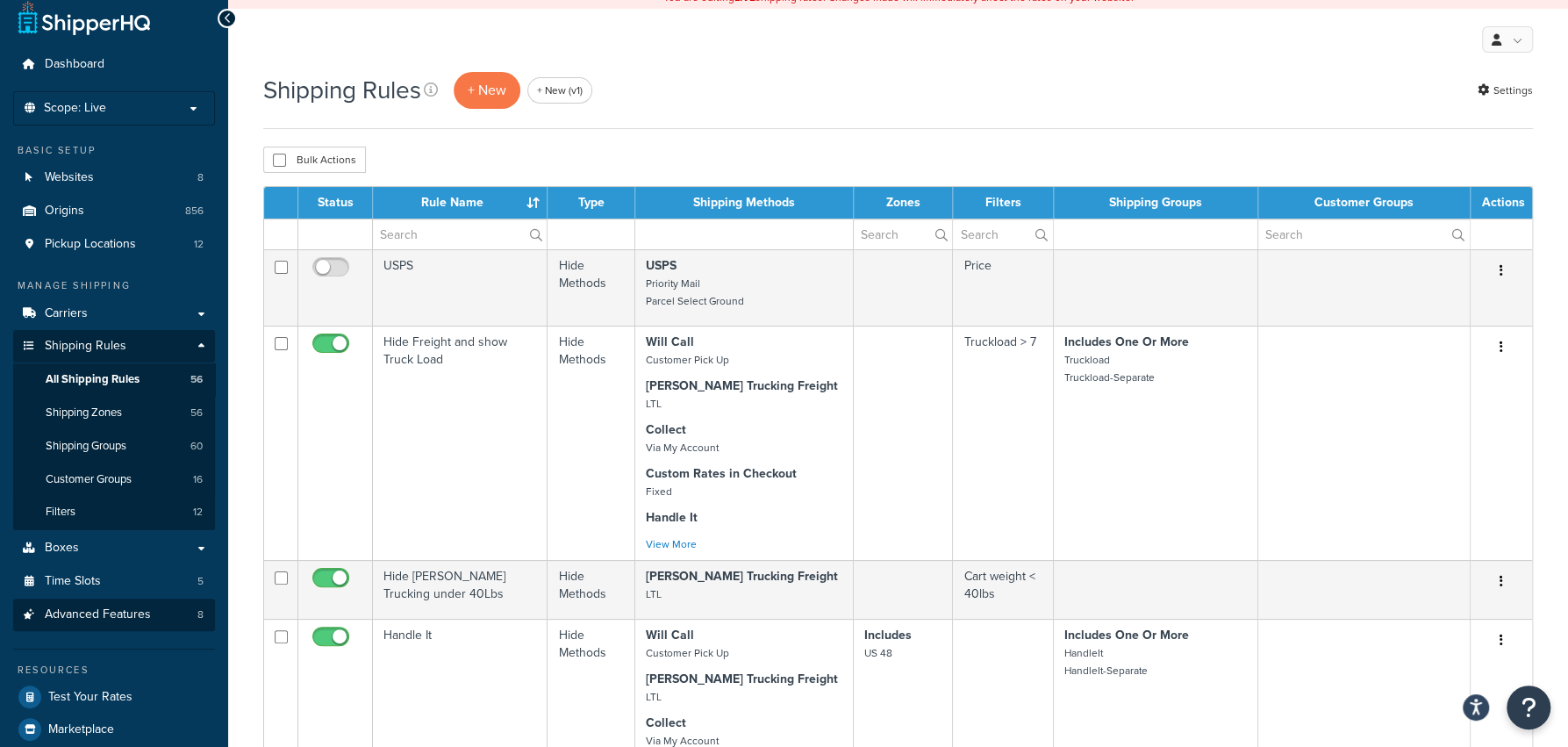
scroll to position [9, 0]
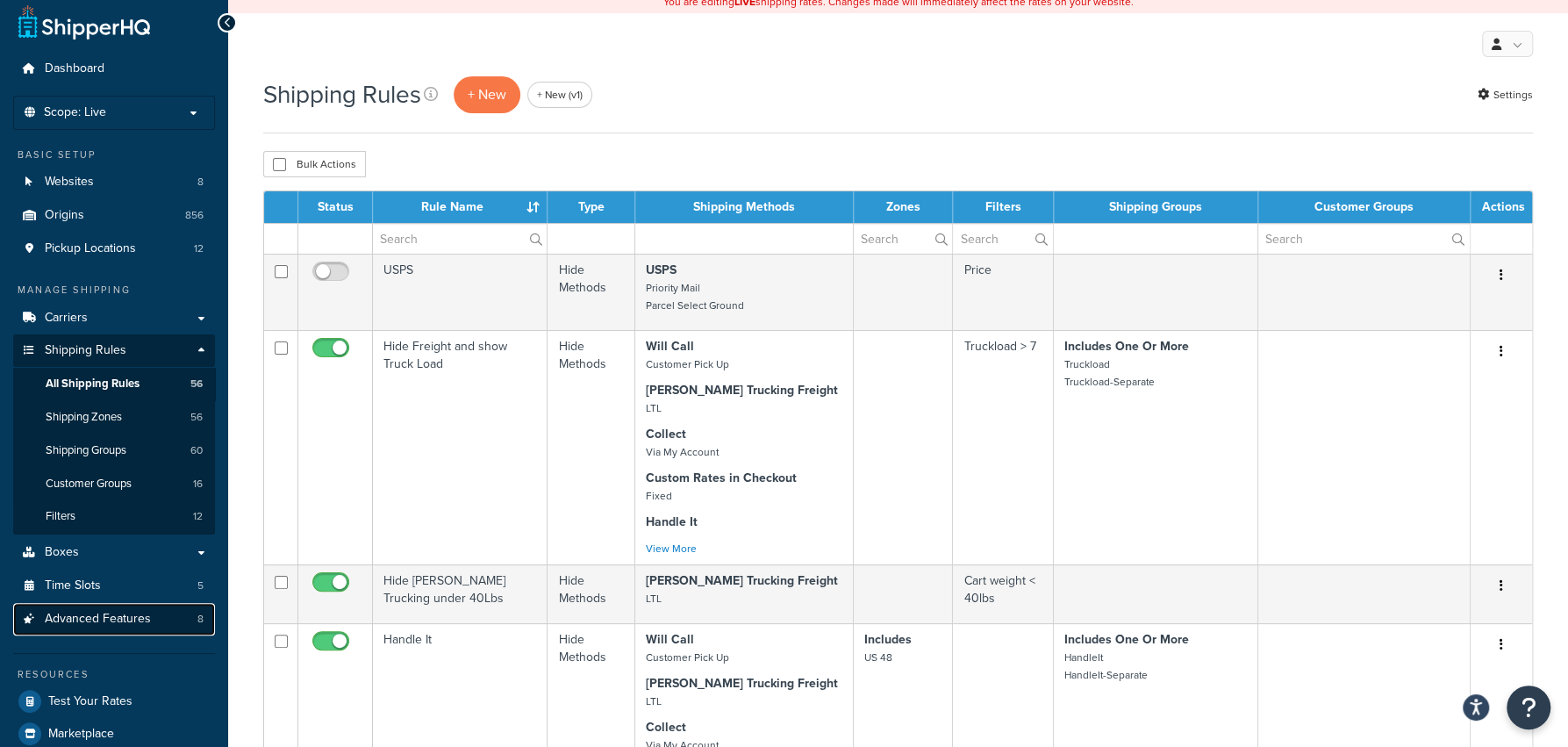
click at [154, 612] on link "Advanced Features 8" at bounding box center [114, 619] width 202 height 32
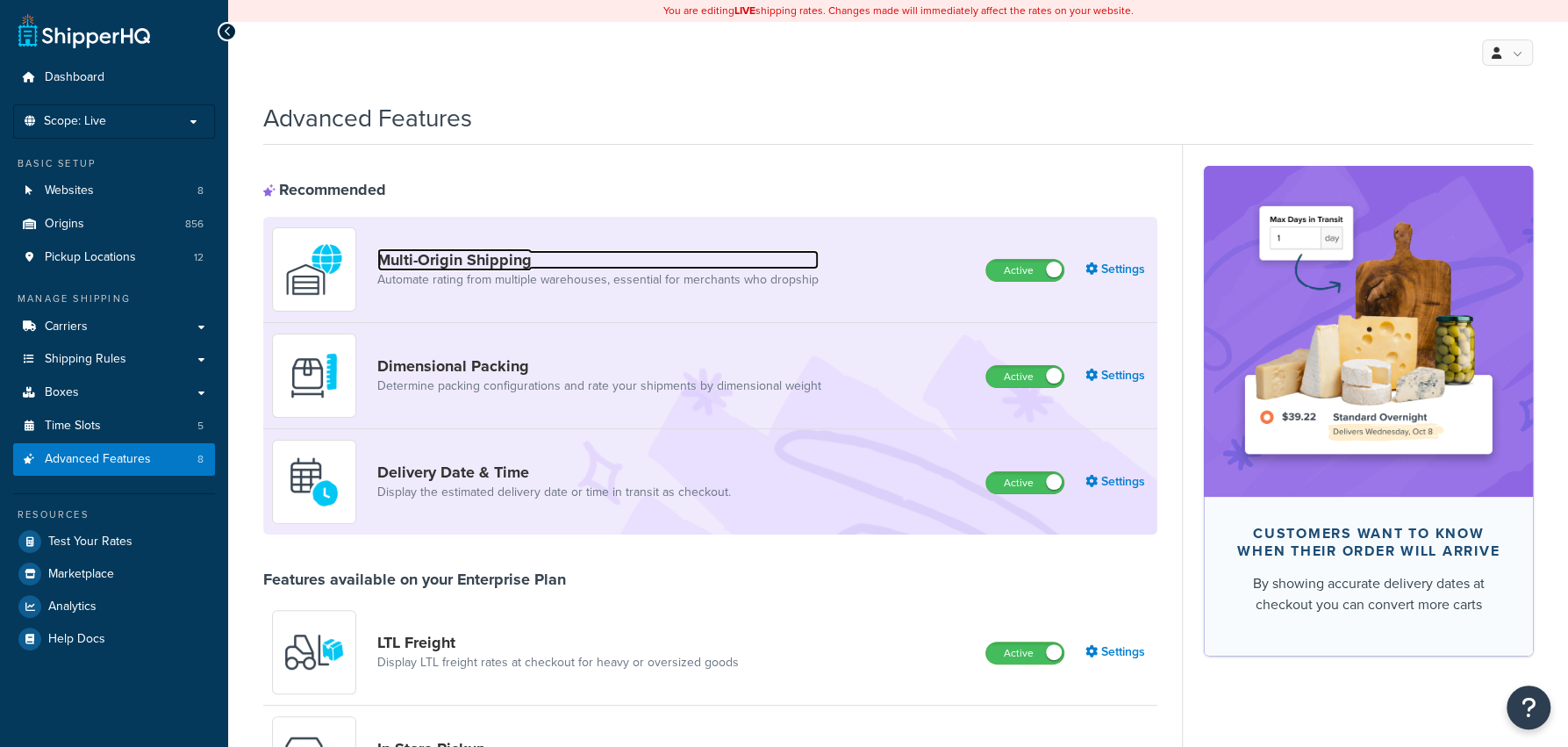
click at [469, 260] on link "Multi-Origin Shipping" at bounding box center [597, 260] width 441 height 19
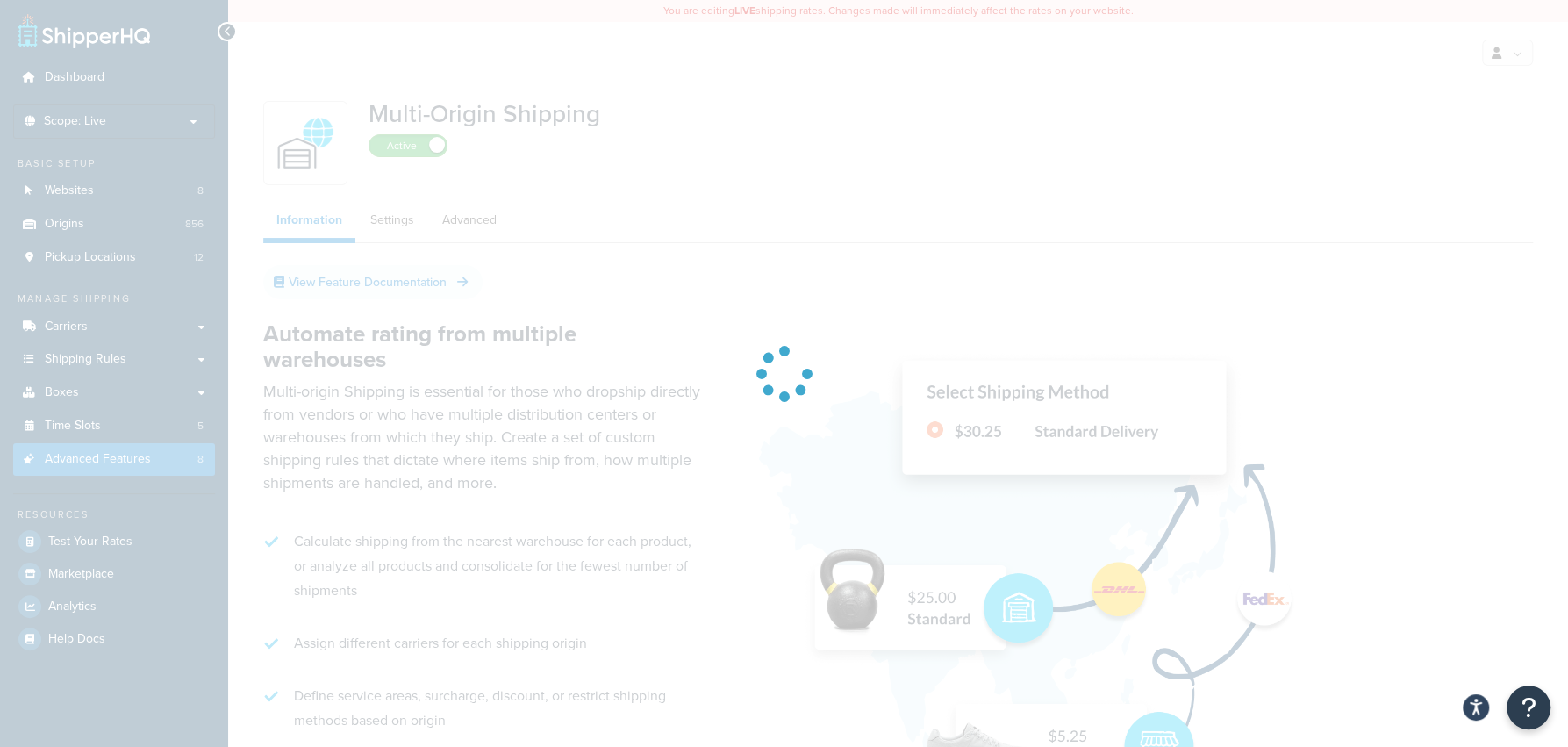
click at [382, 230] on div at bounding box center [784, 374] width 1568 height 747
click at [388, 226] on div at bounding box center [784, 374] width 1568 height 747
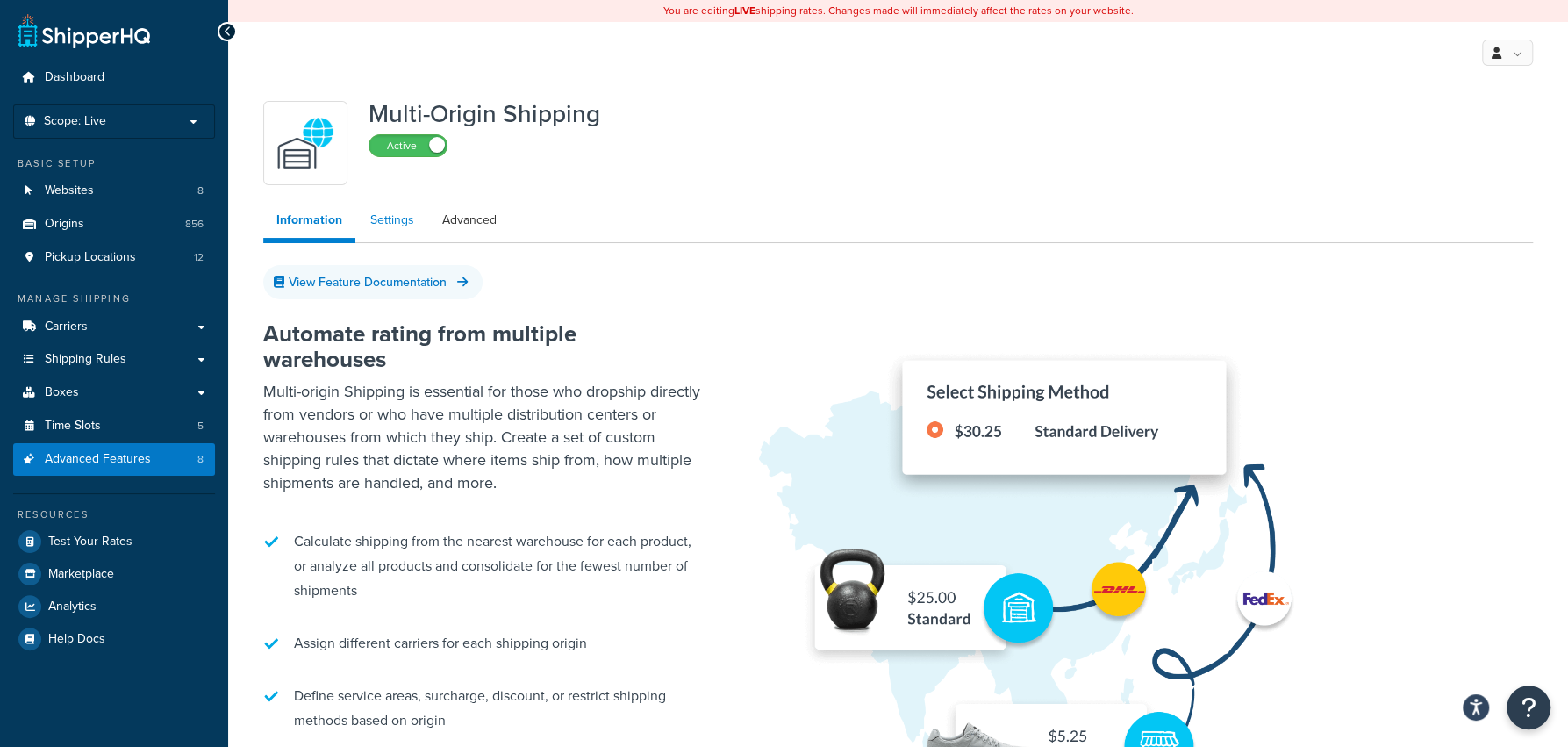
click at [393, 222] on link "Settings" at bounding box center [392, 220] width 70 height 35
select select "false"
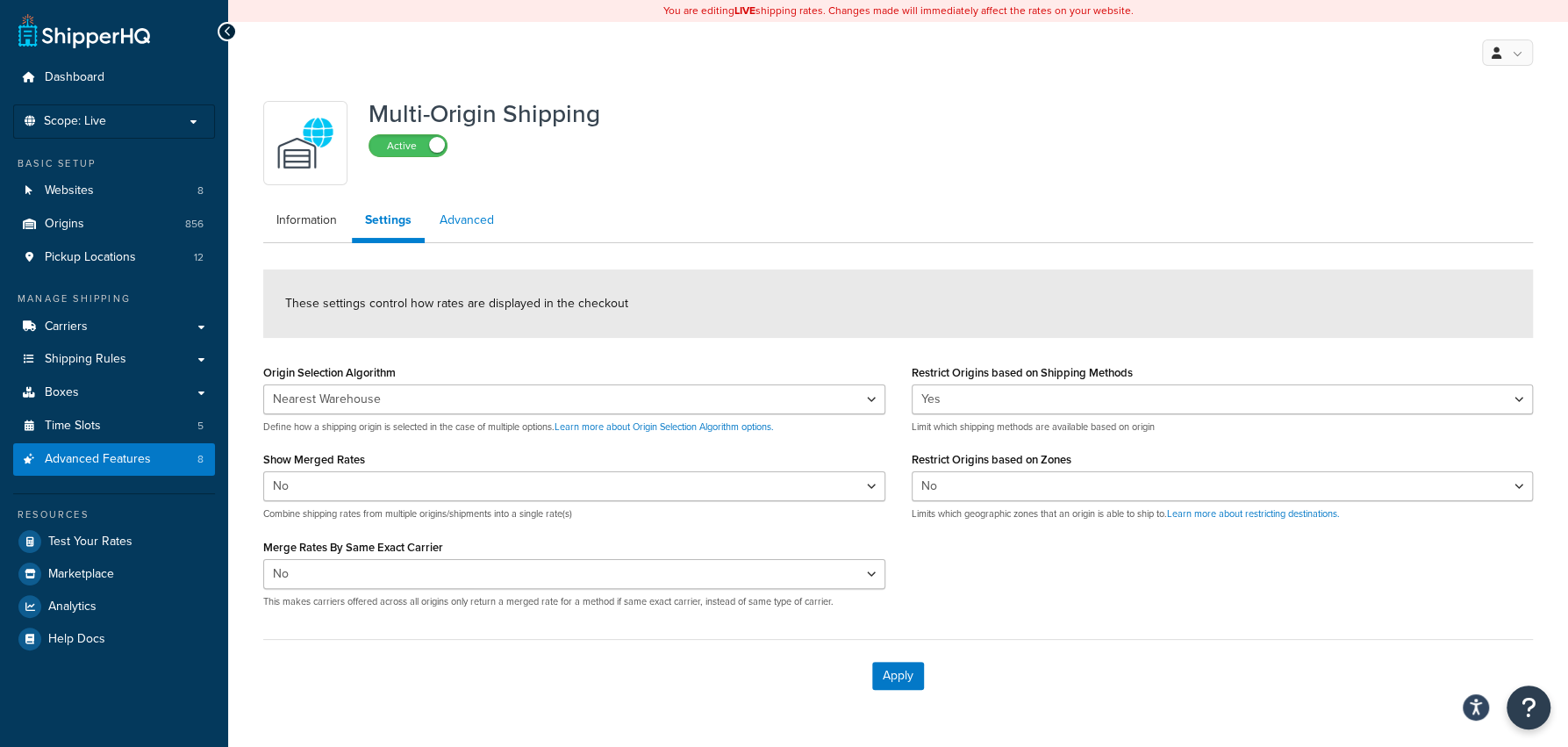
click at [479, 228] on link "Advanced" at bounding box center [466, 220] width 80 height 35
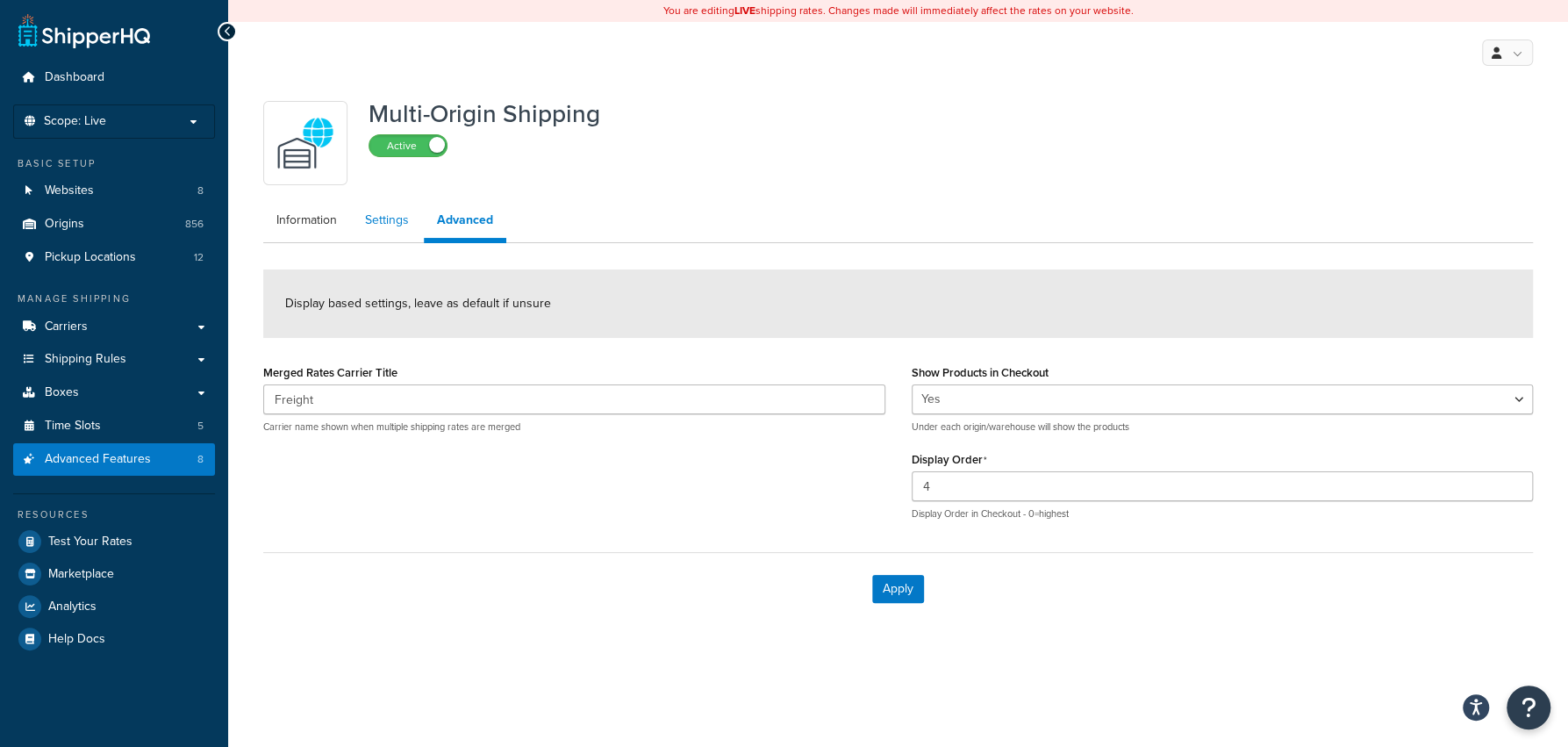
click at [366, 234] on link "Settings" at bounding box center [387, 220] width 70 height 35
select select "false"
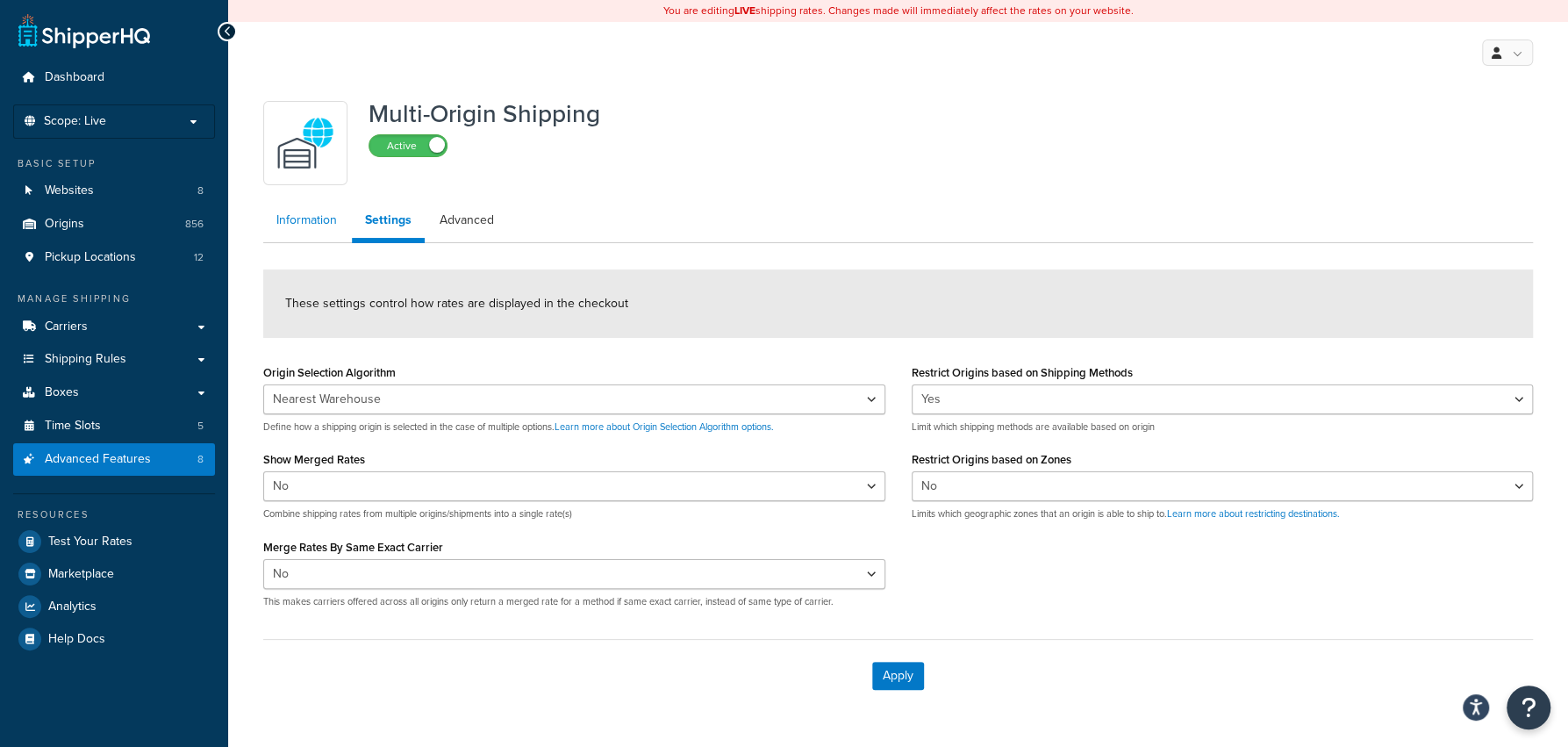
click at [311, 230] on link "Information" at bounding box center [306, 220] width 87 height 35
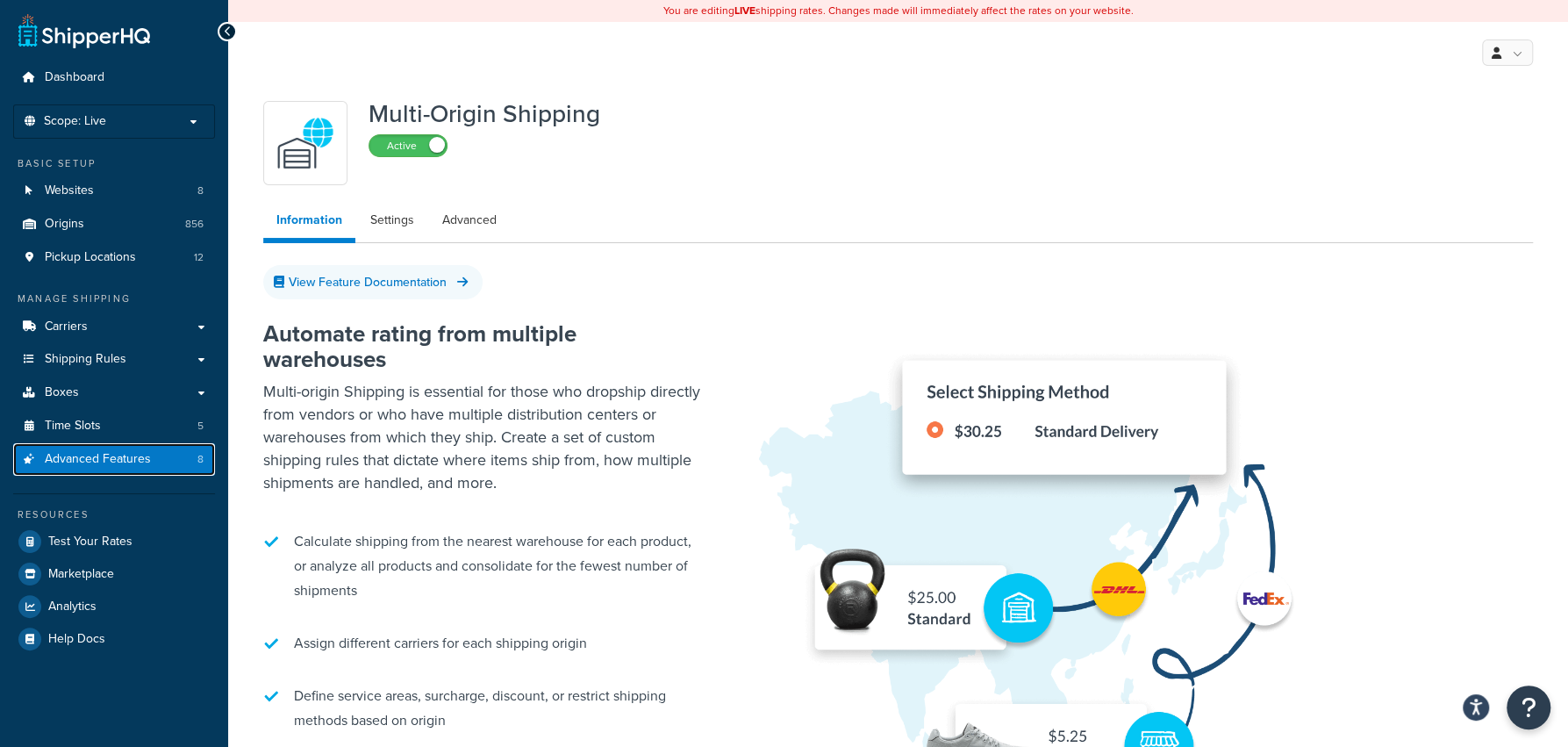
click at [189, 474] on link "Advanced Features 8" at bounding box center [114, 459] width 202 height 32
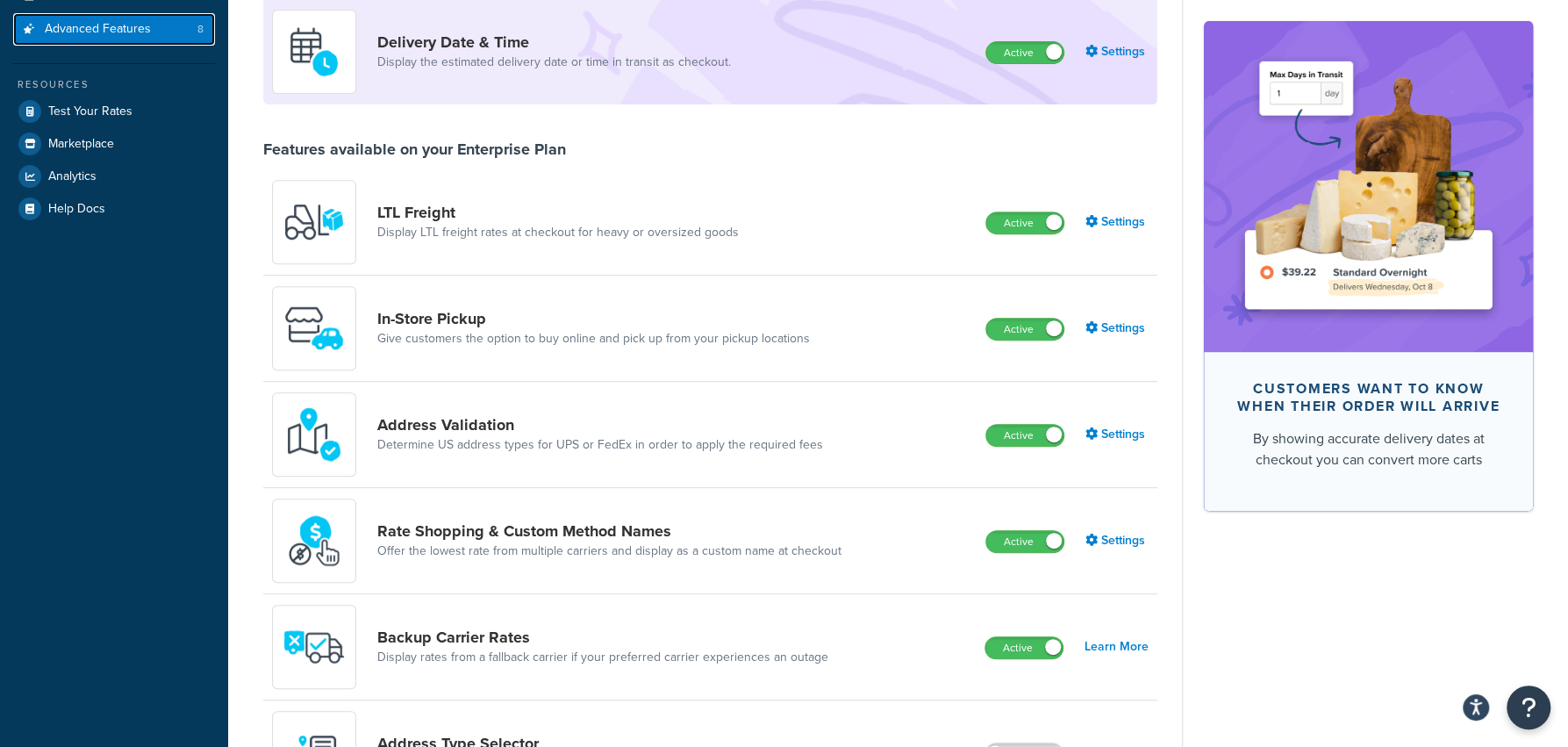
scroll to position [528, 0]
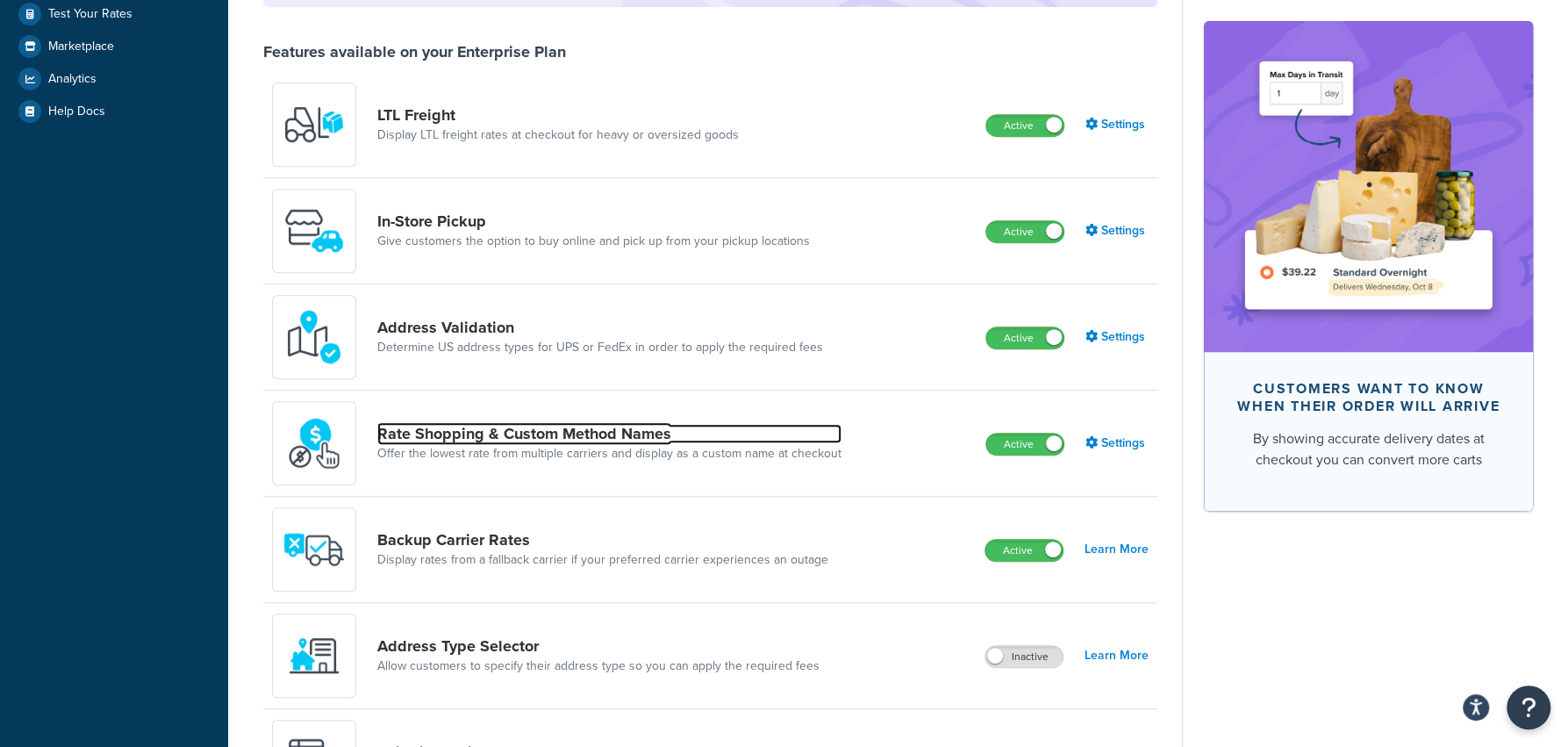
click at [613, 431] on link "Rate Shopping & Custom Method Names" at bounding box center [609, 434] width 464 height 19
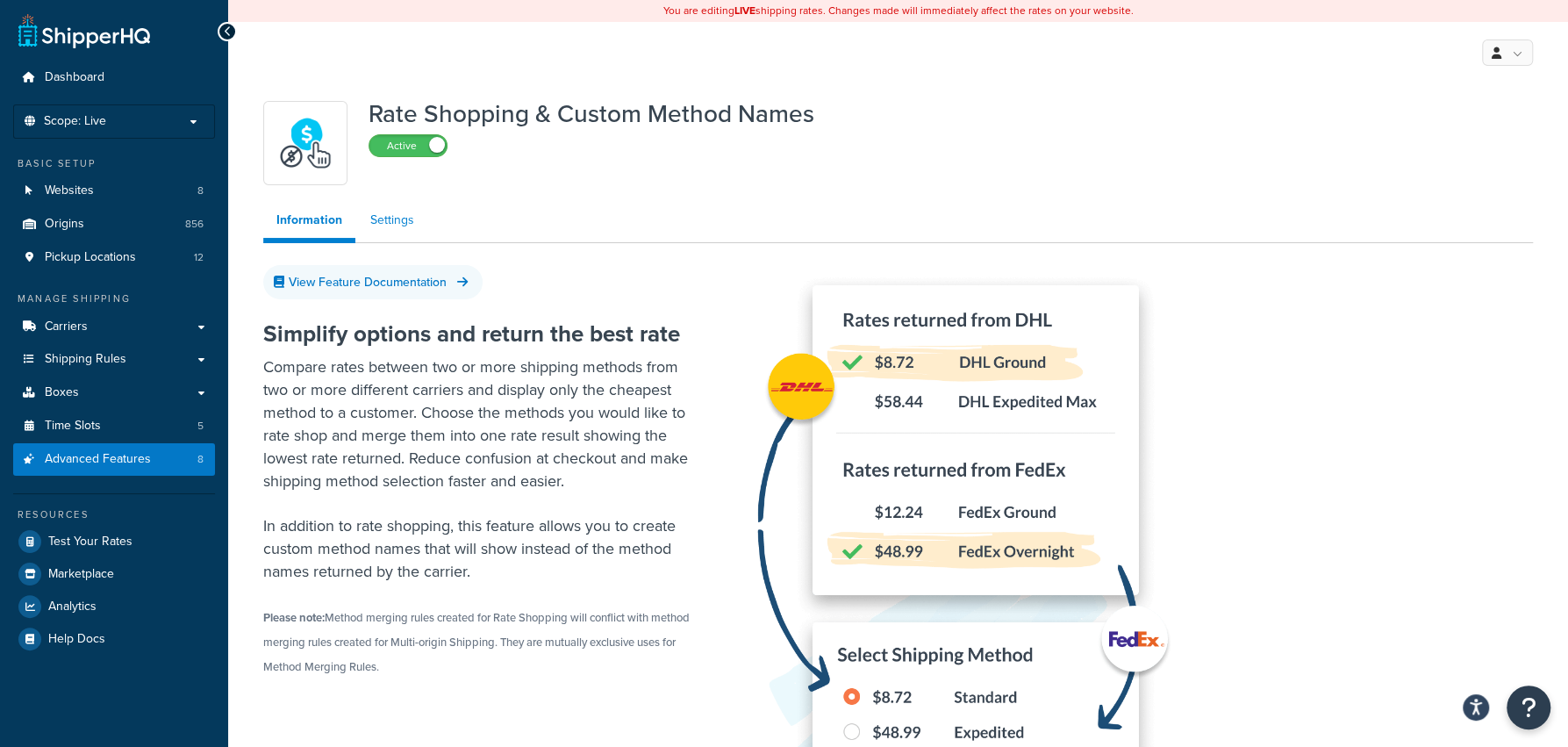
click at [404, 229] on link "Settings" at bounding box center [392, 220] width 70 height 35
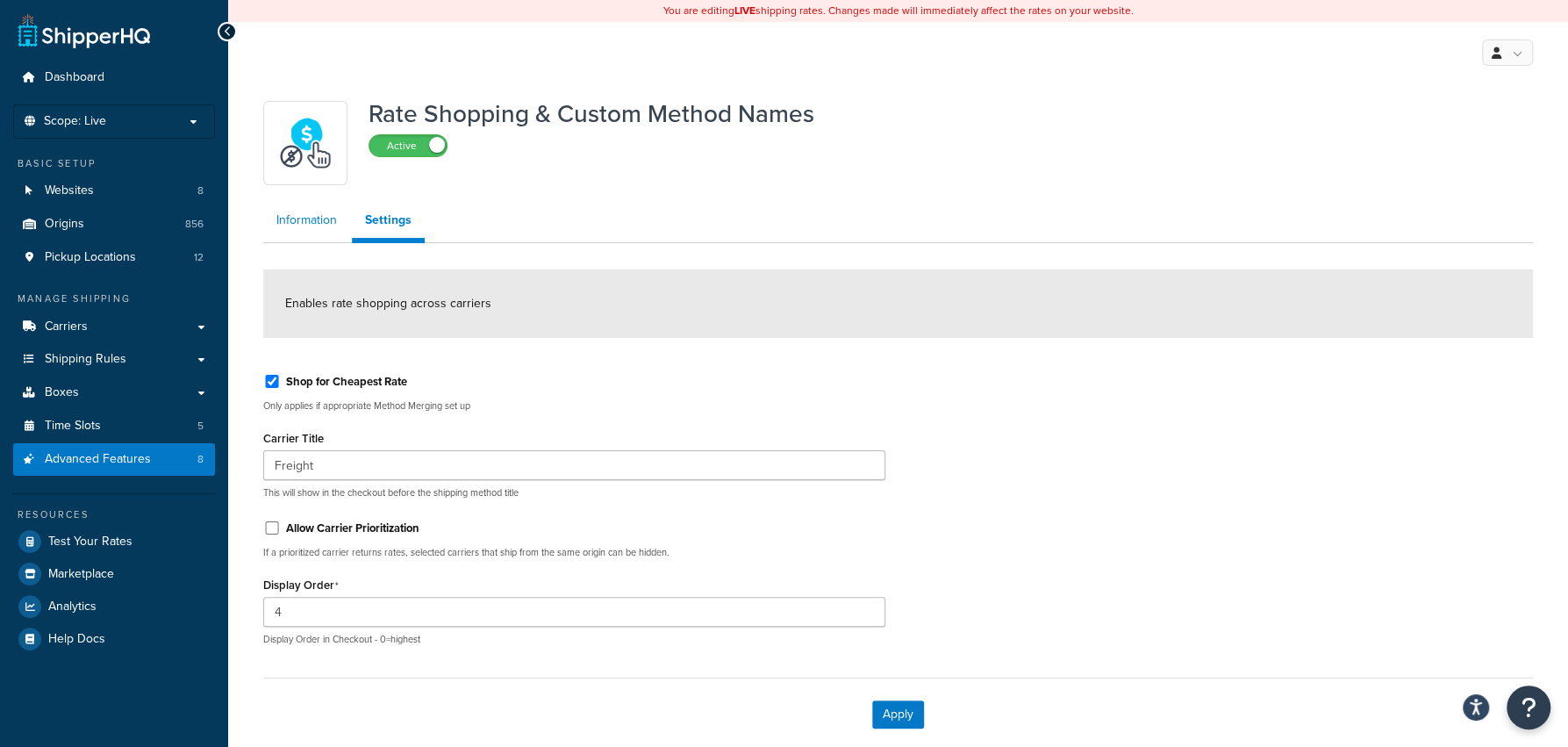
click at [322, 229] on link "Information" at bounding box center [306, 220] width 87 height 35
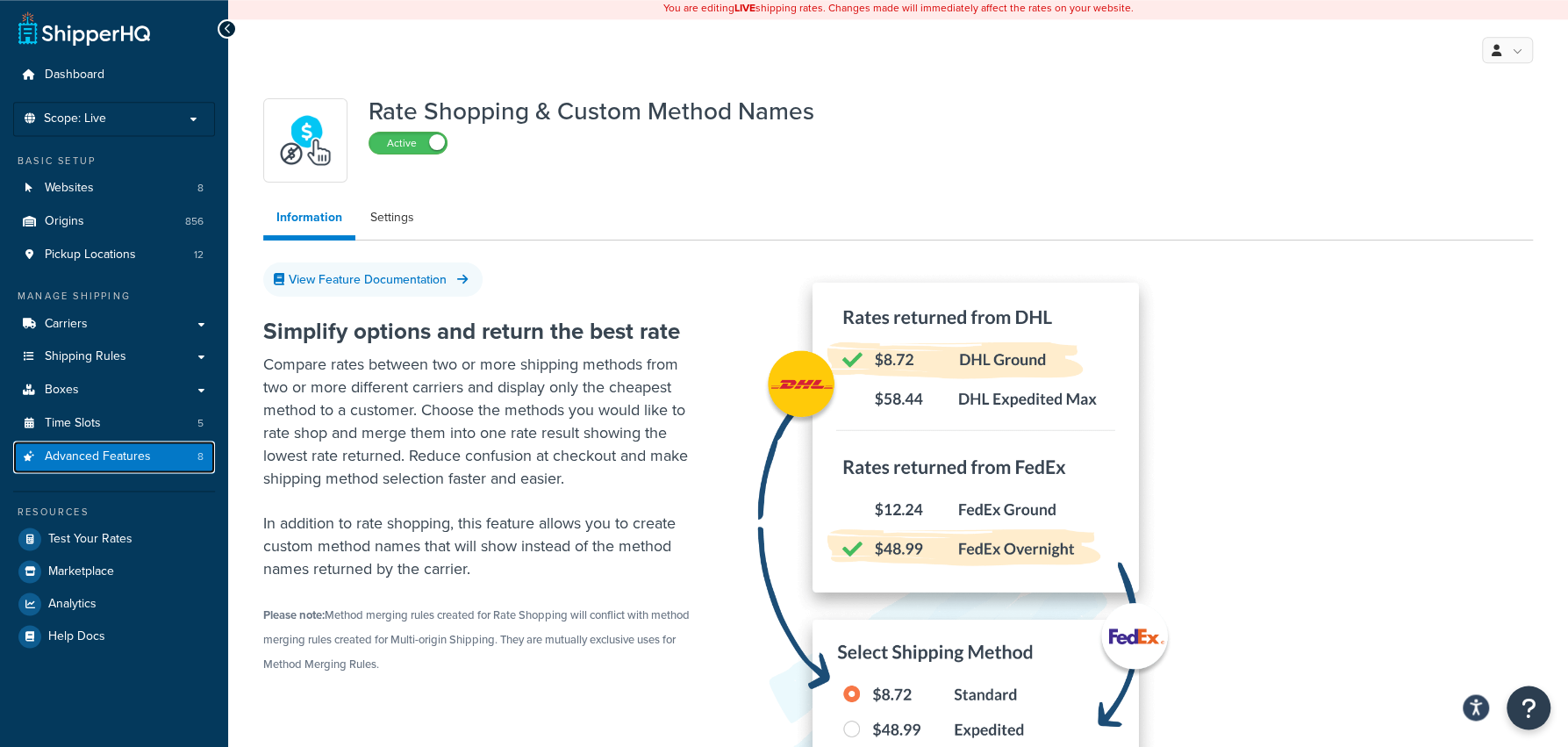
click at [196, 464] on link "Advanced Features 8" at bounding box center [114, 456] width 202 height 32
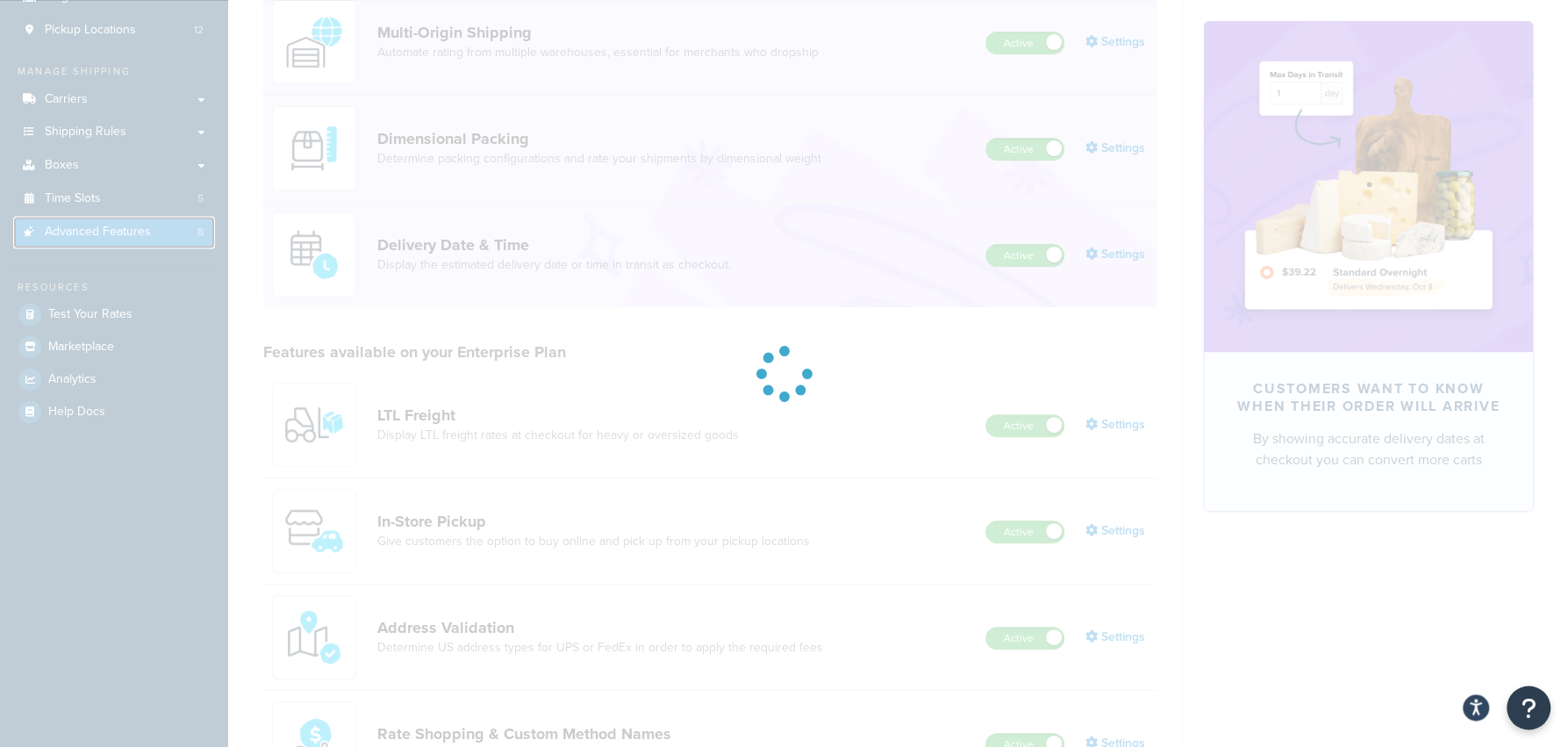
scroll to position [251, 0]
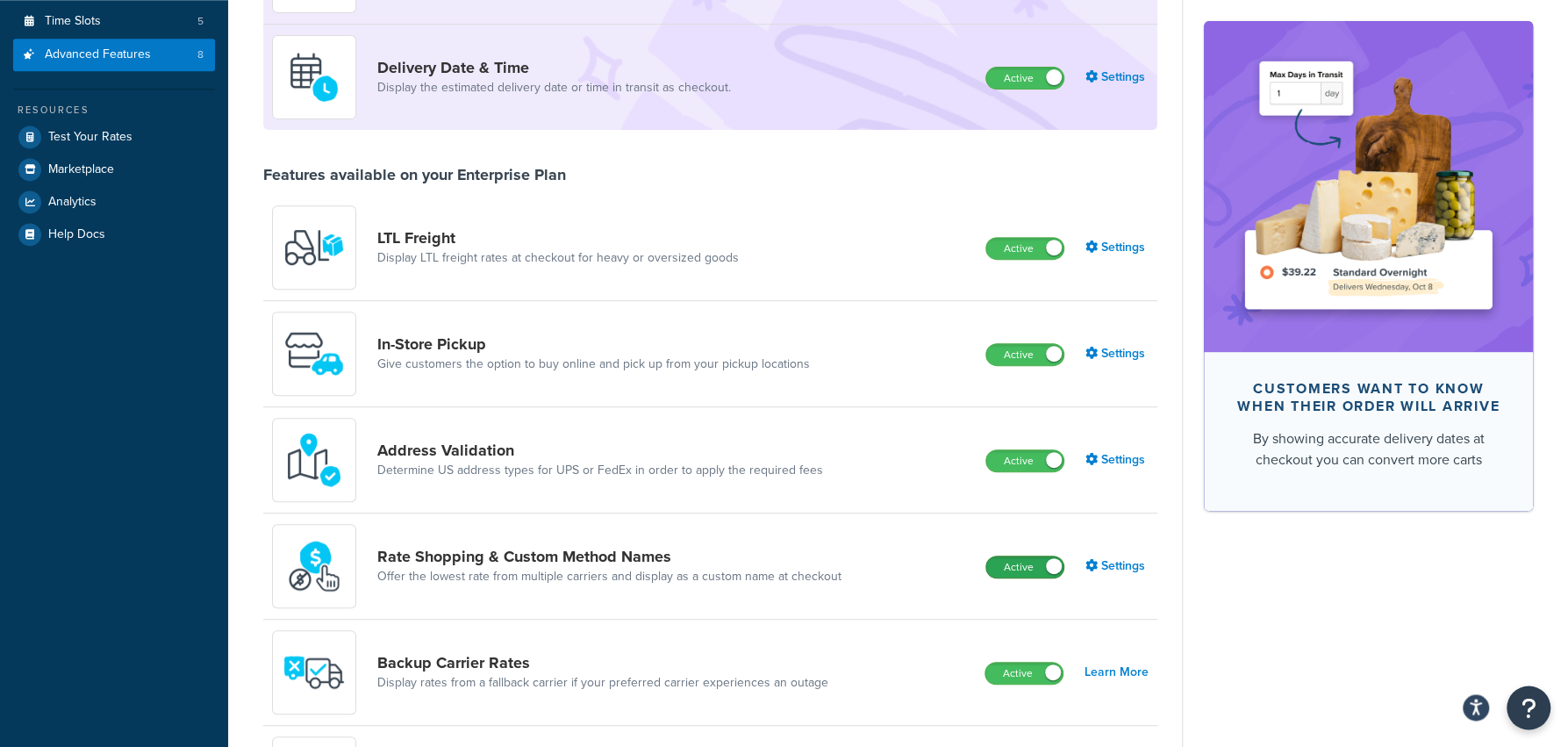
click at [1040, 567] on label "Active" at bounding box center [1025, 568] width 78 height 21
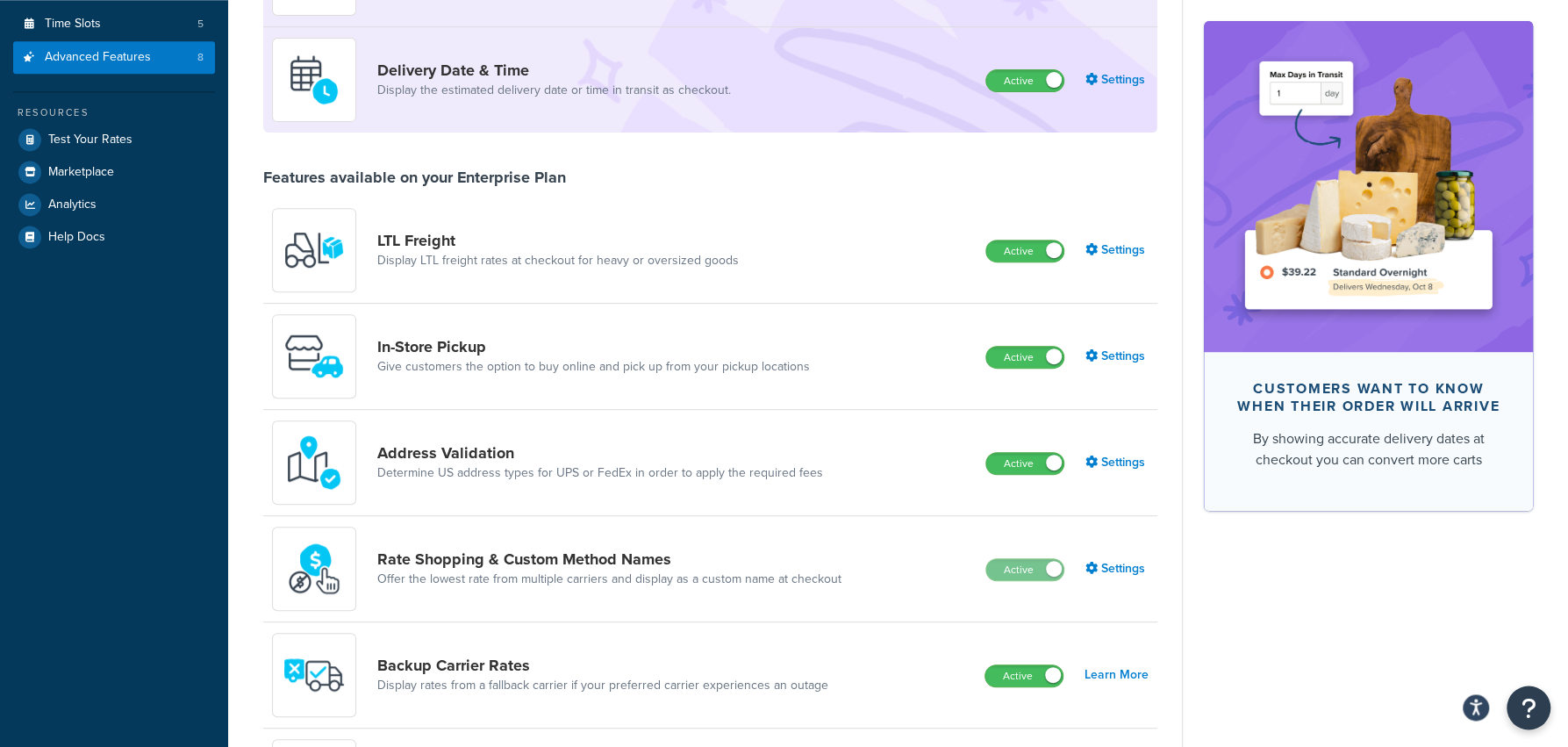
scroll to position [393, 0]
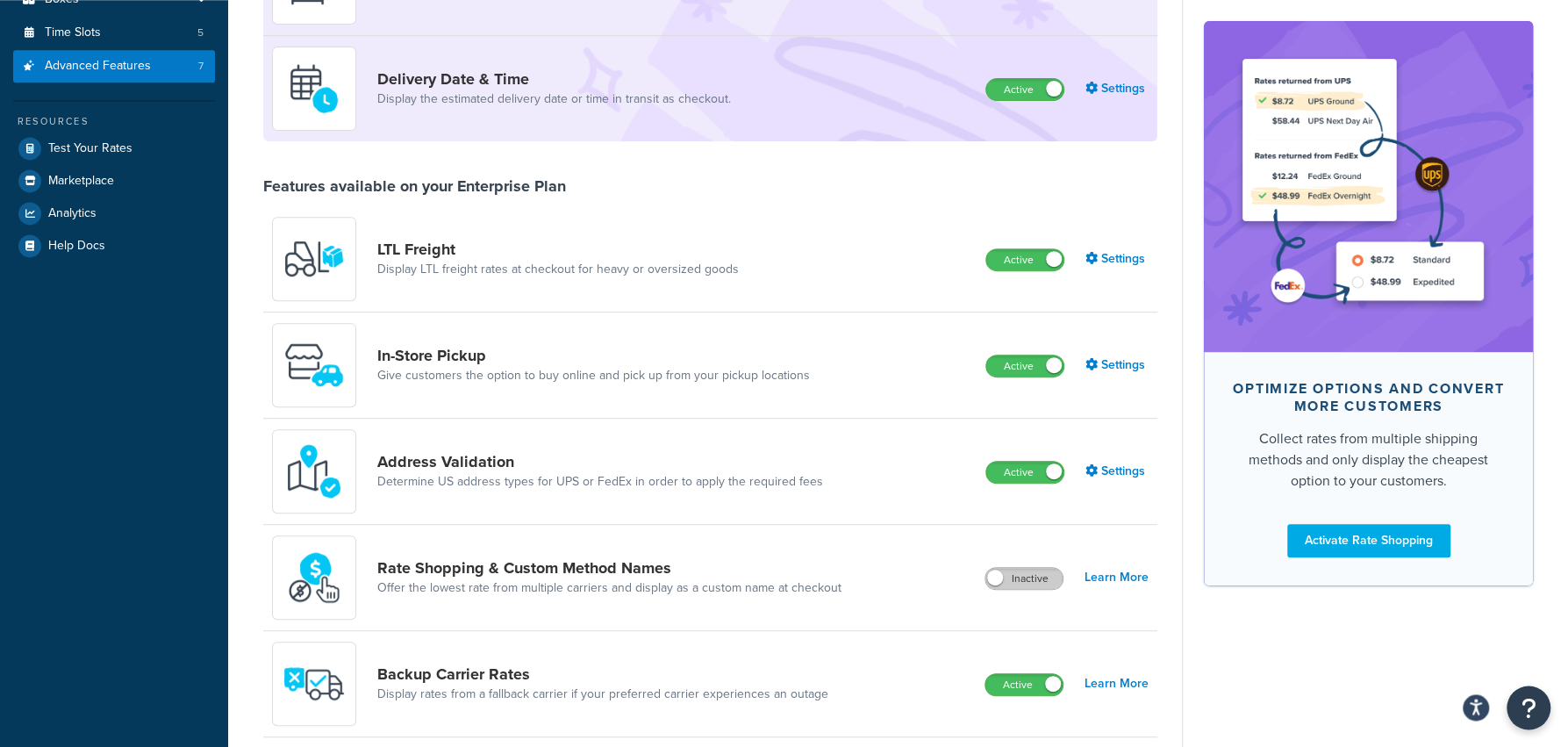
click at [1035, 580] on label "Inactive" at bounding box center [1024, 578] width 78 height 21
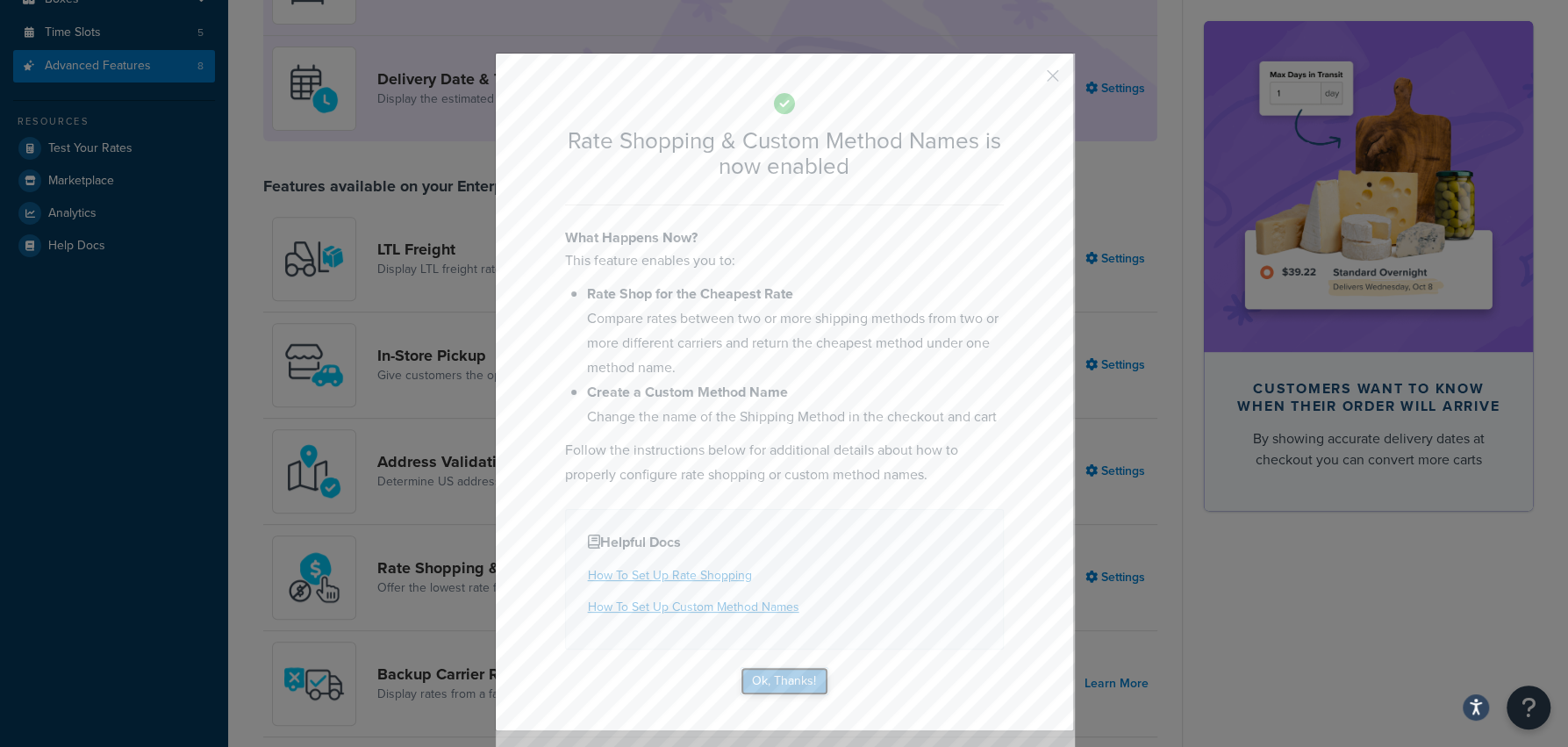
click at [816, 683] on button "Ok, Thanks!" at bounding box center [784, 681] width 87 height 28
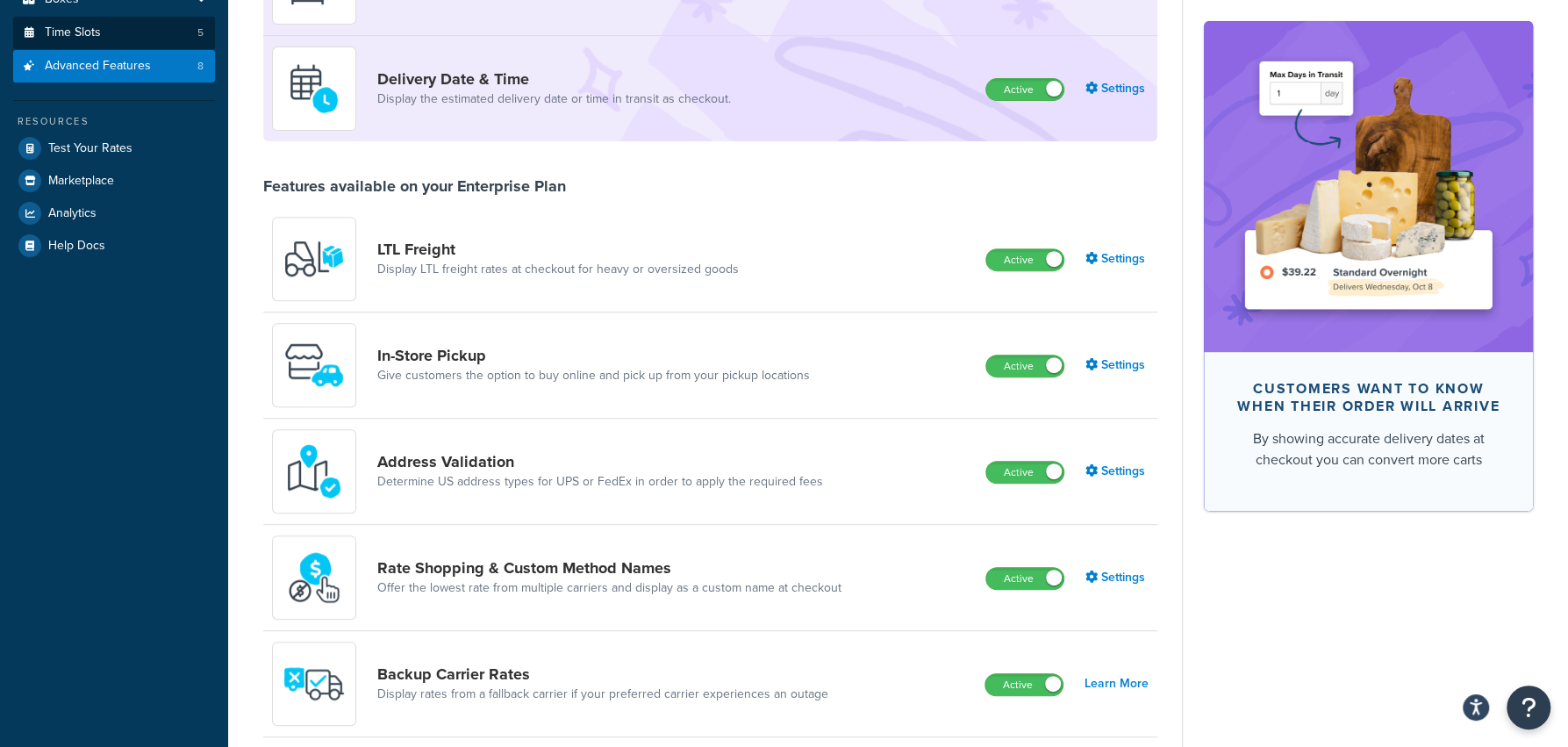
scroll to position [0, 0]
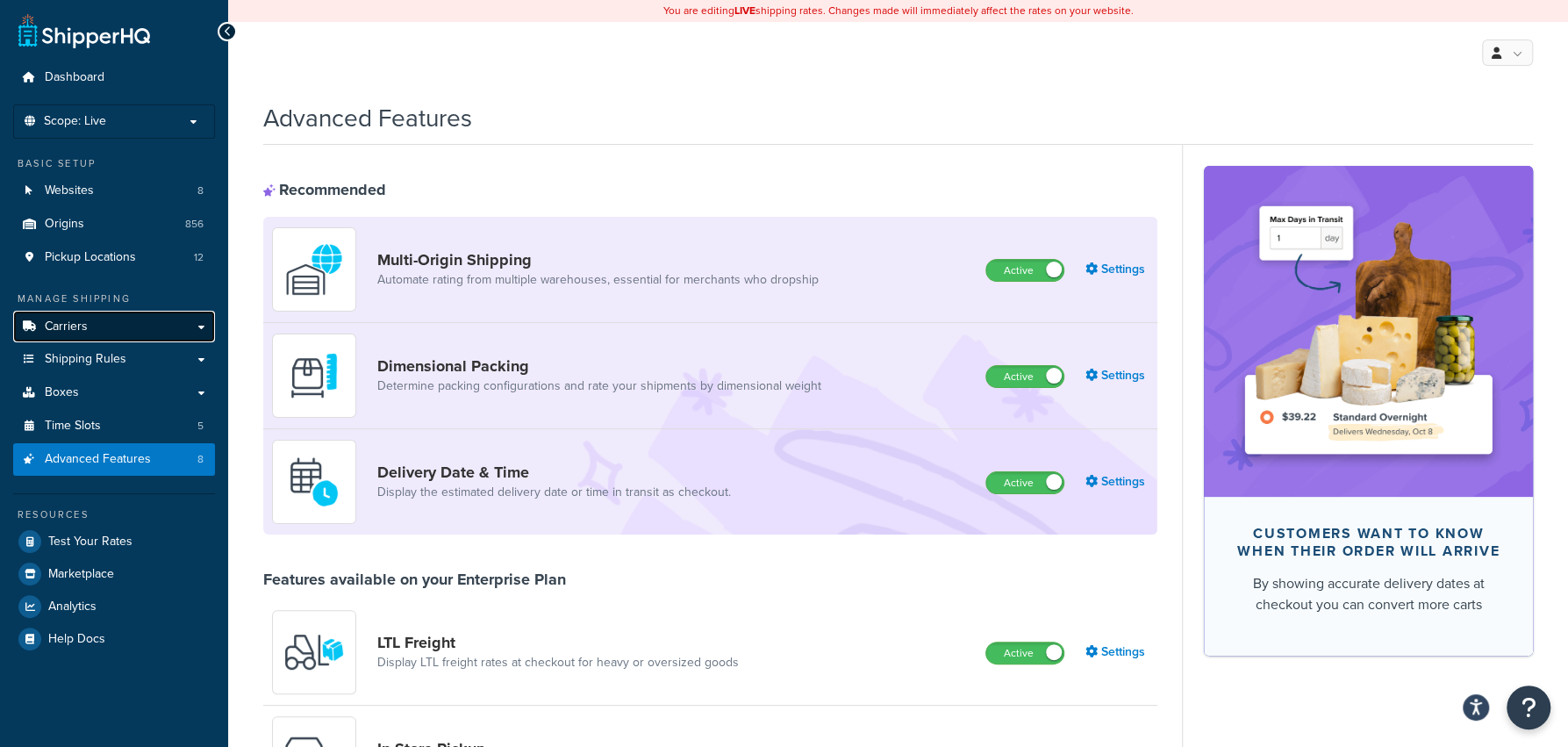
click at [126, 312] on link "Carriers" at bounding box center [114, 326] width 202 height 32
click at [156, 364] on link "Shipping Rules" at bounding box center [114, 359] width 202 height 32
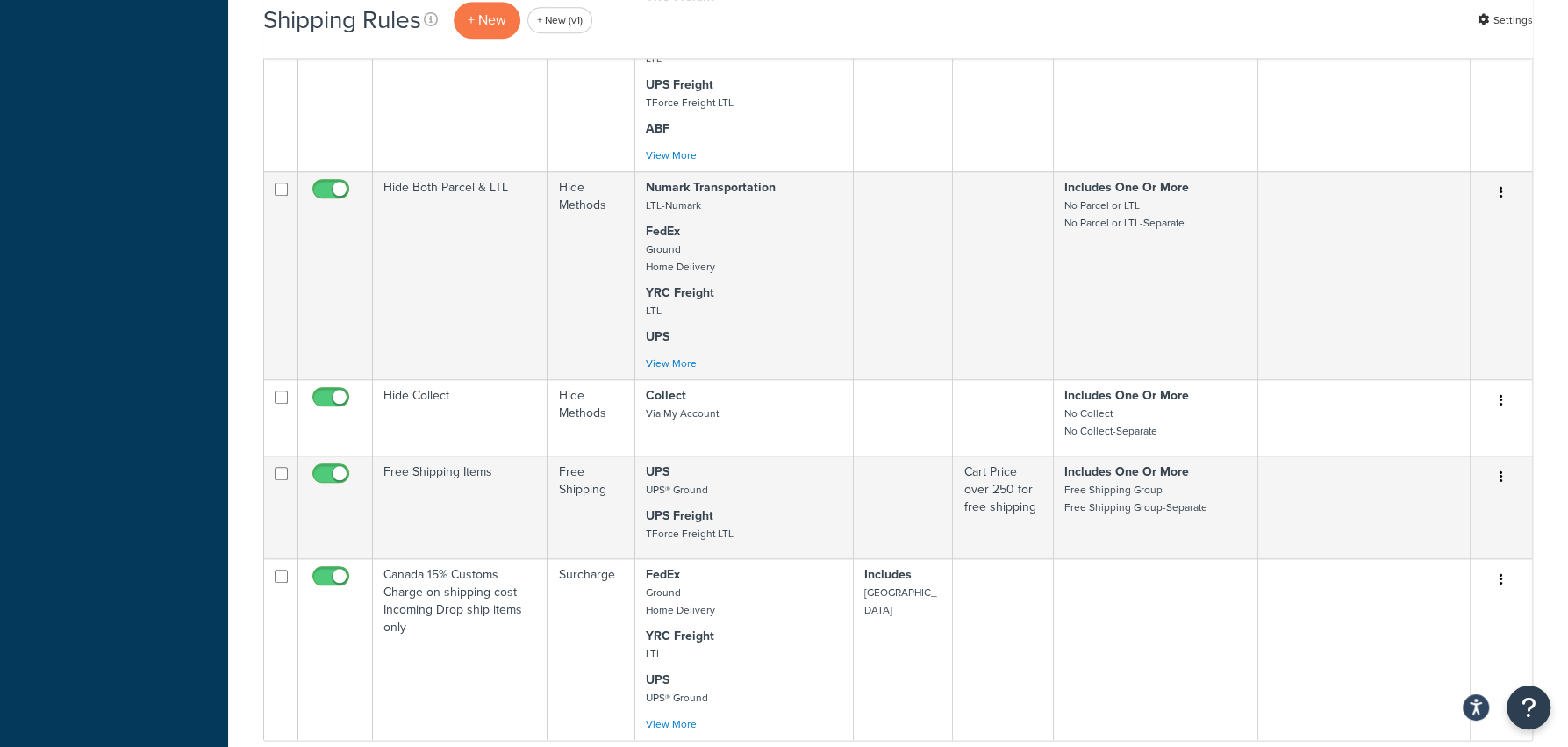
scroll to position [1557, 0]
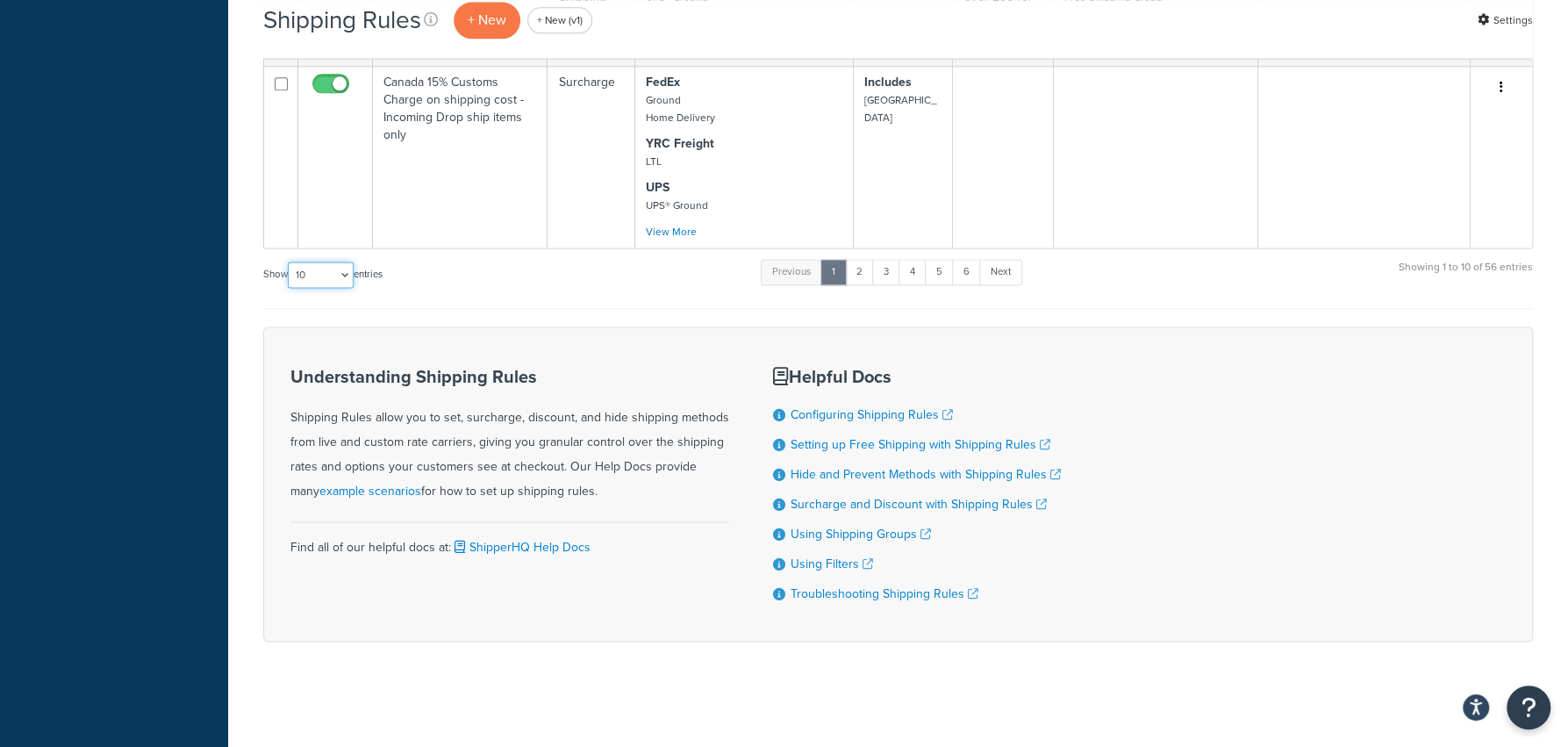
select select "1000"
click option "1000" at bounding box center [0, 0] width 0 height 0
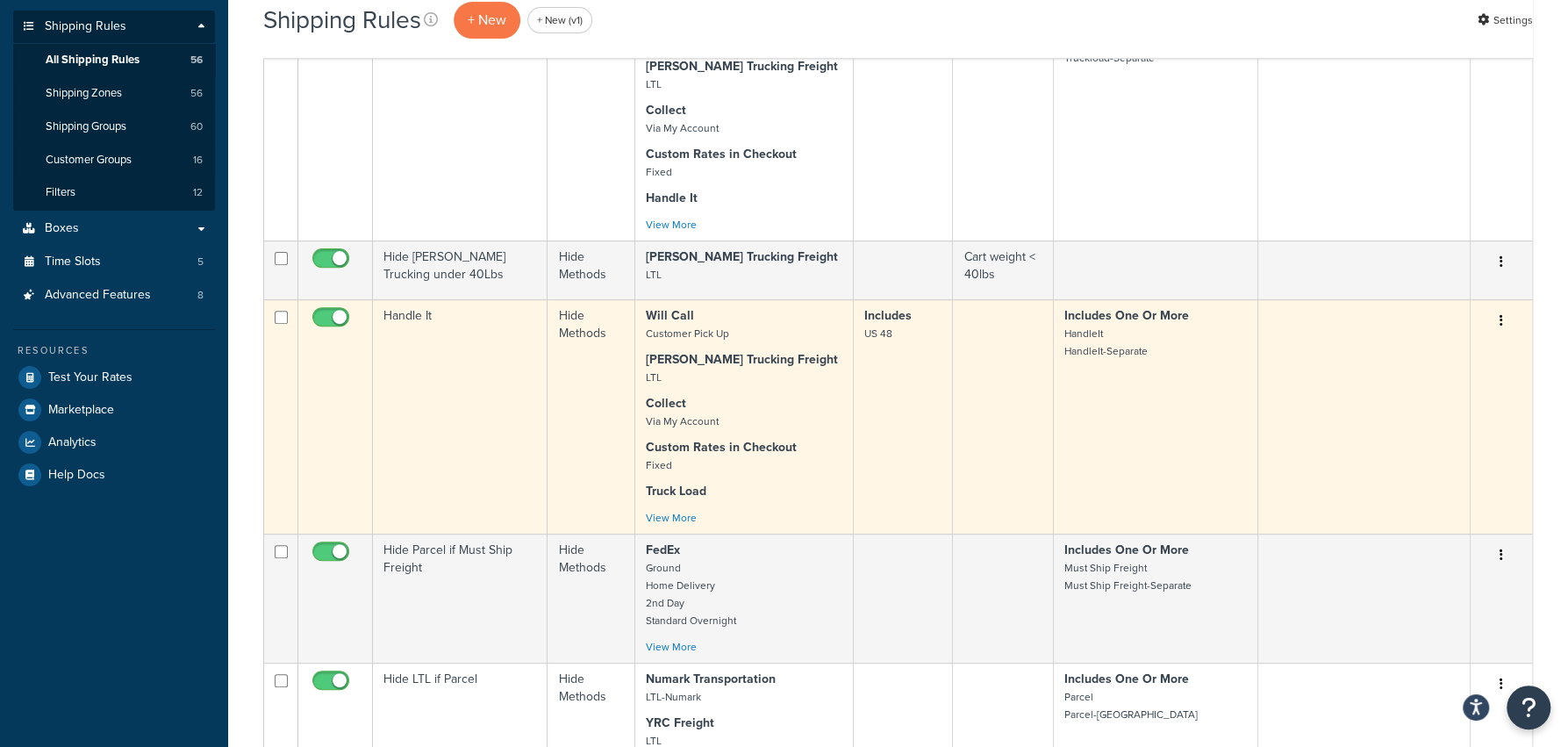
scroll to position [22, 0]
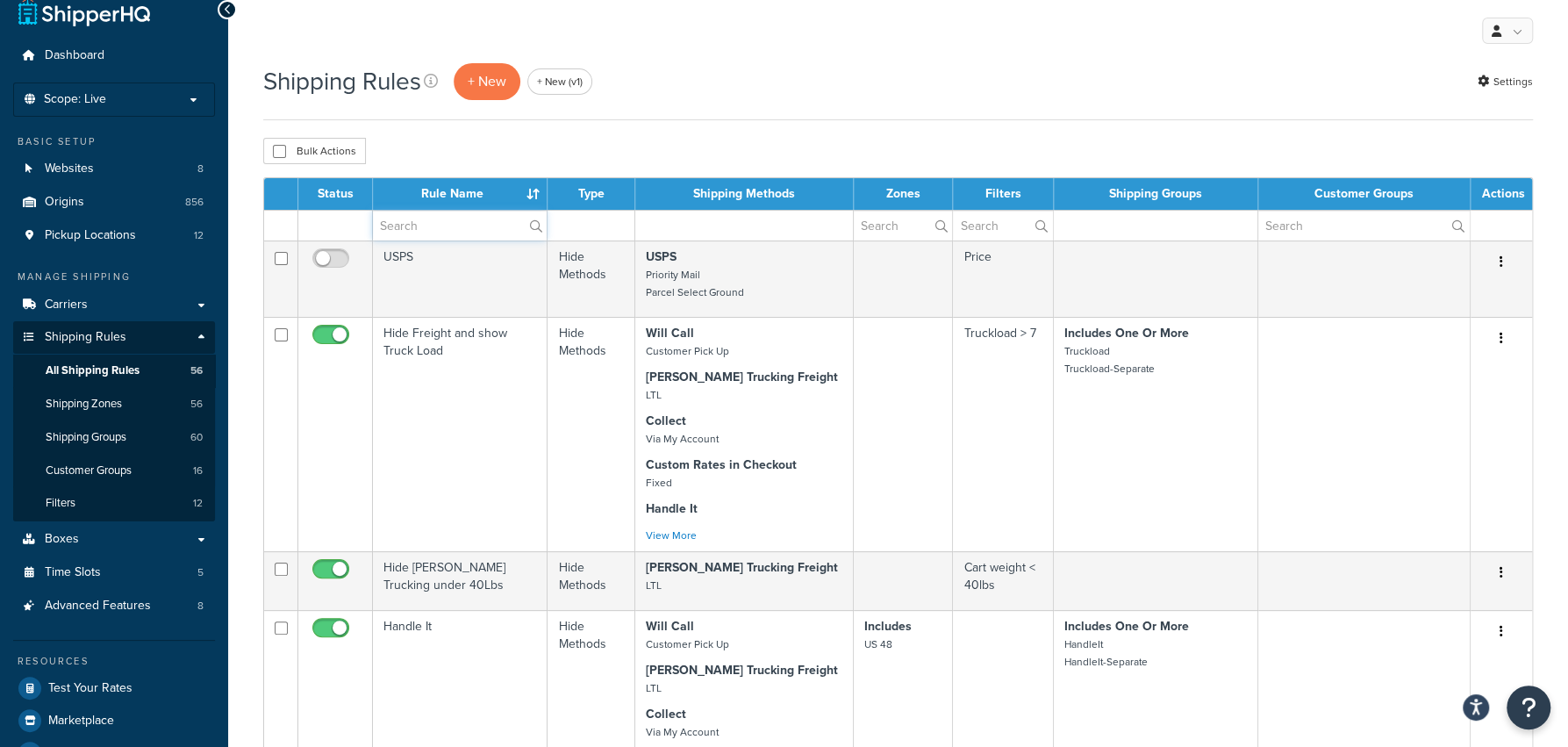
click at [447, 220] on input "text" at bounding box center [460, 225] width 174 height 30
paste input "Hide Methods"
type input "Hide Methods"
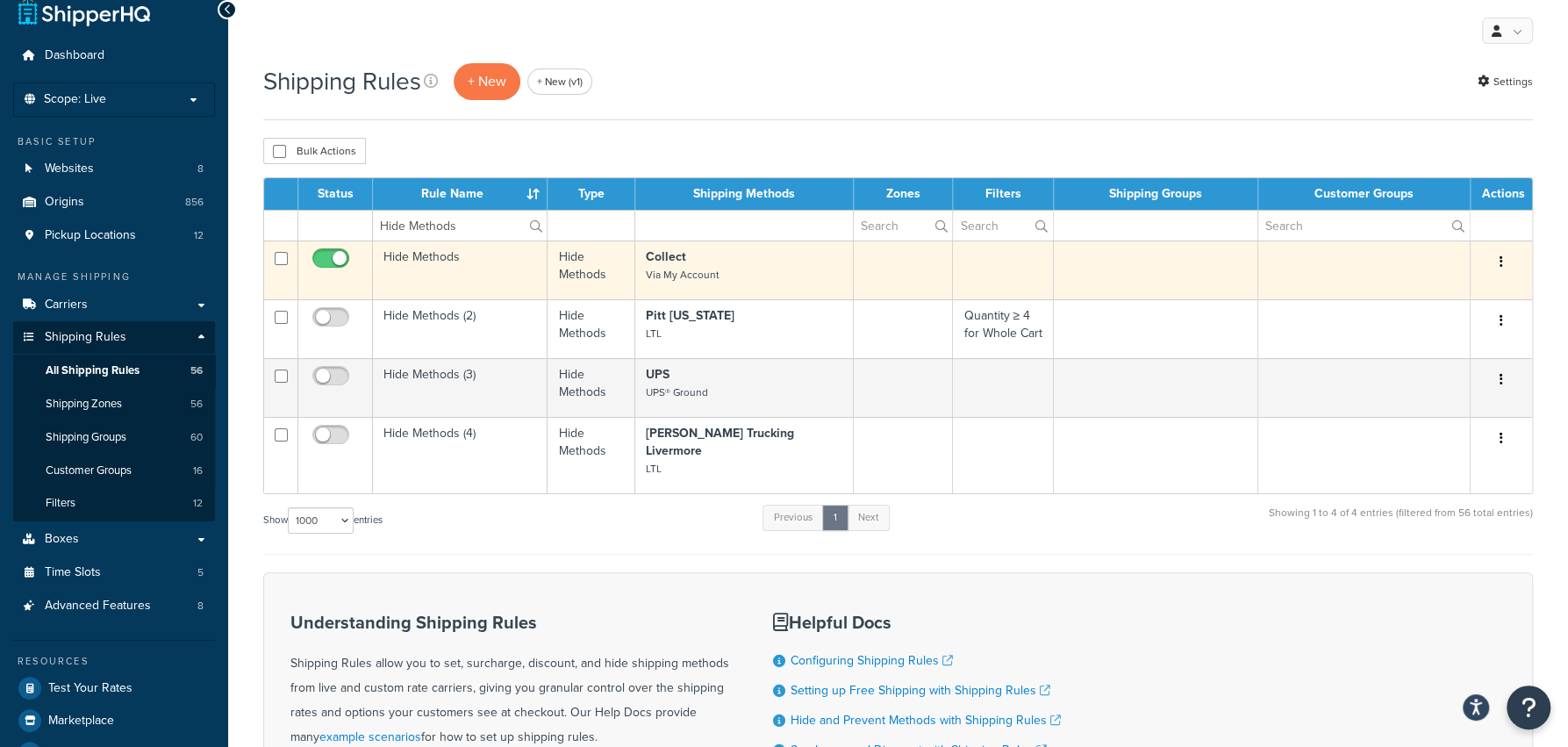
click at [466, 271] on td "Hide Methods" at bounding box center [461, 270] width 175 height 59
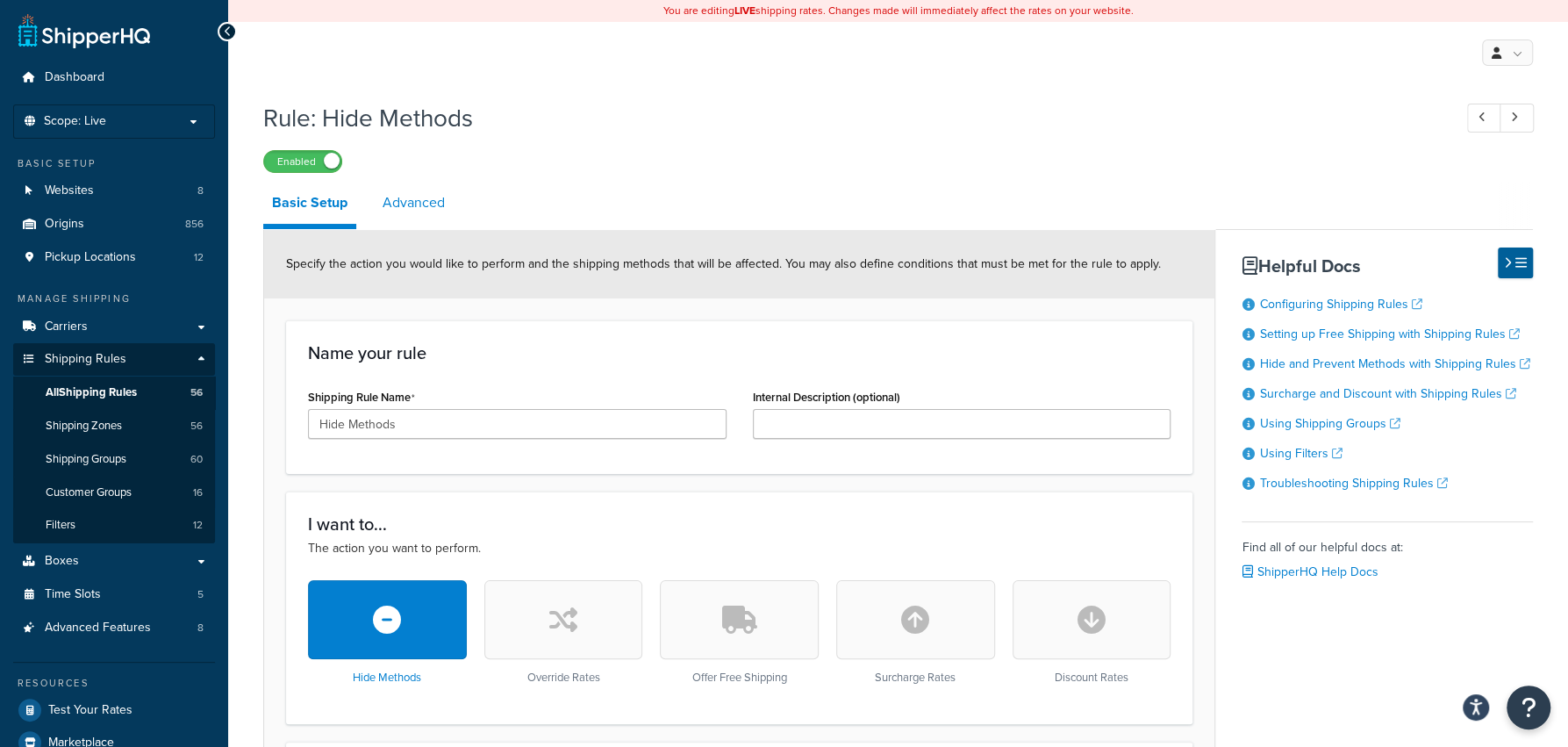
drag, startPoint x: 406, startPoint y: 199, endPoint x: 443, endPoint y: 202, distance: 37.1
click at [406, 198] on link "Advanced" at bounding box center [413, 202] width 80 height 42
click at [443, 202] on link "Advanced" at bounding box center [413, 202] width 80 height 42
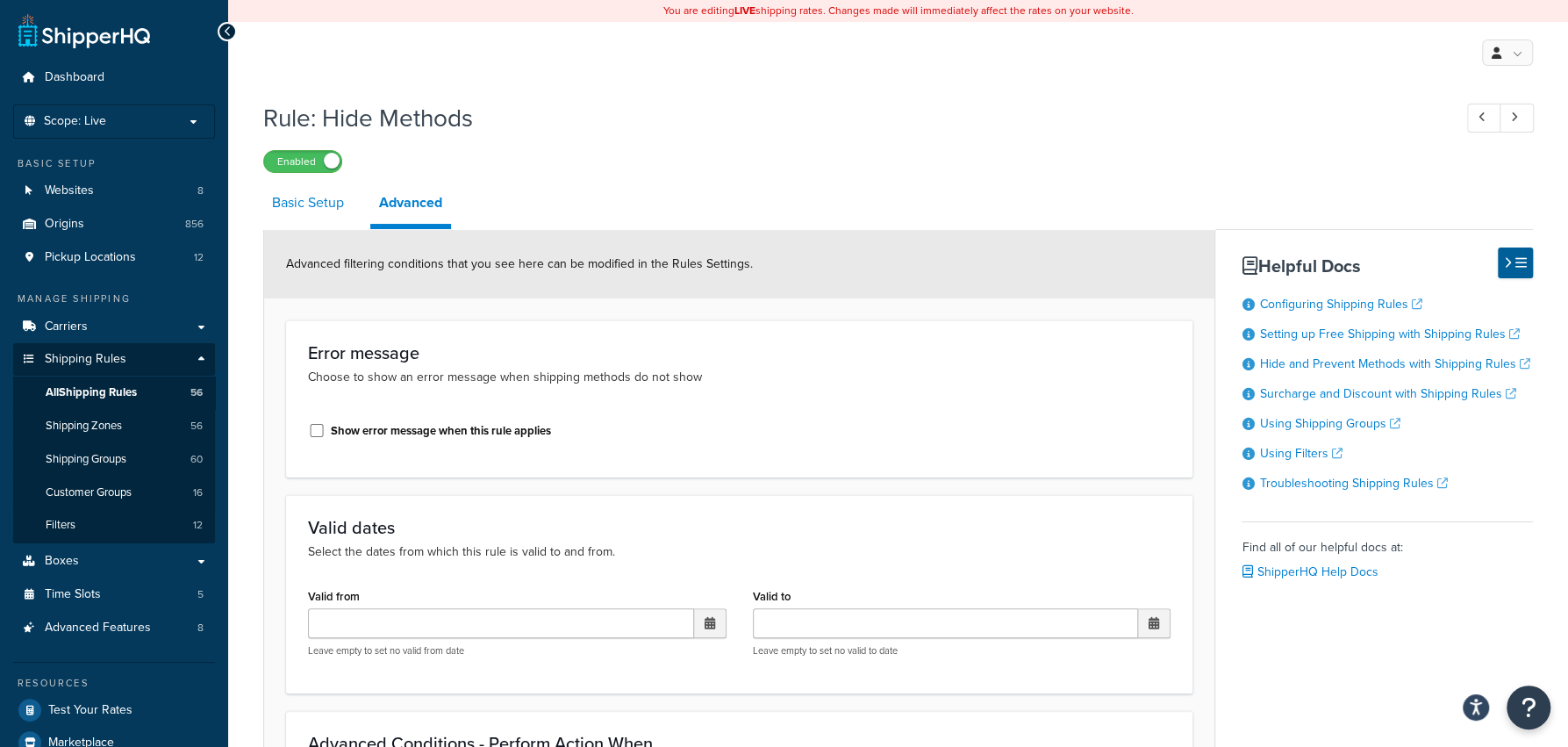
click at [292, 208] on link "Basic Setup" at bounding box center [307, 202] width 89 height 42
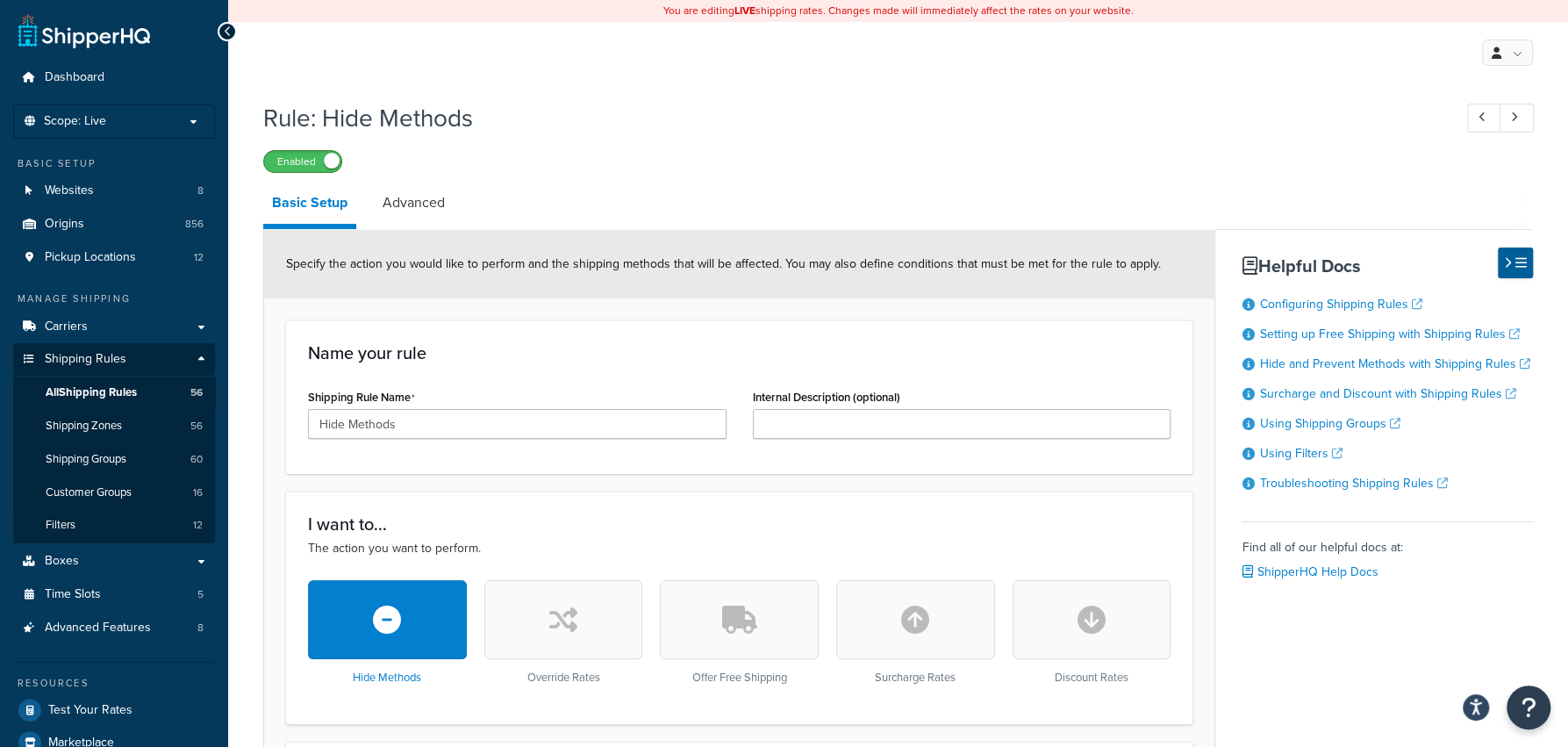
click at [330, 169] on span at bounding box center [332, 160] width 16 height 16
click at [289, 170] on label "Disabled" at bounding box center [303, 162] width 78 height 21
click at [178, 340] on link "Carriers" at bounding box center [114, 326] width 202 height 32
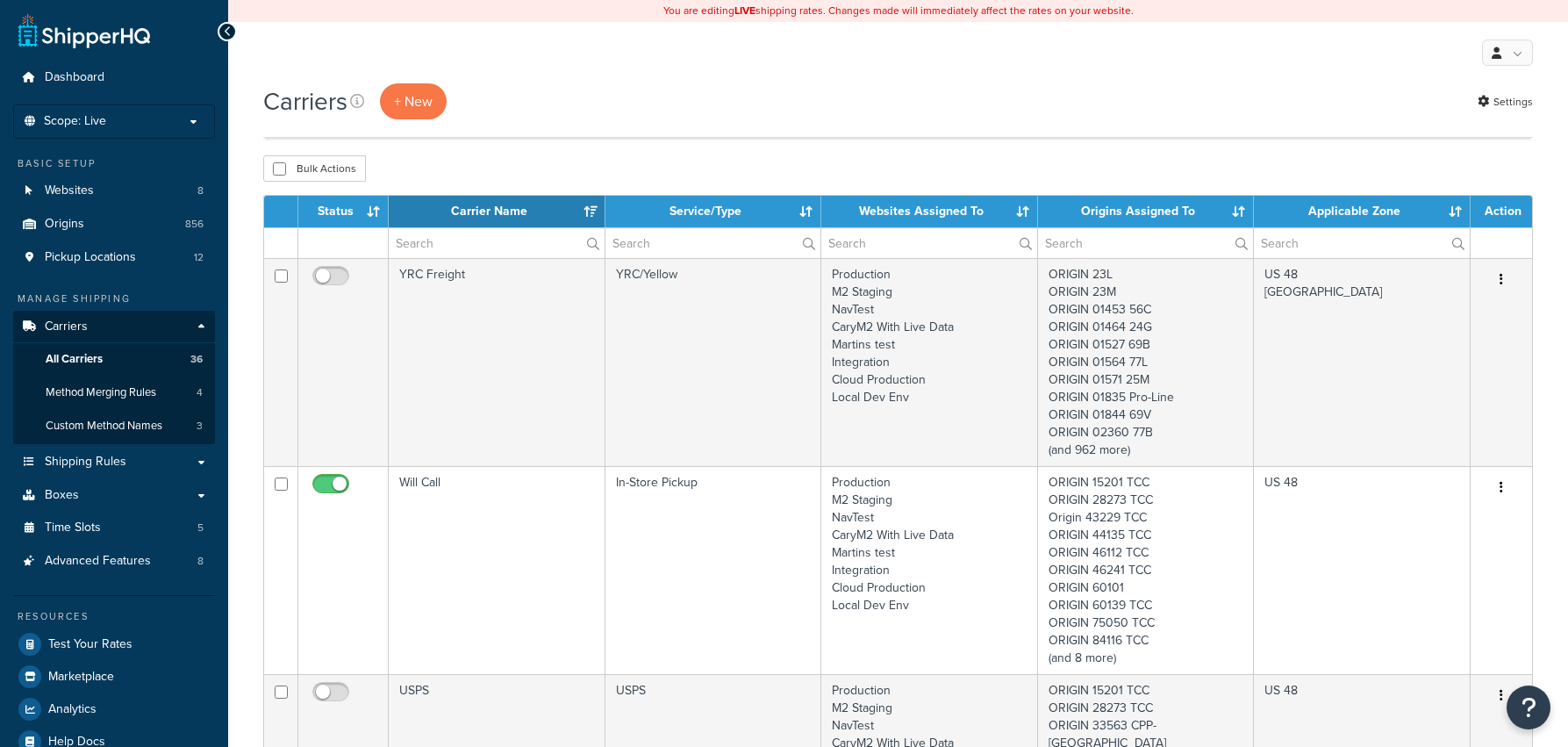
select select "15"
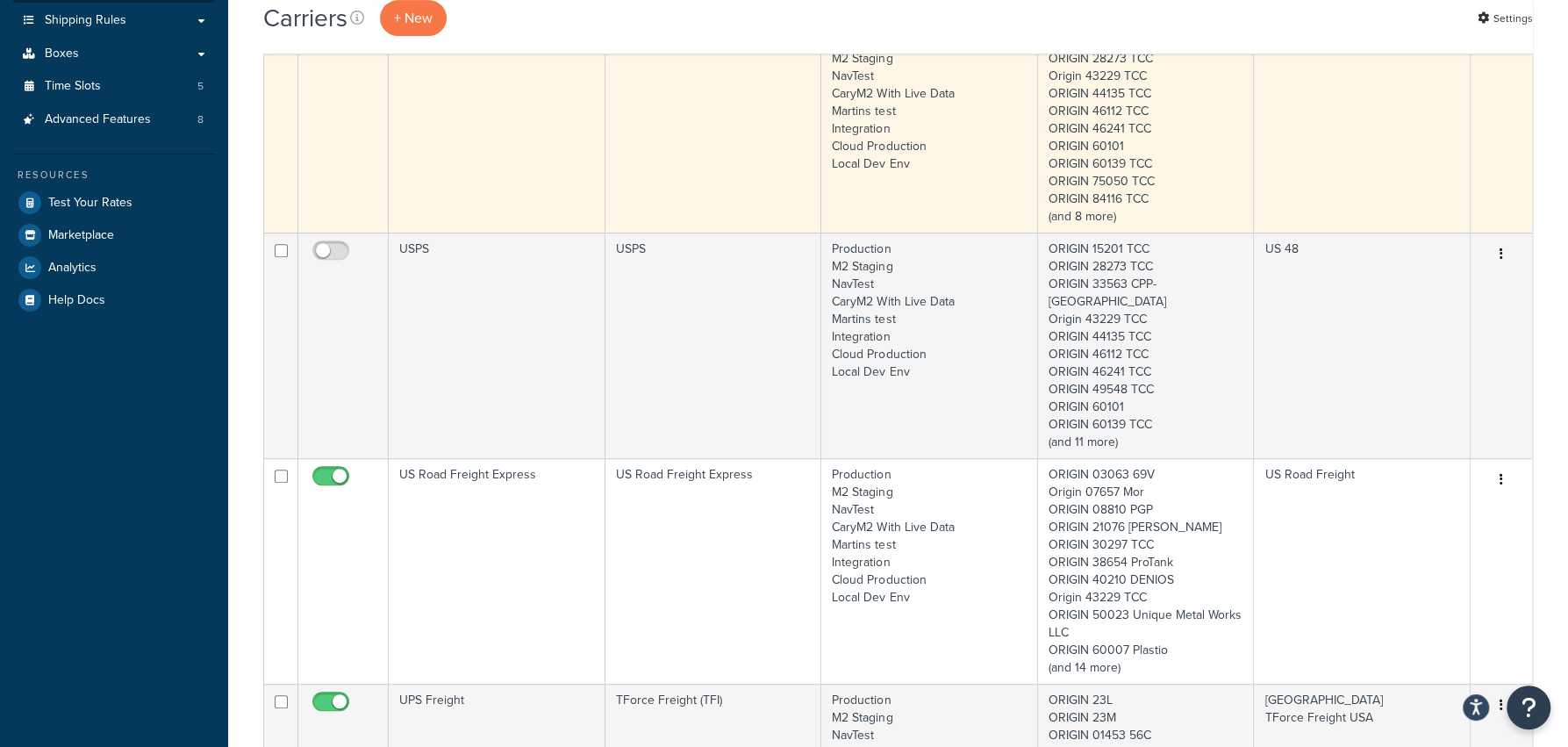
scroll to position [179, 0]
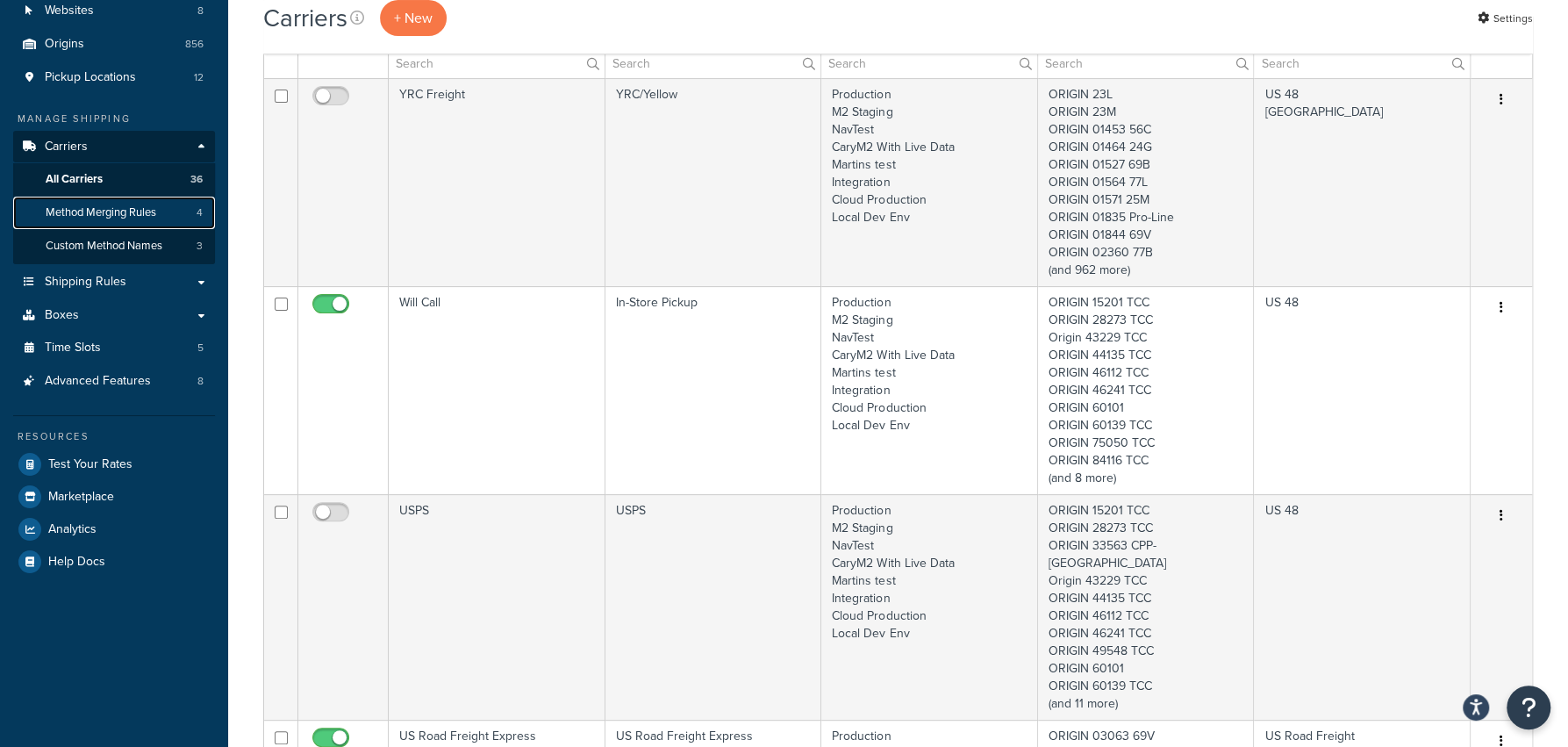
click at [124, 222] on link "Method Merging Rules 4" at bounding box center [114, 212] width 202 height 32
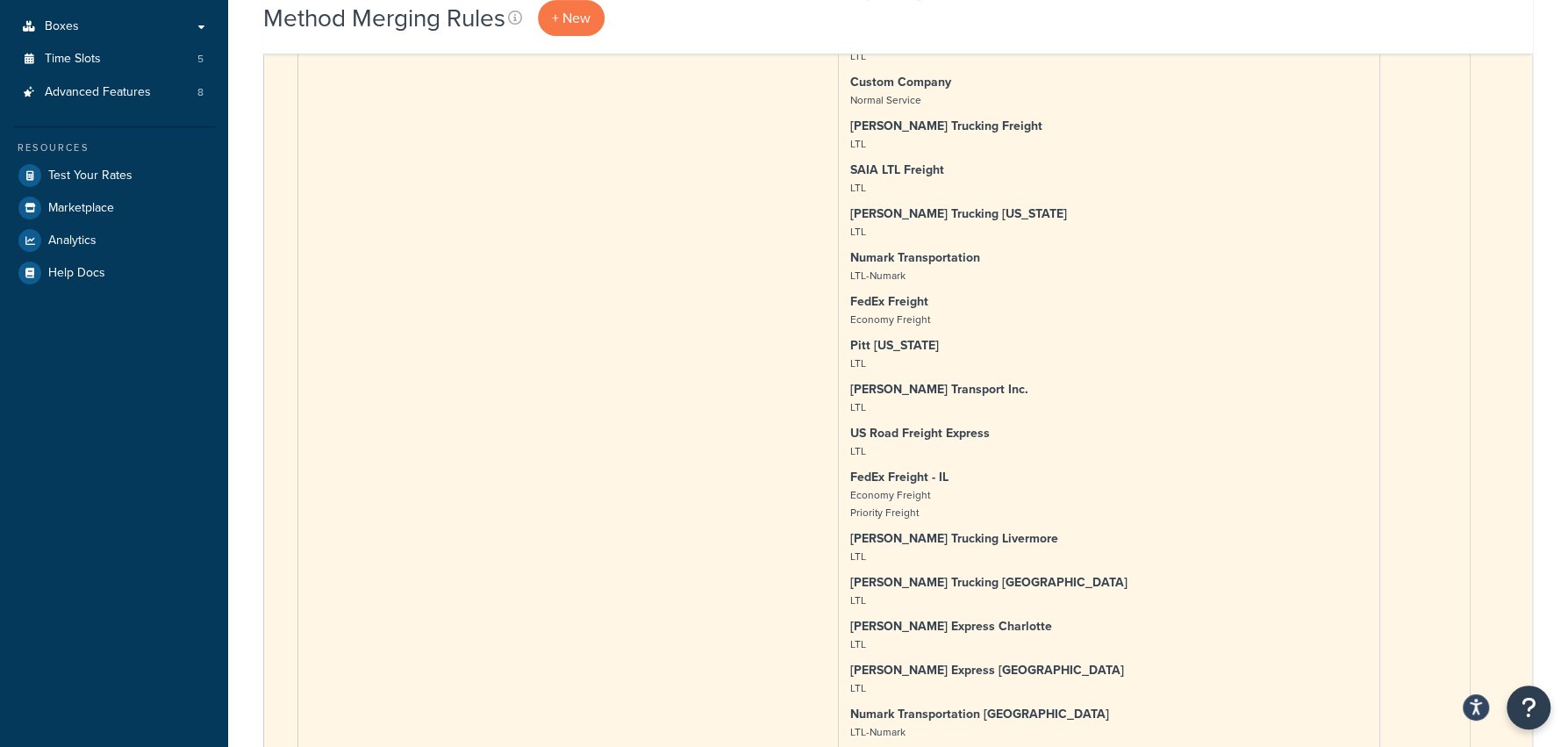
scroll to position [34, 0]
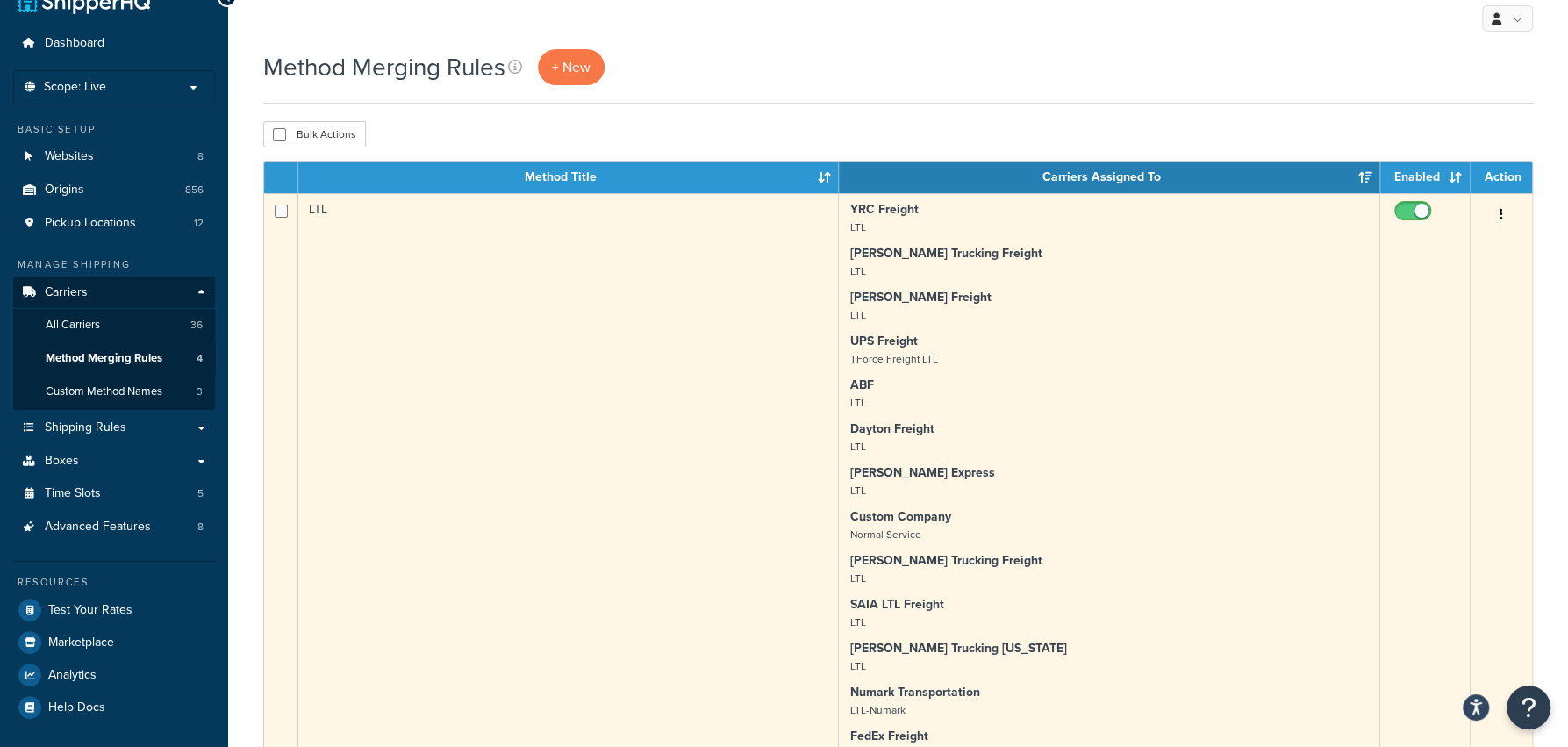
click at [1422, 211] on input "checkbox" at bounding box center [1415, 215] width 48 height 22
click at [1420, 216] on input "checkbox" at bounding box center [1415, 215] width 48 height 22
checkbox input "true"
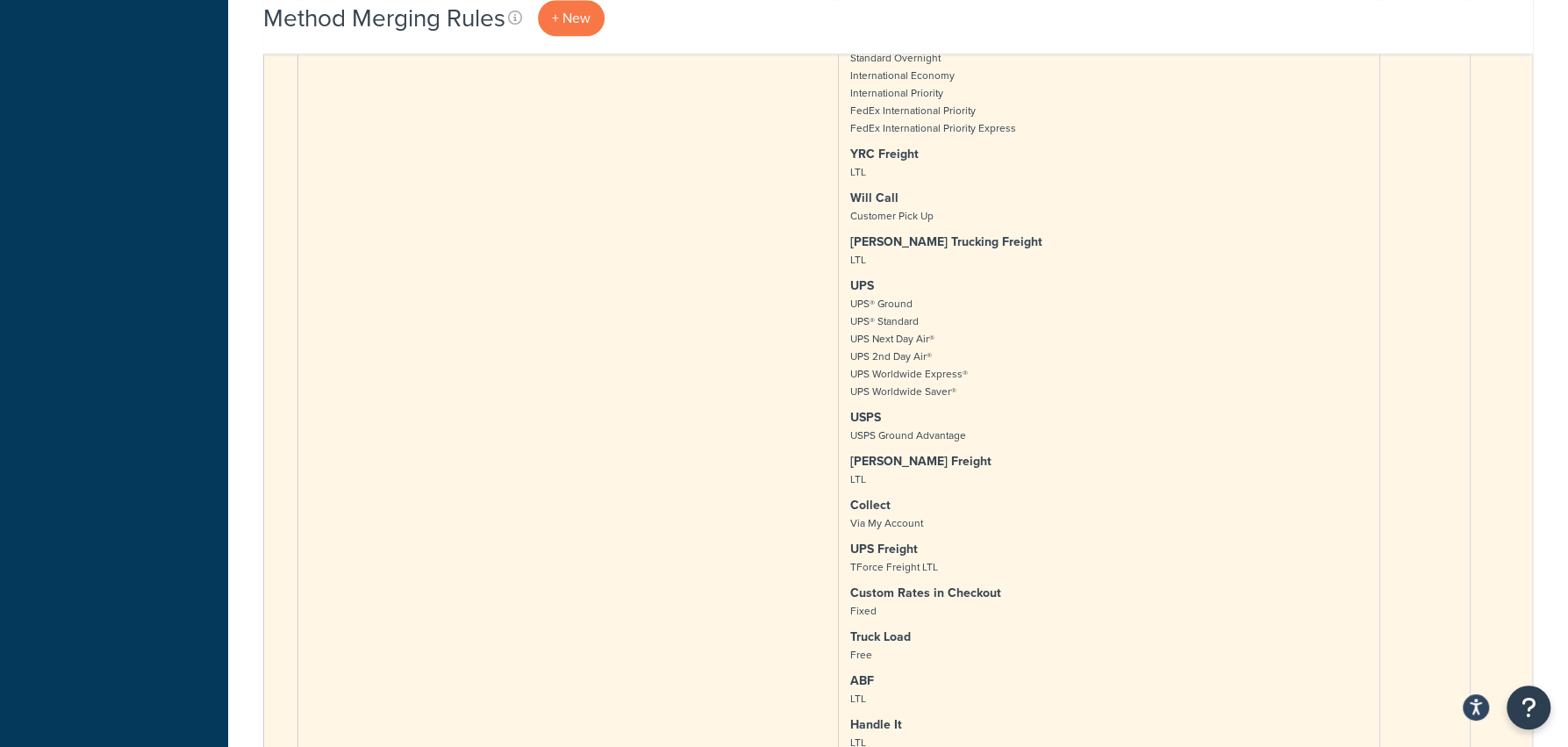
scroll to position [953, 0]
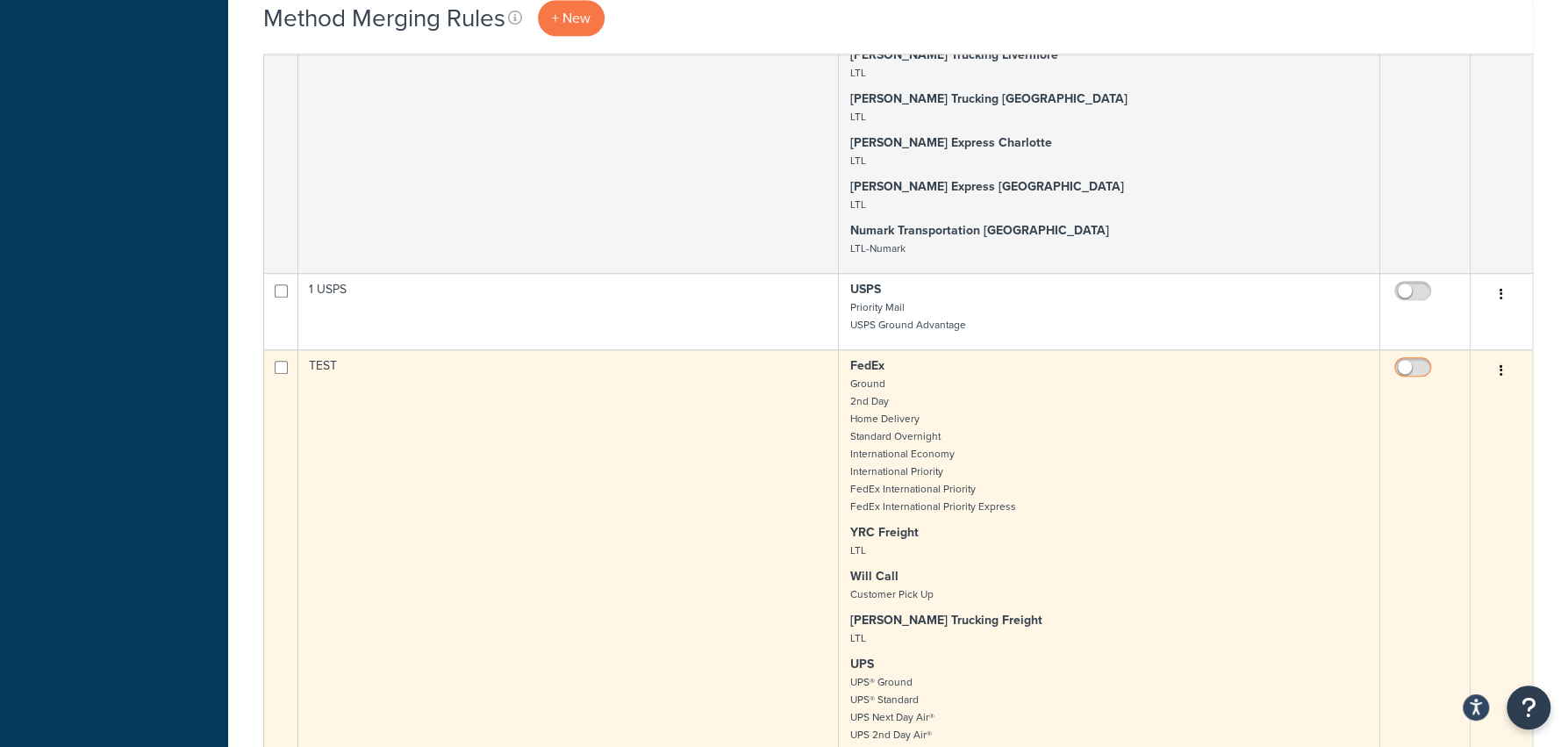
click at [1425, 368] on input "checkbox" at bounding box center [1415, 372] width 48 height 22
click at [1424, 369] on input "checkbox" at bounding box center [1415, 372] width 48 height 22
checkbox input "false"
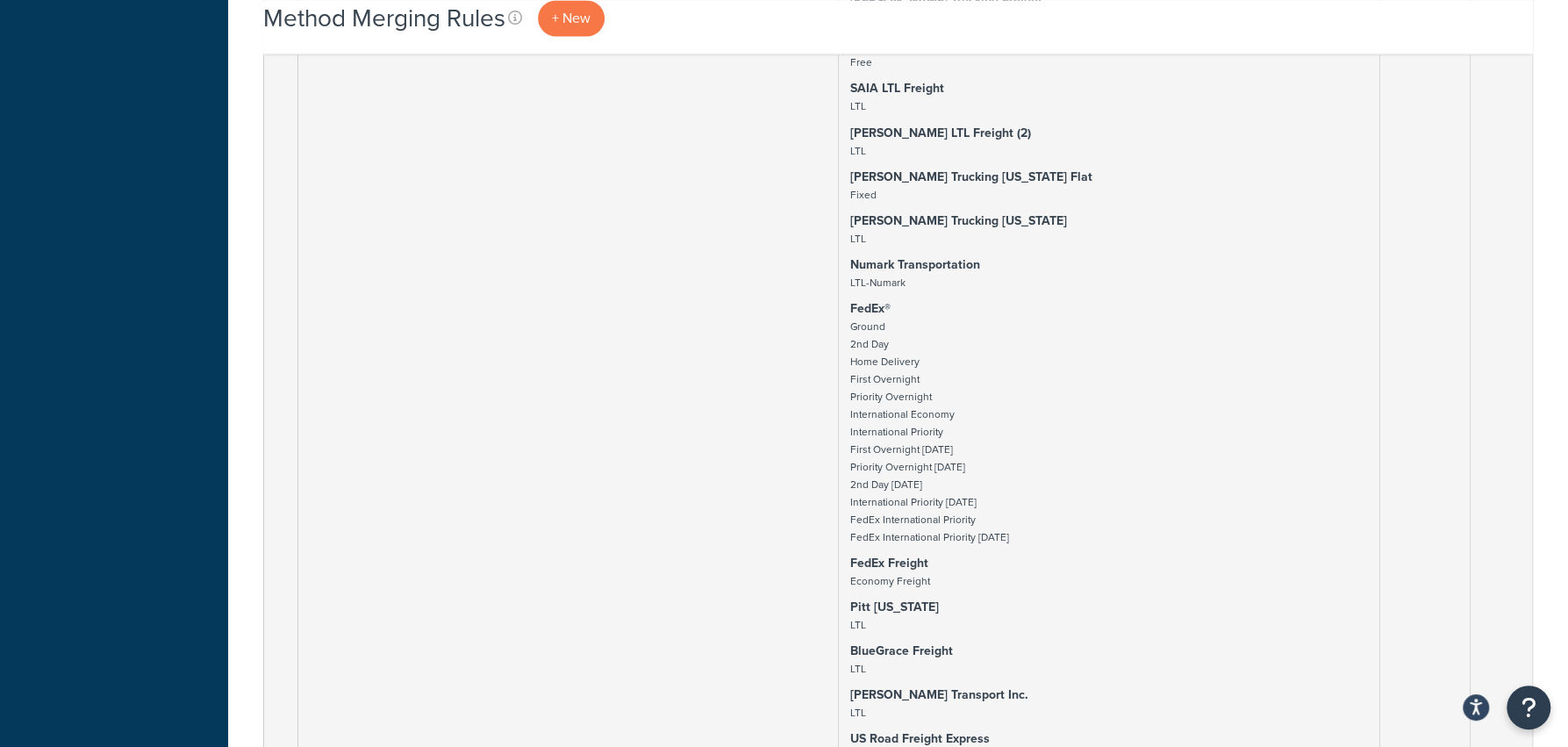
scroll to position [2227, 0]
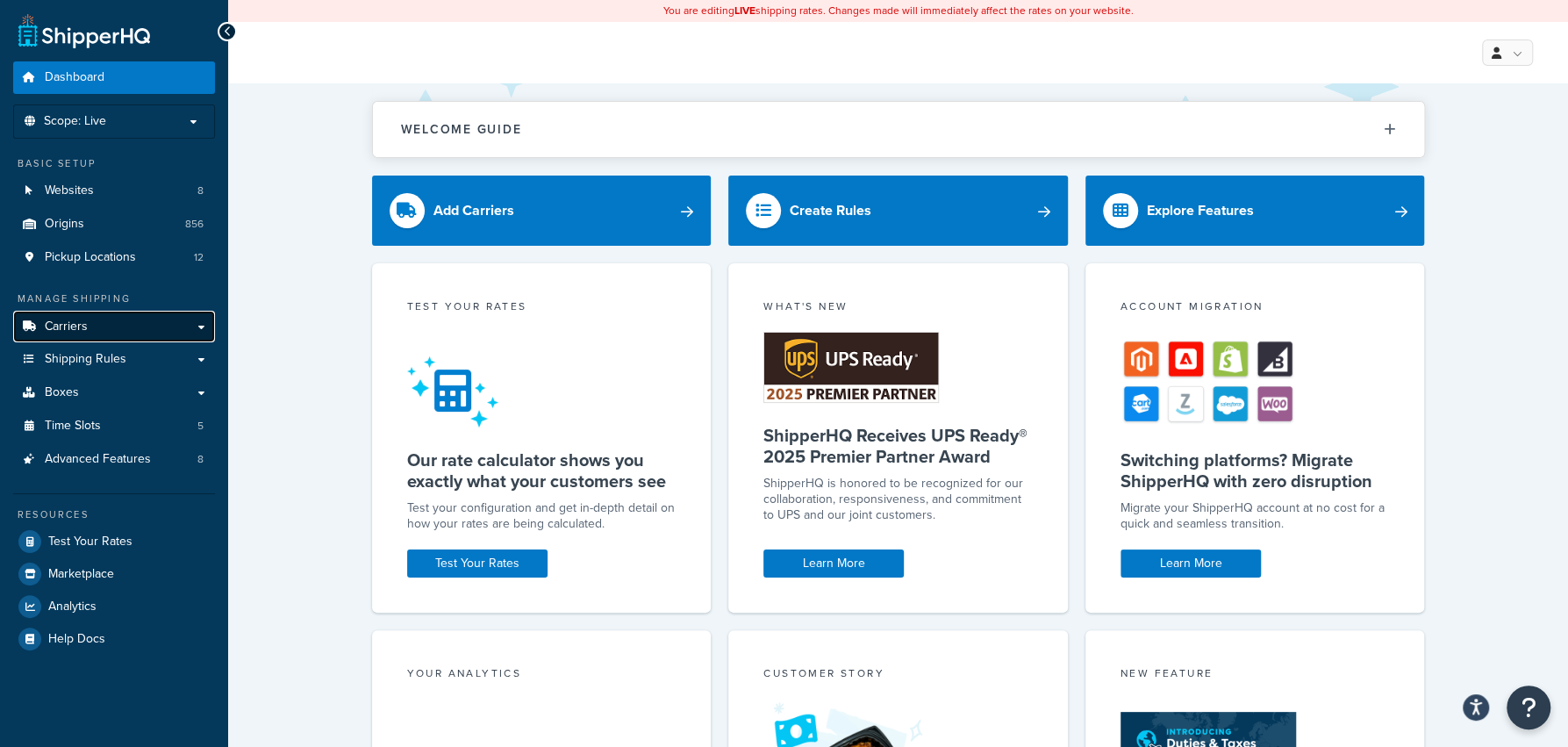
click at [114, 338] on link "Carriers" at bounding box center [114, 326] width 202 height 32
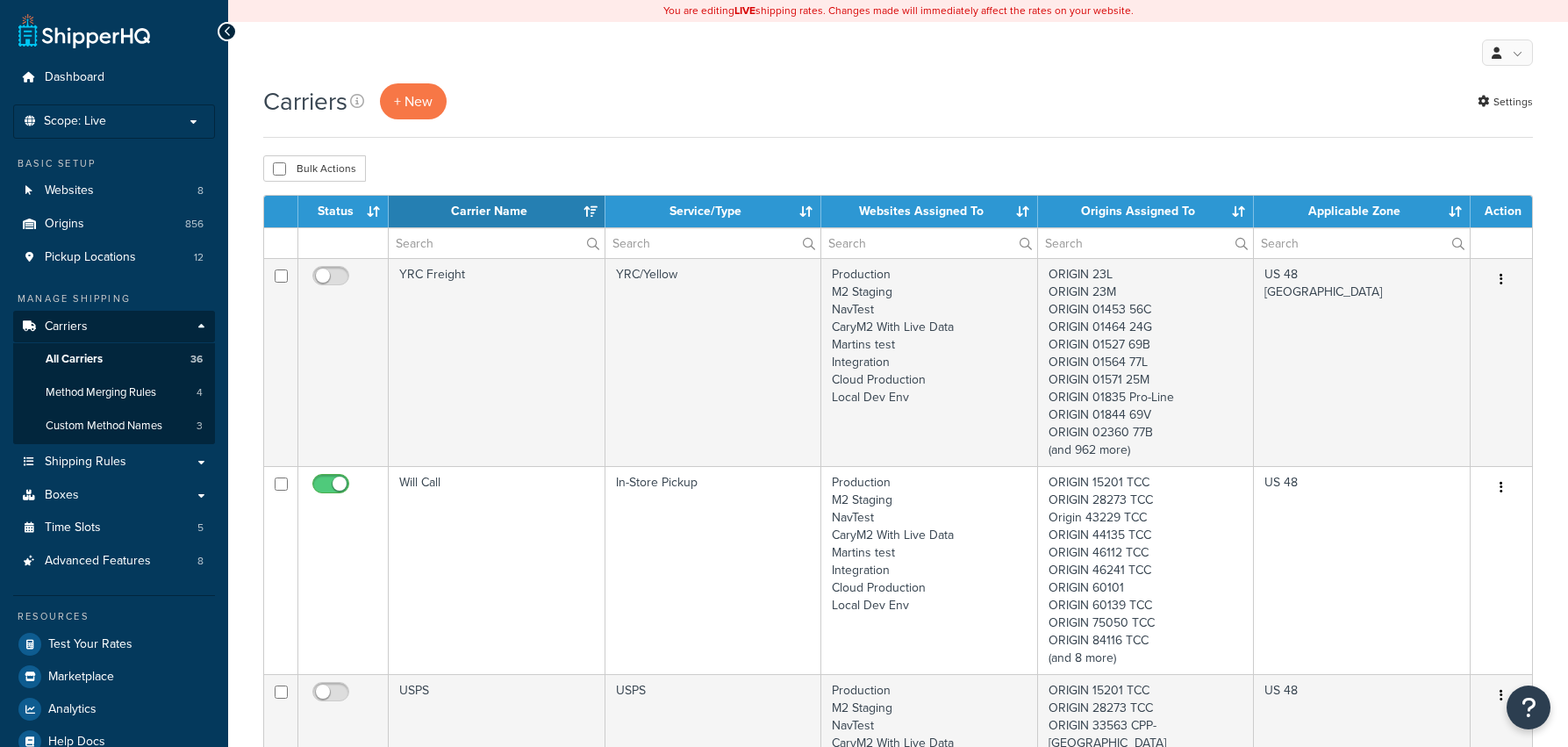
select select "15"
click at [165, 401] on link "Method Merging Rules 4" at bounding box center [114, 392] width 202 height 32
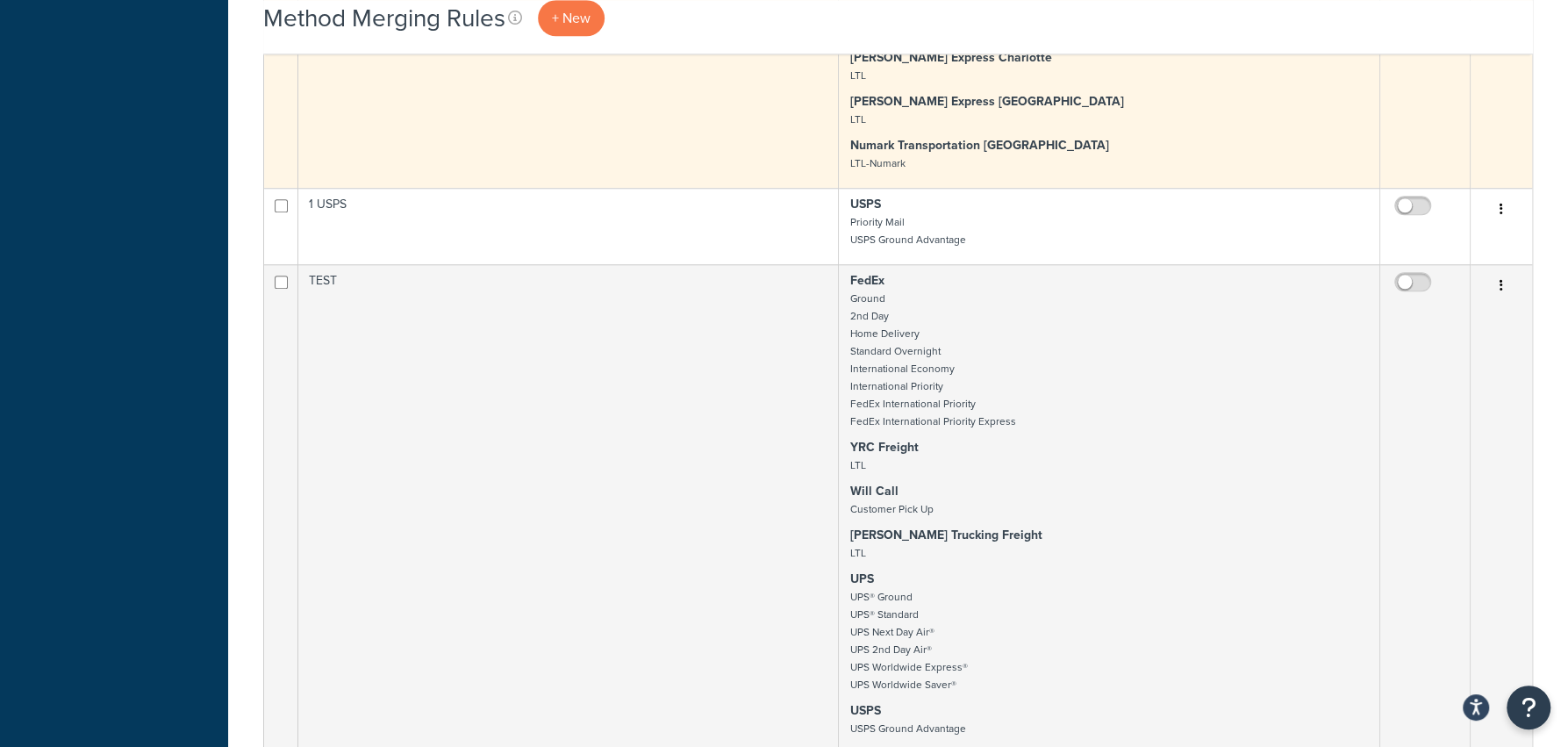
scroll to position [1056, 0]
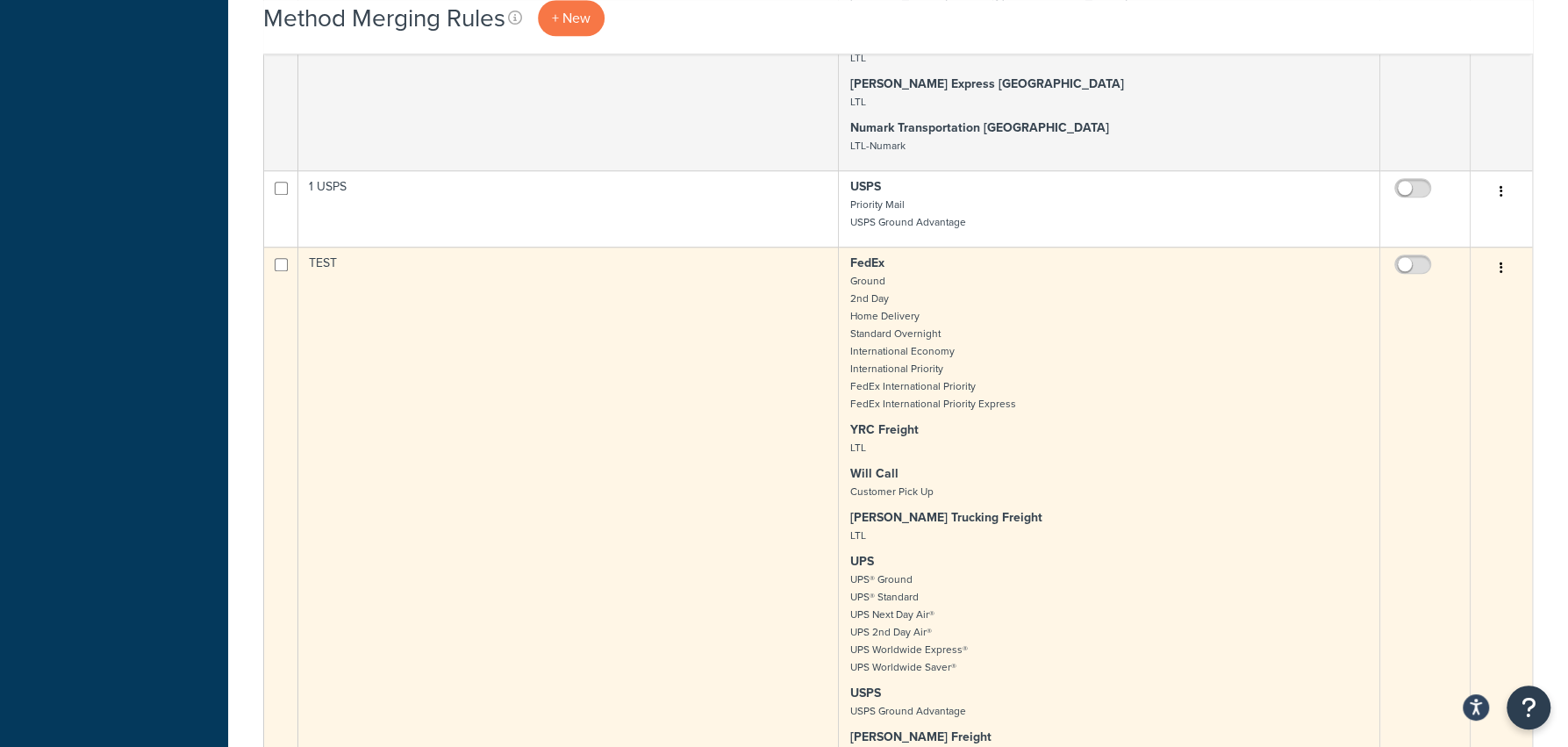
click at [1501, 267] on icon "button" at bounding box center [1501, 268] width 4 height 13
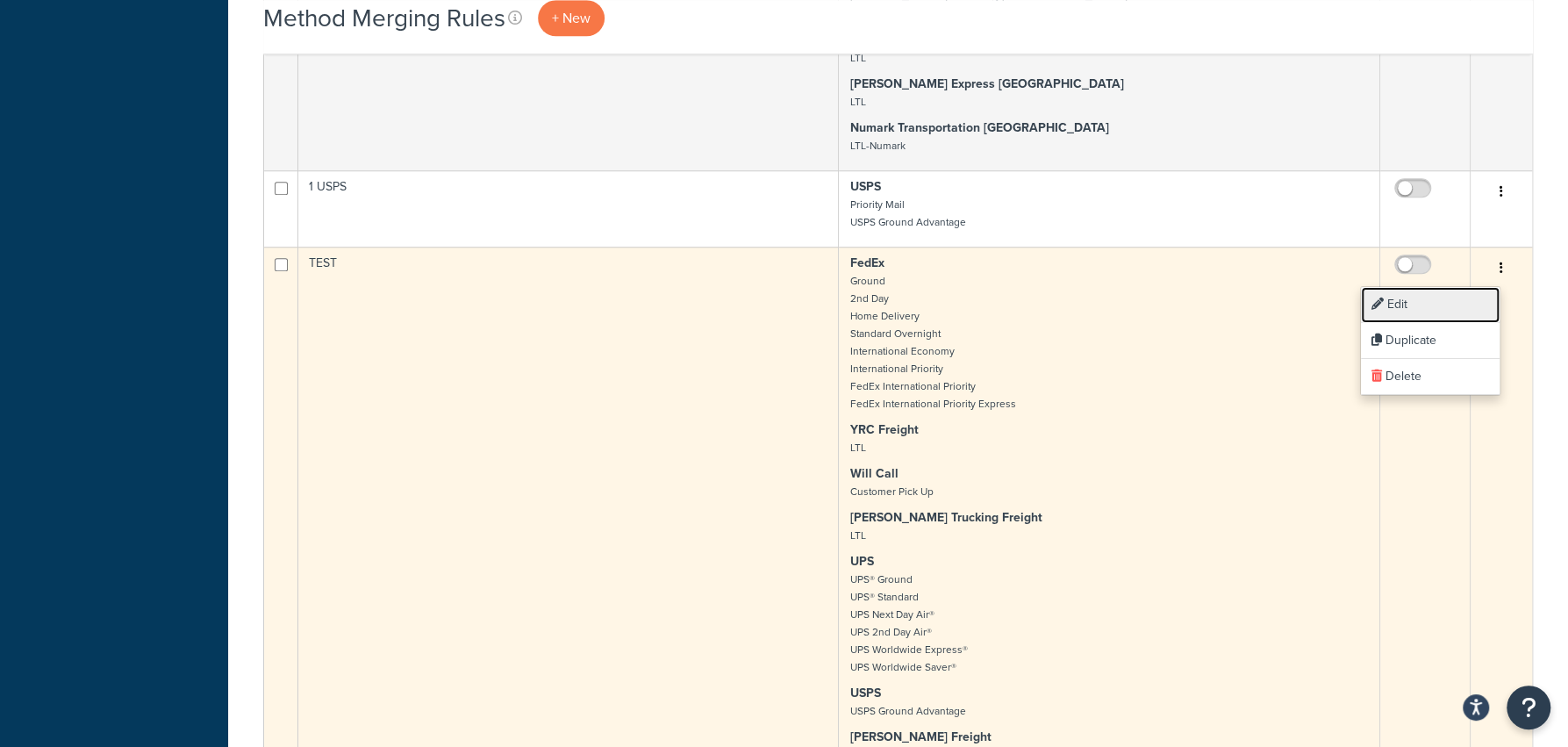
click at [1456, 289] on link "Edit" at bounding box center [1429, 305] width 139 height 36
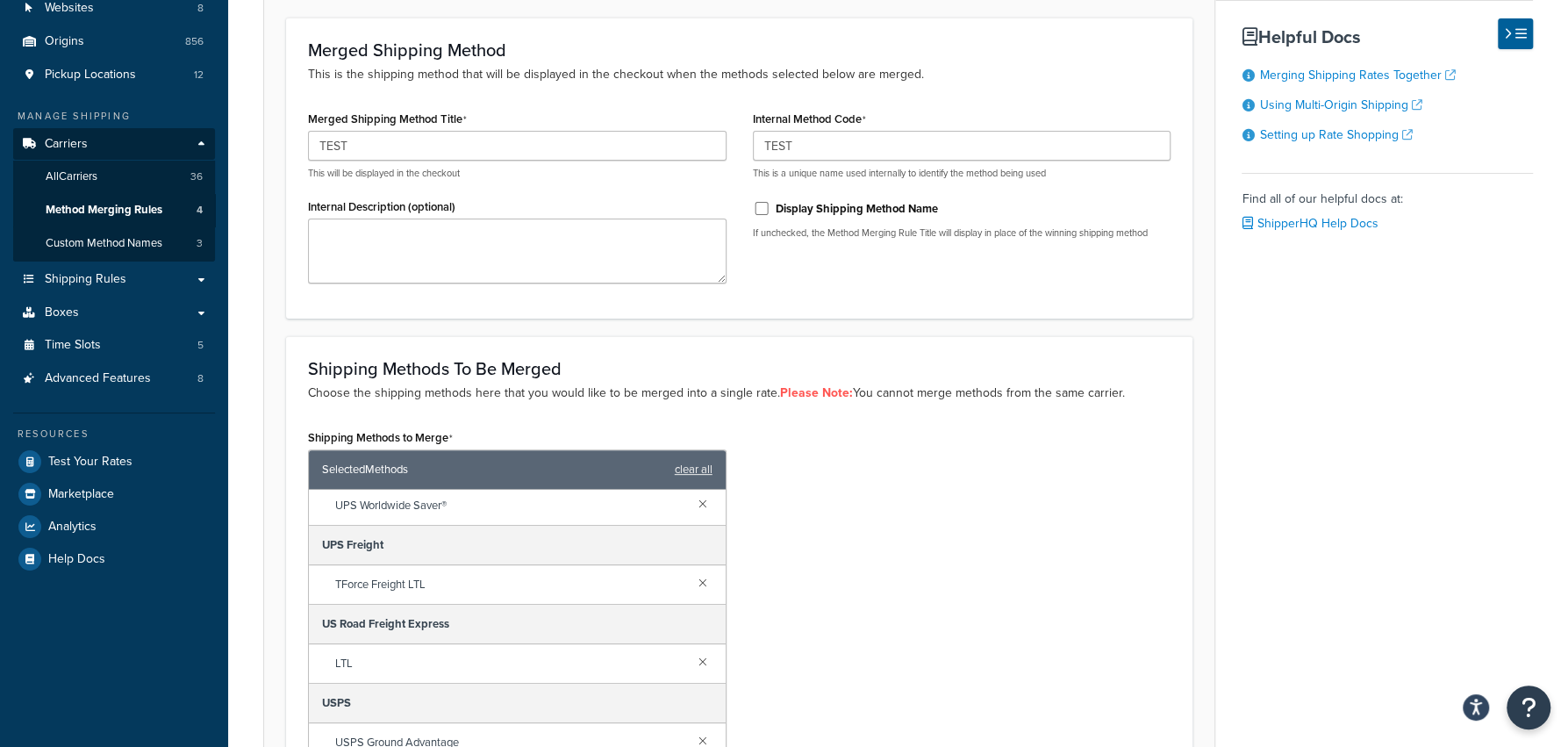
scroll to position [127, 0]
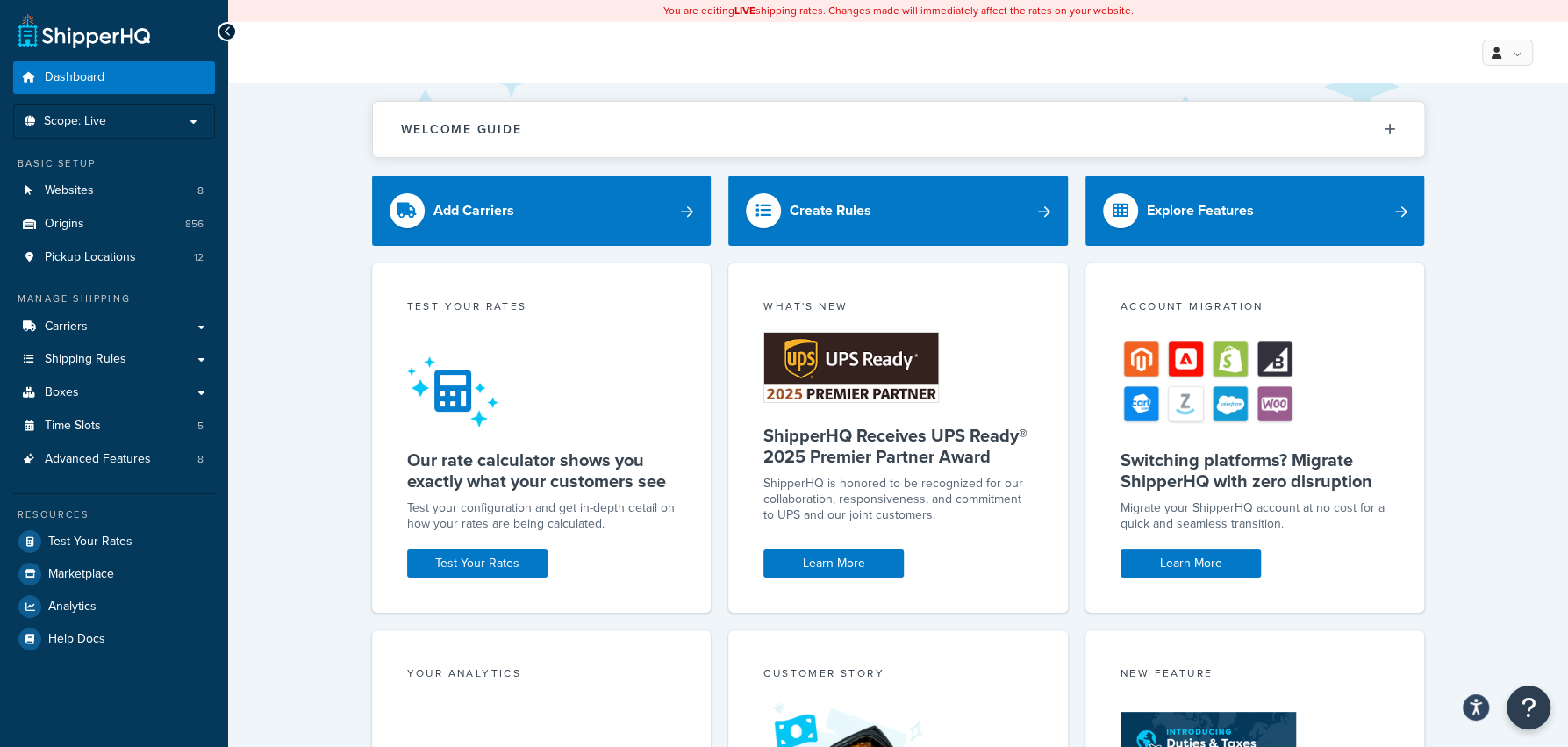
scroll to position [14, 0]
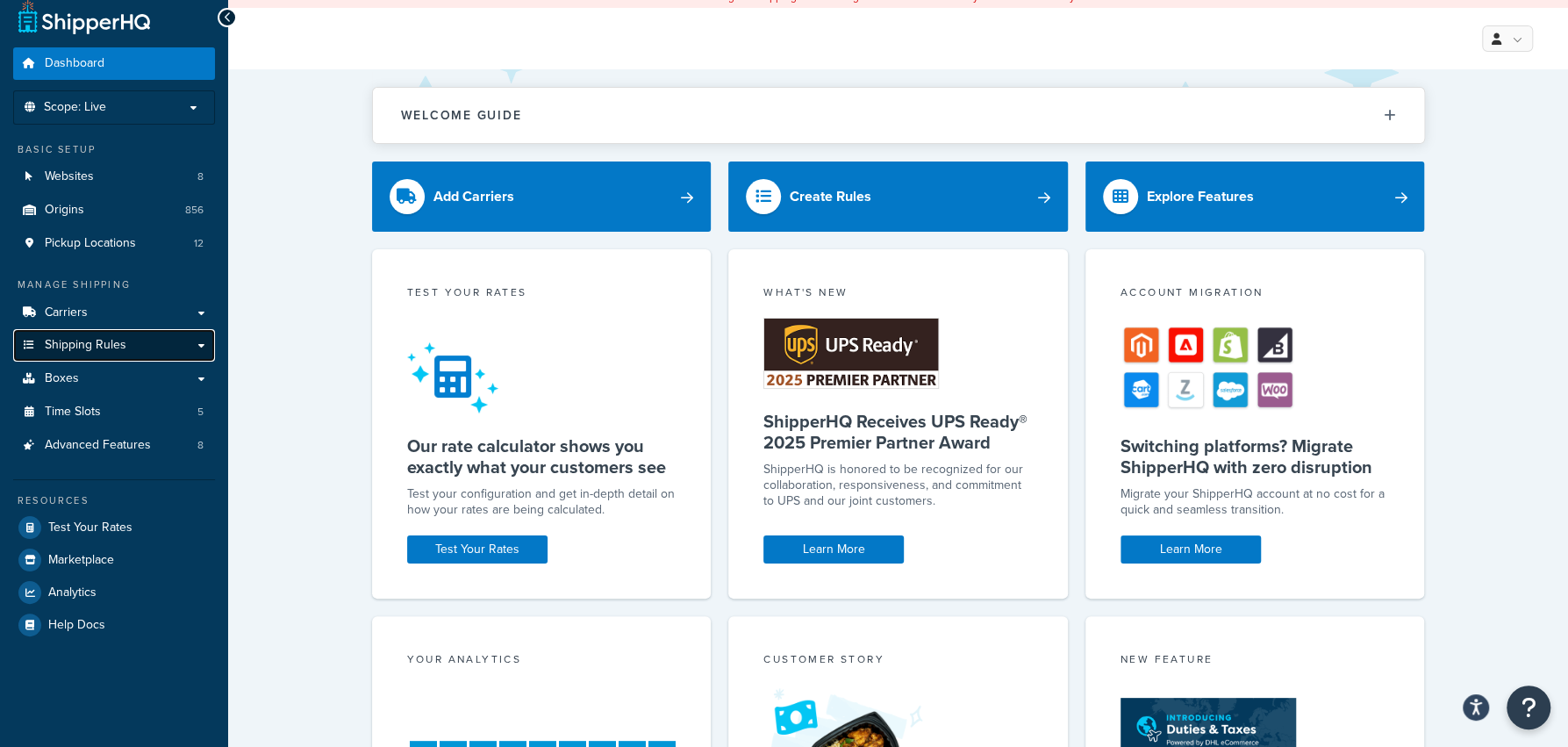
click at [101, 334] on link "Shipping Rules" at bounding box center [114, 344] width 202 height 32
click at [266, 197] on div "Welcome Guide ShipperHQ: An Overview Carrier Setup Shipping Rules Overview Comm…" at bounding box center [898, 554] width 1340 height 971
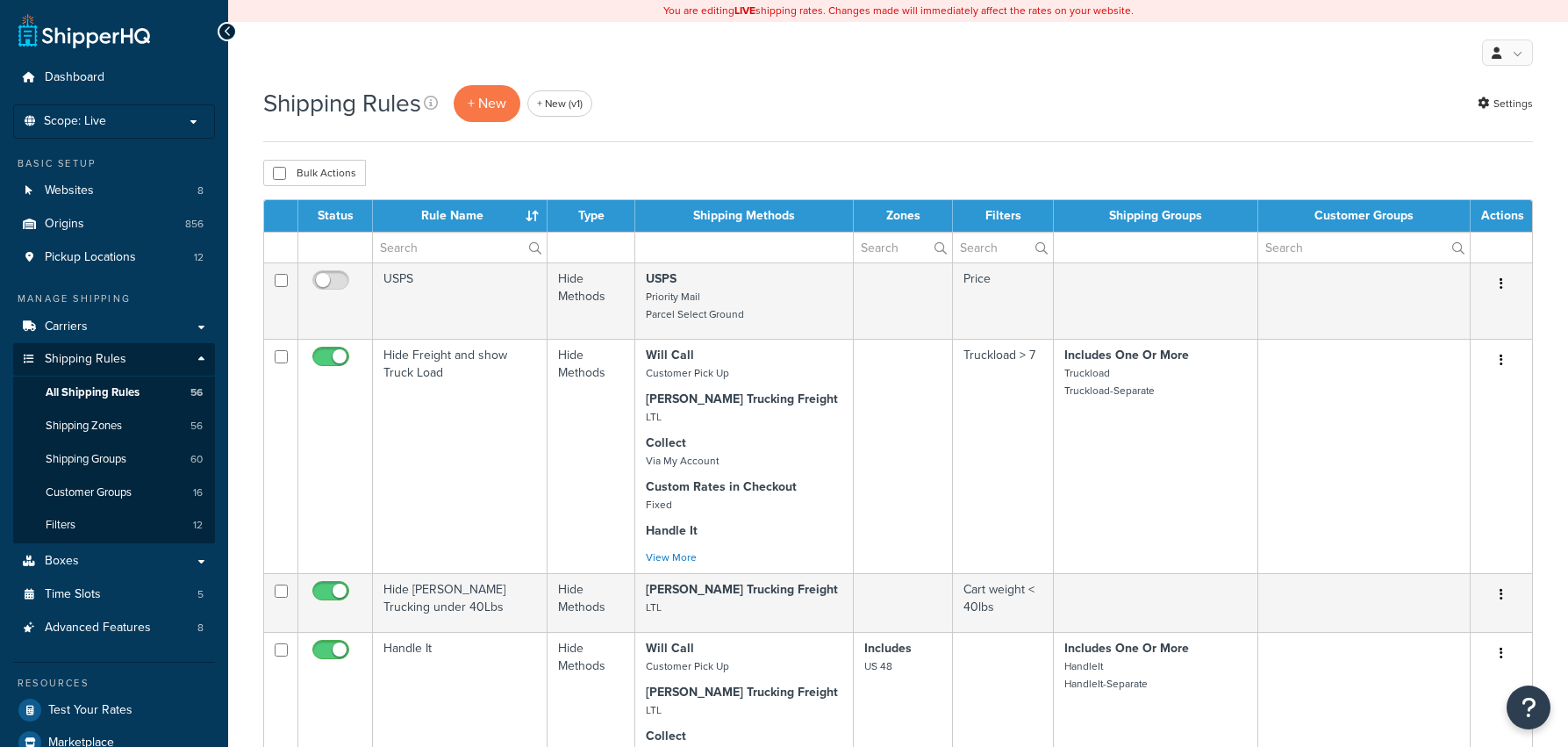
select select "1000"
click at [144, 191] on link "Websites 8" at bounding box center [114, 190] width 202 height 32
click at [161, 469] on link "Shipping Groups 60" at bounding box center [114, 459] width 202 height 32
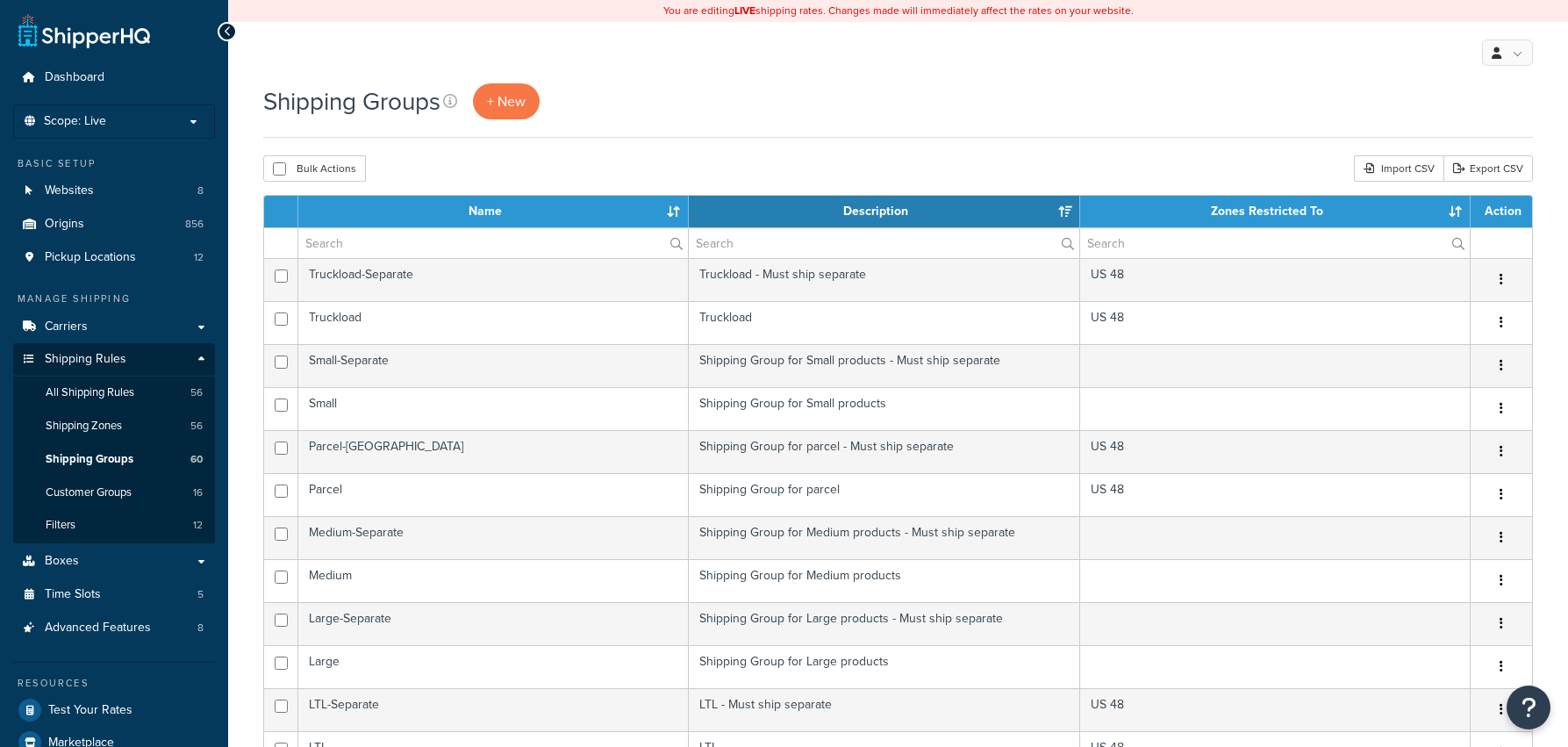
select select "15"
click at [482, 252] on input "text" at bounding box center [494, 243] width 390 height 30
paste input "Must Ship Freight"
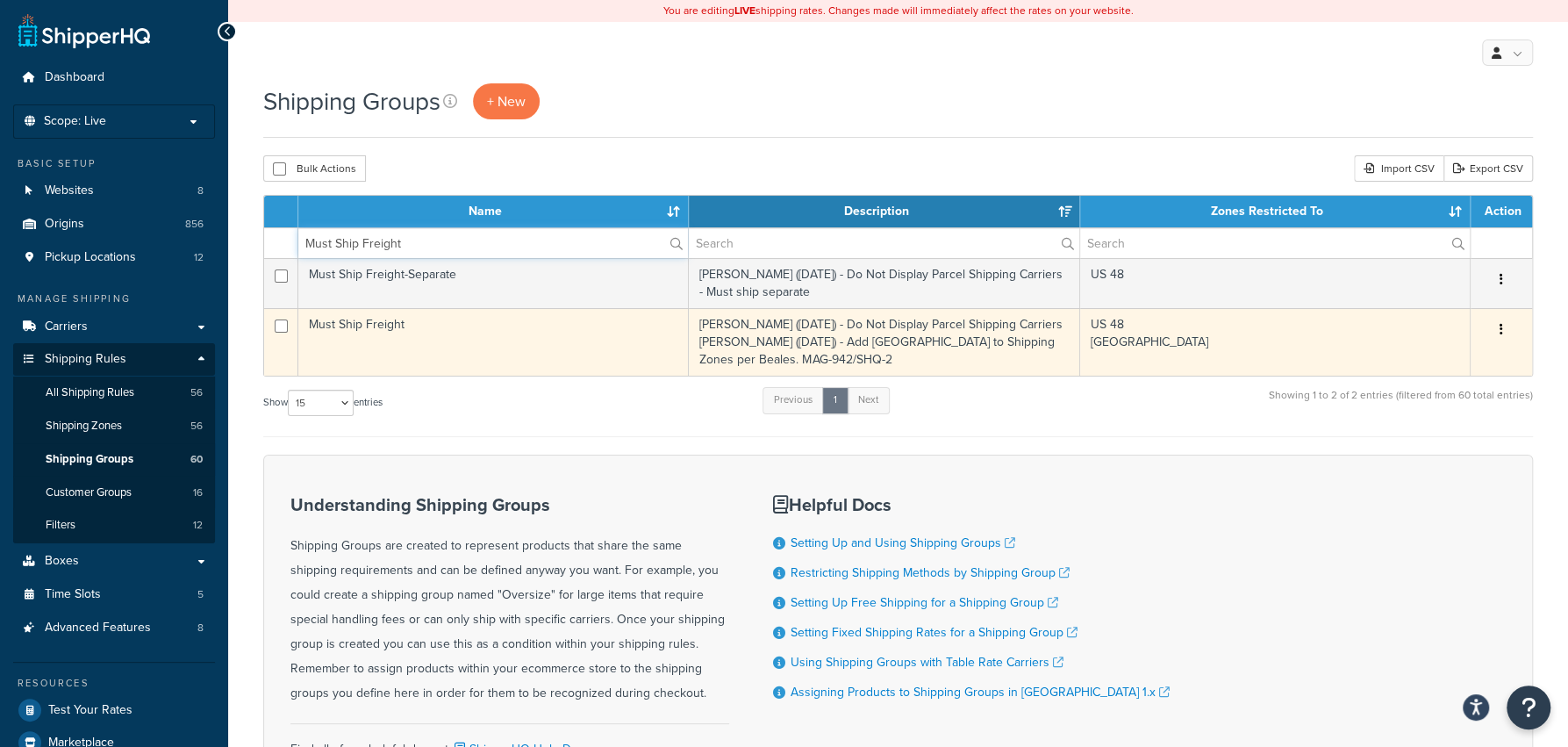
type input "Must Ship Freight"
click at [1506, 335] on button "button" at bounding box center [1500, 330] width 24 height 28
click at [1446, 364] on link "Edit" at bounding box center [1429, 366] width 139 height 36
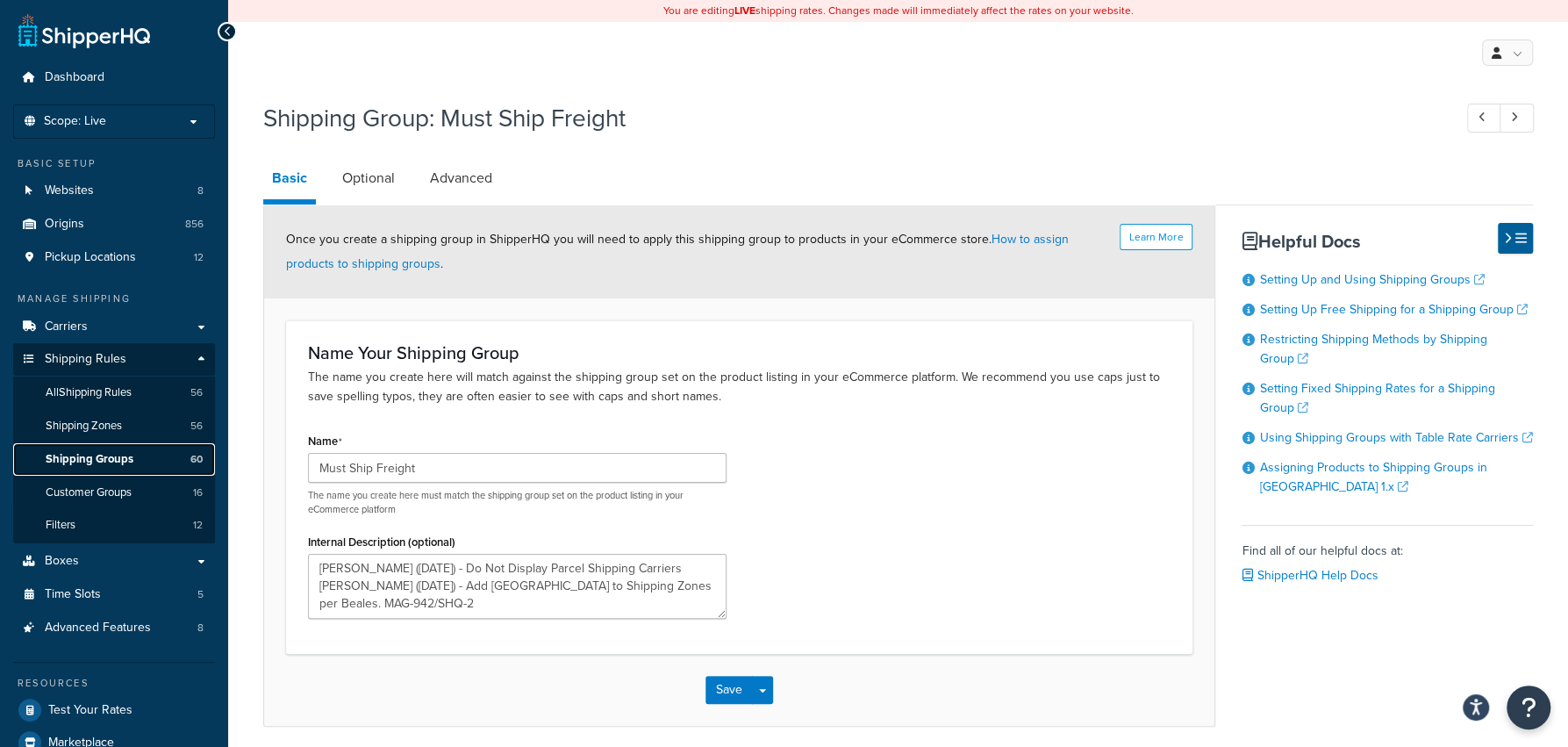
click at [186, 462] on link "Shipping Groups 60" at bounding box center [114, 459] width 202 height 32
click at [486, 185] on link "Advanced" at bounding box center [461, 178] width 80 height 42
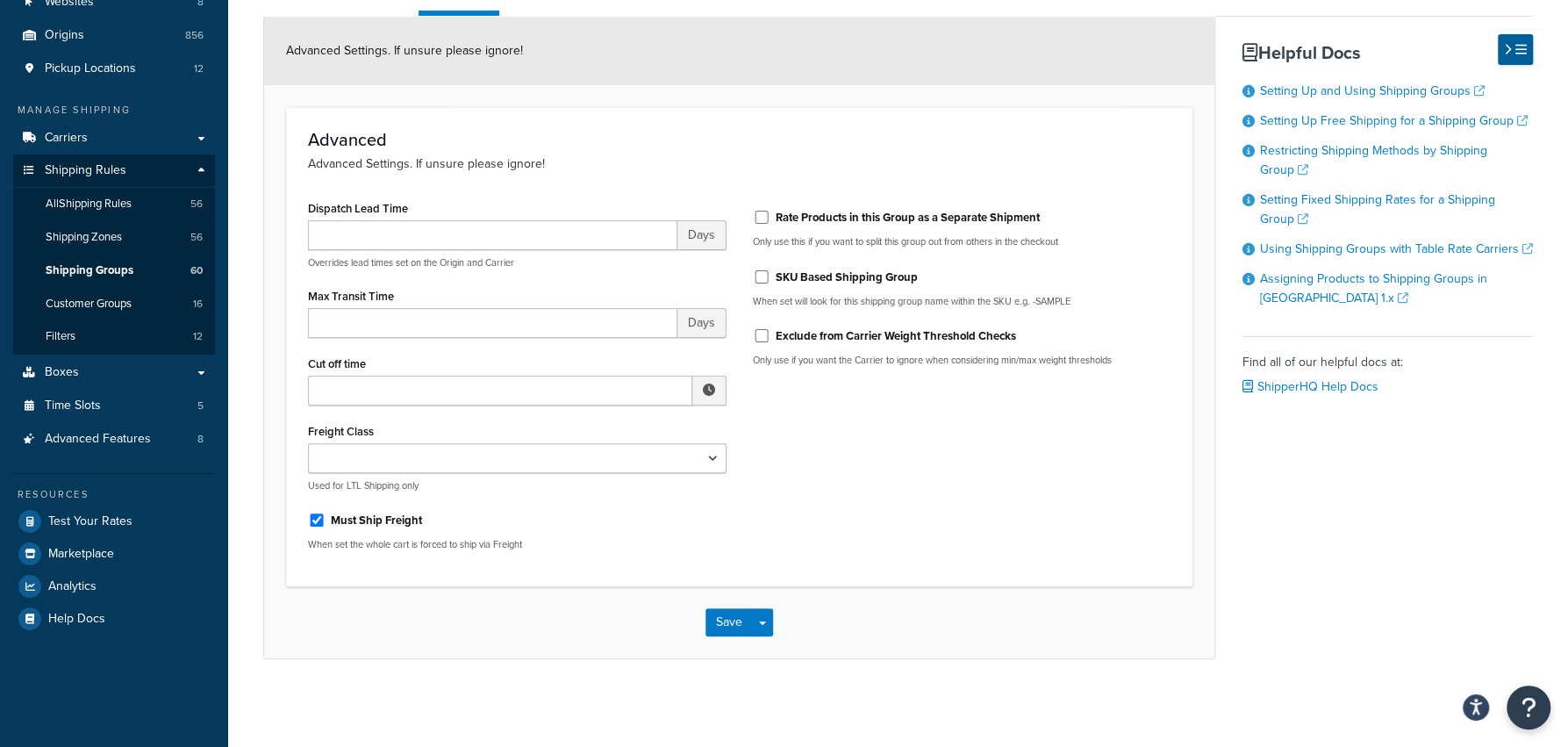
scroll to position [28, 0]
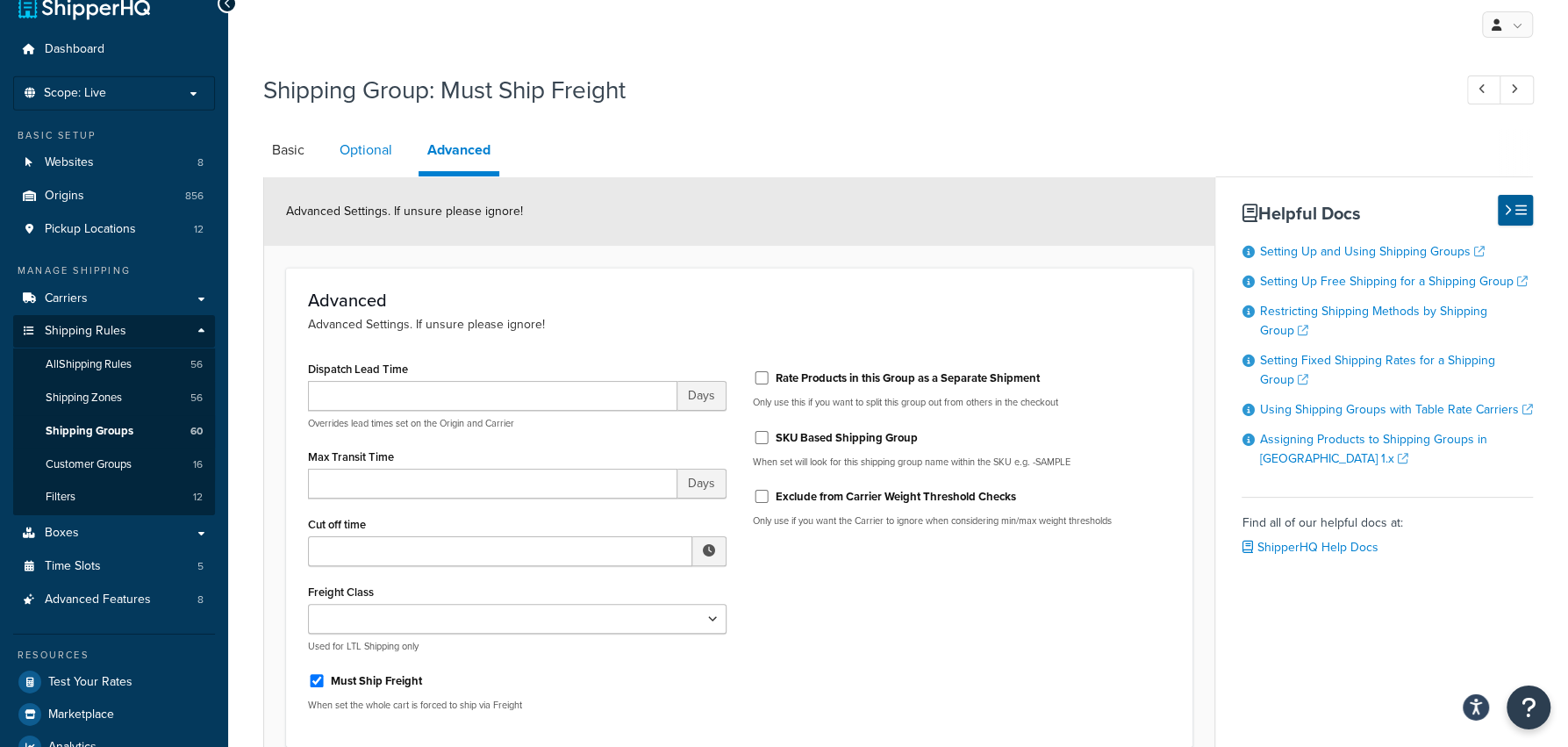
click at [384, 161] on link "Optional" at bounding box center [366, 149] width 70 height 42
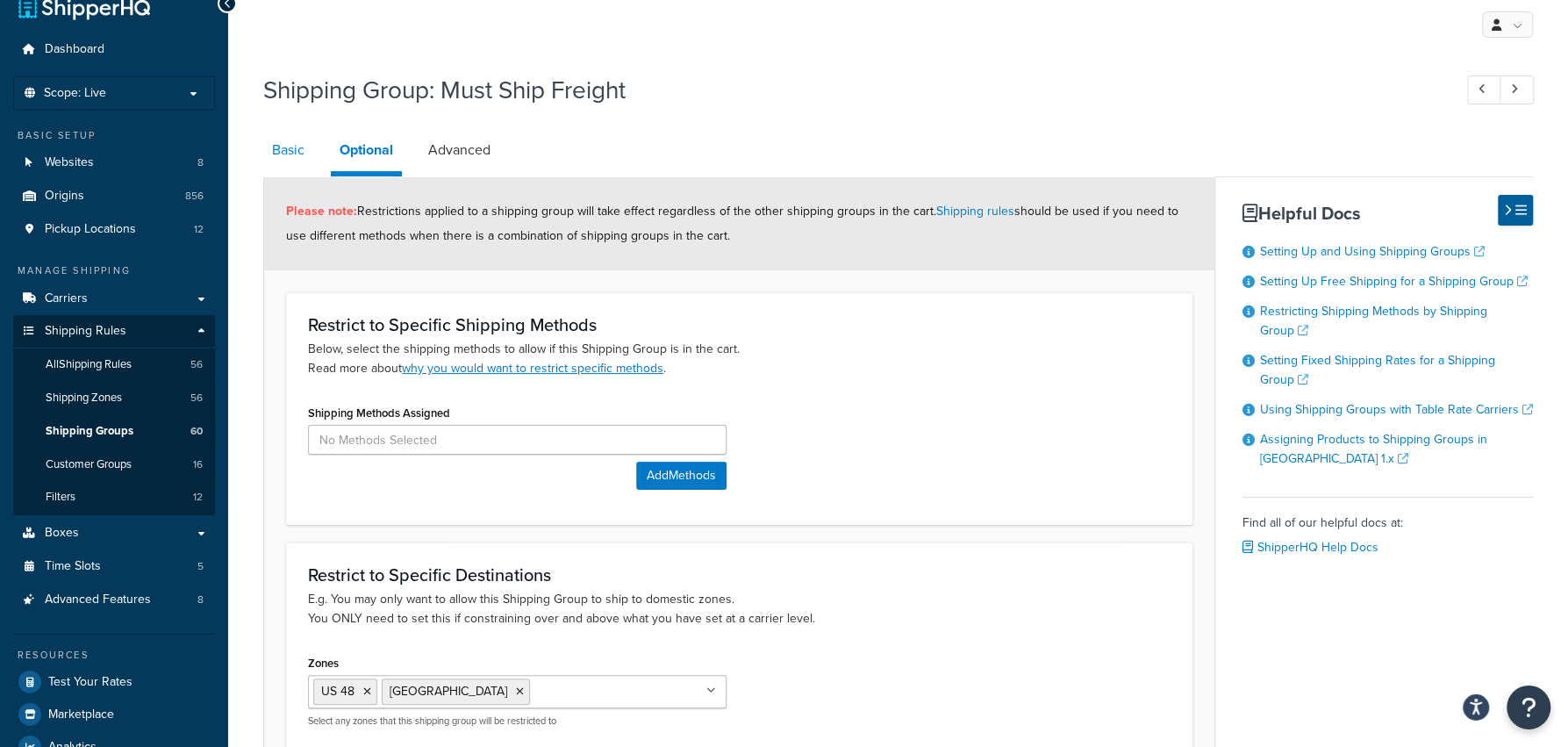
click at [288, 164] on link "Basic" at bounding box center [288, 149] width 50 height 42
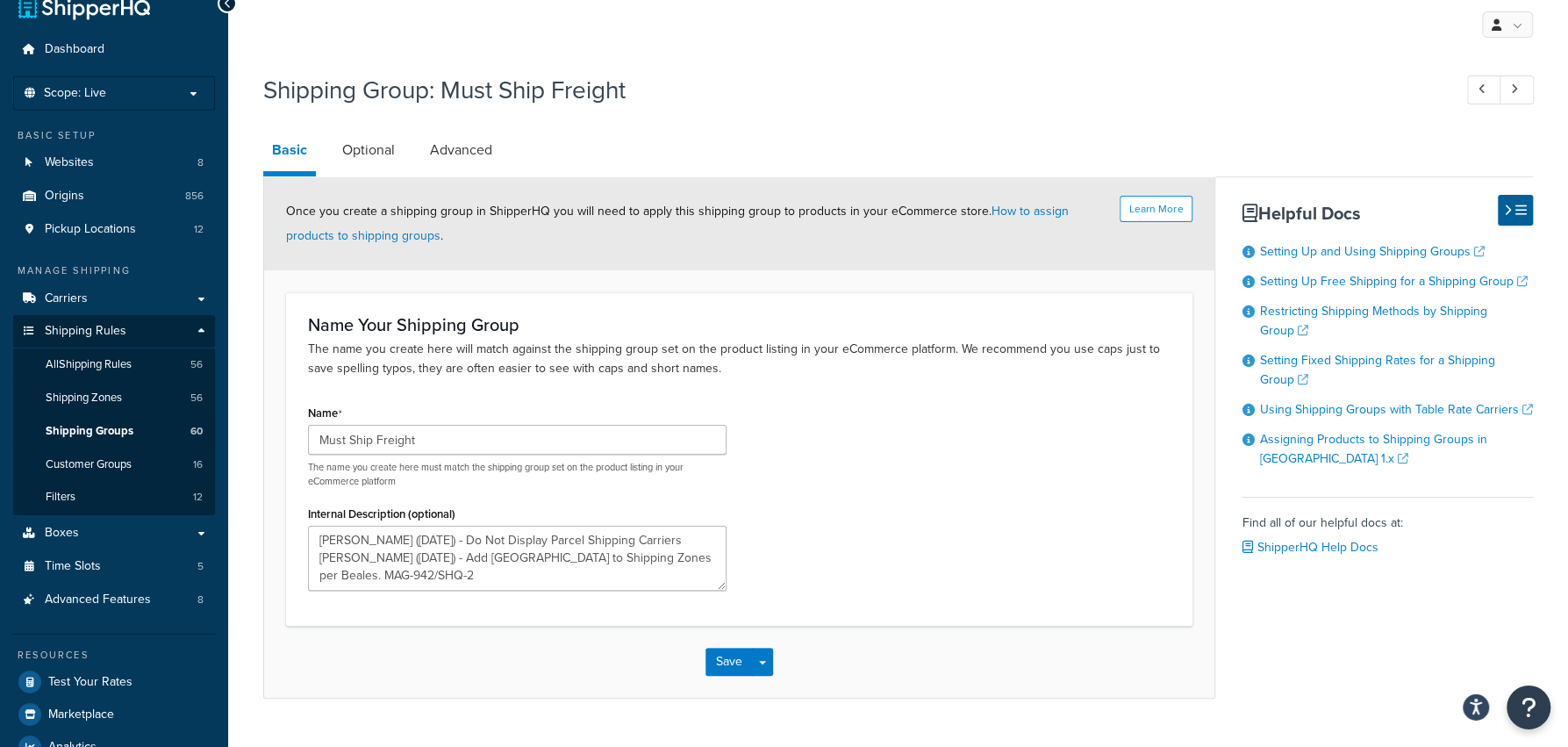
type textarea "[PERSON_NAME] ([DATE]) - Do Not Display Parcel Shipping Carriers [PERSON_NAME] …"
click at [393, 146] on link "Optional" at bounding box center [368, 149] width 70 height 42
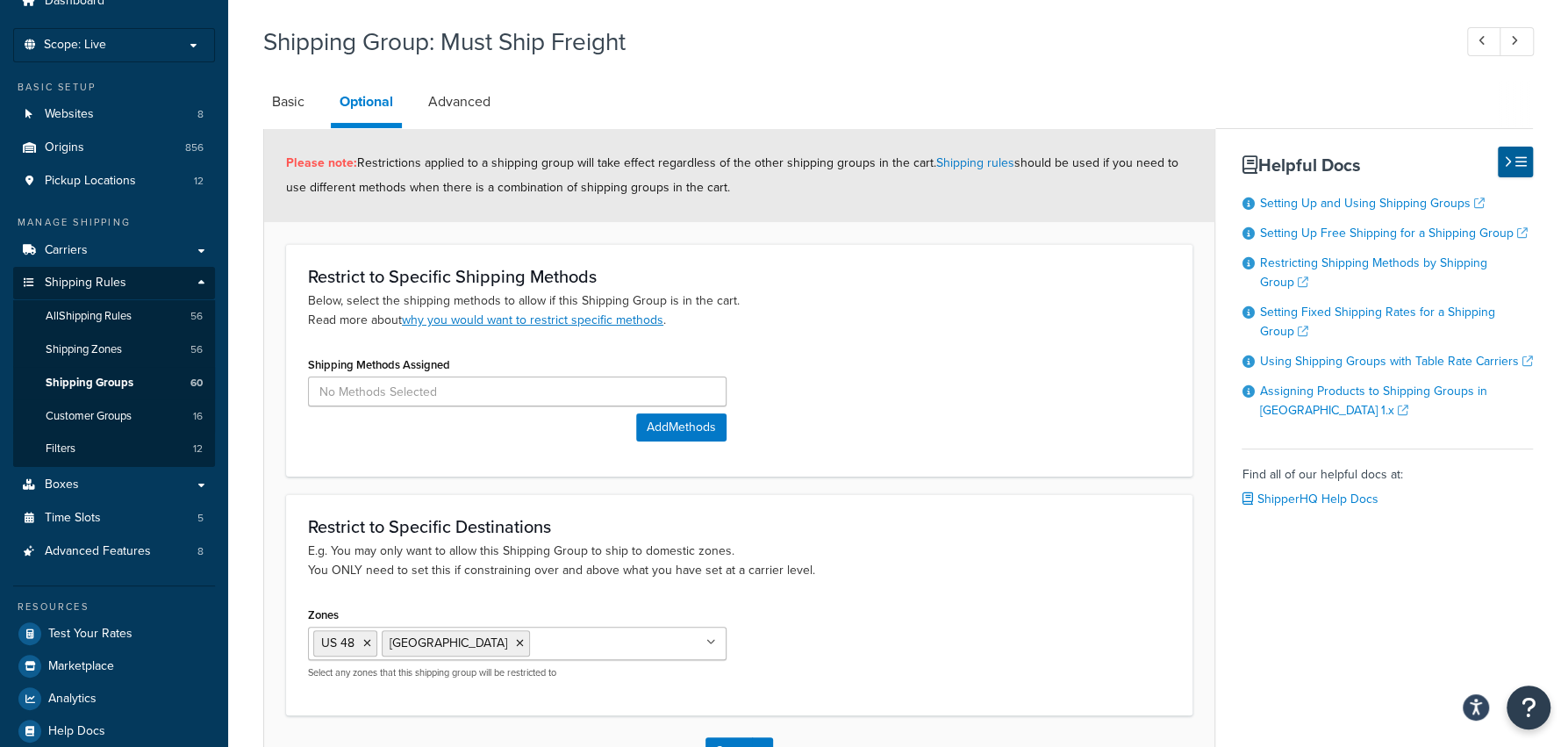
scroll to position [49, 0]
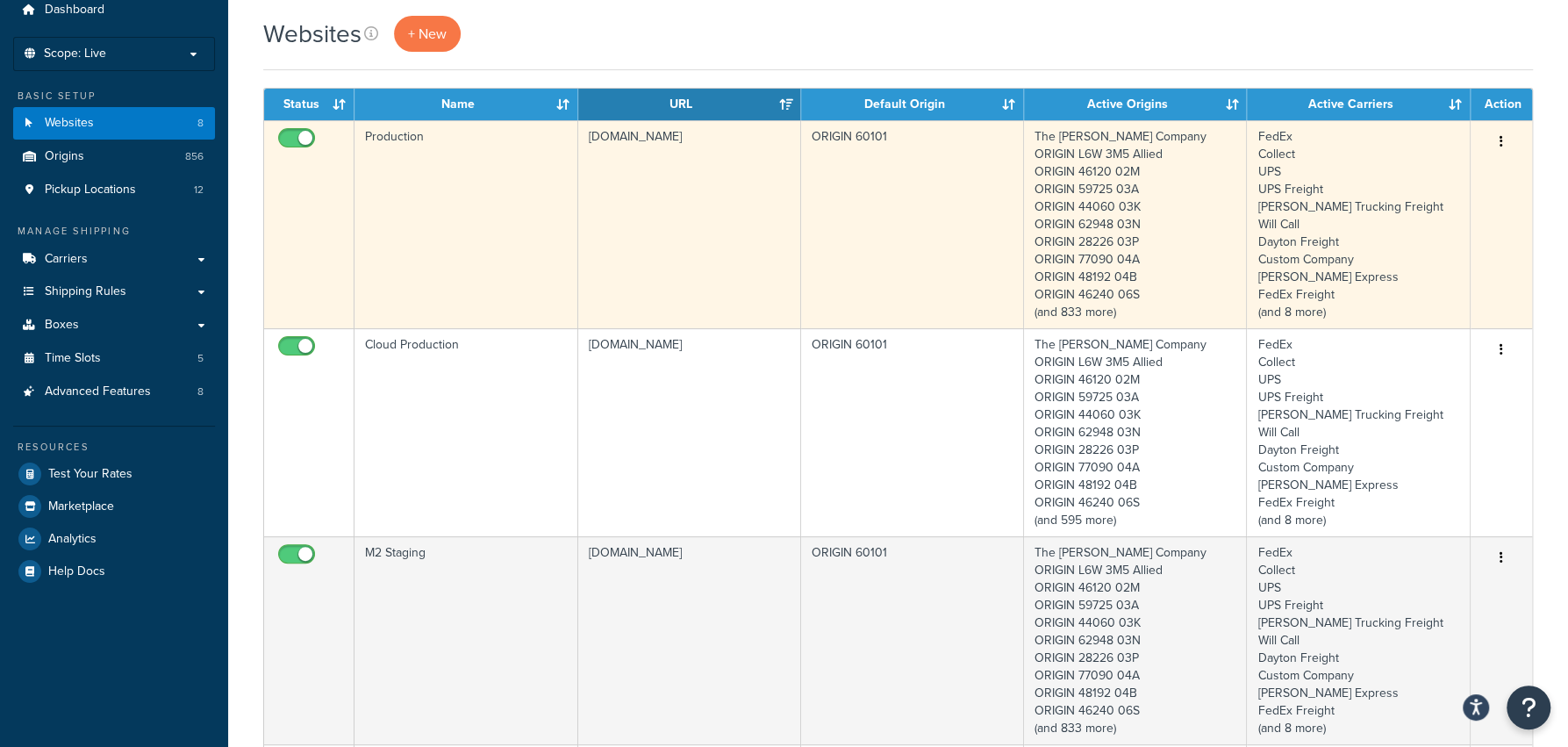
scroll to position [79, 0]
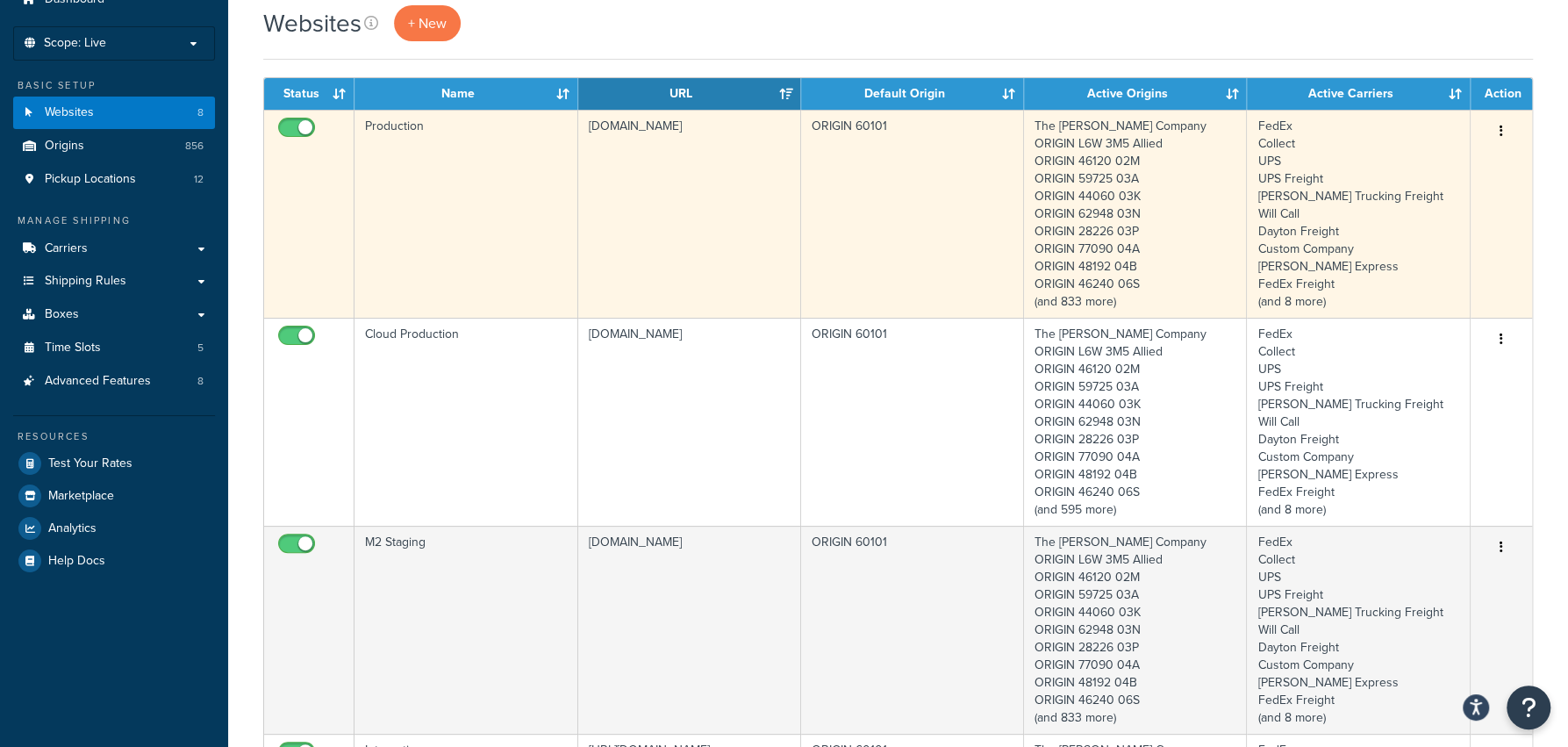
click at [652, 175] on td "[DOMAIN_NAME]" at bounding box center [689, 213] width 223 height 208
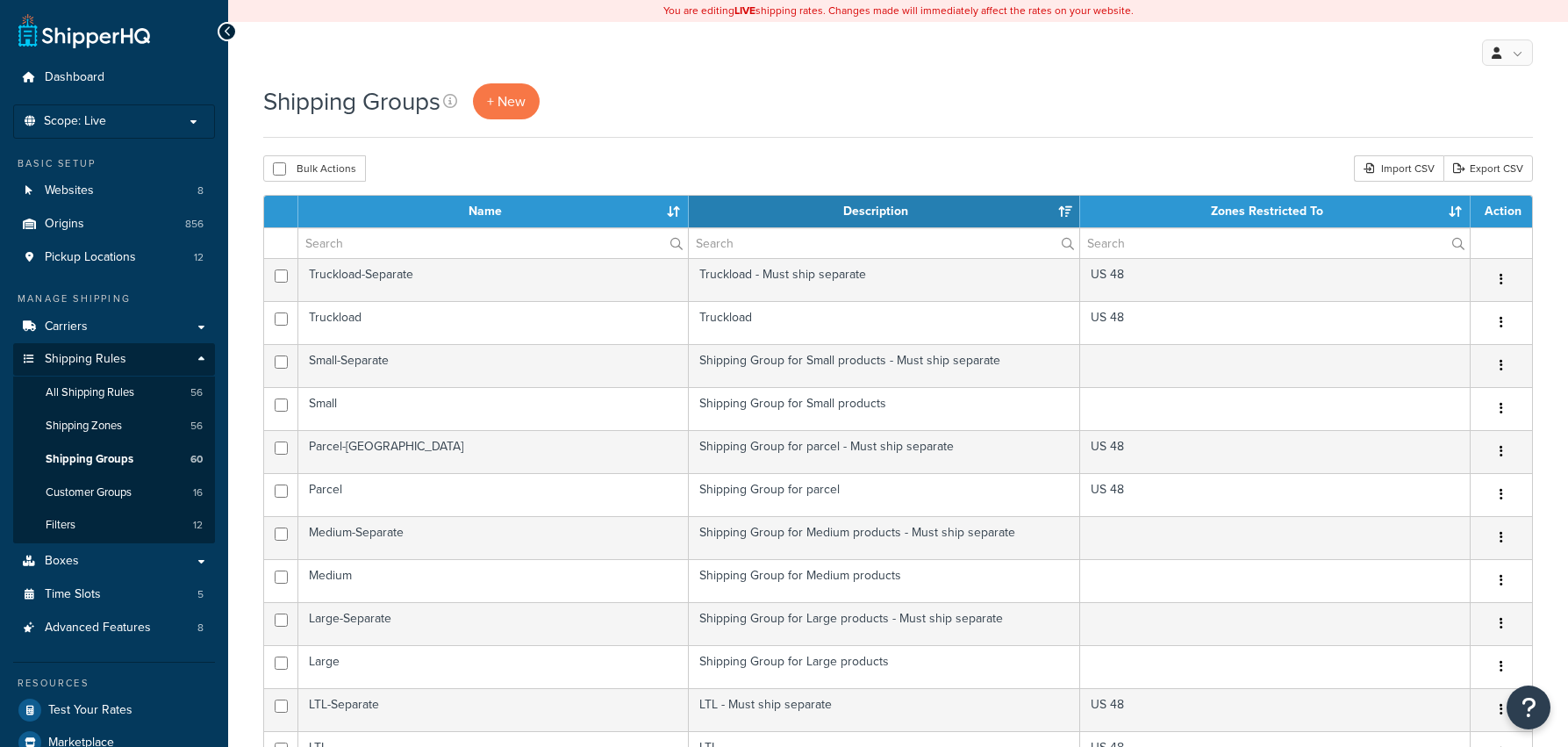
select select "15"
click at [400, 237] on input "text" at bounding box center [494, 243] width 390 height 30
paste input "Class-60-92"
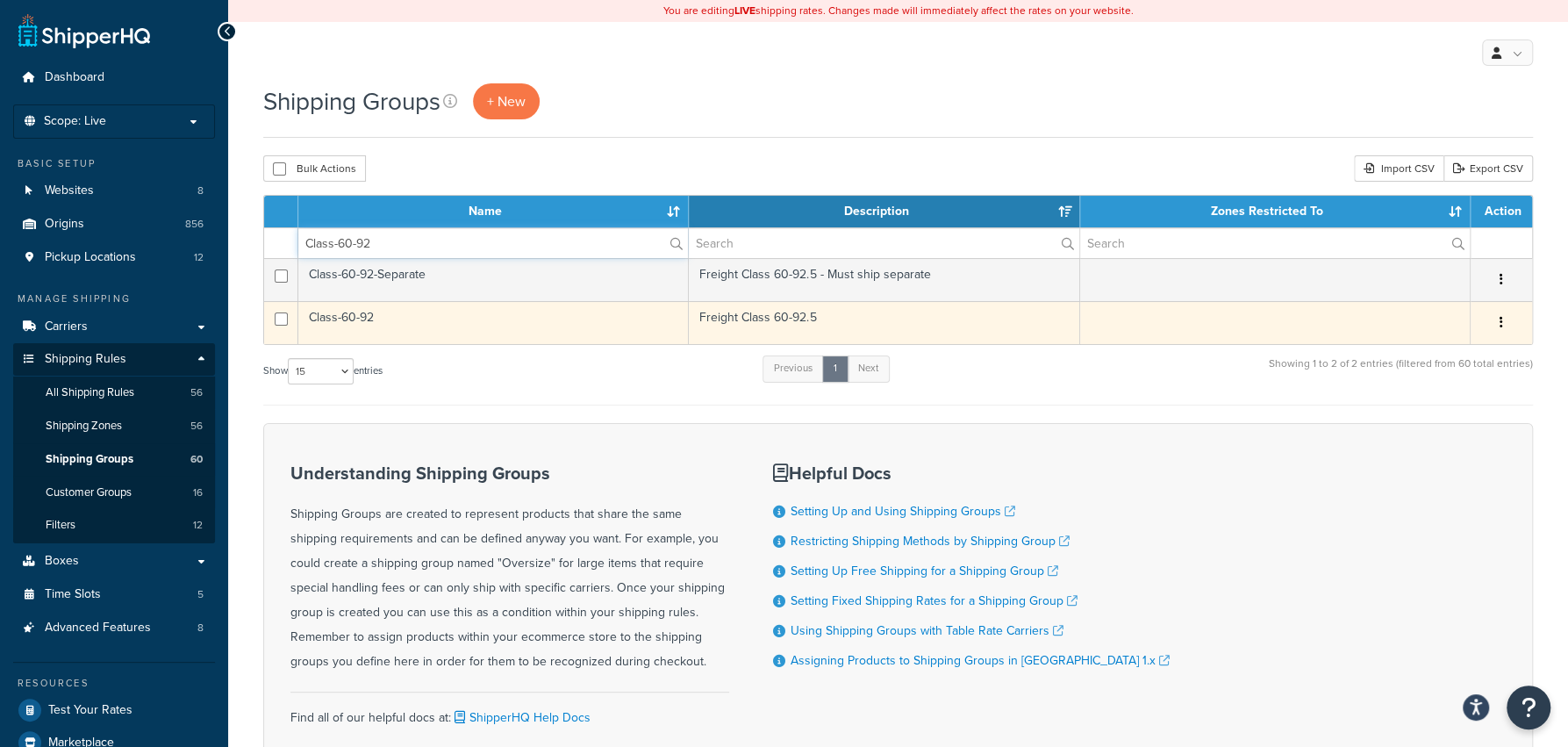
type input "Class-60-92"
click at [432, 310] on td "Class-60-92" at bounding box center [494, 322] width 391 height 43
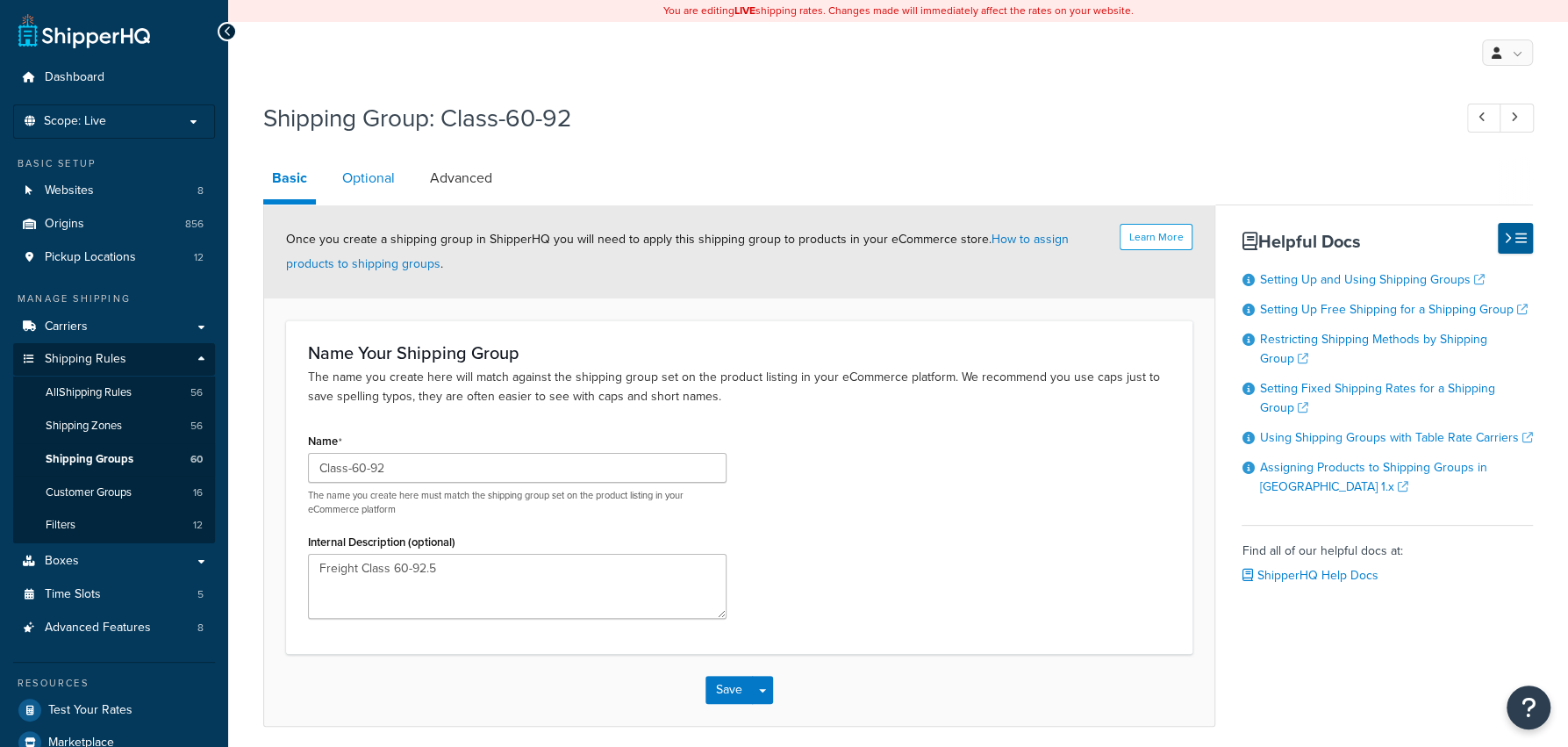
click at [351, 173] on link "Optional" at bounding box center [368, 178] width 70 height 42
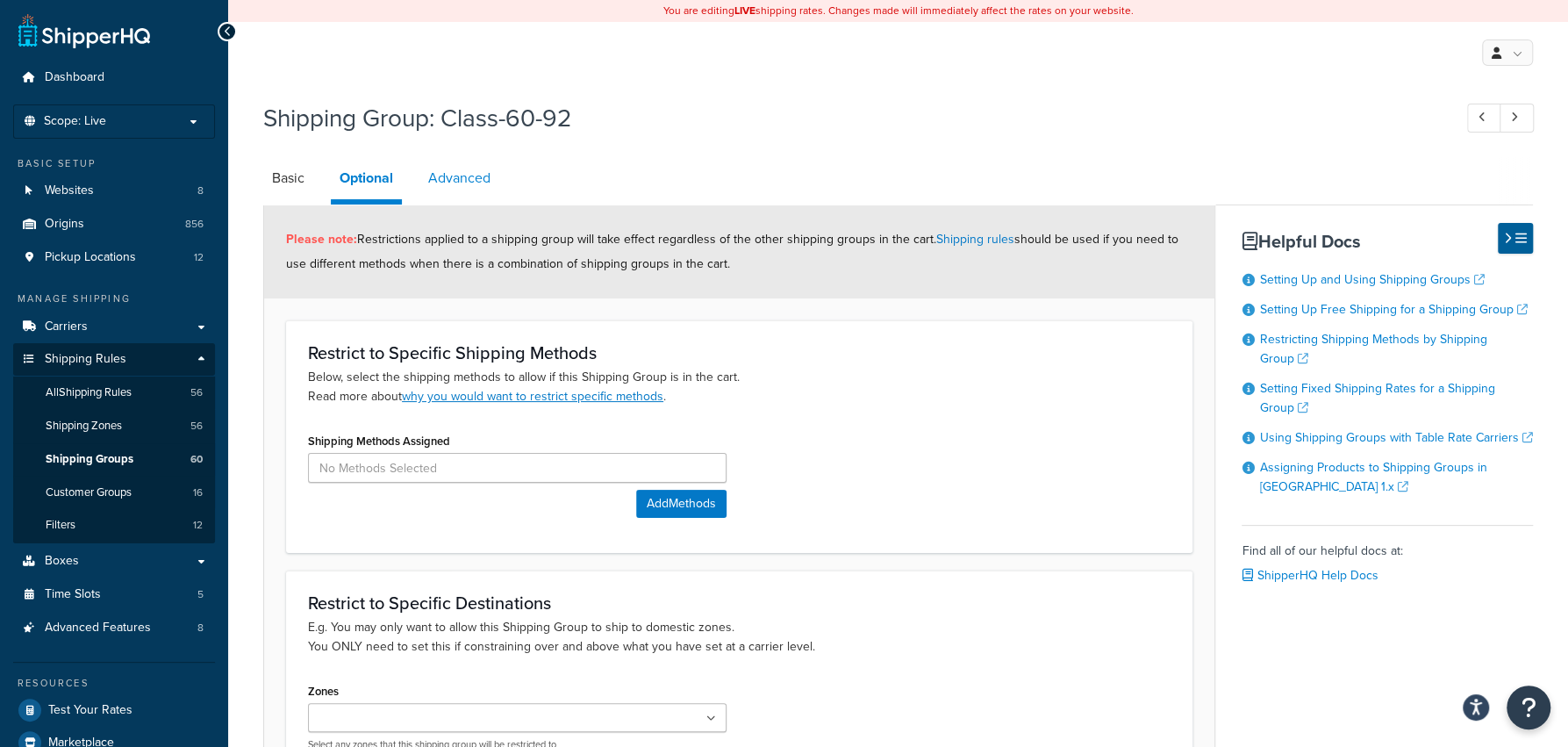
click at [465, 181] on link "Advanced" at bounding box center [459, 178] width 80 height 42
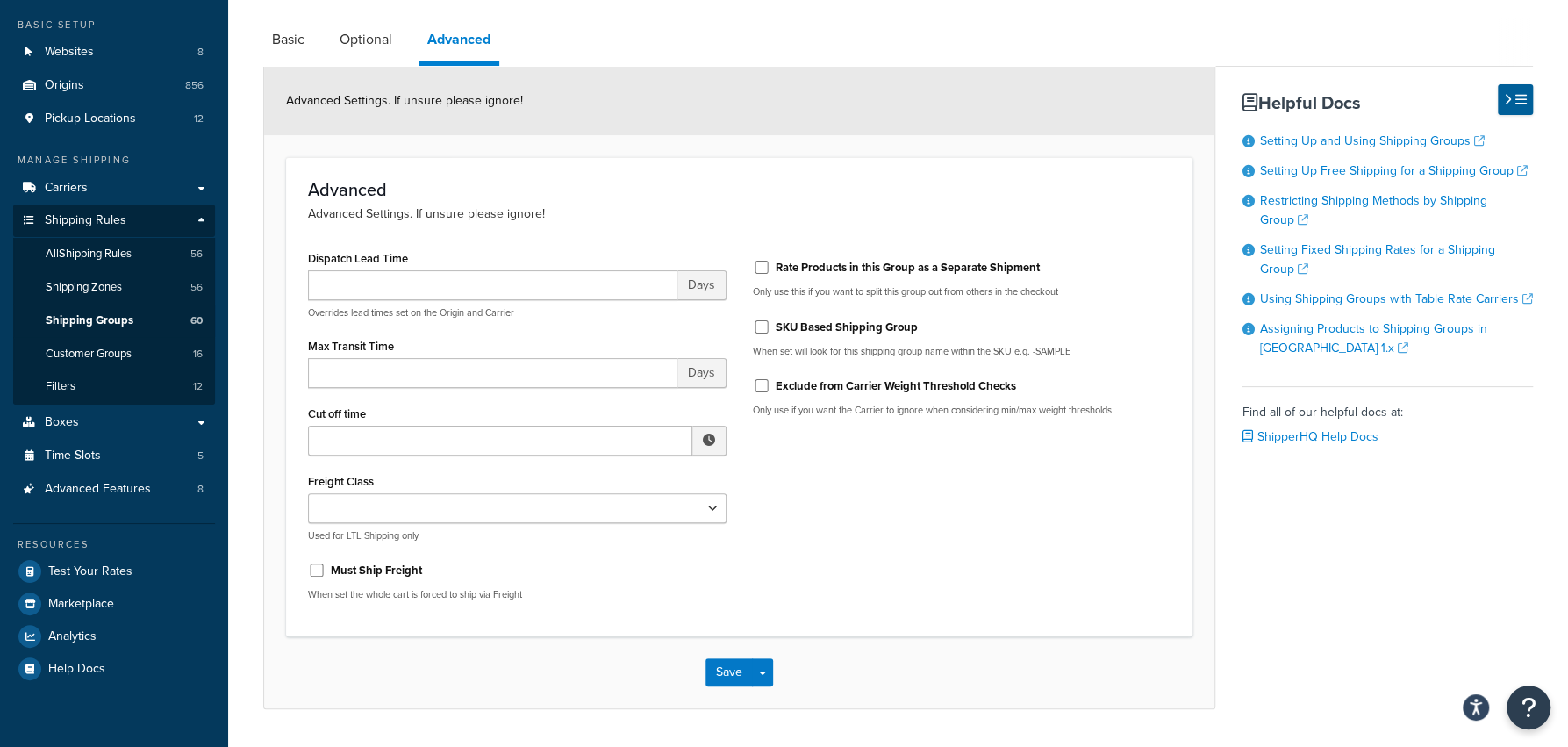
scroll to position [121, 0]
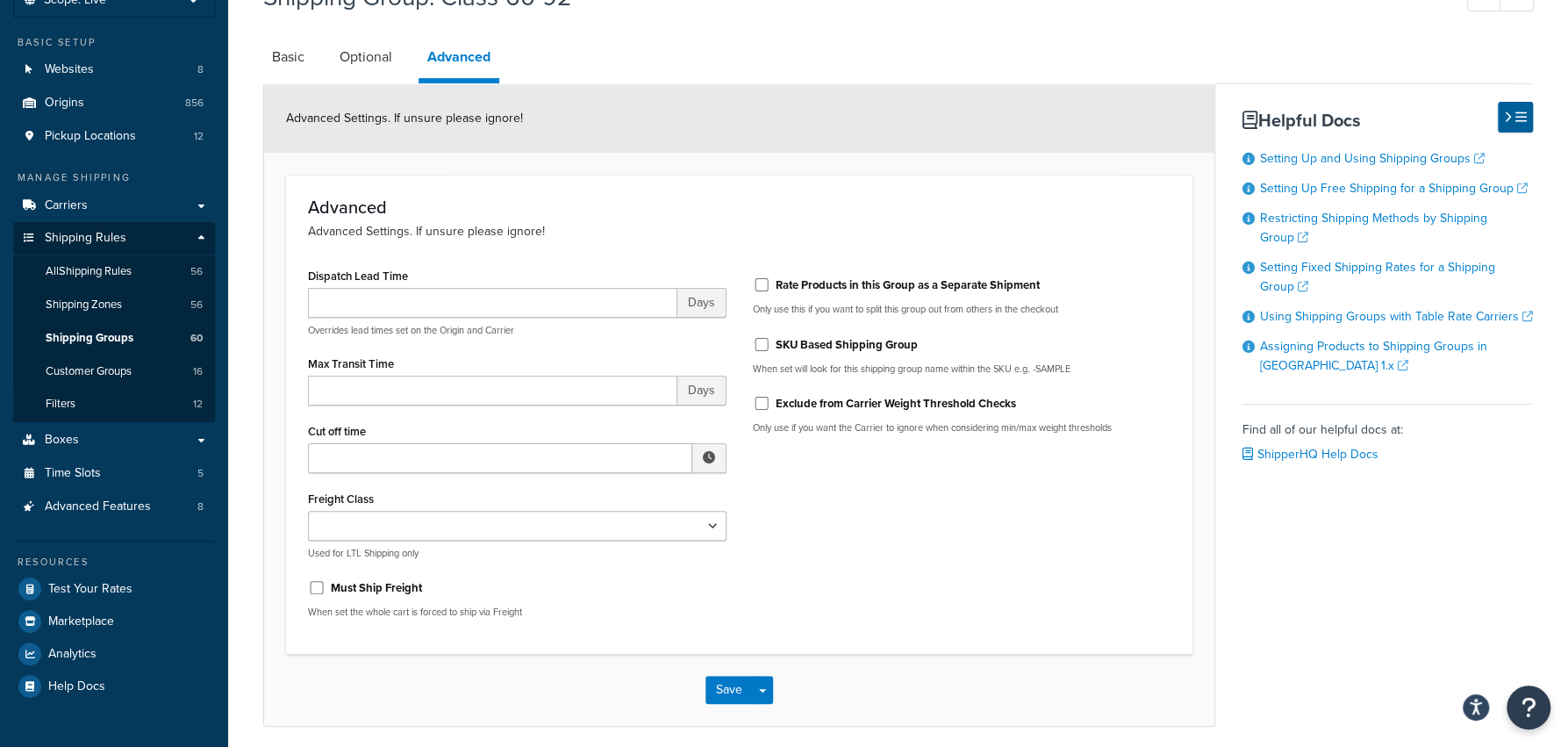
click at [398, 50] on link "Optional" at bounding box center [366, 56] width 70 height 42
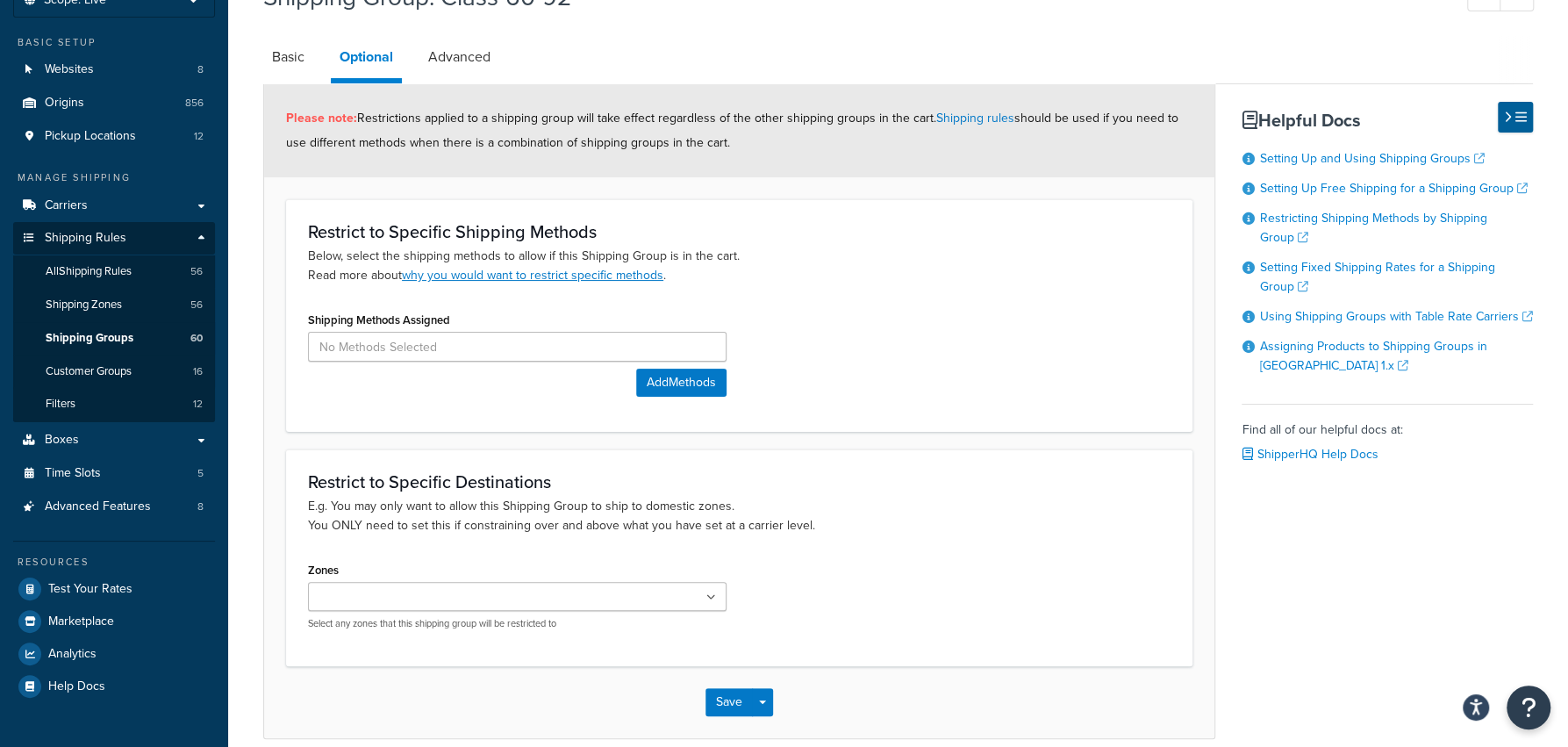
scroll to position [203, 0]
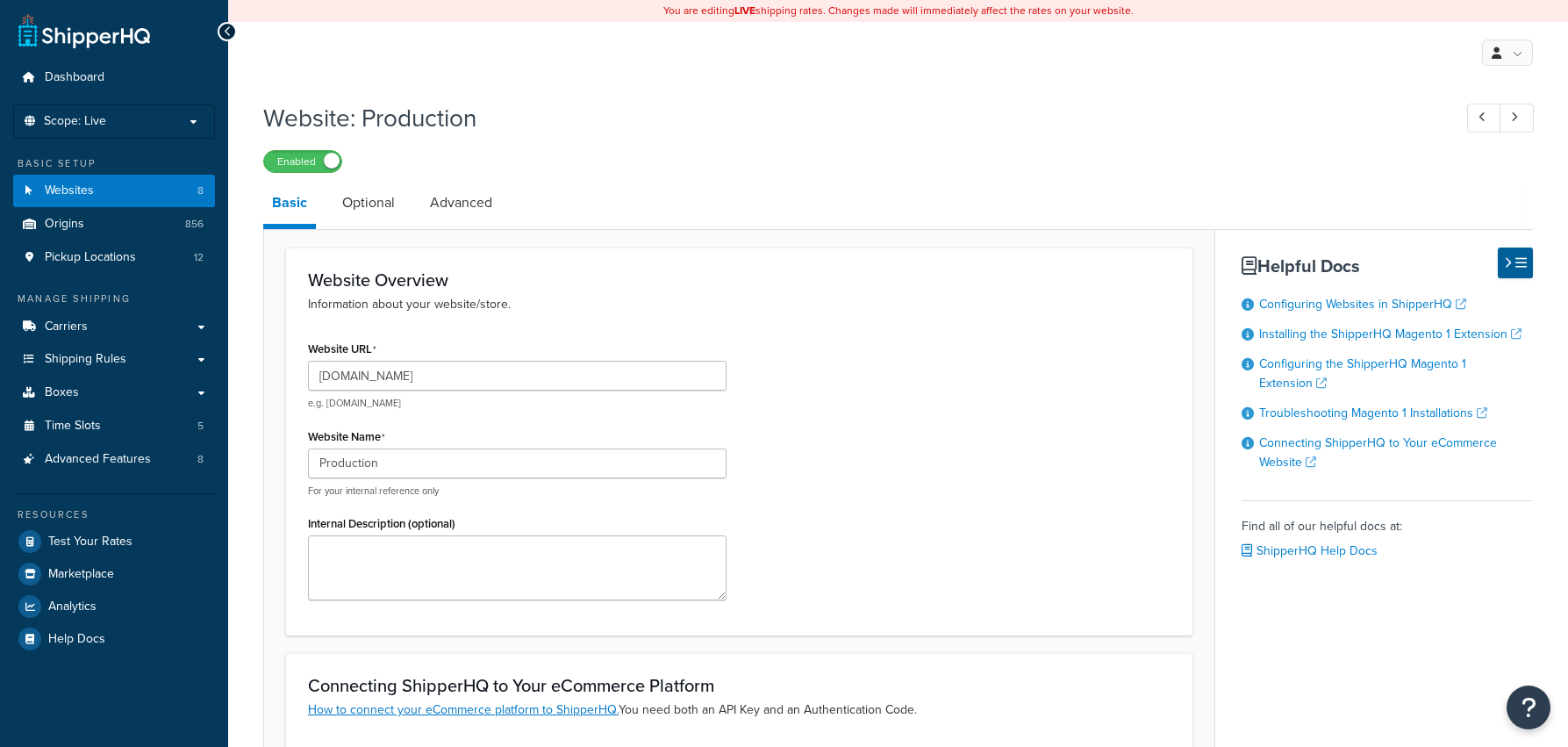
select select "5179"
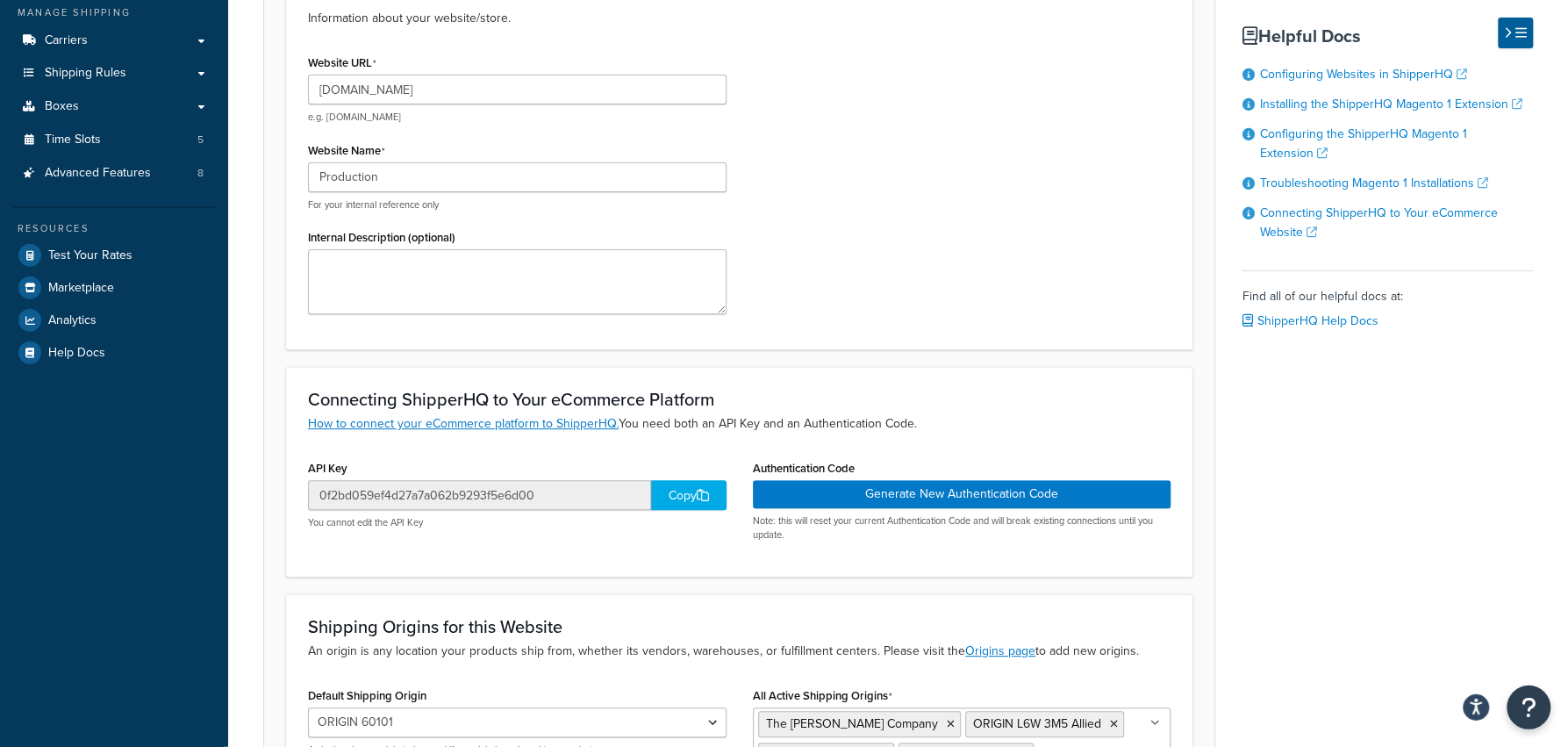
scroll to position [68, 0]
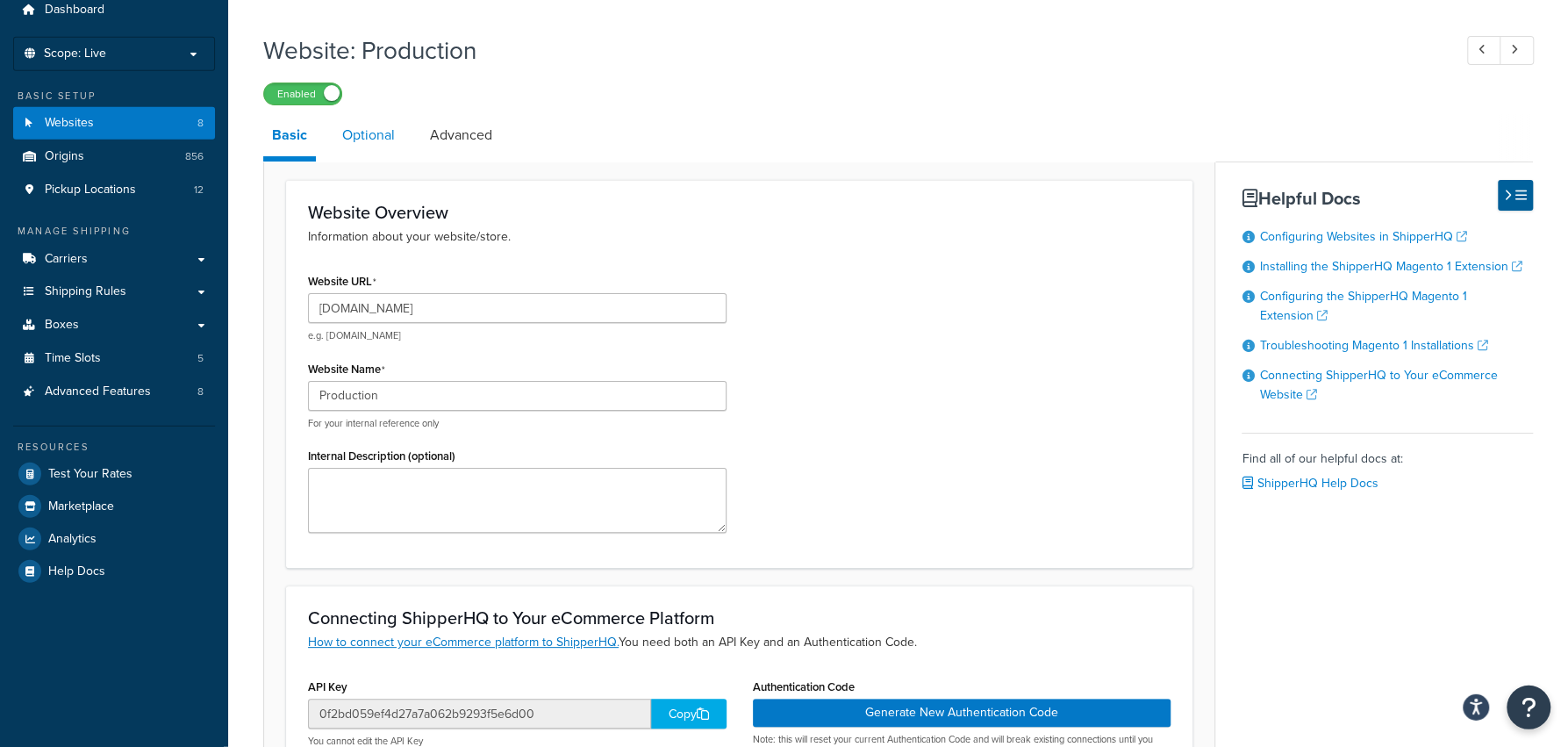
click at [393, 150] on link "Optional" at bounding box center [368, 135] width 70 height 42
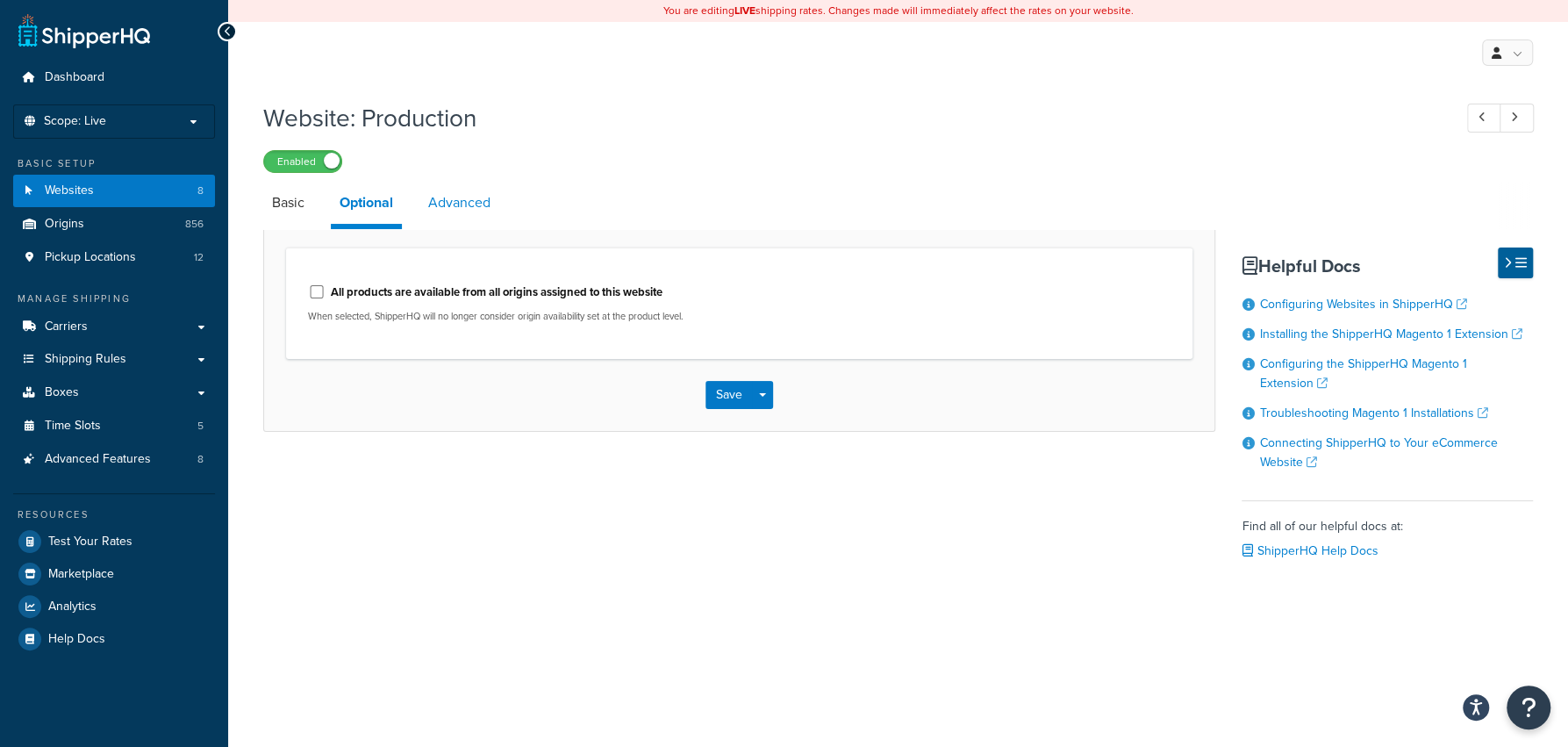
click at [457, 203] on link "Advanced" at bounding box center [459, 202] width 80 height 42
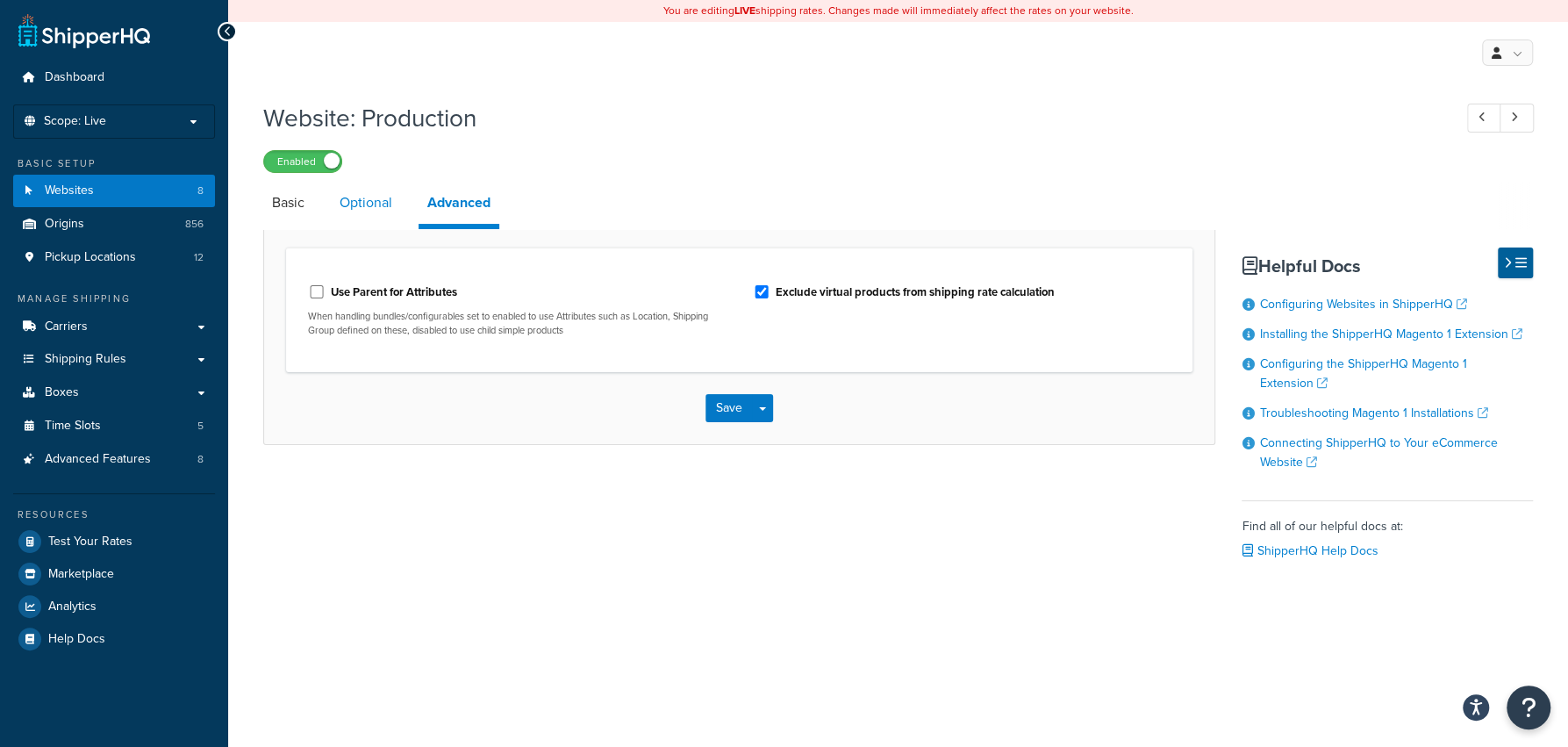
click at [354, 217] on link "Optional" at bounding box center [366, 202] width 70 height 42
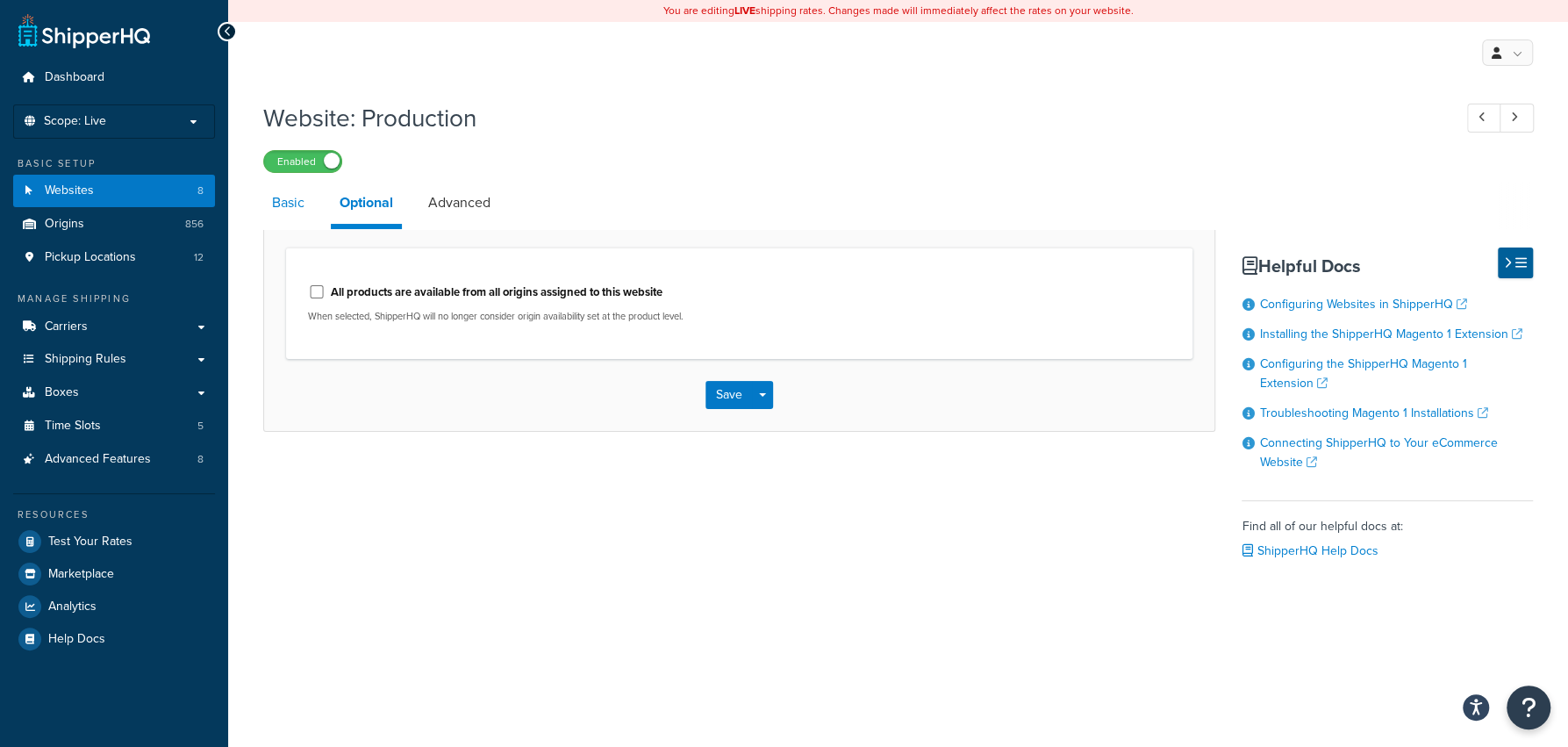
click at [286, 208] on link "Basic" at bounding box center [288, 202] width 50 height 42
select select "5179"
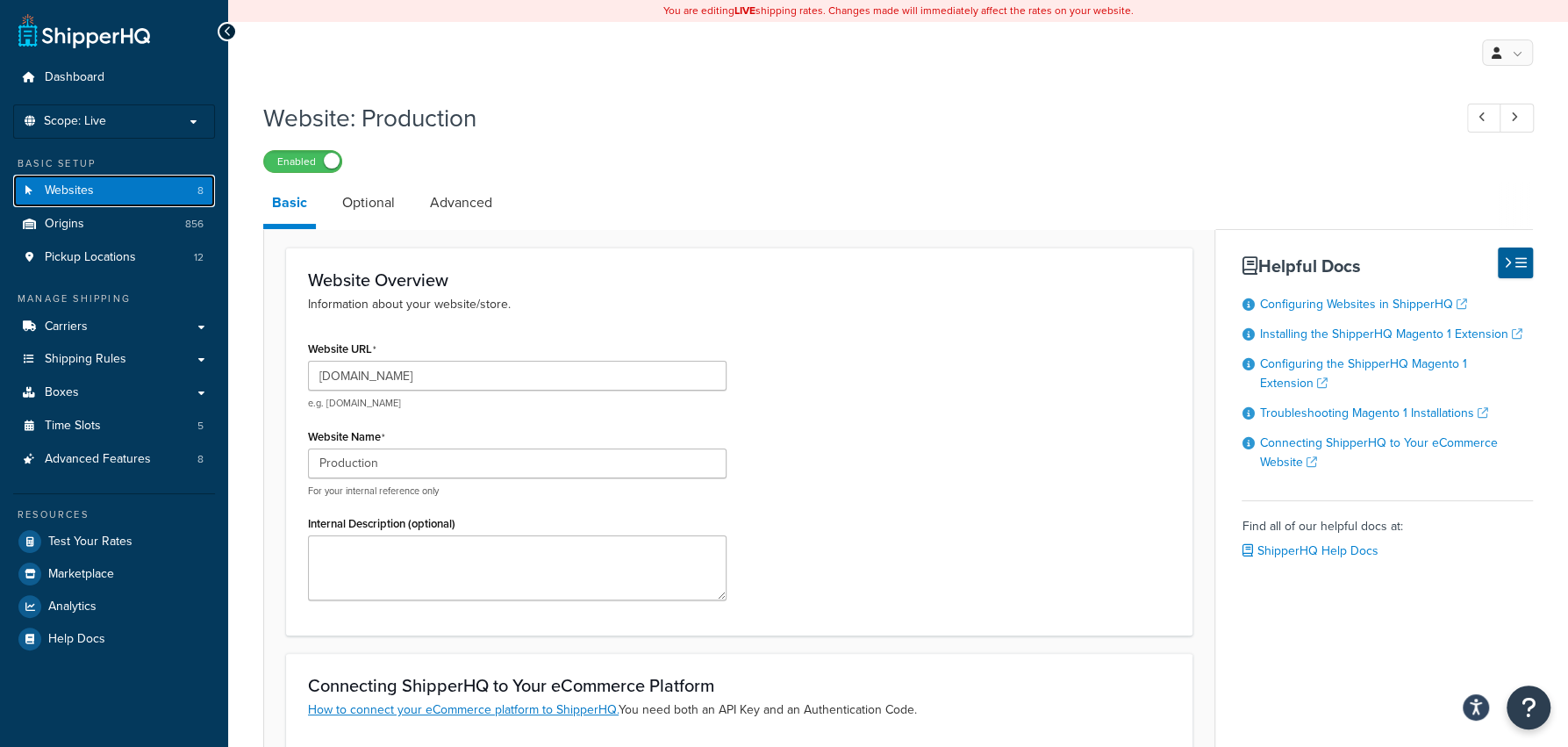
click at [138, 196] on link "Websites 8" at bounding box center [114, 190] width 202 height 32
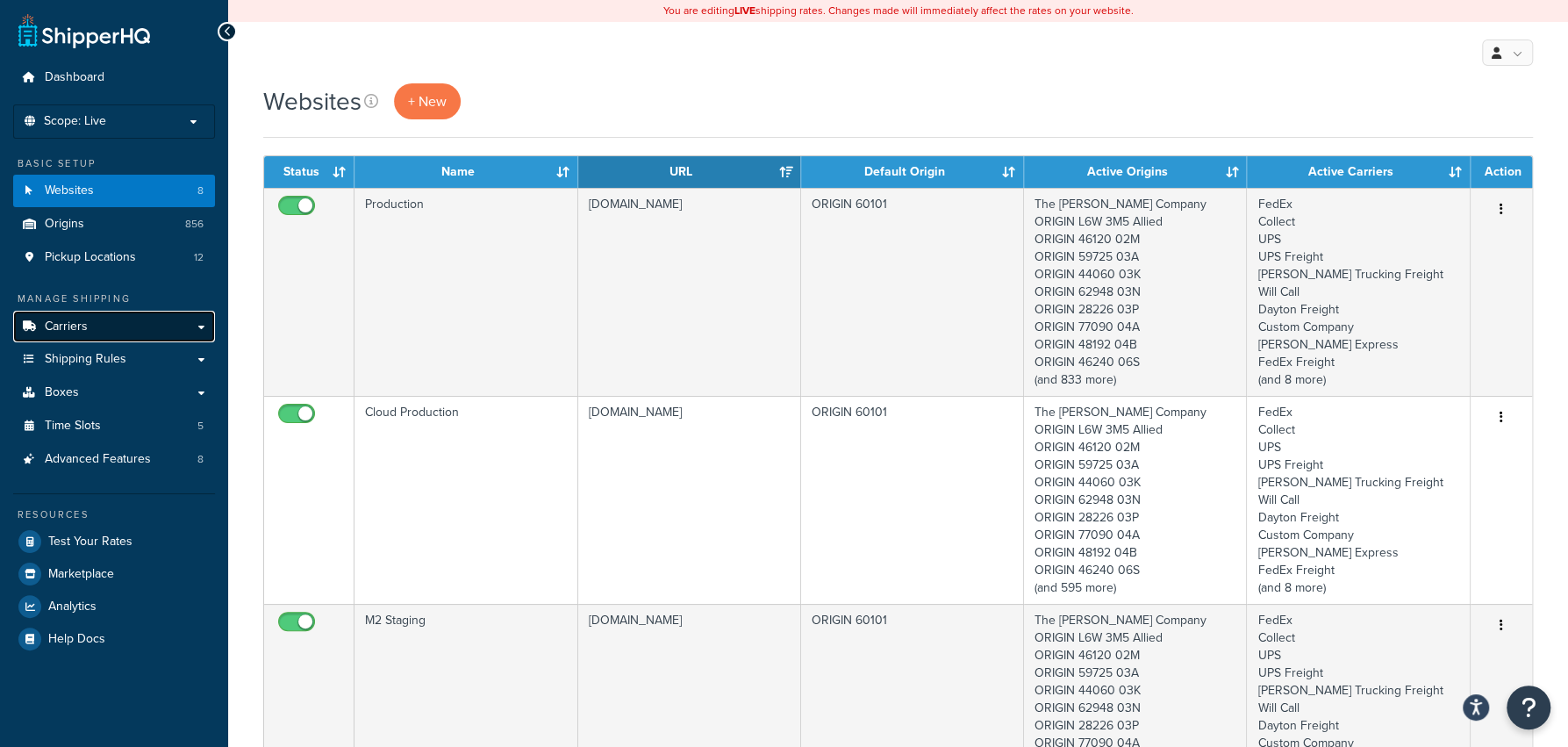
click at [116, 331] on link "Carriers" at bounding box center [114, 326] width 202 height 32
click at [182, 335] on link "Carriers" at bounding box center [114, 326] width 202 height 32
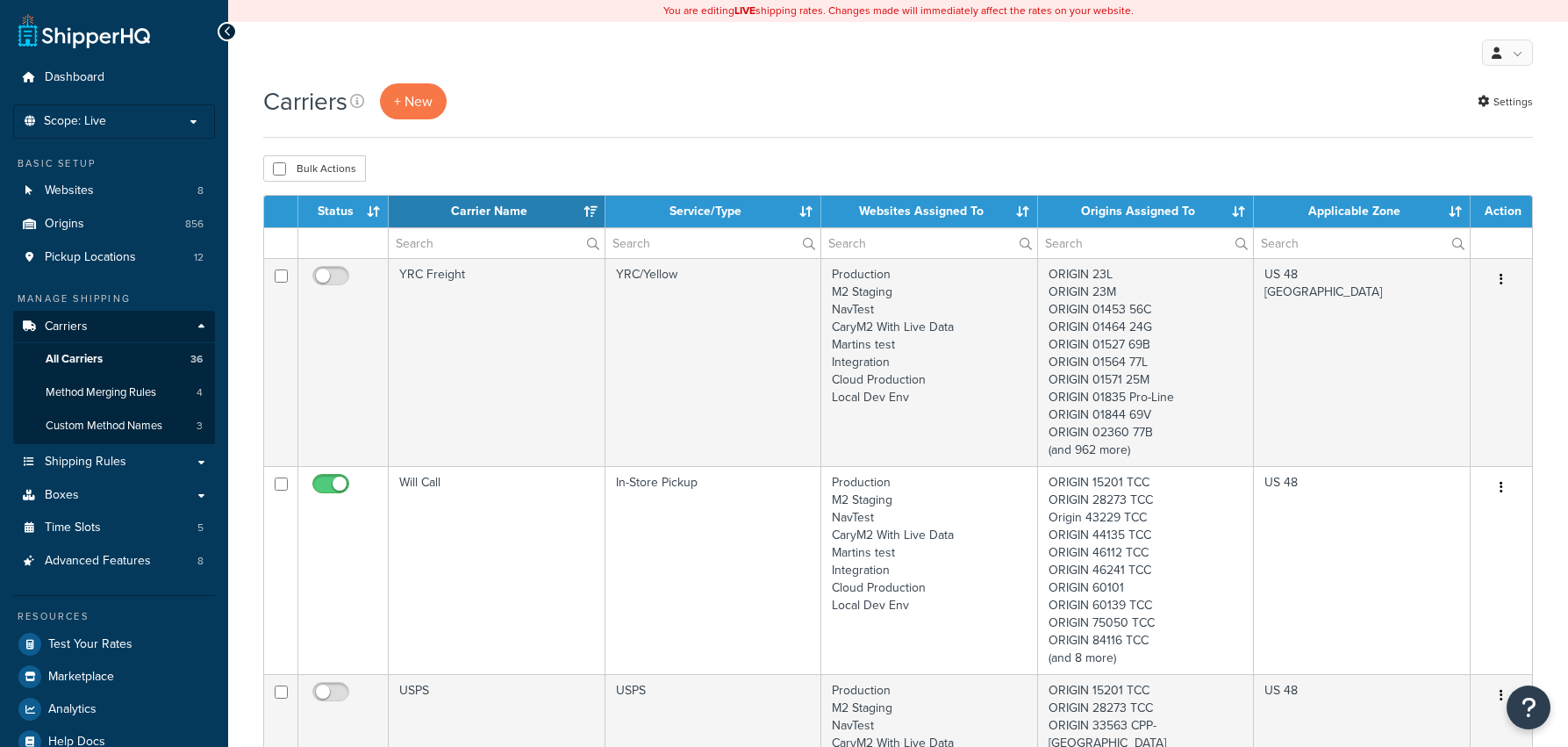
select select "15"
click at [174, 385] on link "Method Merging Rules 4" at bounding box center [114, 392] width 202 height 32
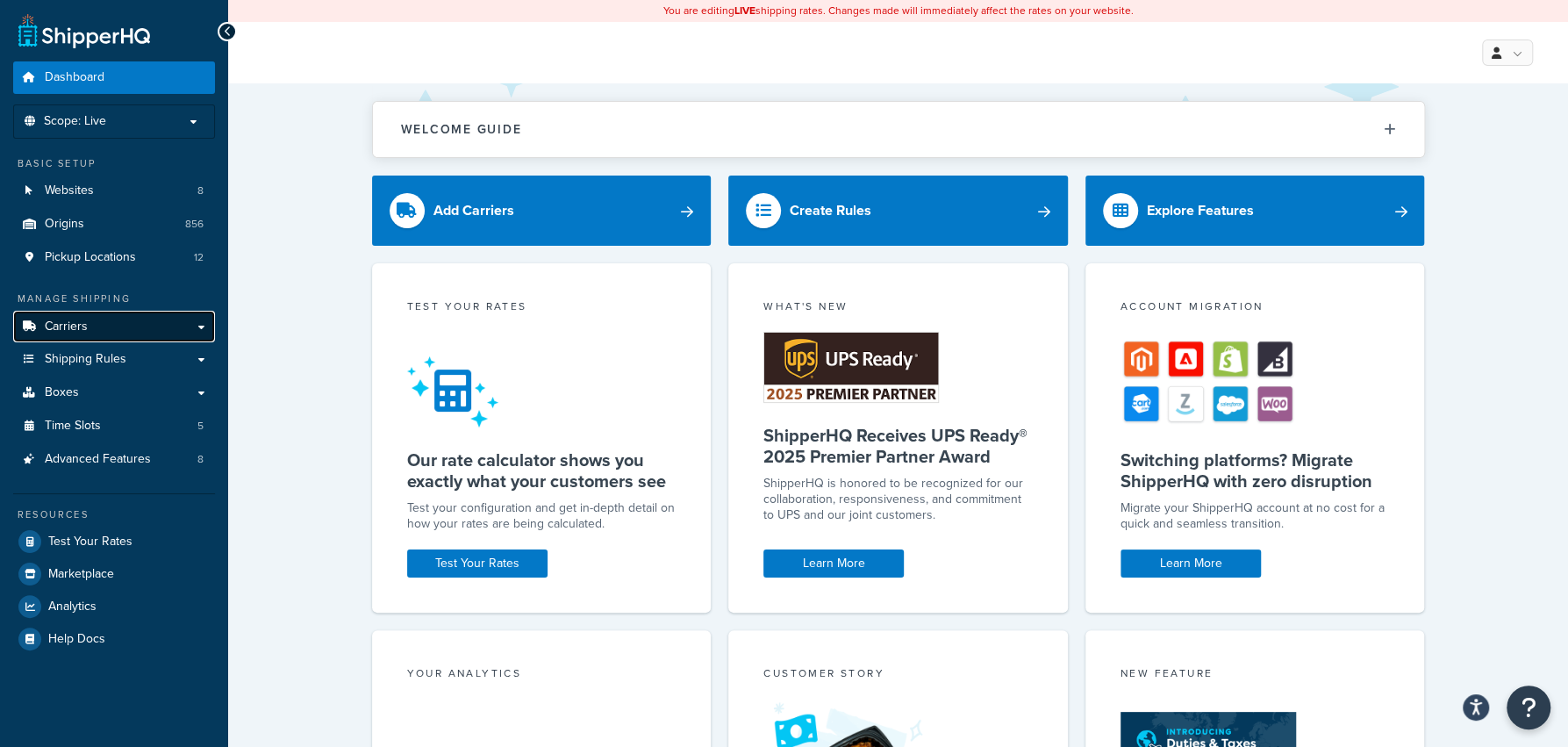
click at [166, 337] on link "Carriers" at bounding box center [114, 326] width 202 height 32
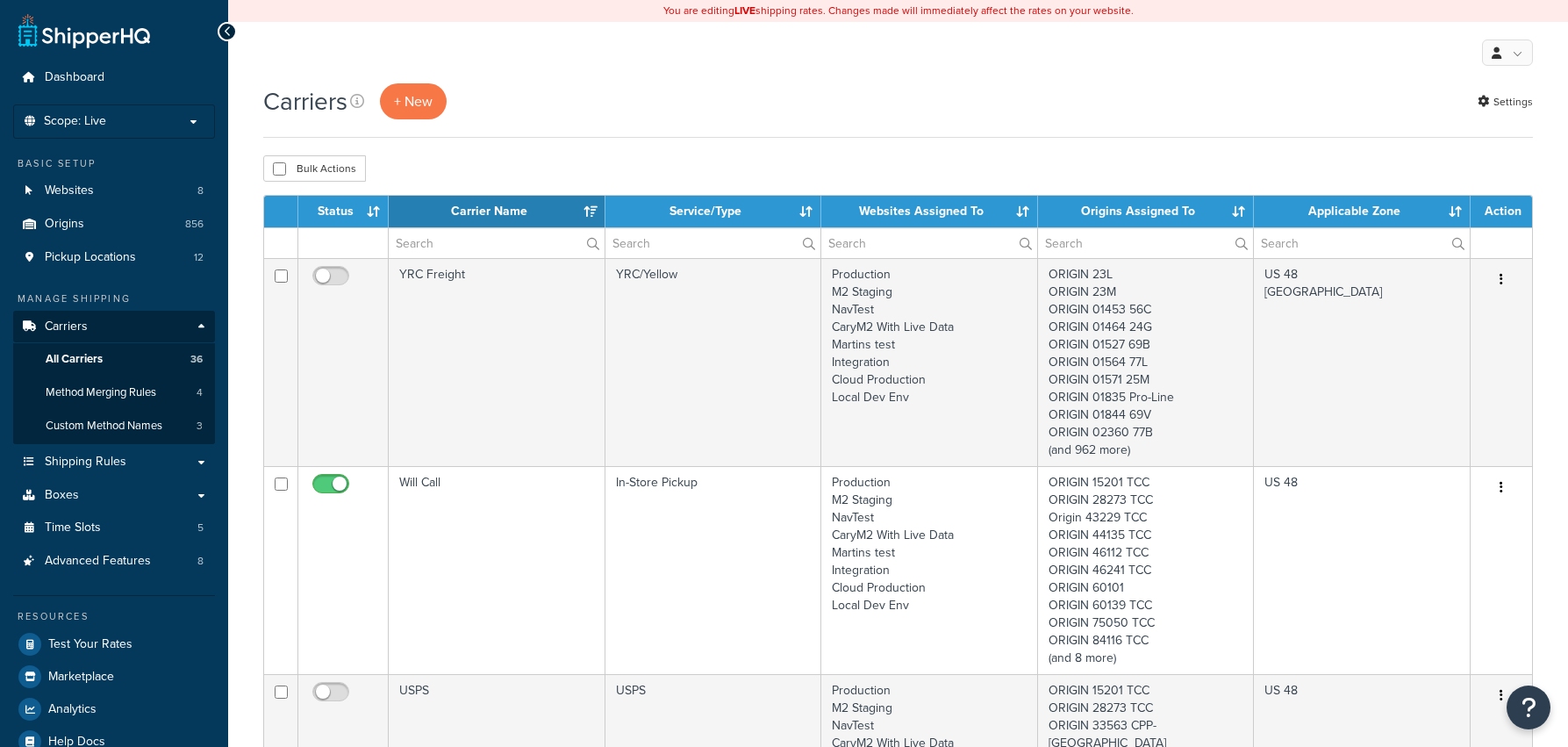
select select "15"
click at [171, 554] on link "Advanced Features 8" at bounding box center [114, 561] width 202 height 32
click at [167, 399] on link "Method Merging Rules 4" at bounding box center [114, 392] width 202 height 32
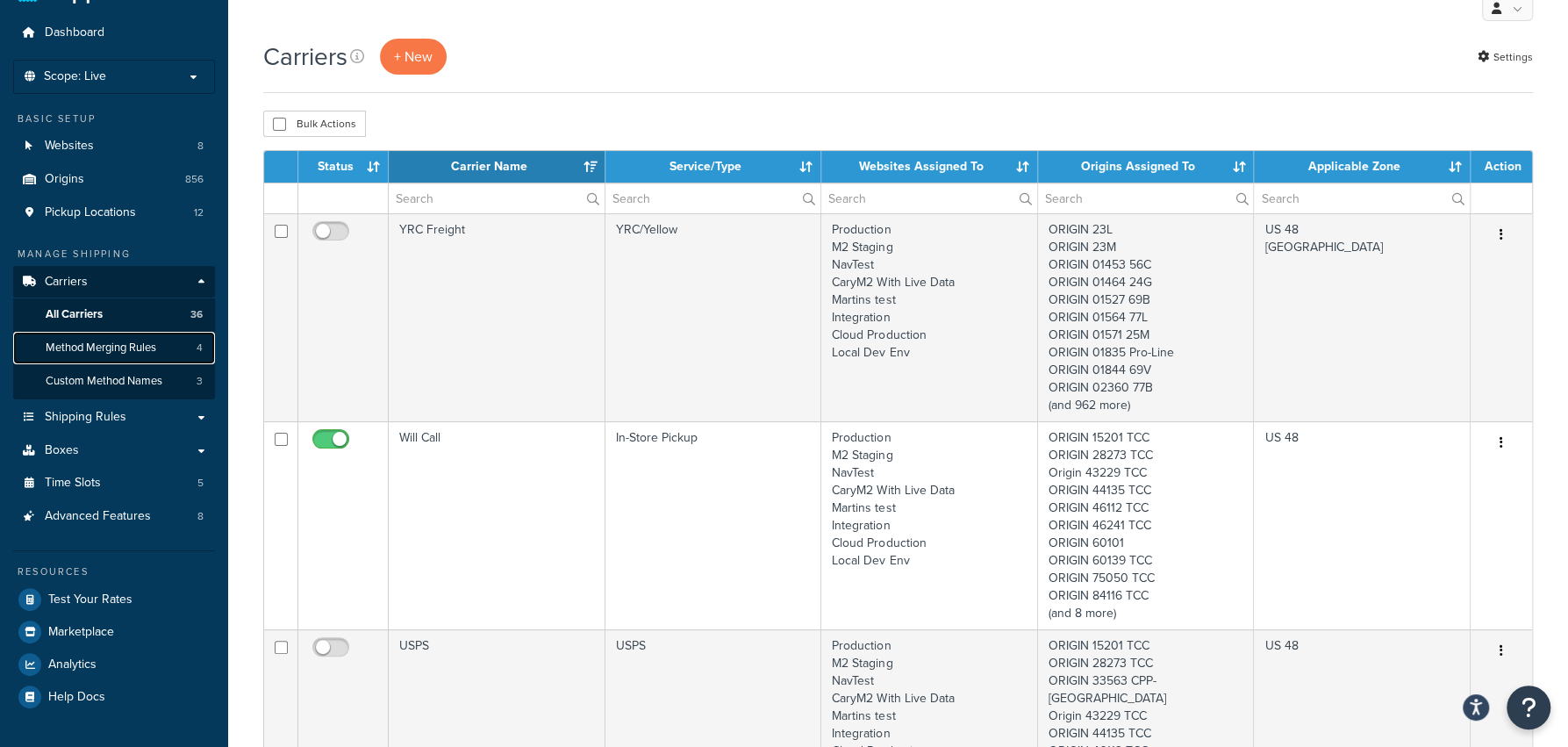
scroll to position [47, 0]
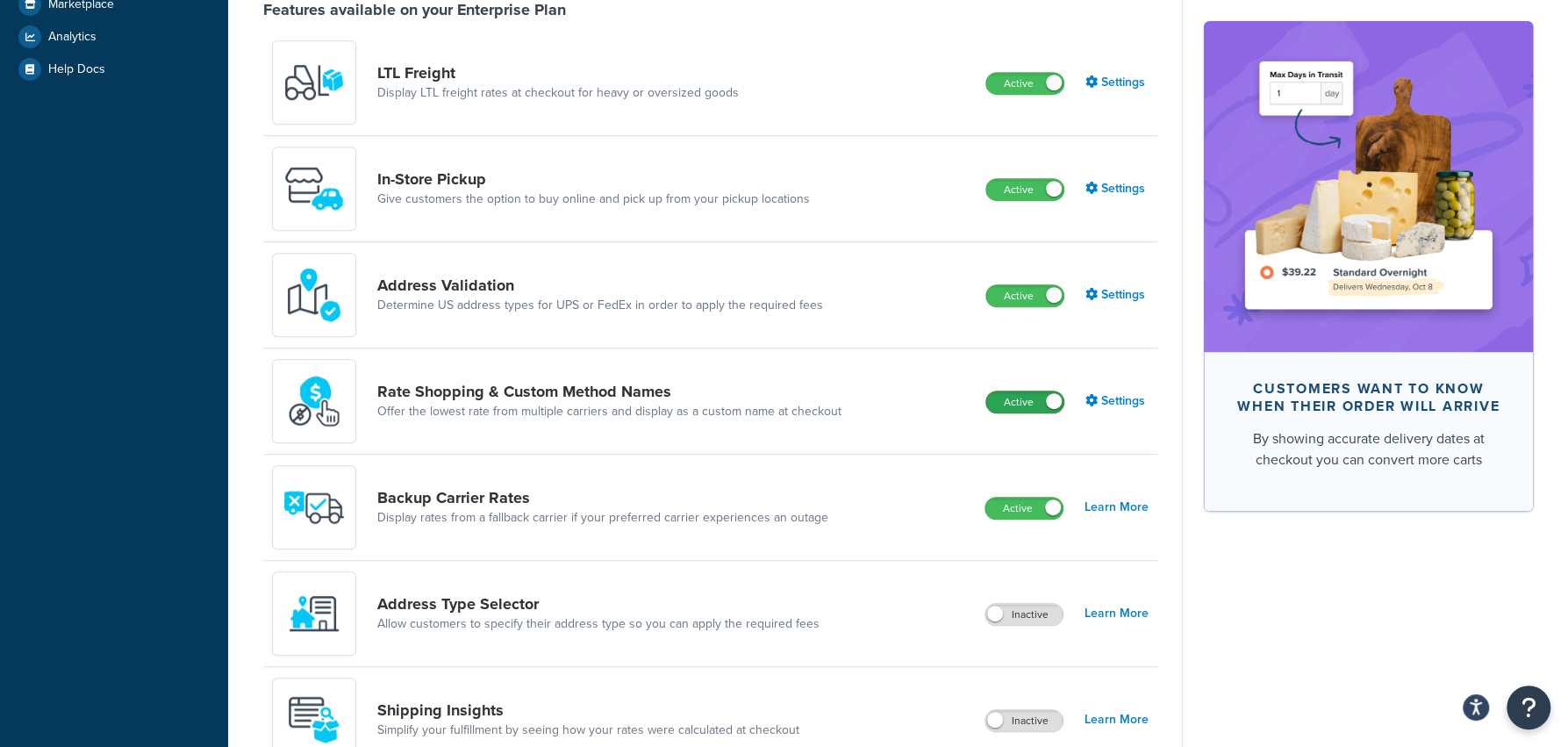
click at [1014, 396] on label "Active" at bounding box center [1025, 403] width 78 height 21
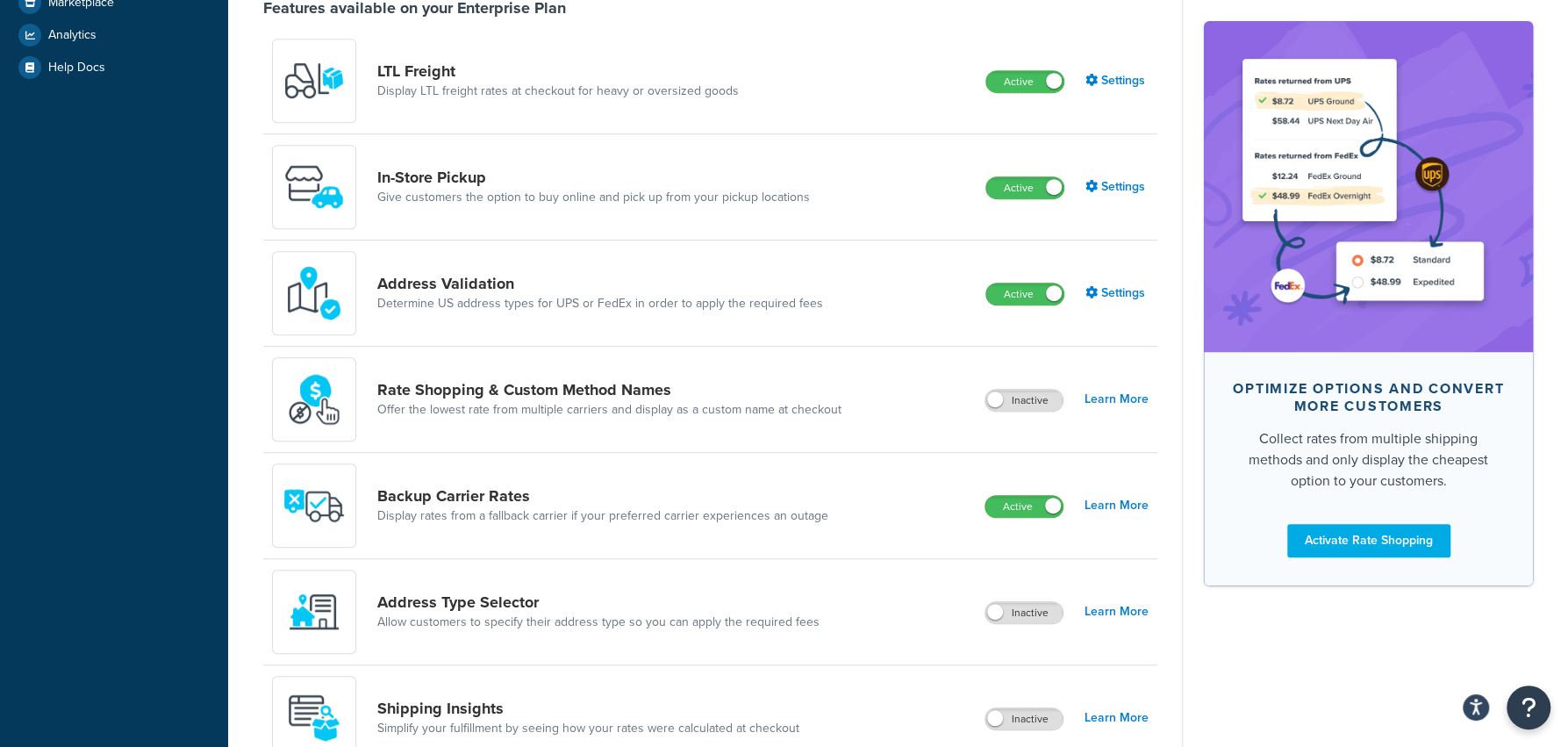
click at [1035, 408] on label "Inactive" at bounding box center [1024, 401] width 78 height 21
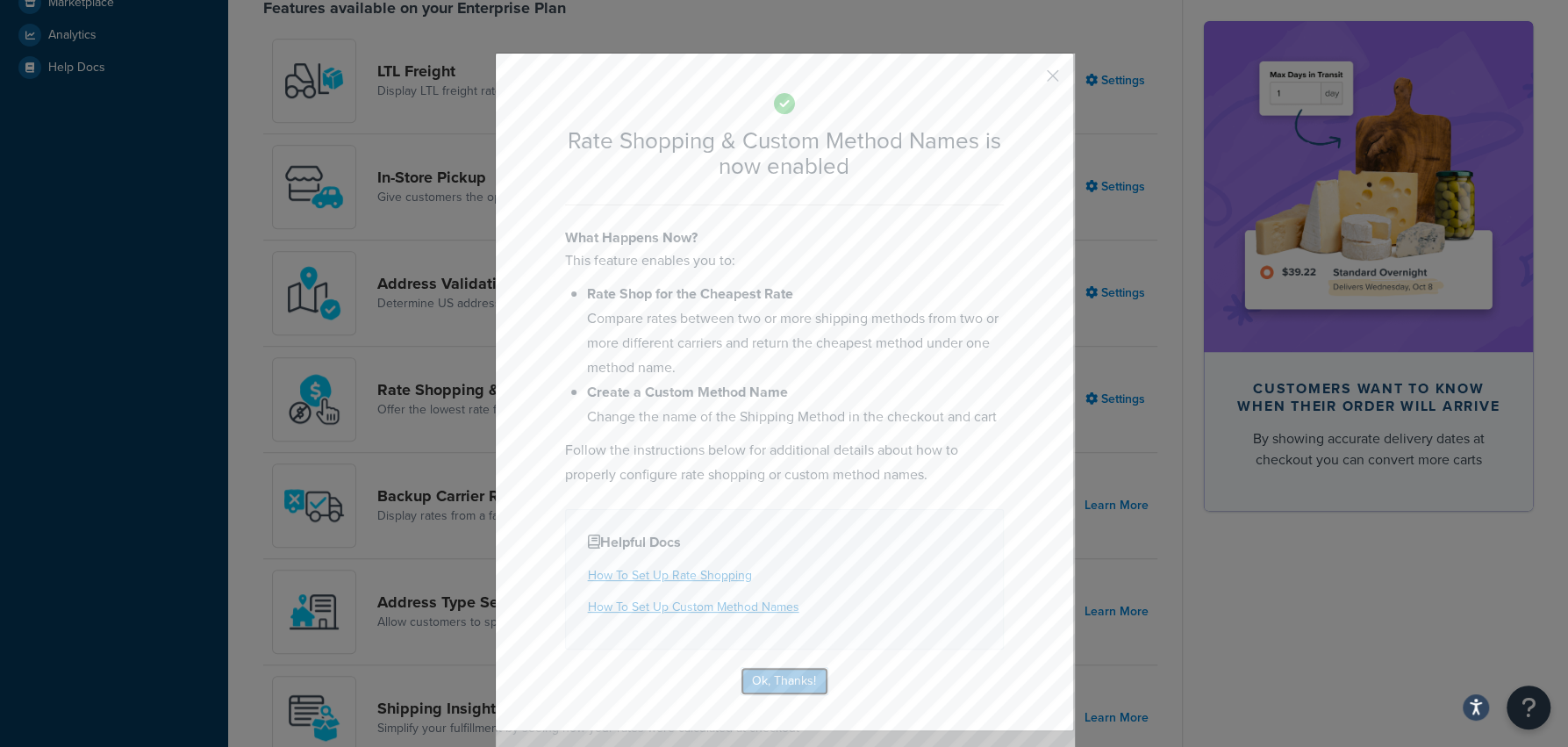
drag, startPoint x: 772, startPoint y: 692, endPoint x: 862, endPoint y: 587, distance: 138.3
click at [772, 692] on button "Ok, Thanks!" at bounding box center [784, 681] width 87 height 28
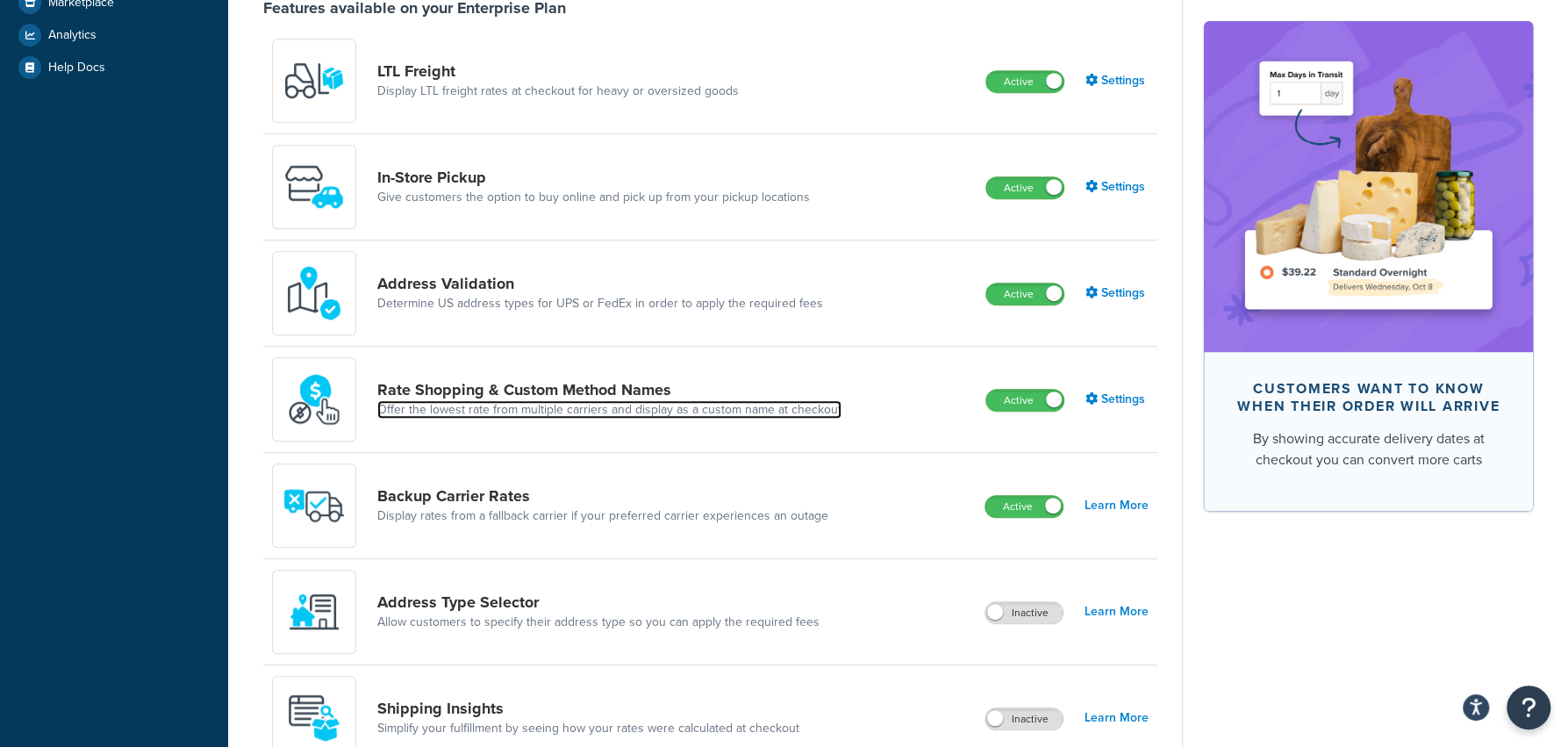
click at [561, 403] on link "Offer the lowest rate from multiple carriers and display as a custom name at ch…" at bounding box center [609, 409] width 464 height 17
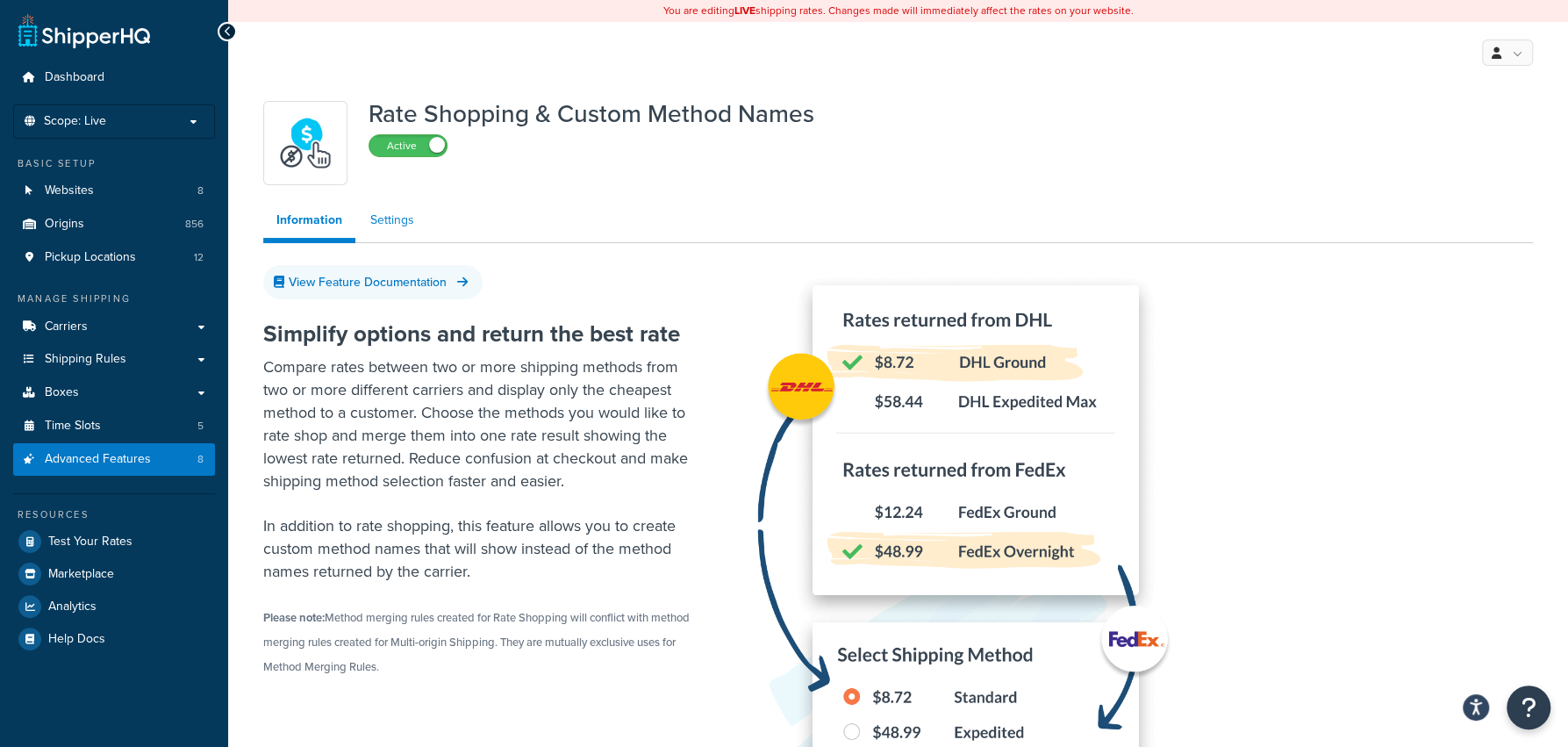
click at [406, 230] on link "Settings" at bounding box center [392, 220] width 70 height 35
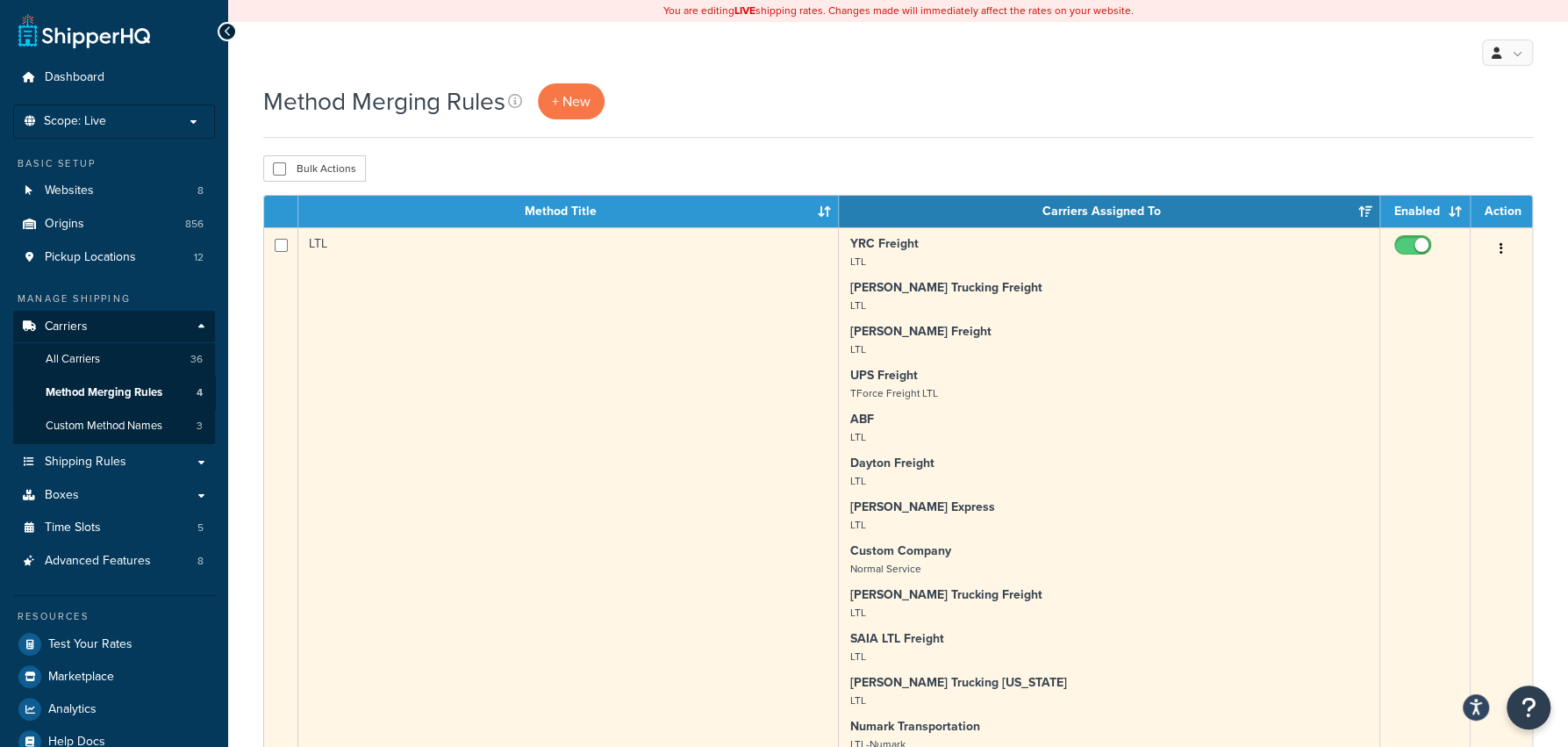
click at [1416, 250] on input "checkbox" at bounding box center [1415, 249] width 48 height 22
click at [1429, 248] on input "checkbox" at bounding box center [1415, 249] width 48 height 22
checkbox input "true"
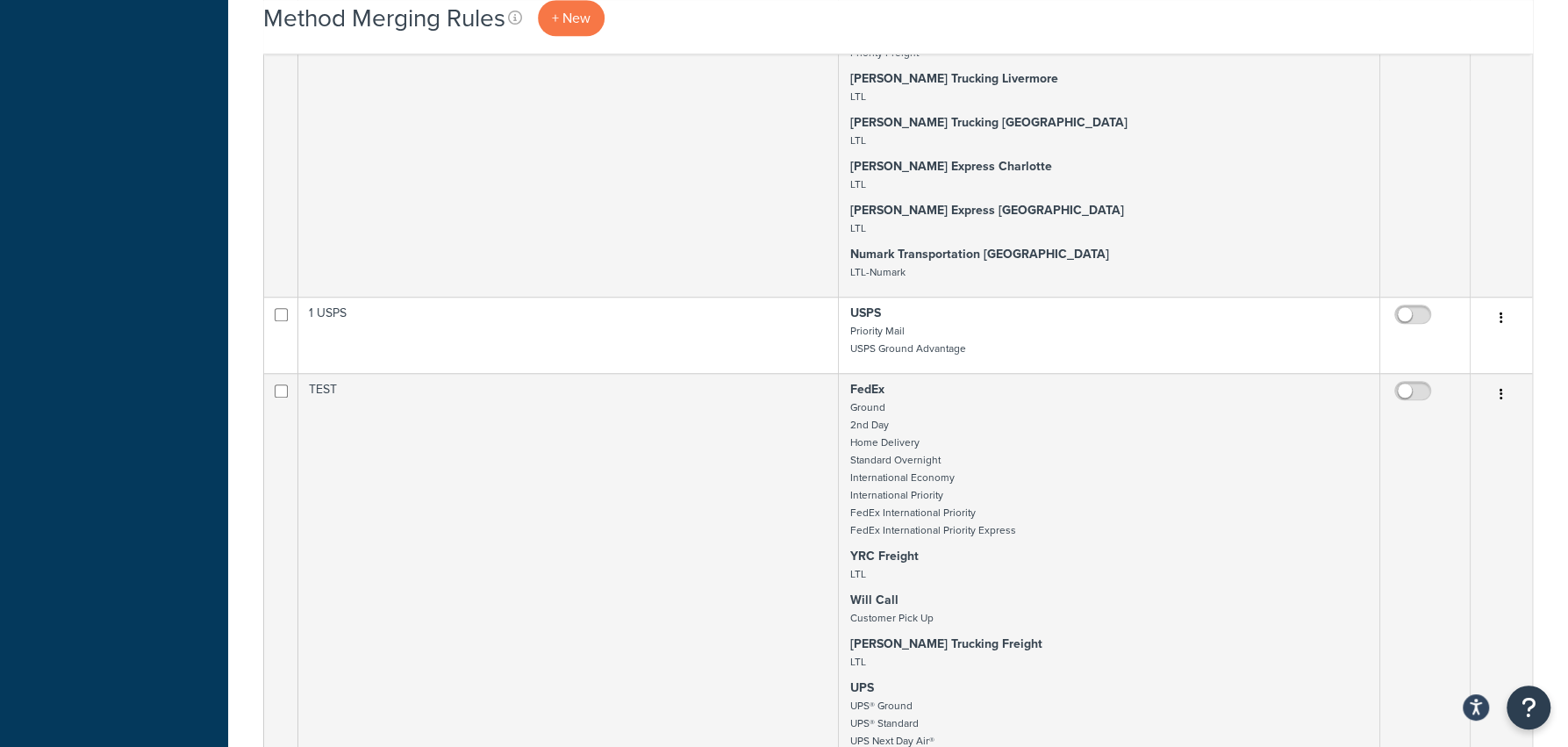
scroll to position [465, 0]
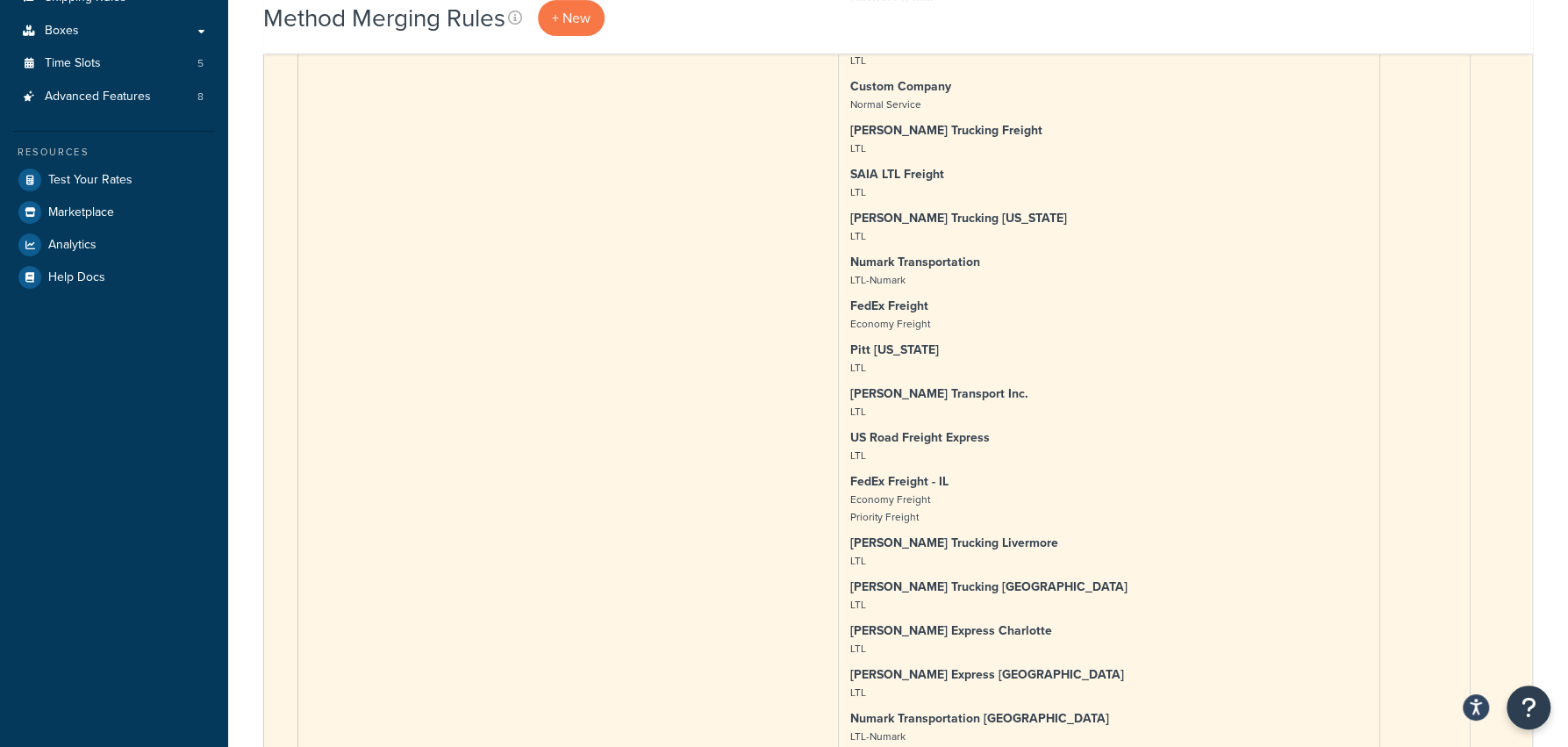
click at [1102, 224] on p "Cary Trucking Utah LTL" at bounding box center [1108, 227] width 519 height 35
click at [1068, 267] on p "Numark Transportation LTL-Numark" at bounding box center [1108, 271] width 519 height 35
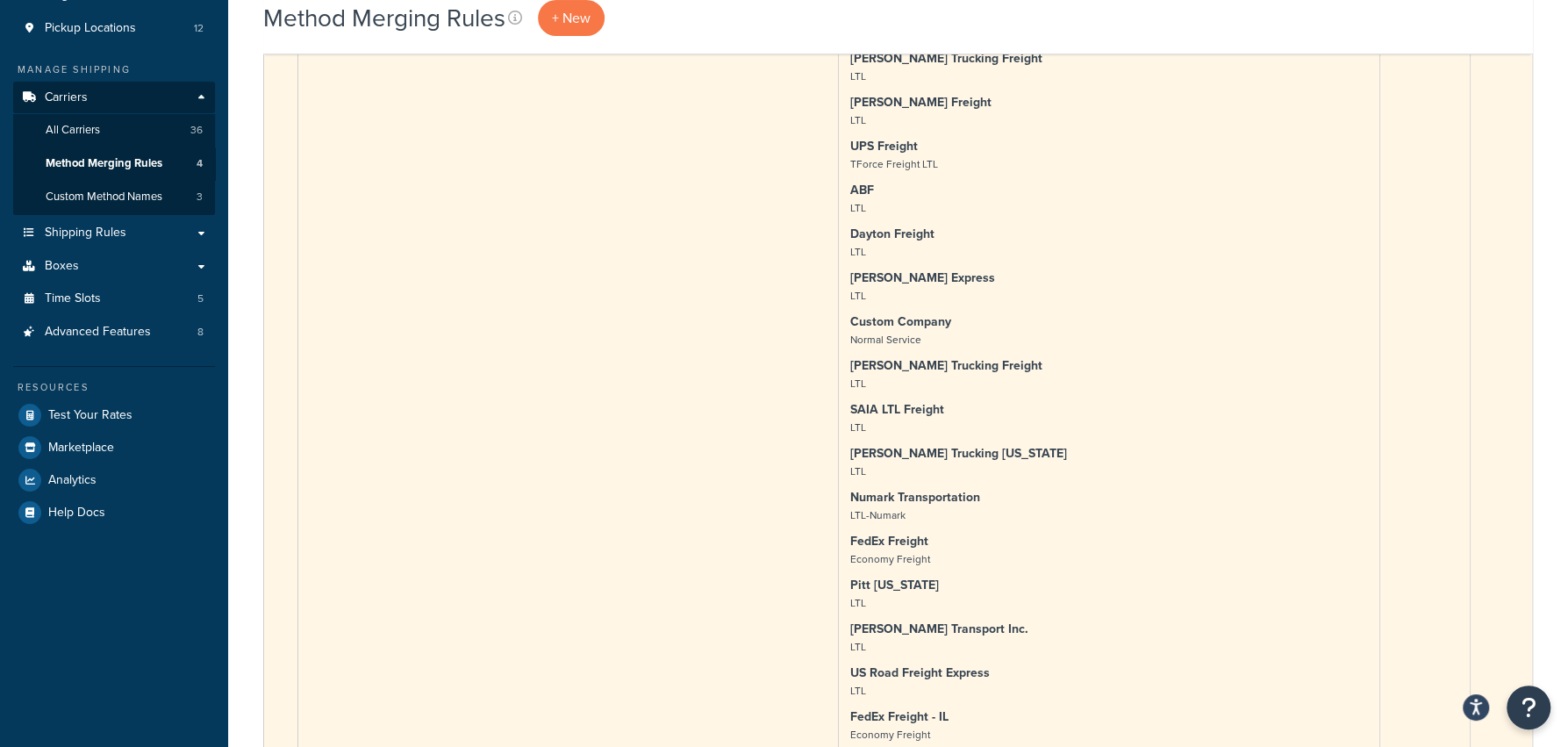
scroll to position [146, 0]
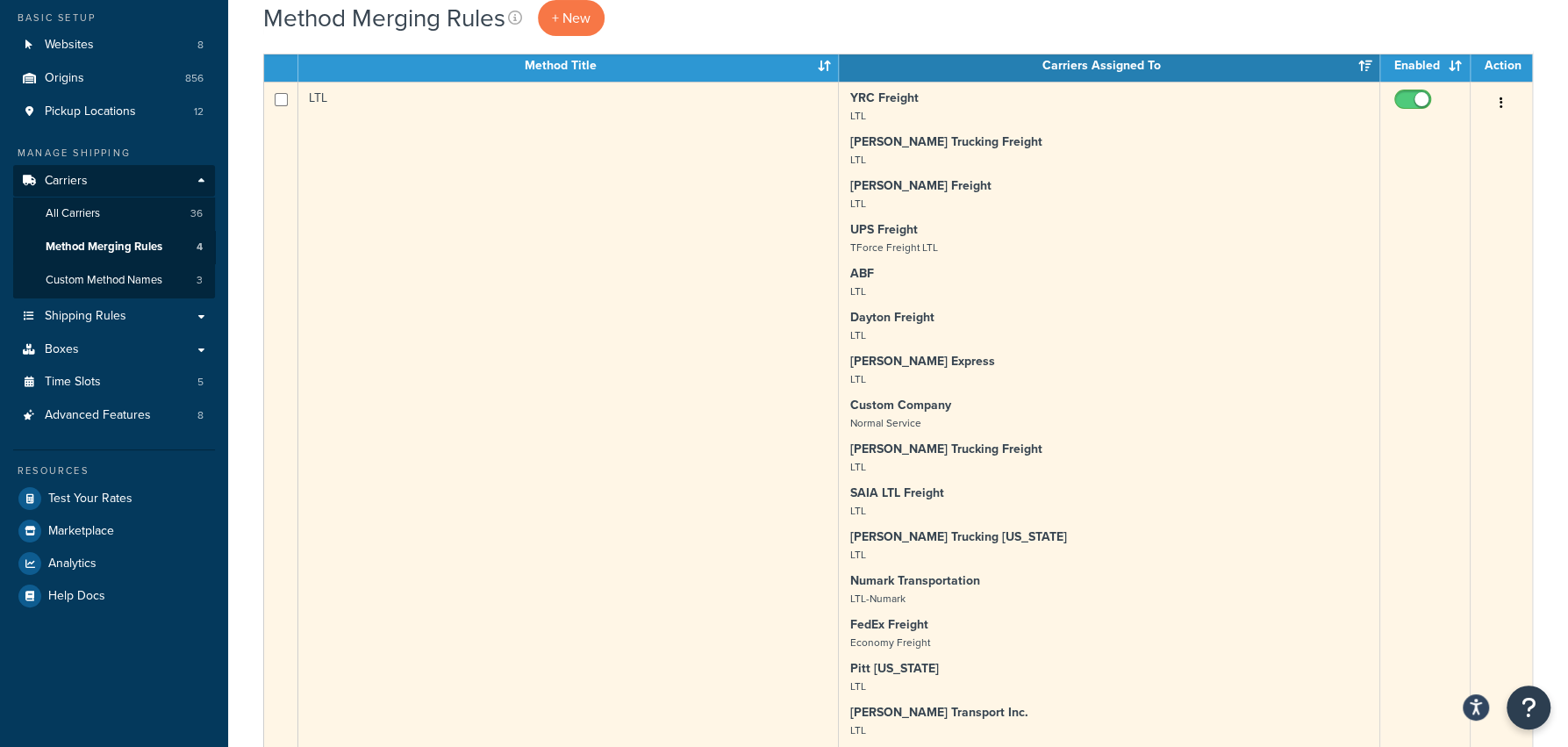
click at [1499, 113] on button "button" at bounding box center [1500, 103] width 24 height 28
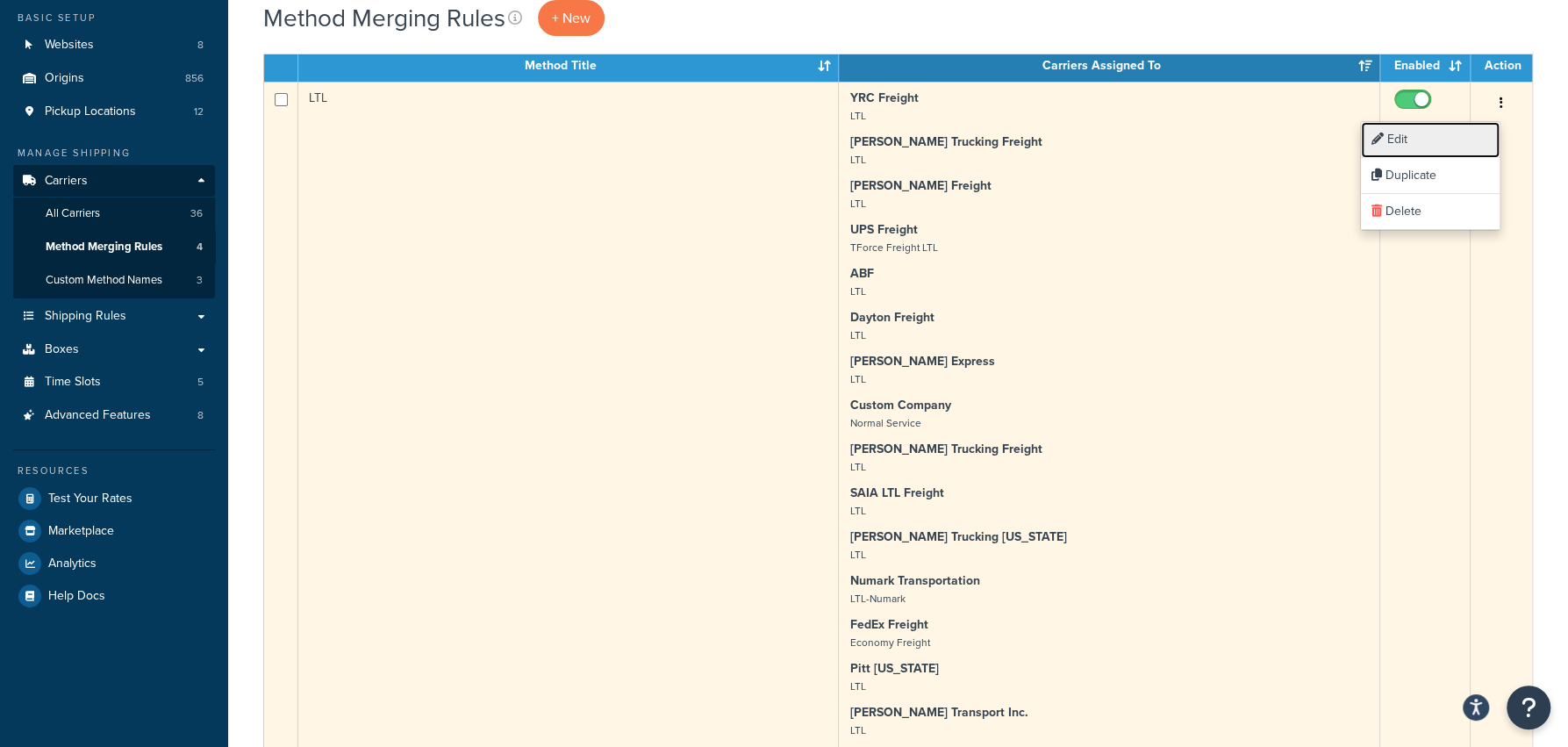
click at [1435, 148] on link "Edit" at bounding box center [1429, 140] width 139 height 36
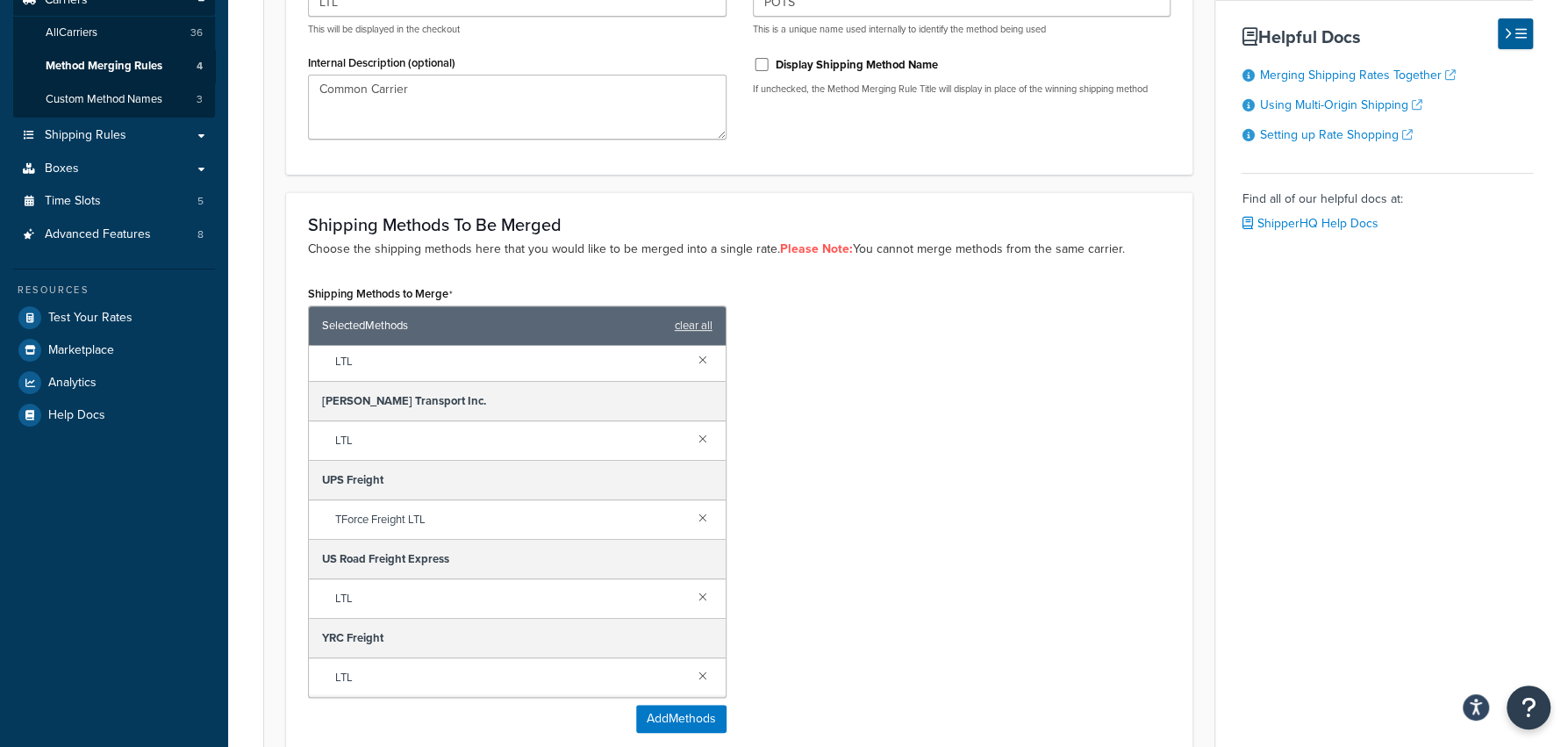
scroll to position [329, 0]
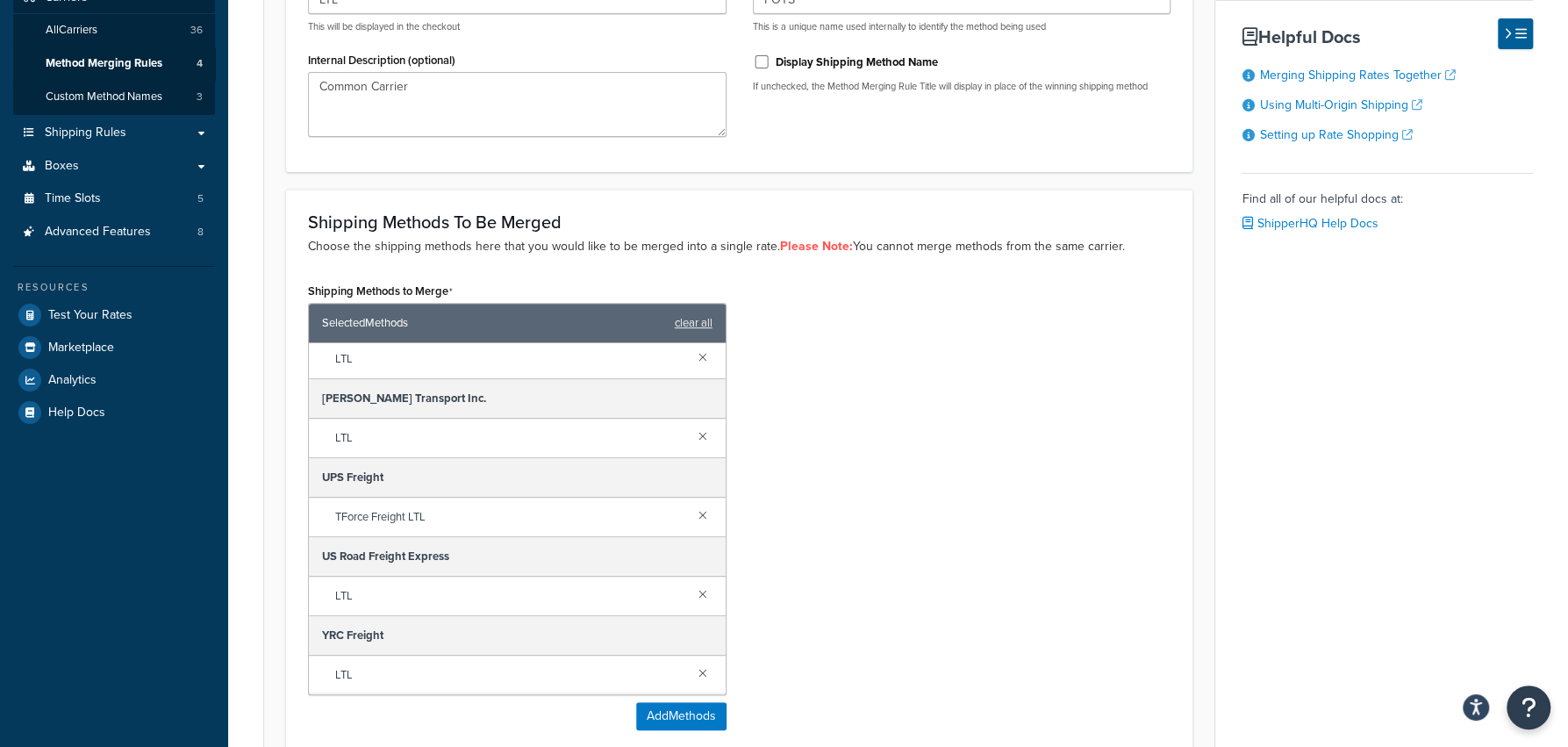
click at [1024, 422] on div "Shipping Methods to Merge Selected Methods clear all [PERSON_NAME] Trucking Fre…" at bounding box center [739, 511] width 889 height 466
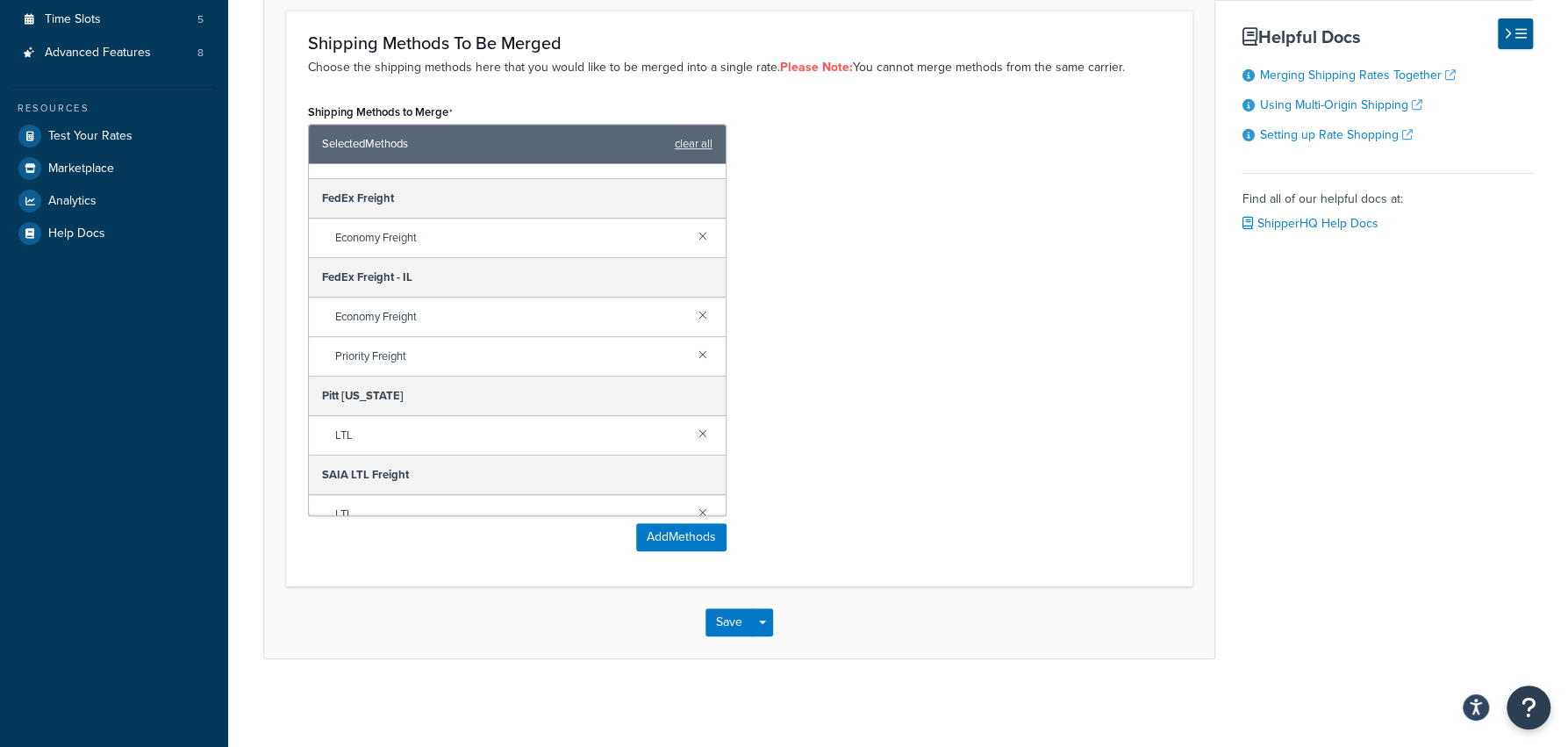
scroll to position [1090, 0]
click at [945, 339] on div "Shipping Methods to Merge Selected Methods clear all [PERSON_NAME] Trucking Fre…" at bounding box center [739, 332] width 889 height 466
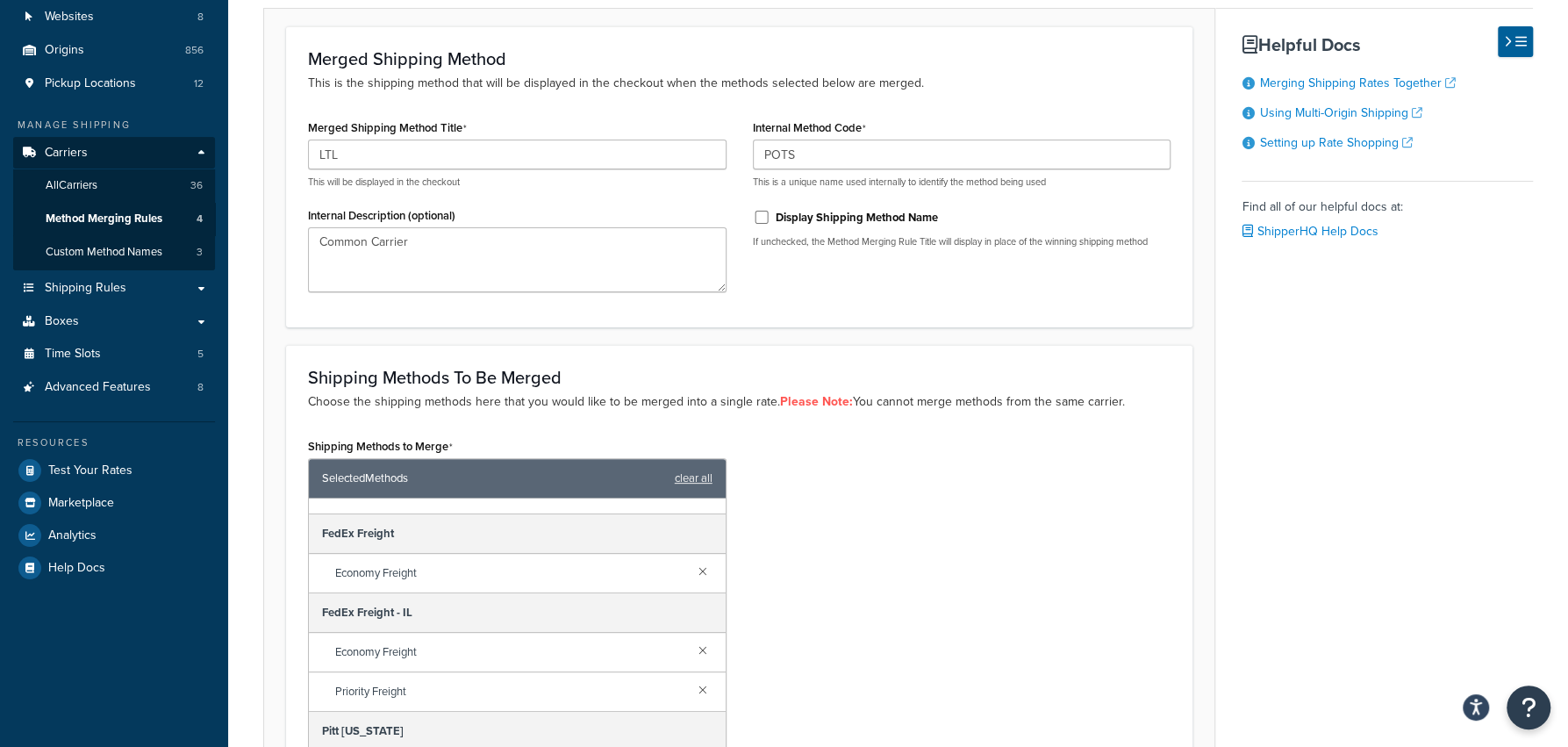
scroll to position [0, 0]
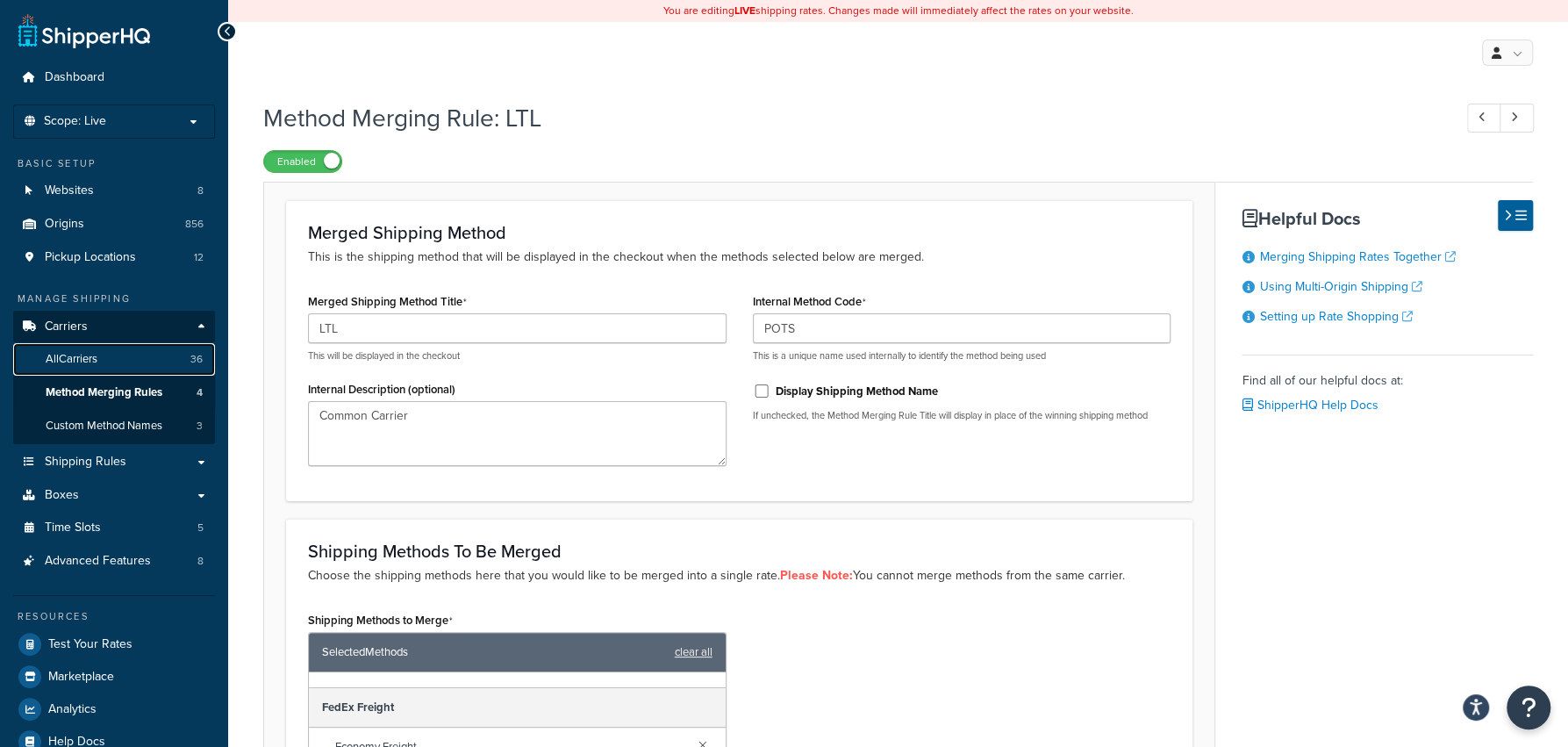
click at [105, 354] on link "All Carriers 36" at bounding box center [114, 359] width 202 height 32
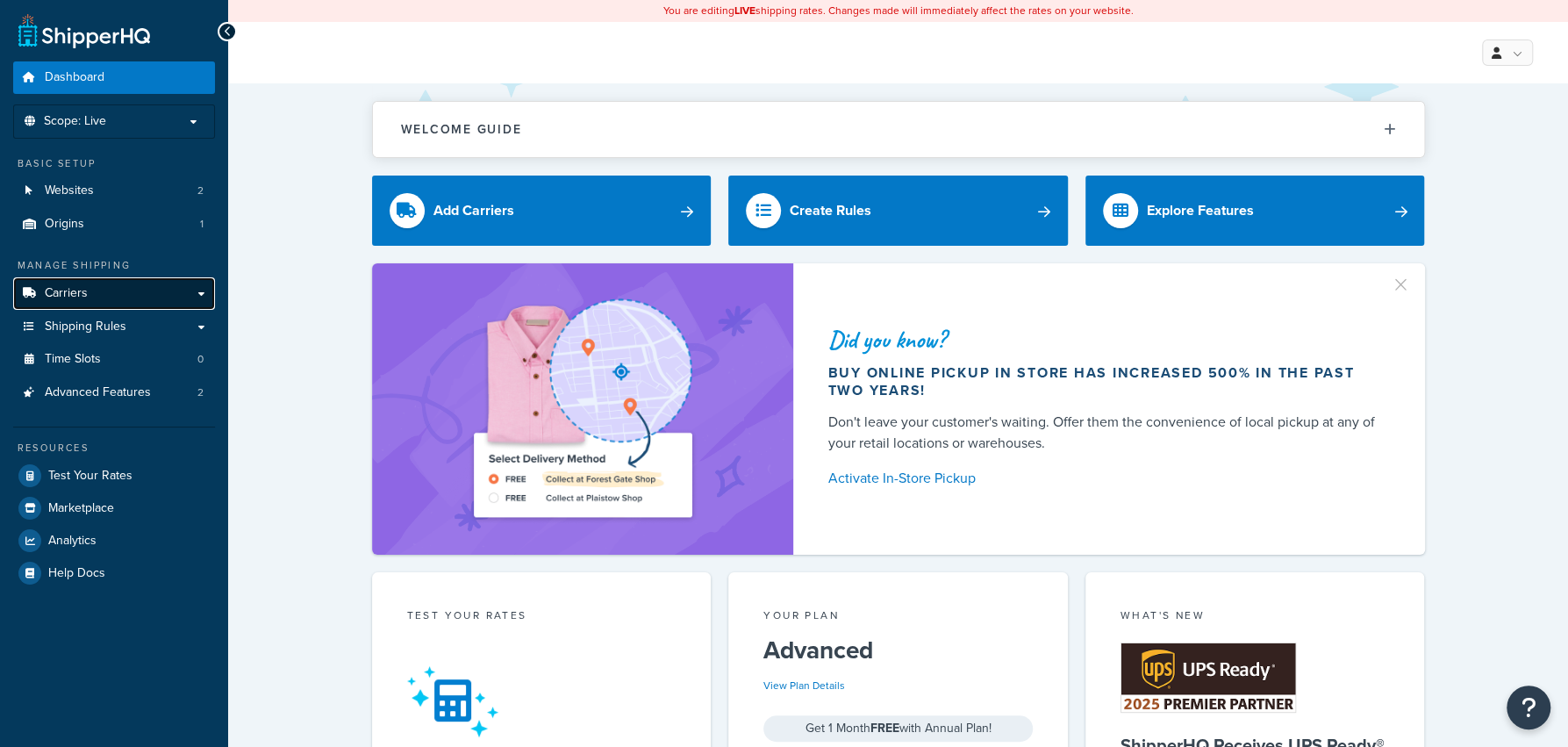
click at [173, 306] on link "Carriers" at bounding box center [114, 293] width 202 height 32
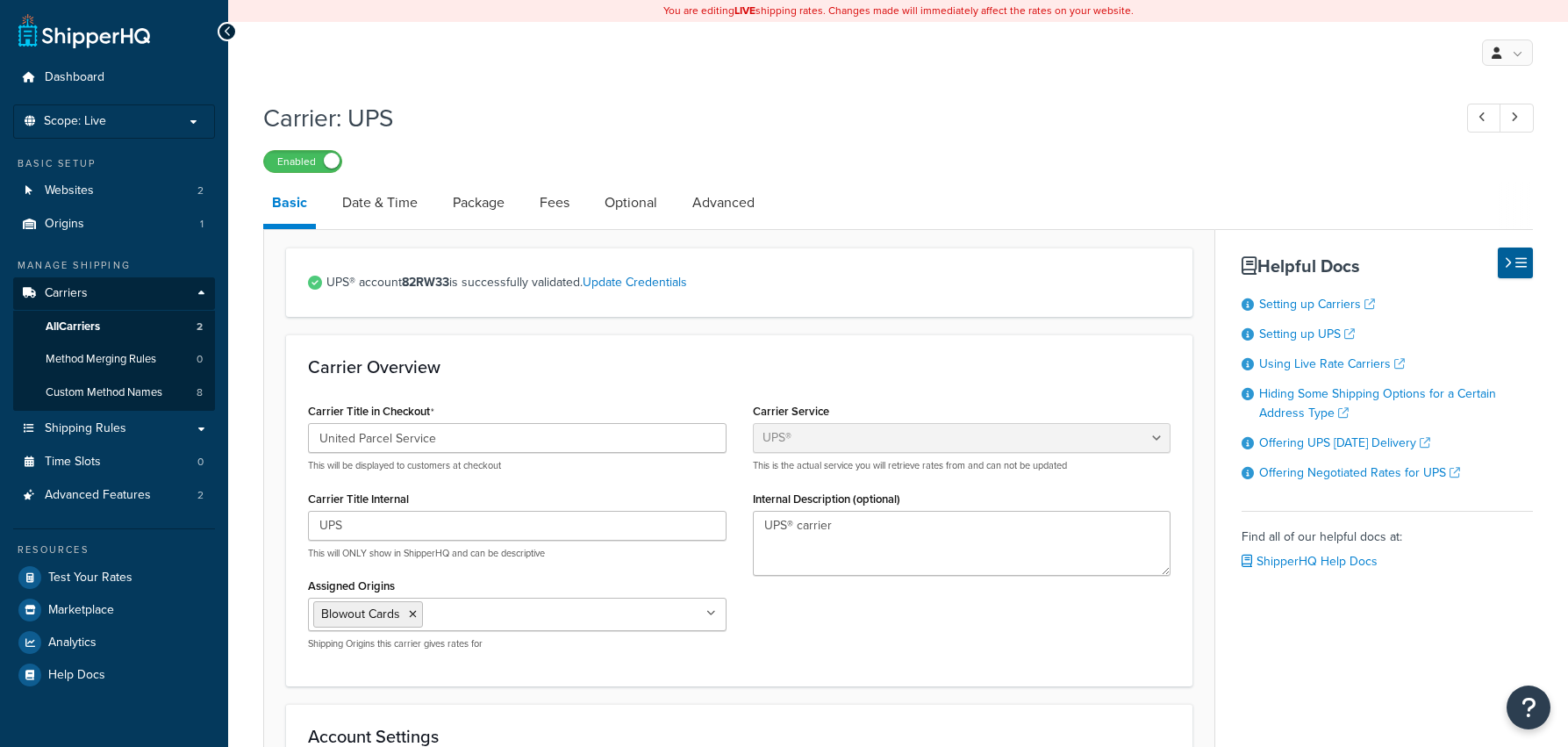
select select "ups"
select select "us"
click at [109, 221] on link "Origins 1" at bounding box center [114, 223] width 202 height 32
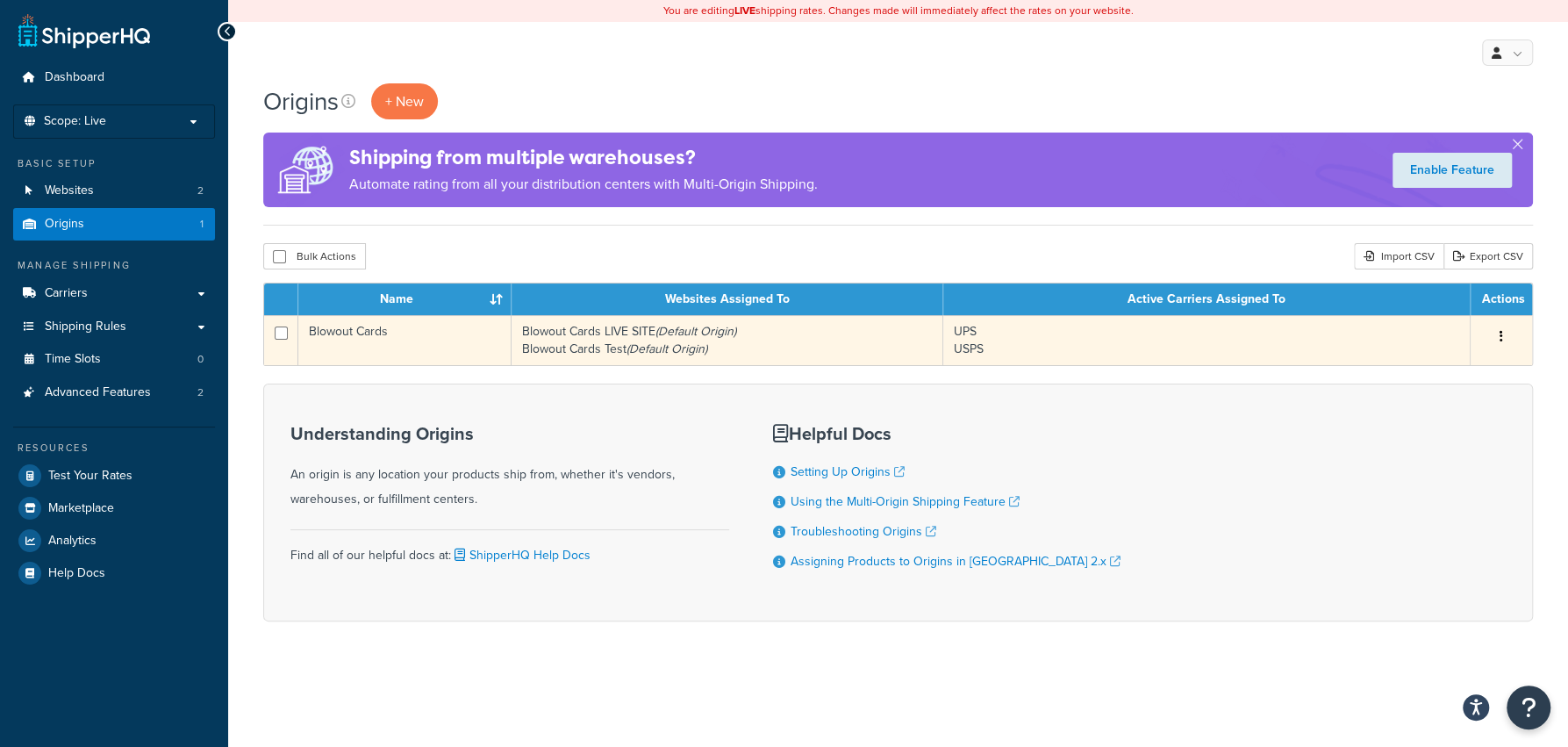
click at [478, 337] on td "Blowout Cards" at bounding box center [405, 341] width 213 height 50
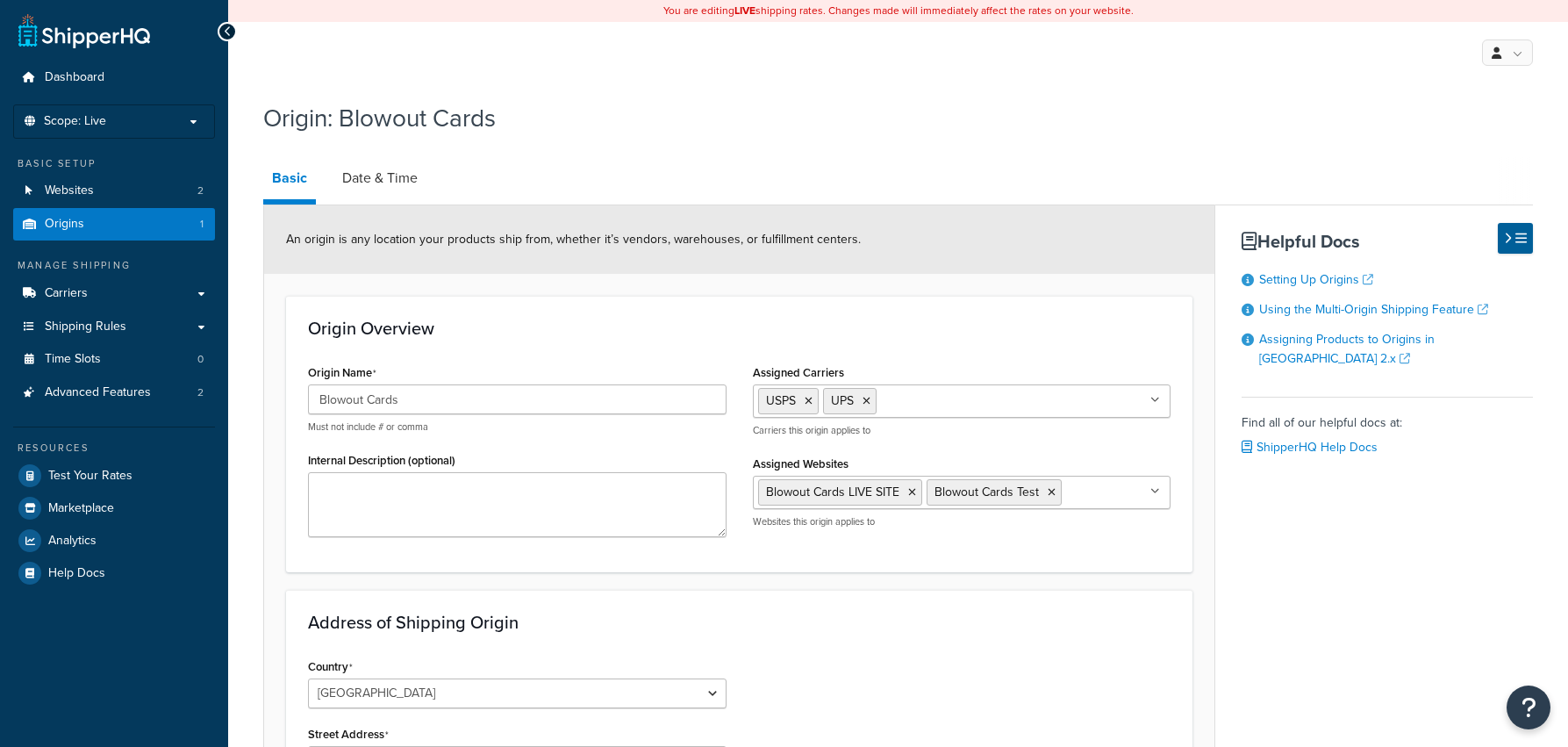
select select "46"
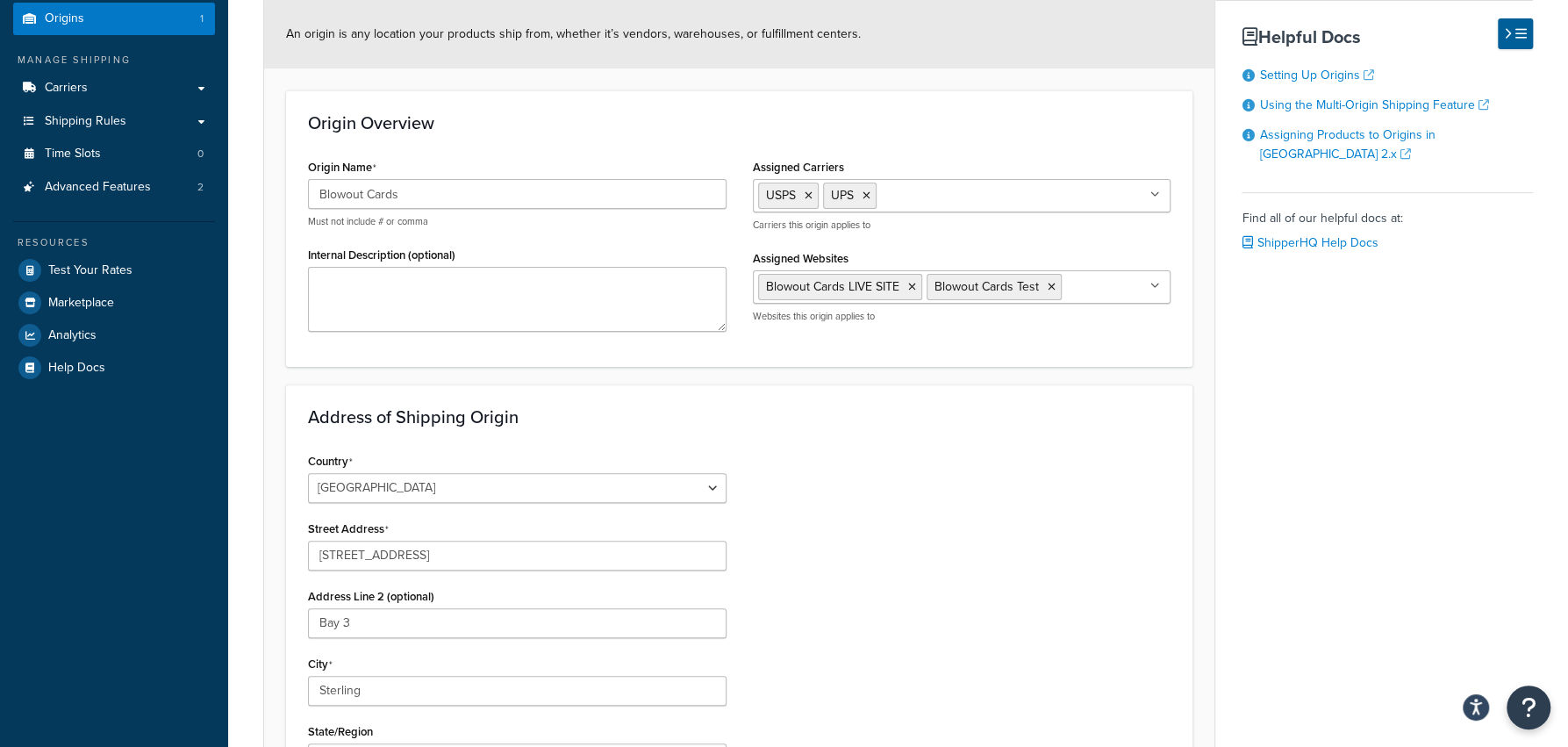
scroll to position [80, 0]
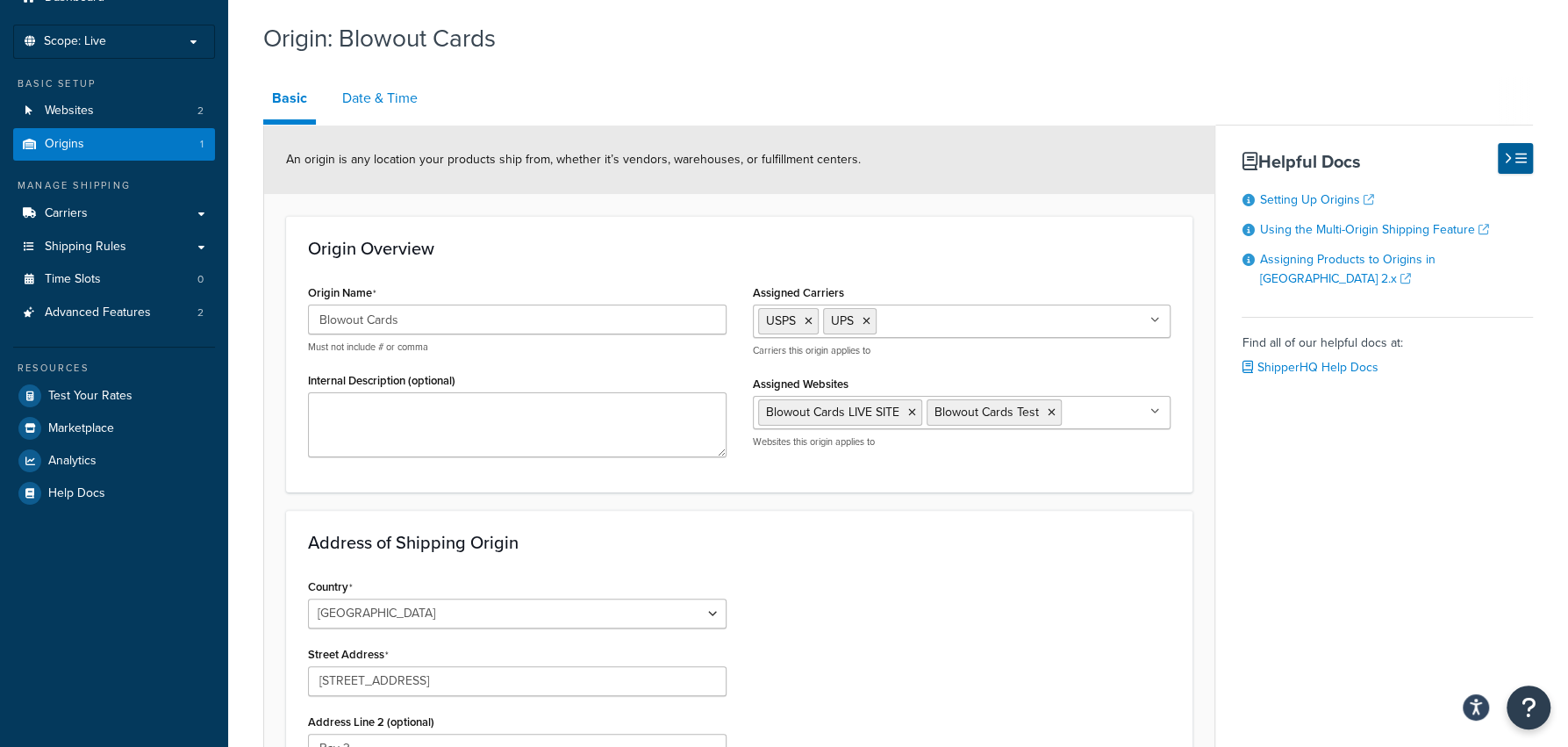
click at [405, 111] on link "Date & Time" at bounding box center [380, 98] width 93 height 42
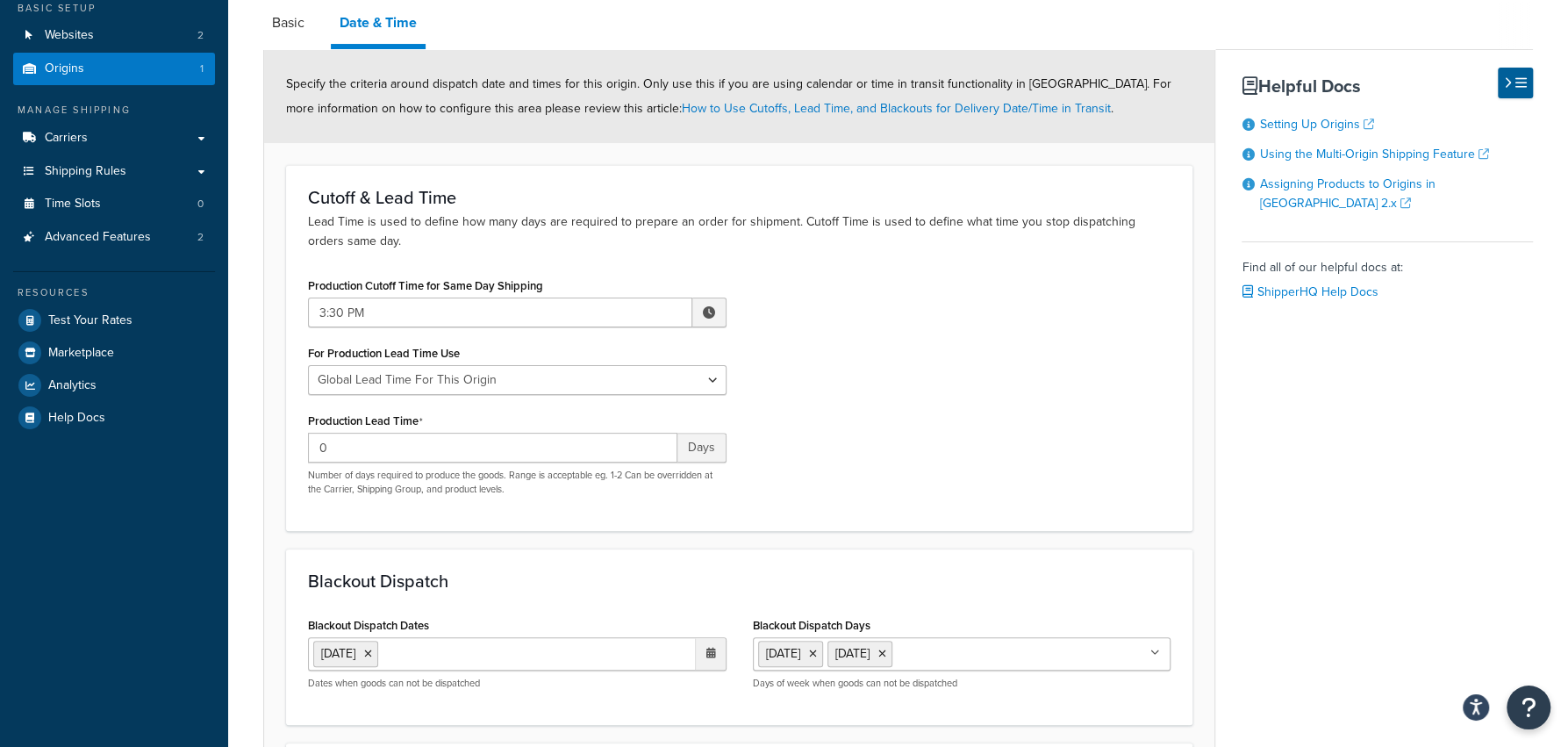
scroll to position [29, 0]
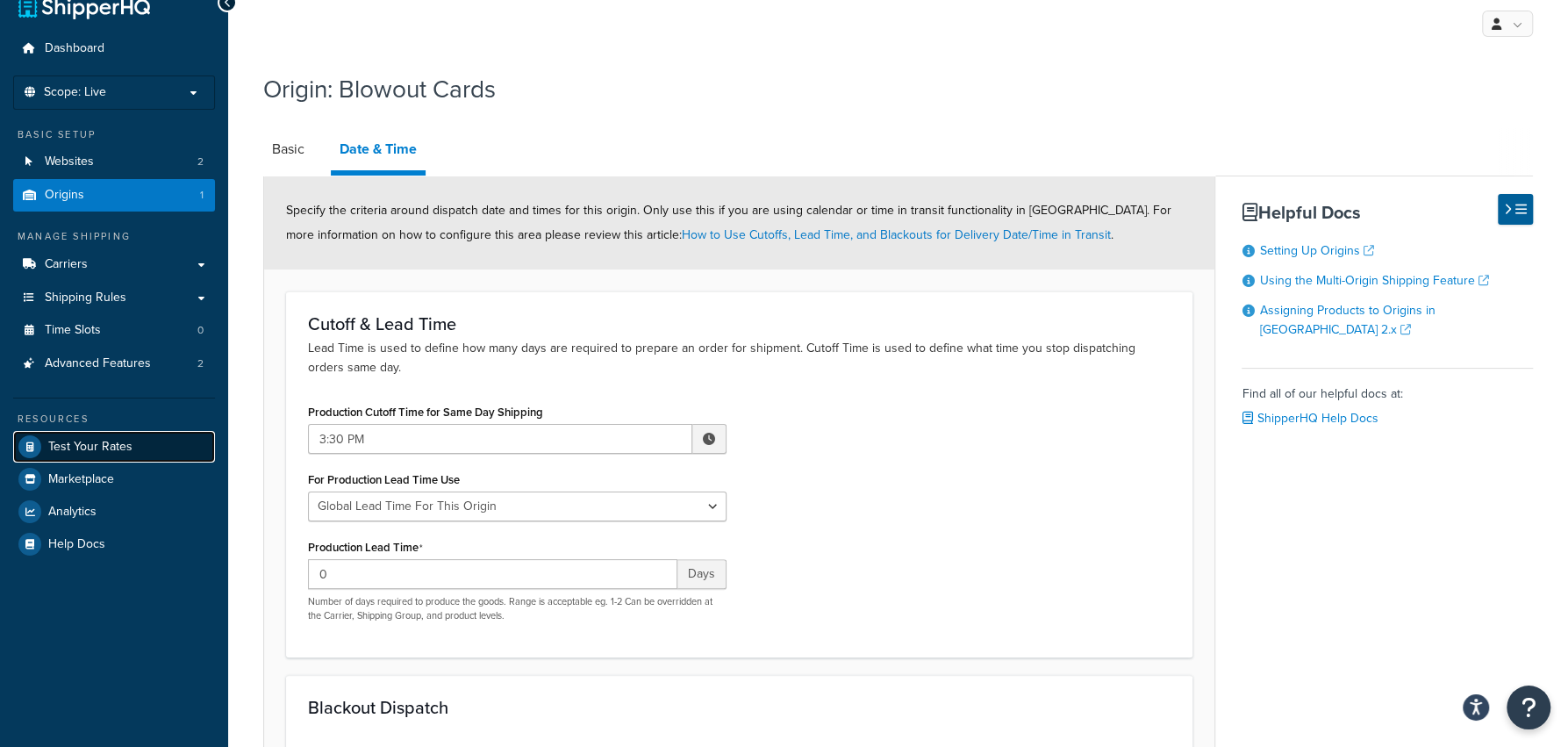
click at [151, 437] on link "Test Your Rates" at bounding box center [114, 446] width 202 height 32
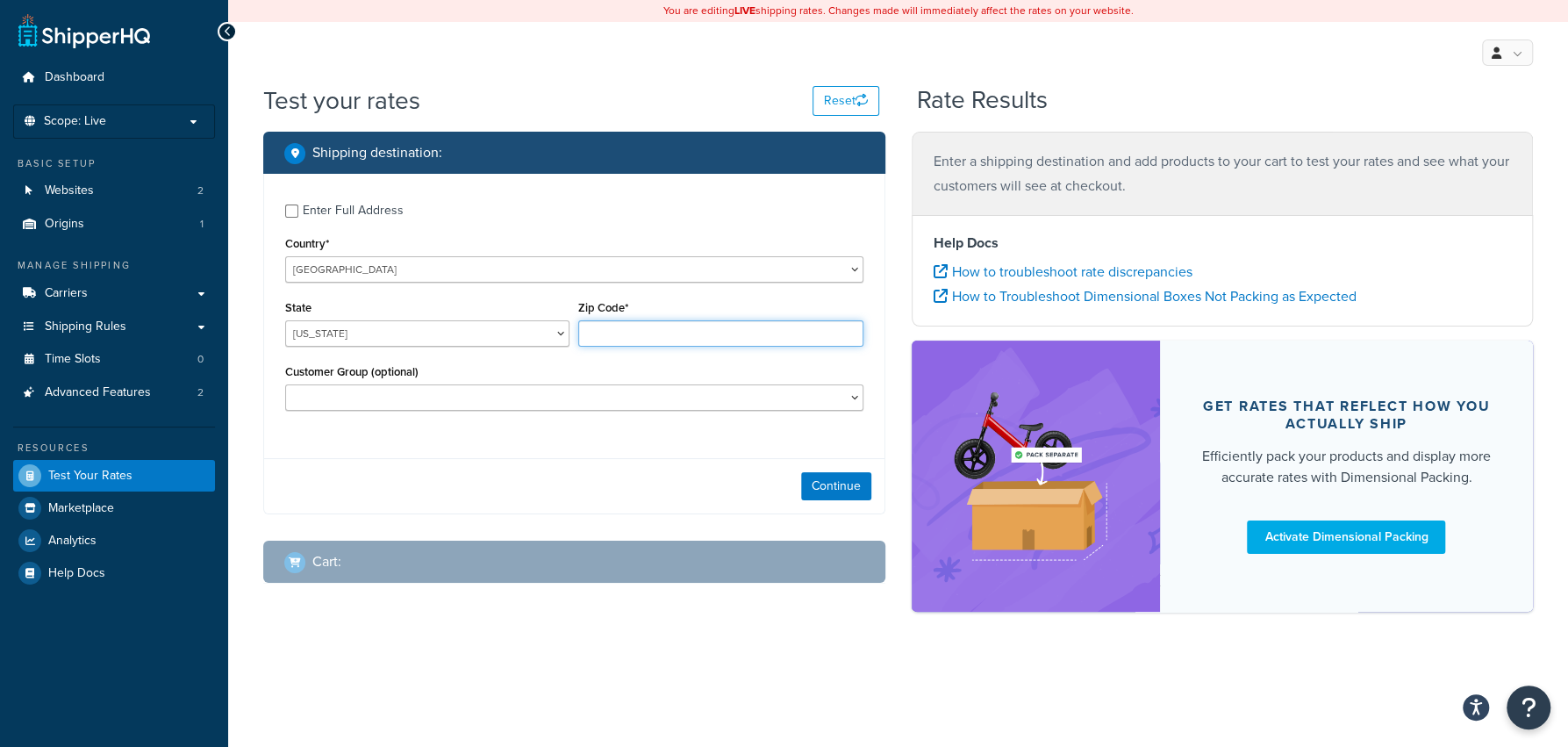
click at [669, 327] on input "Zip Code*" at bounding box center [720, 333] width 284 height 26
type input "92506"
click at [285, 320] on select "[US_STATE] [US_STATE] [US_STATE] [US_STATE] [US_STATE] Armed Forces Americas Ar…" at bounding box center [427, 333] width 284 height 26
select select "CA"
click at [665, 336] on input "92506" at bounding box center [720, 333] width 284 height 26
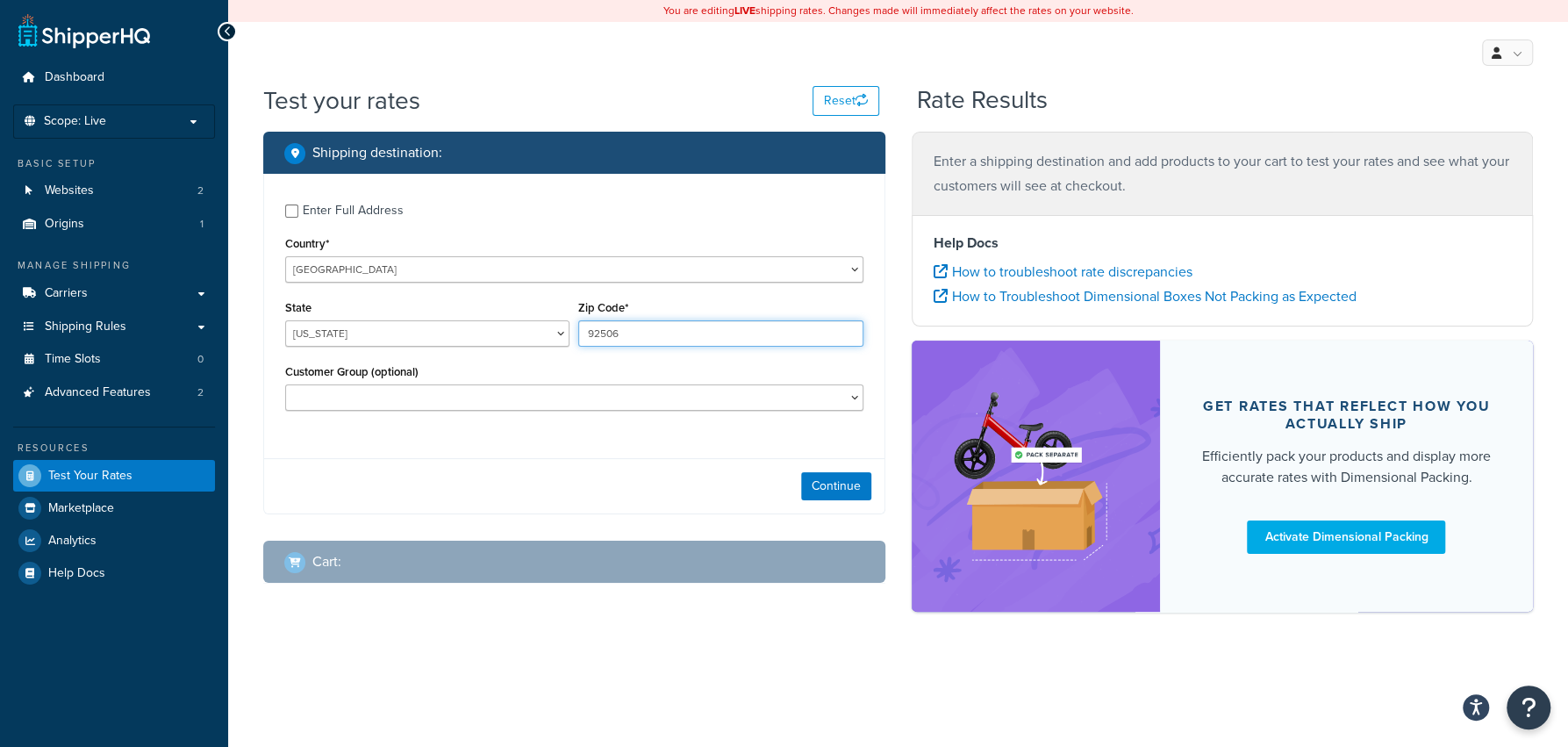
click at [665, 336] on input "92506" at bounding box center [720, 333] width 284 height 26
click at [668, 340] on input "92506" at bounding box center [720, 333] width 284 height 26
click at [412, 218] on label "Enter Full Address" at bounding box center [583, 209] width 560 height 28
click at [299, 217] on input "Enter Full Address" at bounding box center [292, 211] width 14 height 14
checkbox input "true"
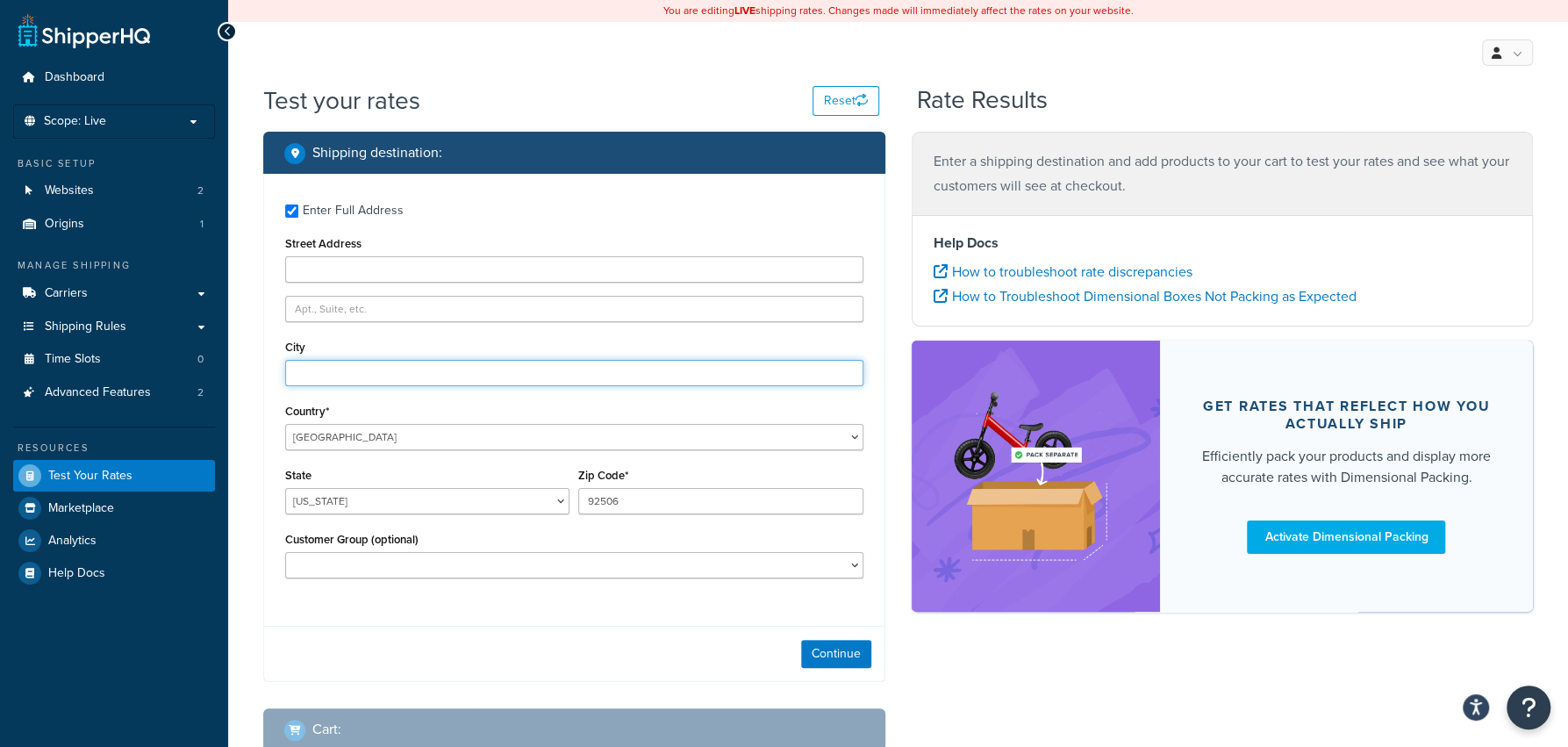
click at [429, 376] on input "City" at bounding box center [574, 373] width 578 height 26
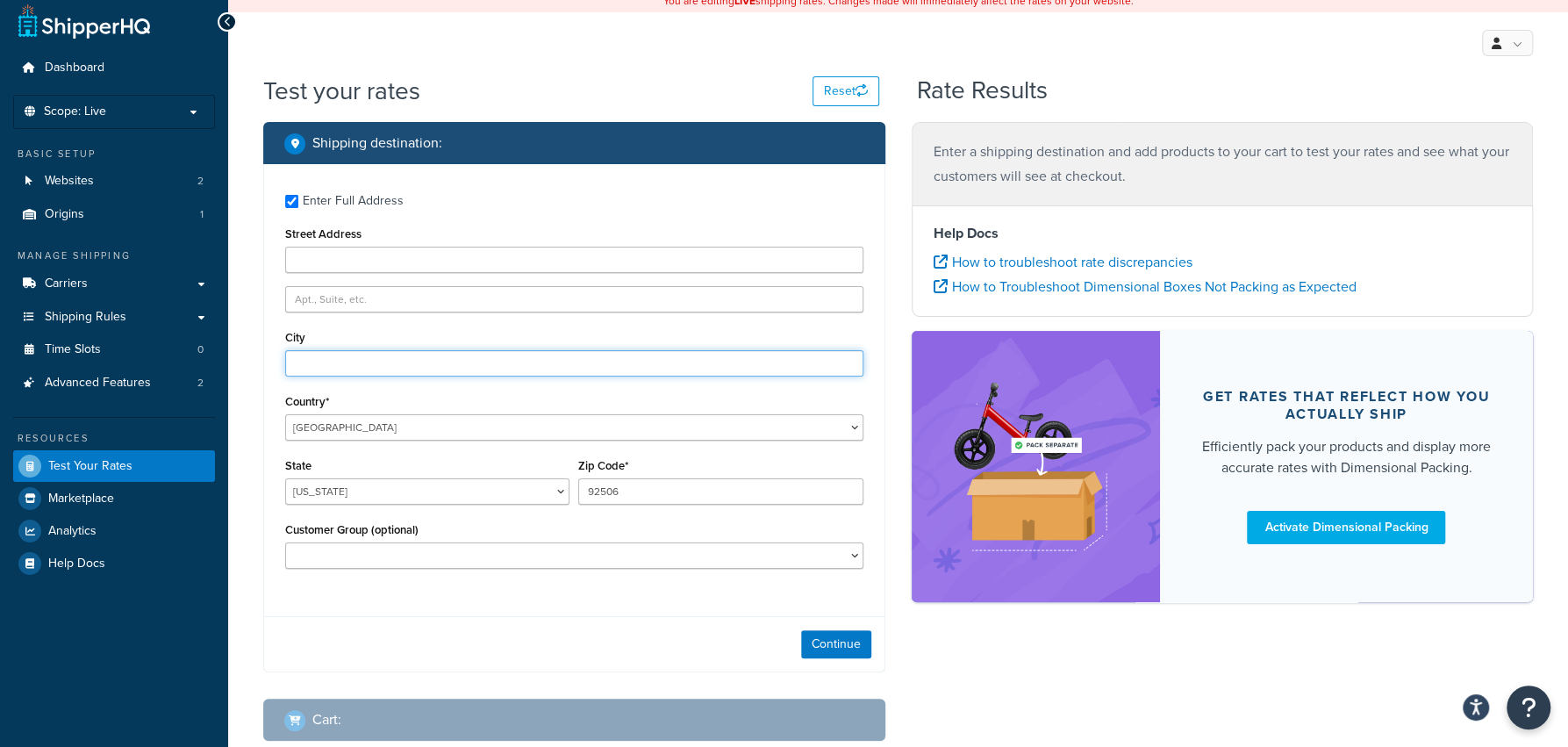
paste input "[GEOGRAPHIC_DATA]"
type input "[GEOGRAPHIC_DATA]"
click at [843, 654] on button "Continue" at bounding box center [836, 644] width 70 height 28
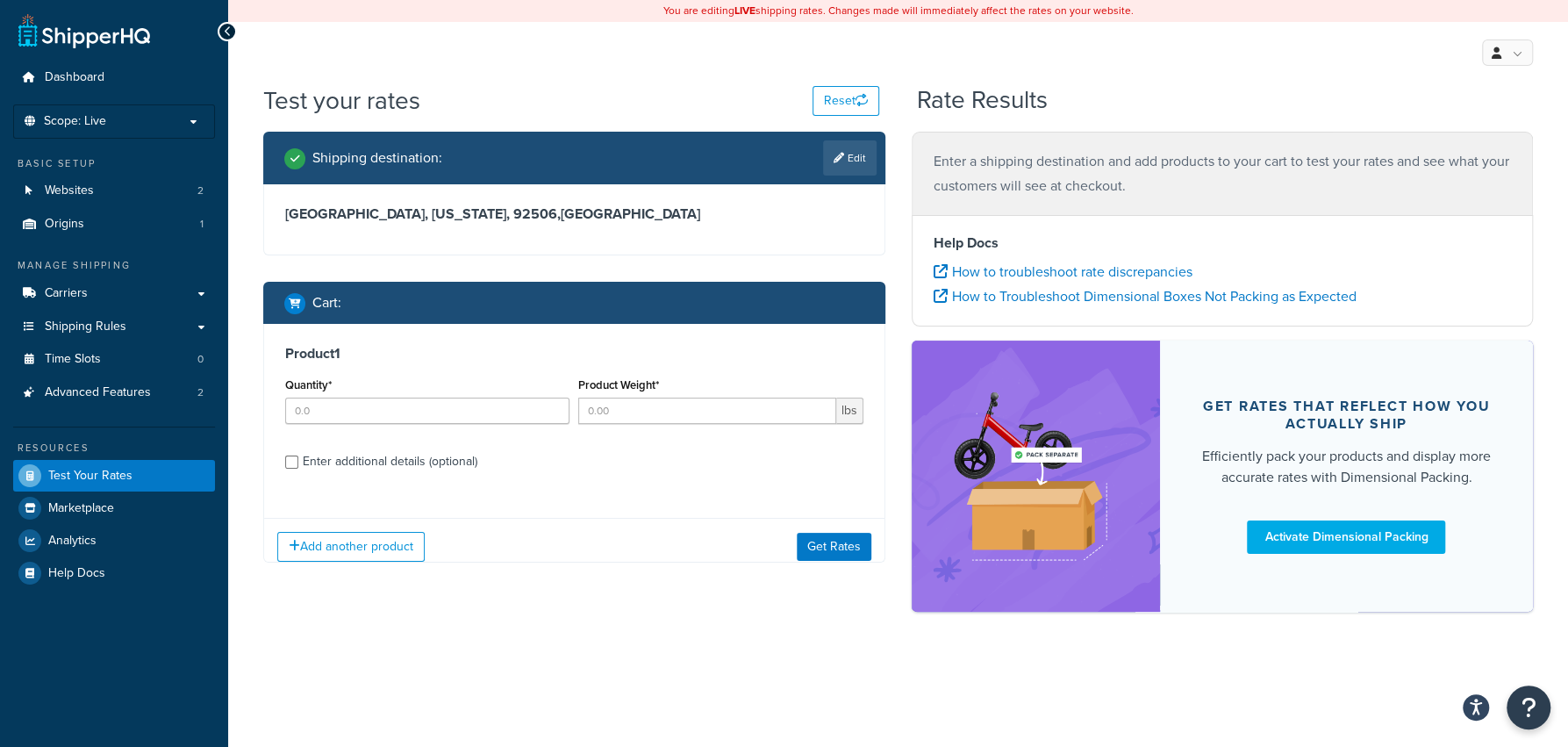
scroll to position [0, 0]
click at [478, 413] on input "Quantity*" at bounding box center [427, 410] width 284 height 26
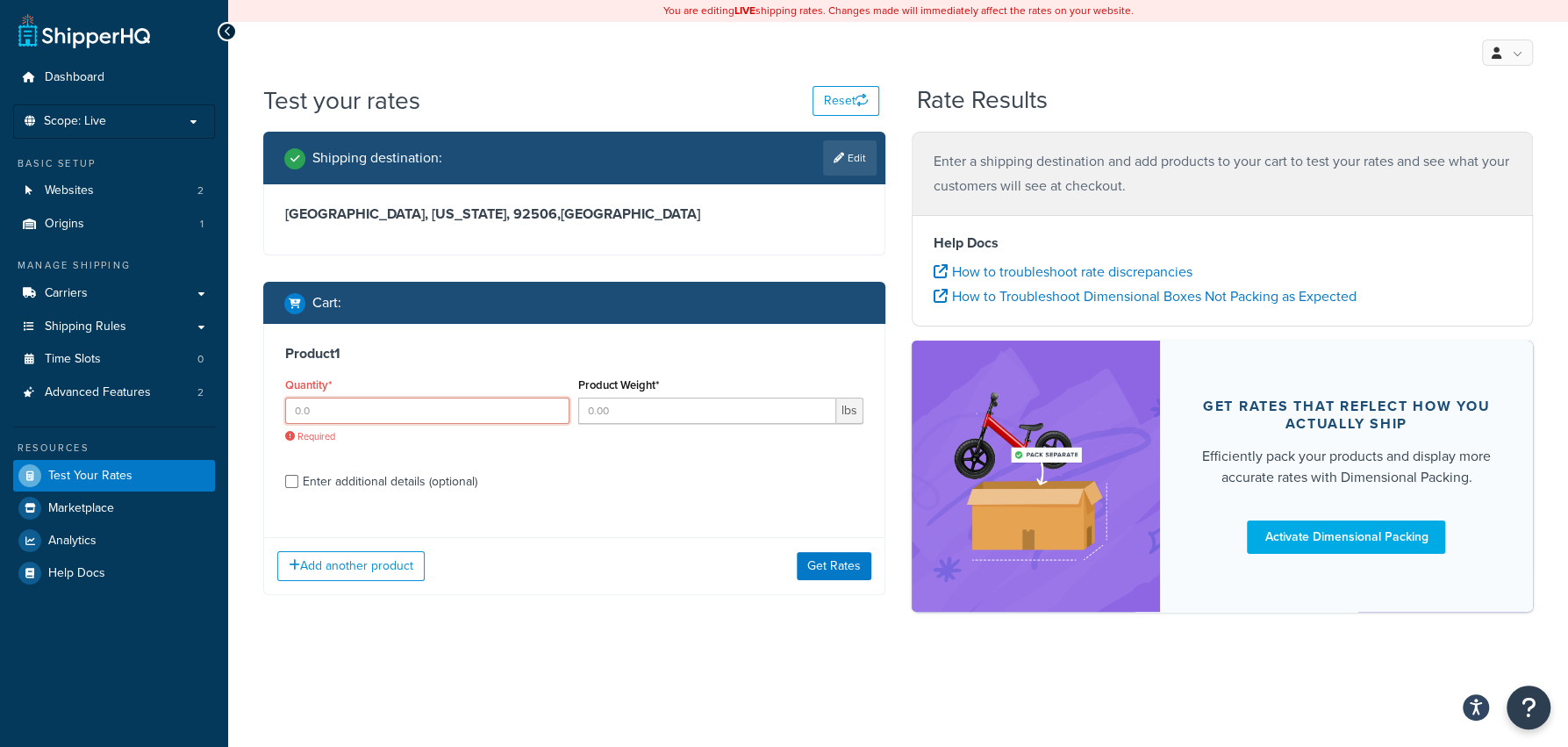
click at [516, 410] on input "Quantity*" at bounding box center [427, 410] width 284 height 26
type input "1"
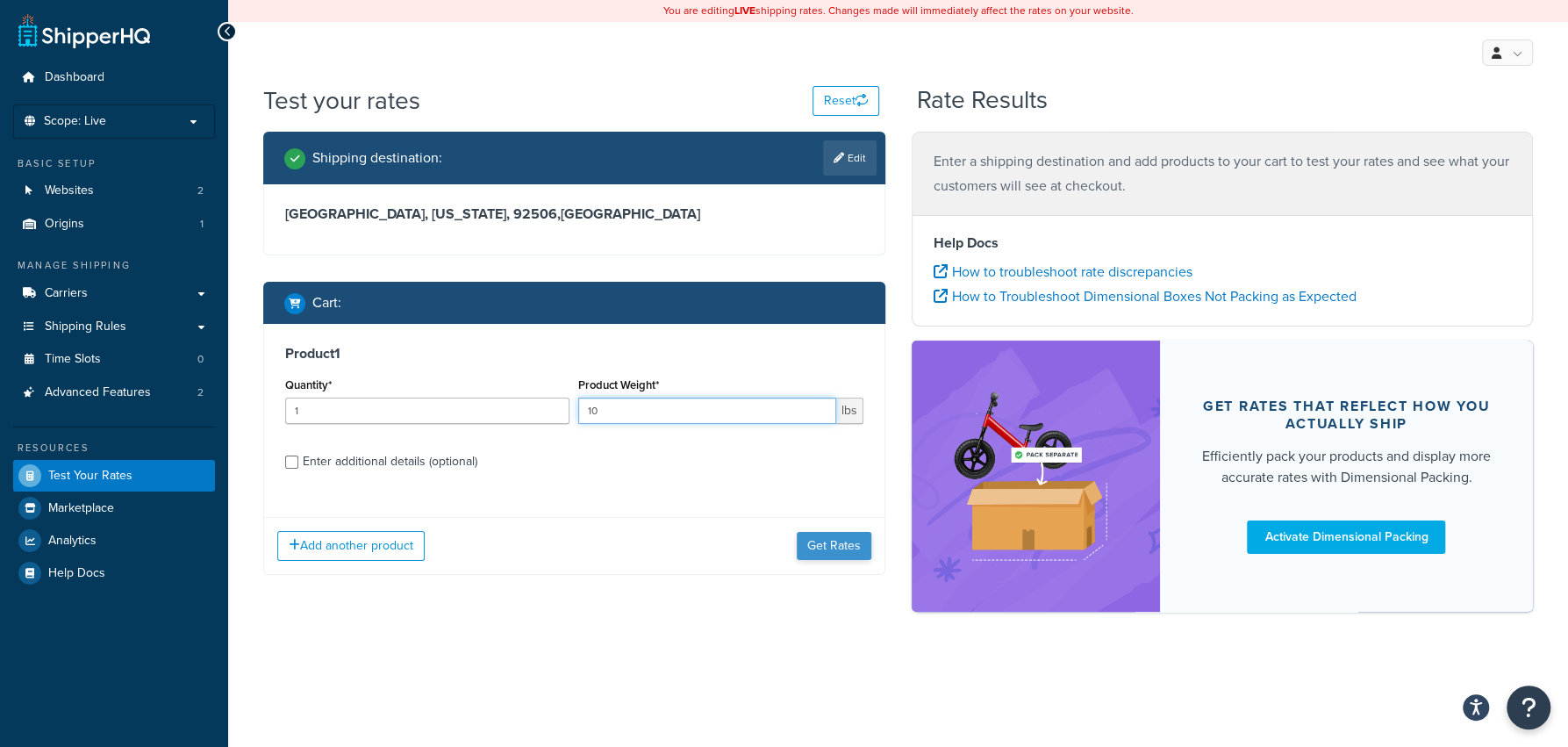
type input "10"
click at [851, 555] on button "Get Rates" at bounding box center [834, 545] width 75 height 28
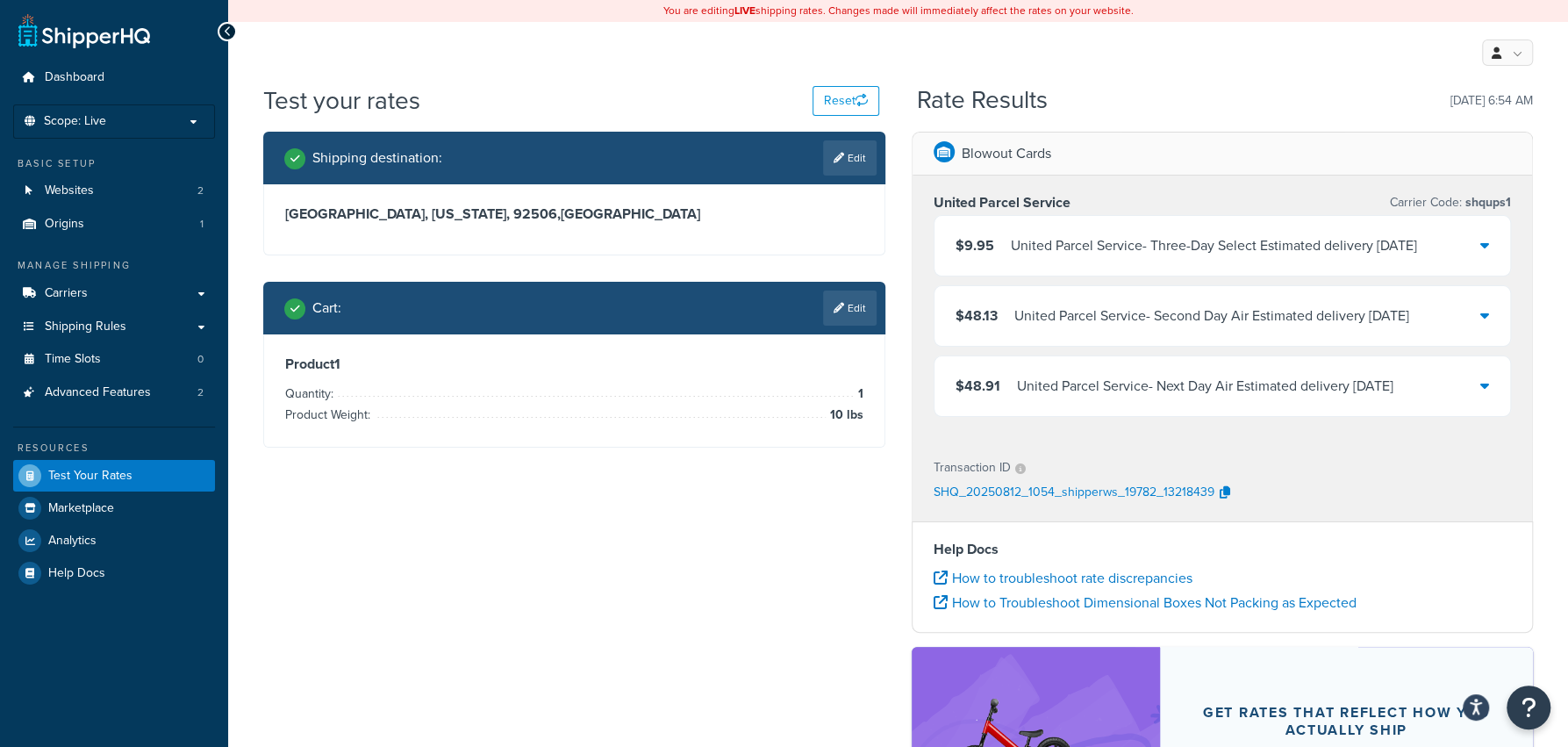
click at [1230, 408] on div "$48.91 United Parcel Service - Next Day Air Estimated delivery [DATE]" at bounding box center [1223, 386] width 576 height 60
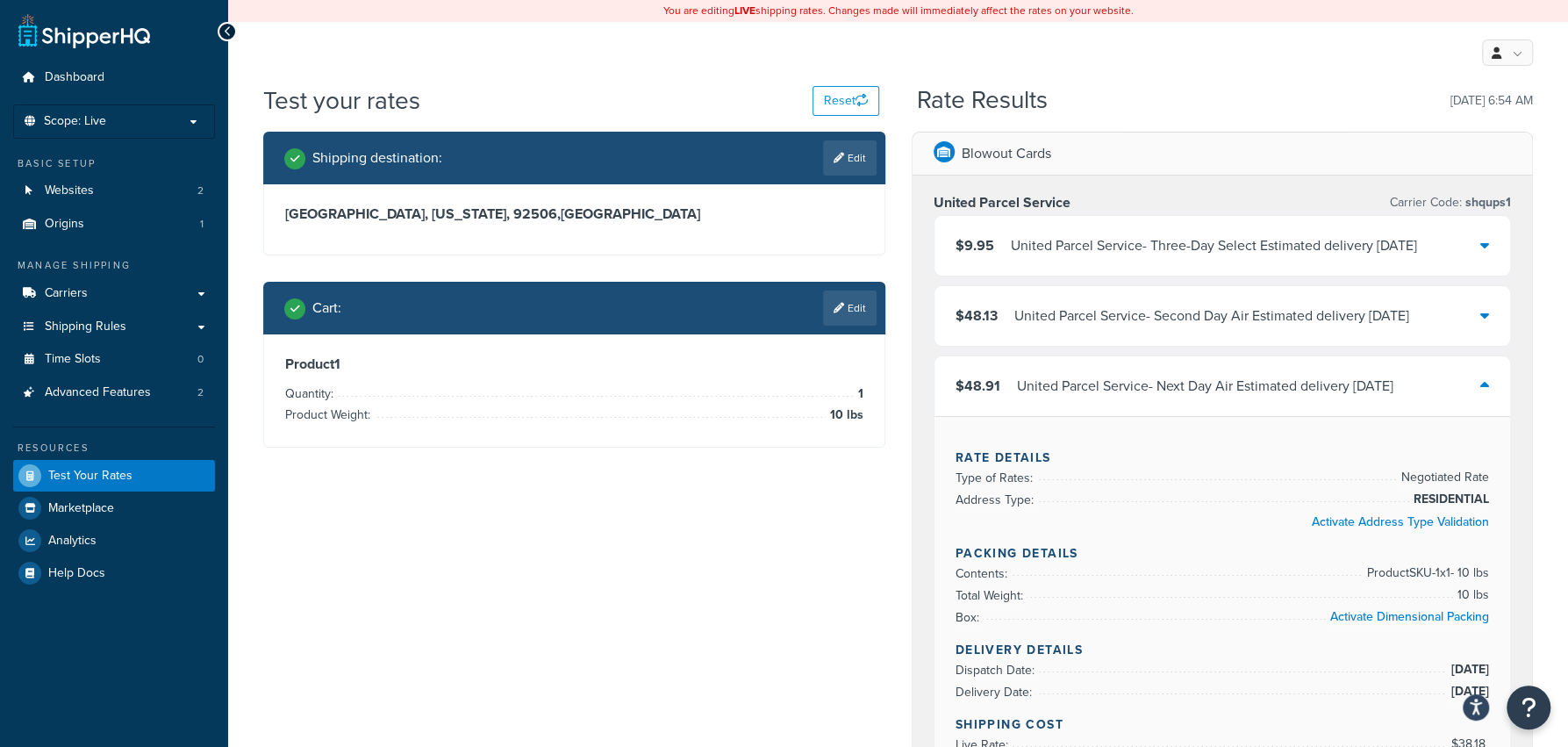
click at [1258, 325] on div "United Parcel Service - Second Day Air Estimated delivery [DATE]" at bounding box center [1211, 315] width 395 height 24
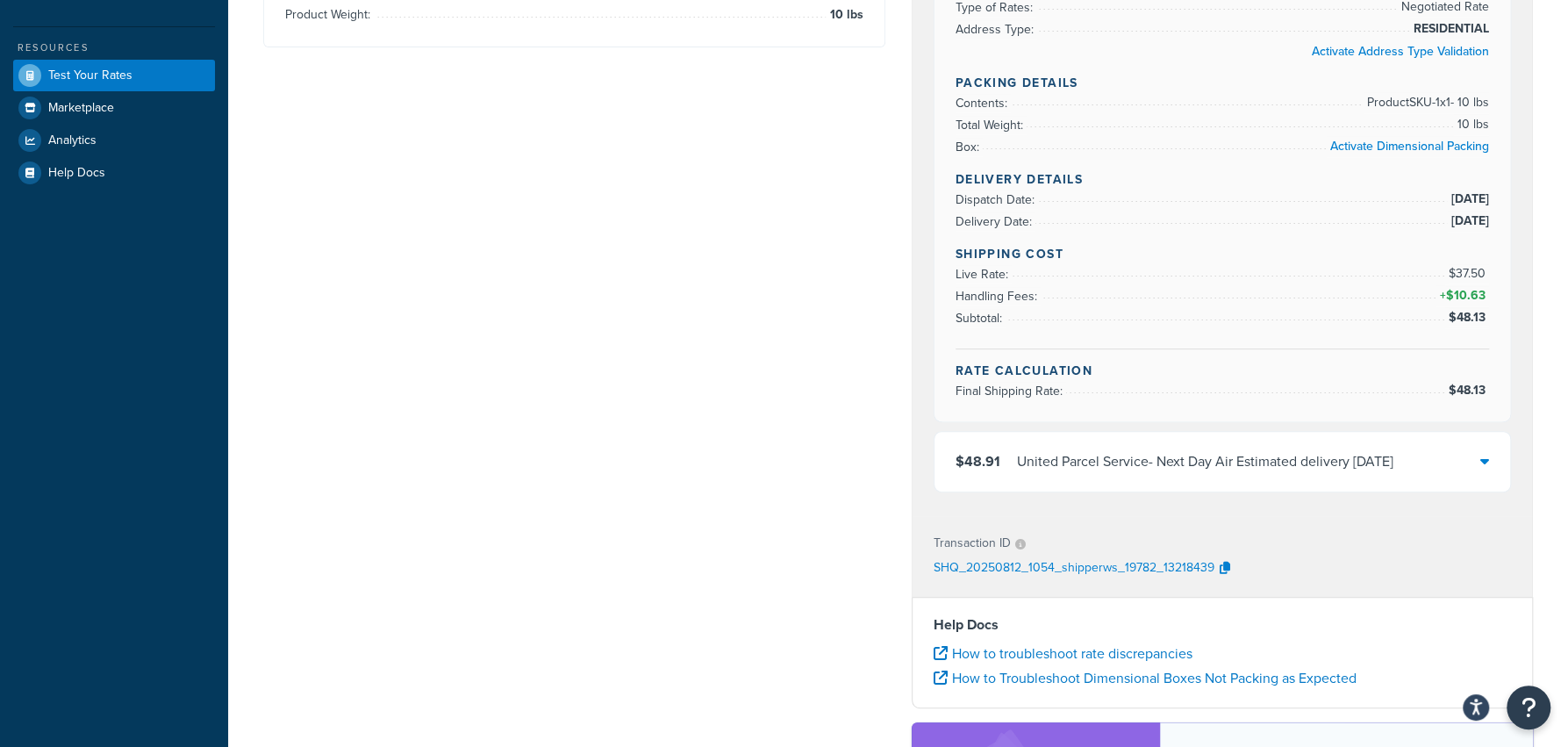
scroll to position [411, 0]
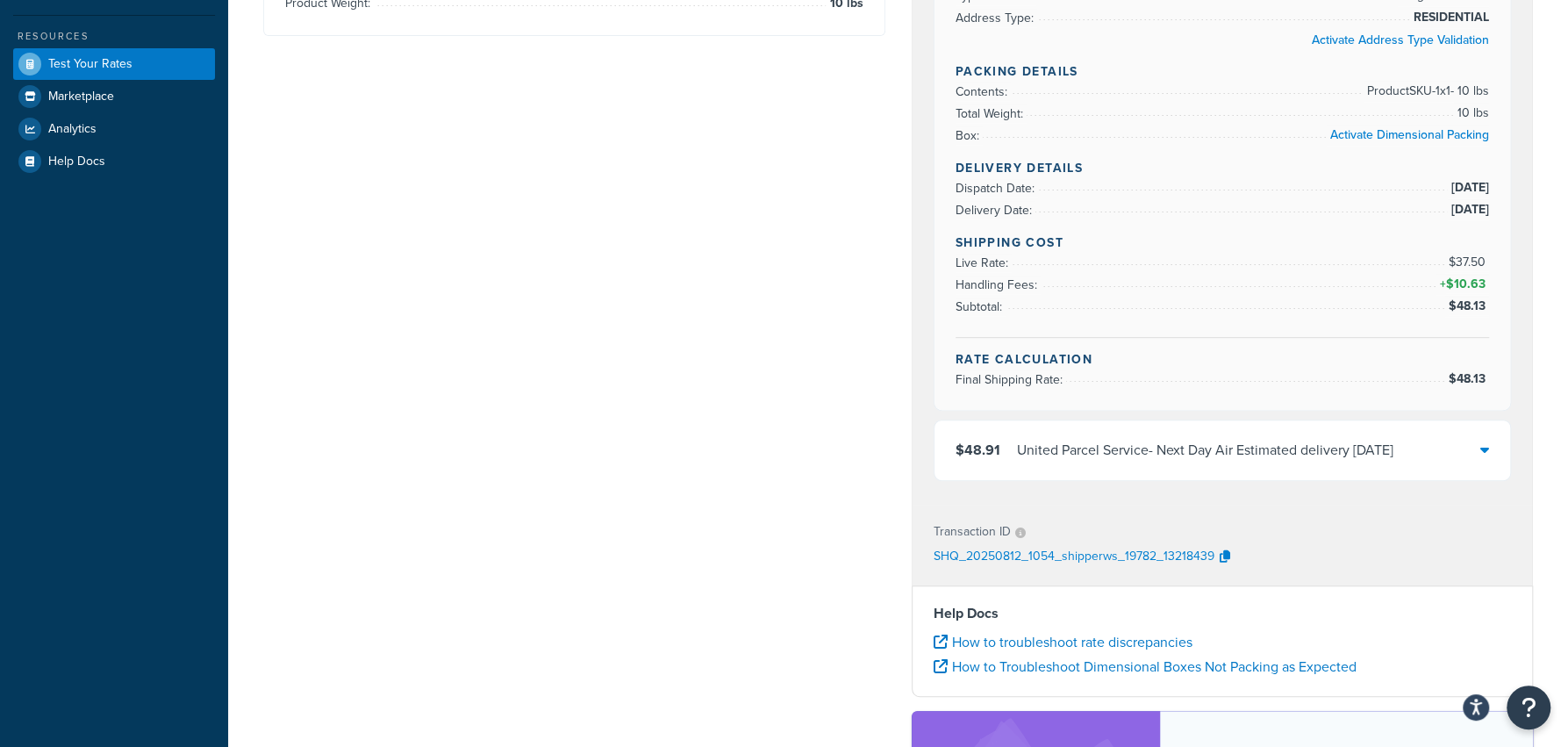
click at [1303, 456] on div "United Parcel Service - Next Day Air Estimated delivery [DATE]" at bounding box center [1205, 449] width 376 height 24
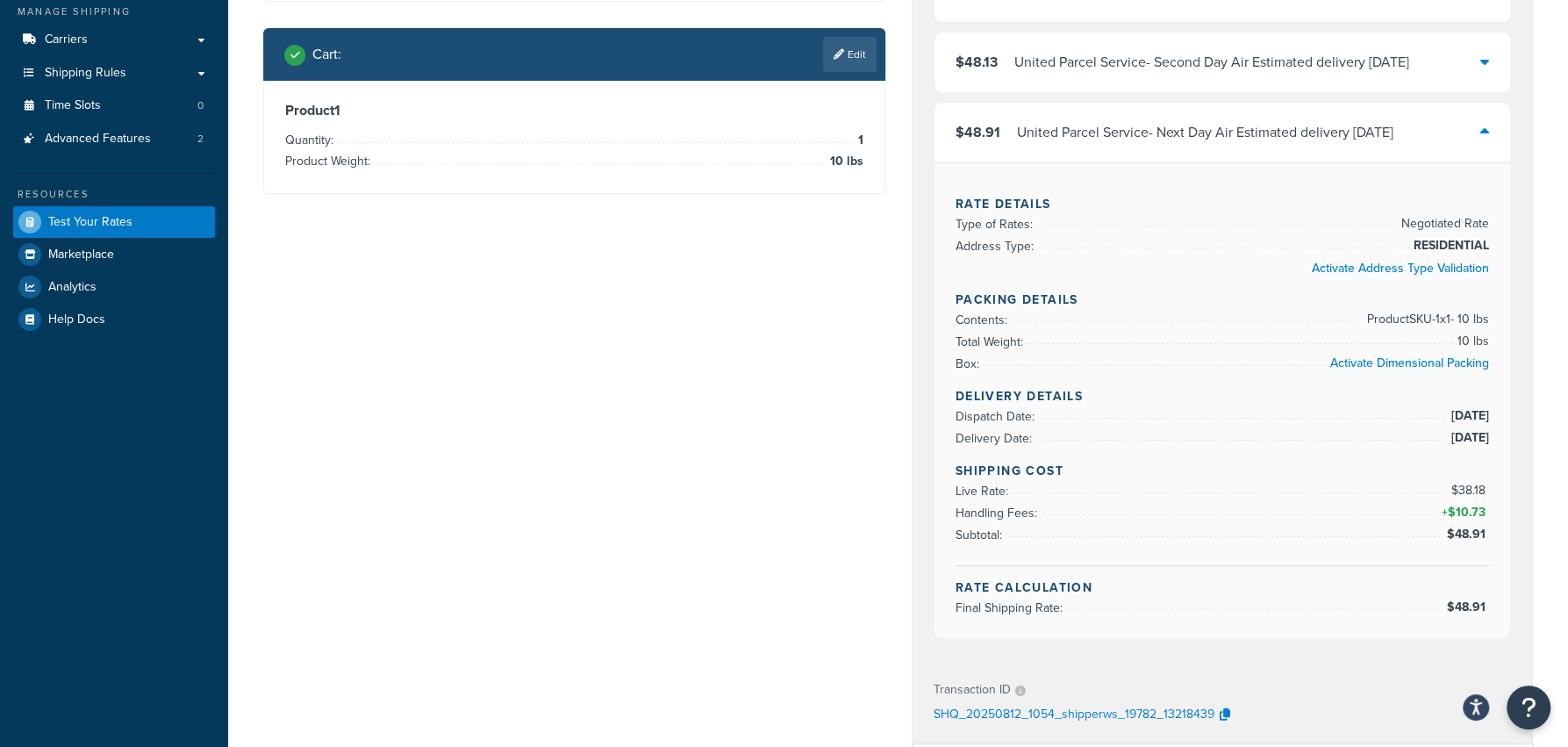
scroll to position [244, 0]
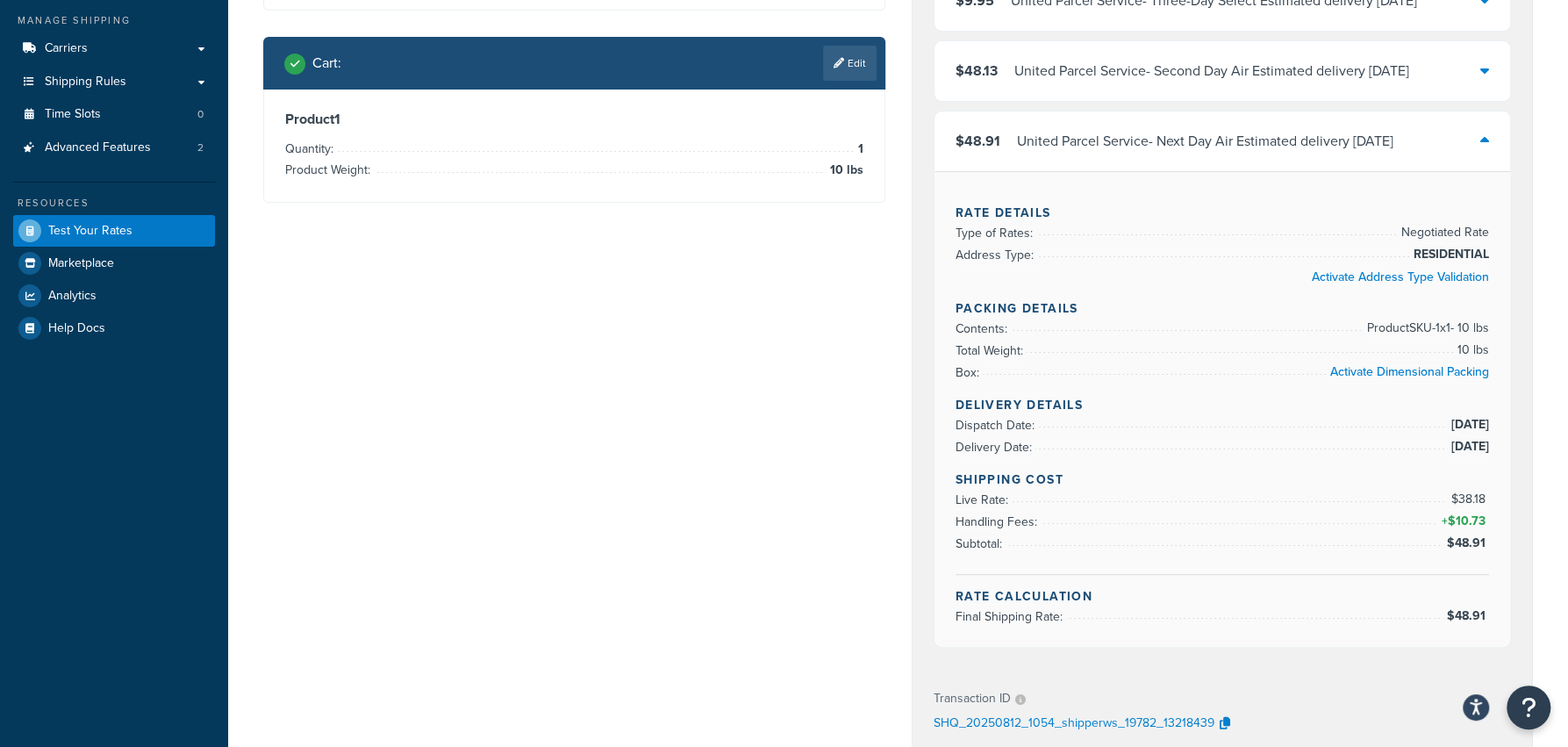
click at [1242, 73] on div "United Parcel Service - Second Day Air Estimated delivery [DATE]" at bounding box center [1211, 71] width 395 height 24
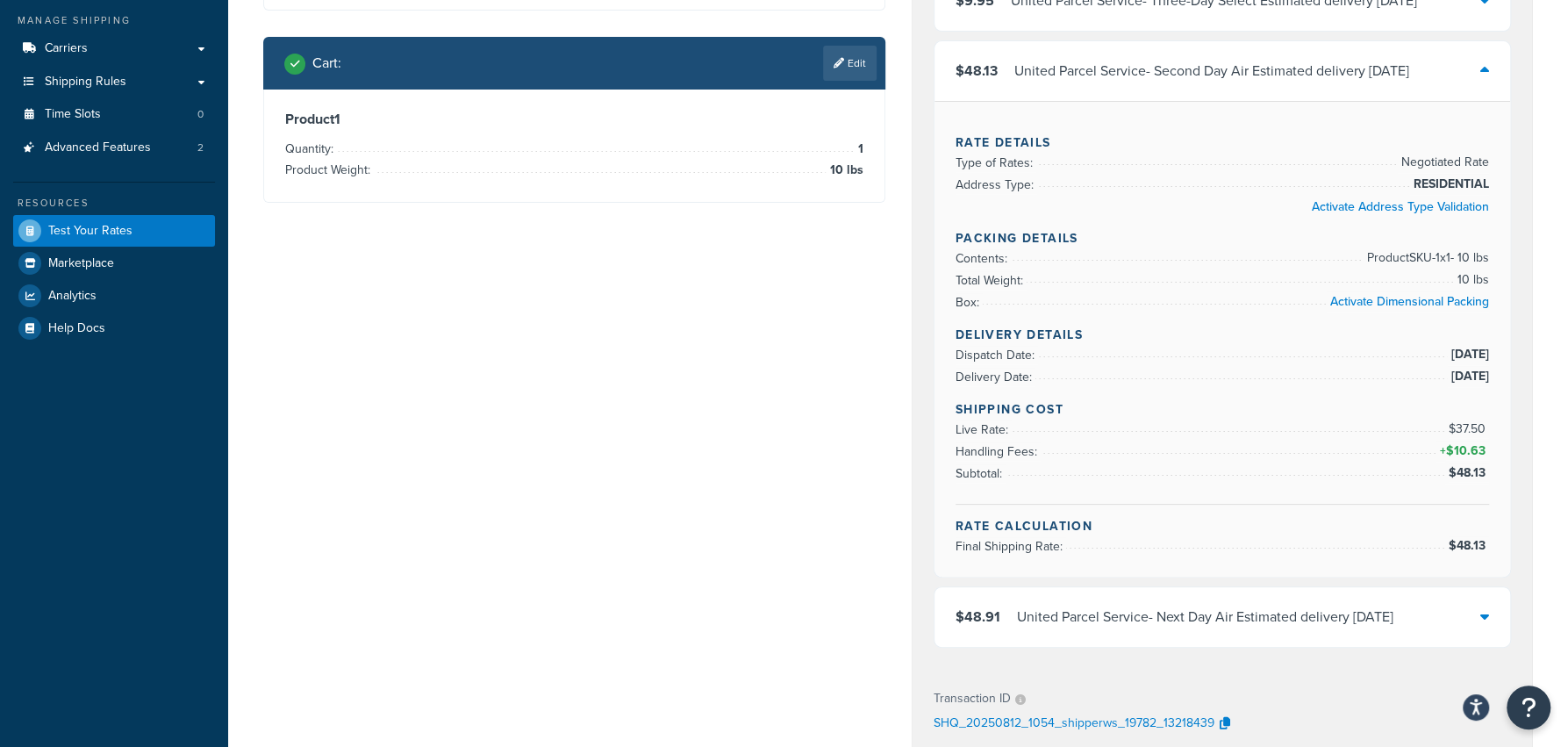
click at [1242, 73] on div "United Parcel Service - Second Day Air Estimated delivery [DATE]" at bounding box center [1211, 71] width 395 height 24
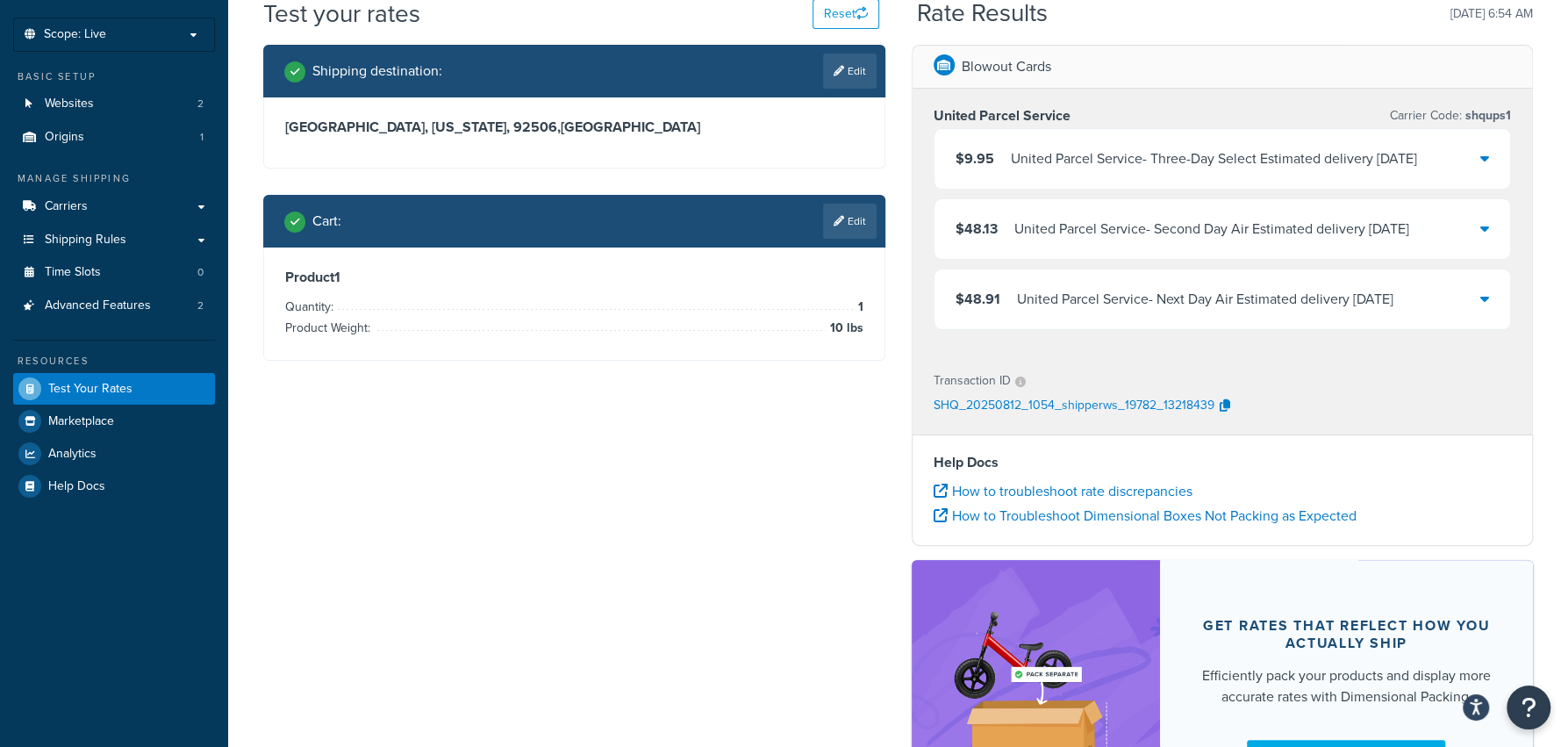
scroll to position [23, 0]
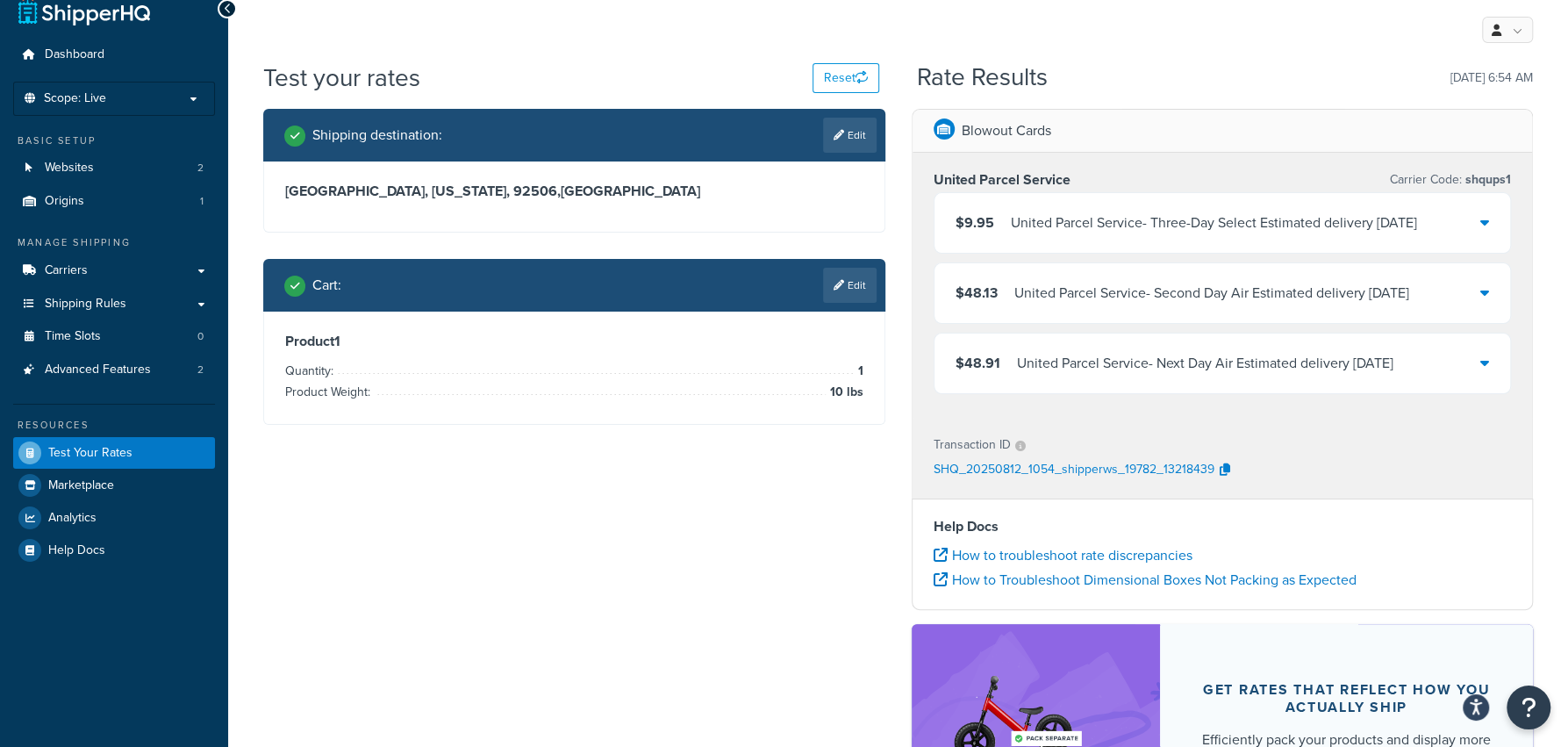
click at [1218, 219] on div "United Parcel Service - Three-Day Select Estimated delivery [DATE]" at bounding box center [1213, 222] width 406 height 24
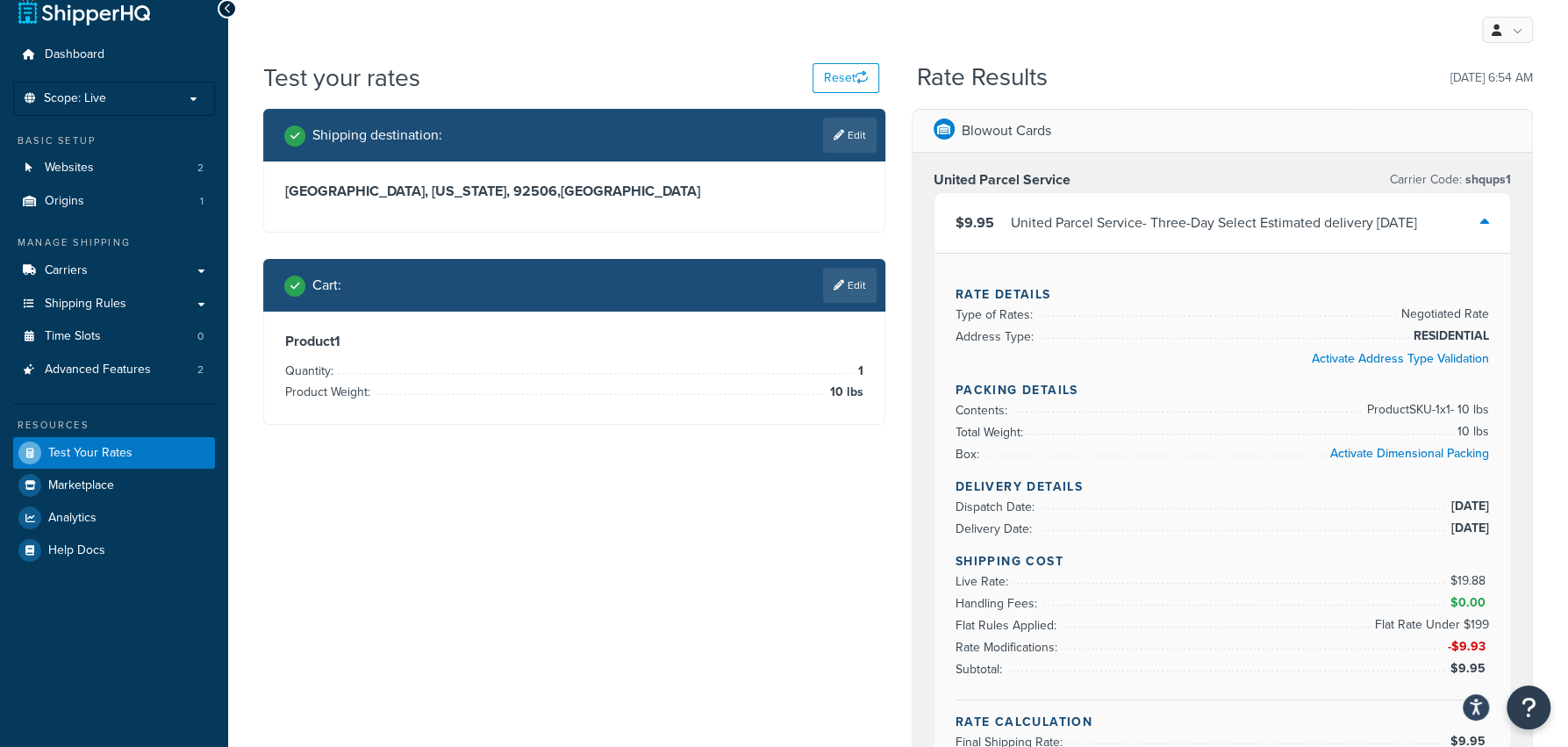
click at [1218, 219] on div "United Parcel Service - Three-Day Select Estimated delivery [DATE]" at bounding box center [1213, 222] width 406 height 24
